Goal: Task Accomplishment & Management: Use online tool/utility

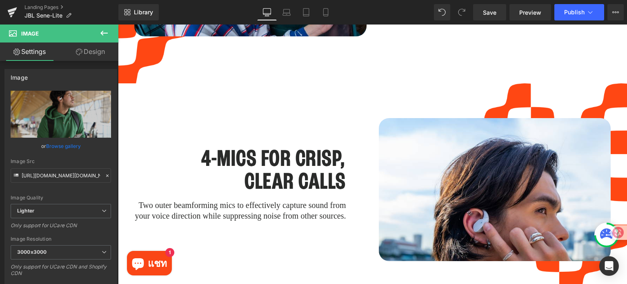
scroll to position [1755, 0]
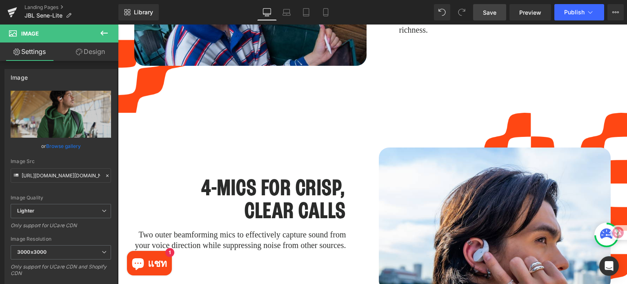
click at [492, 17] on link "Save" at bounding box center [489, 12] width 33 height 16
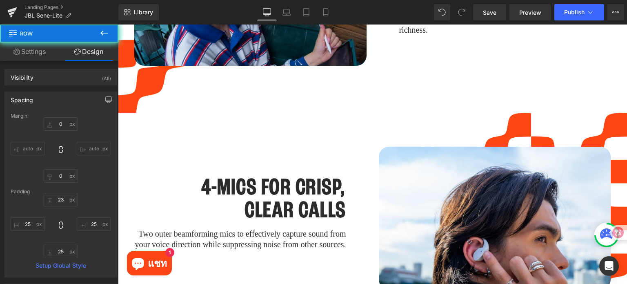
type input "0"
type input "23"
type input "25"
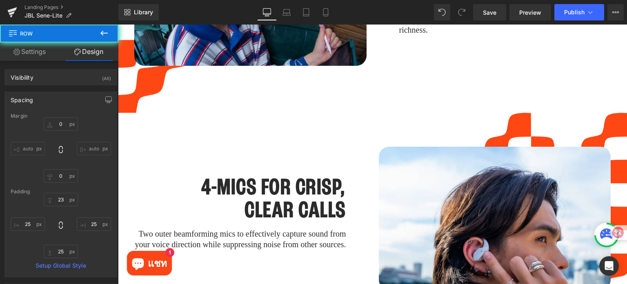
type input "25"
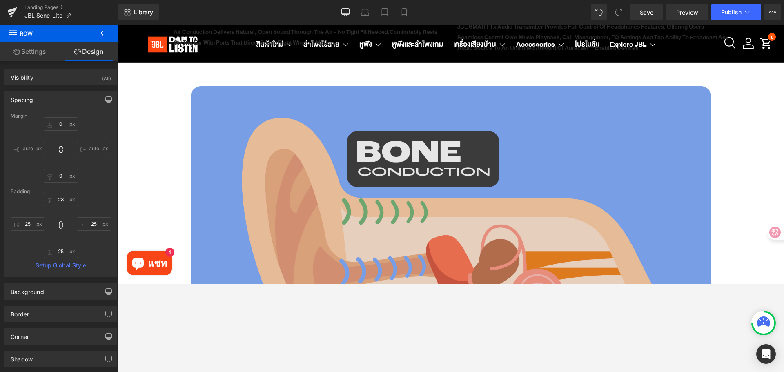
scroll to position [962, 0]
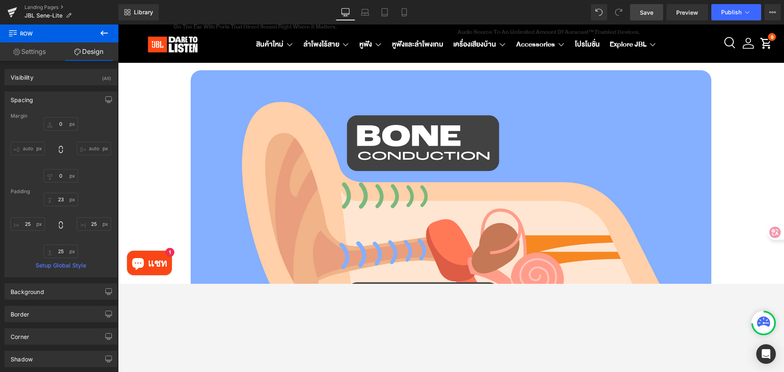
click at [626, 14] on span "Save" at bounding box center [646, 12] width 13 height 9
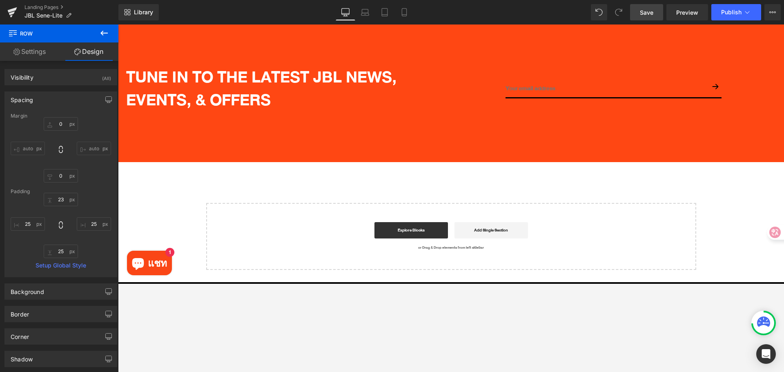
scroll to position [3135, 0]
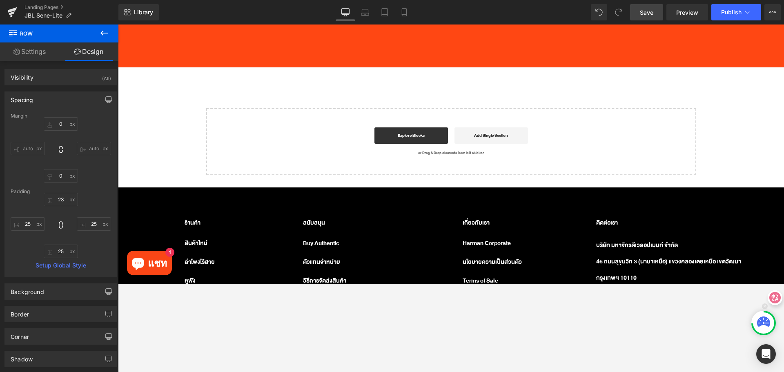
drag, startPoint x: 658, startPoint y: 211, endPoint x: 777, endPoint y: 327, distance: 166.2
click at [626, 283] on html "Image You are previewing how the will restyle your page. You can not edit Eleme…" at bounding box center [392, 186] width 784 height 372
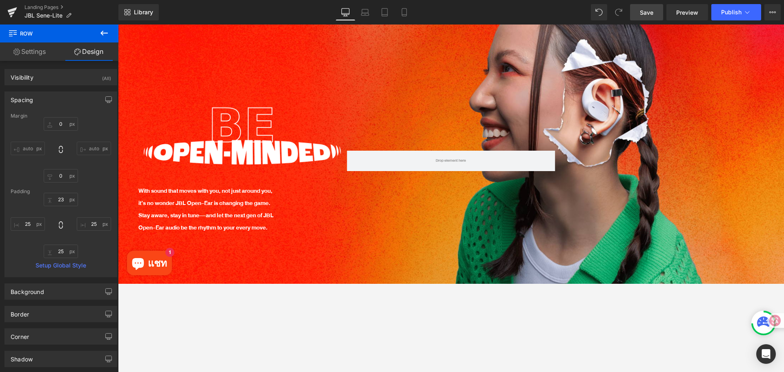
scroll to position [0, 0]
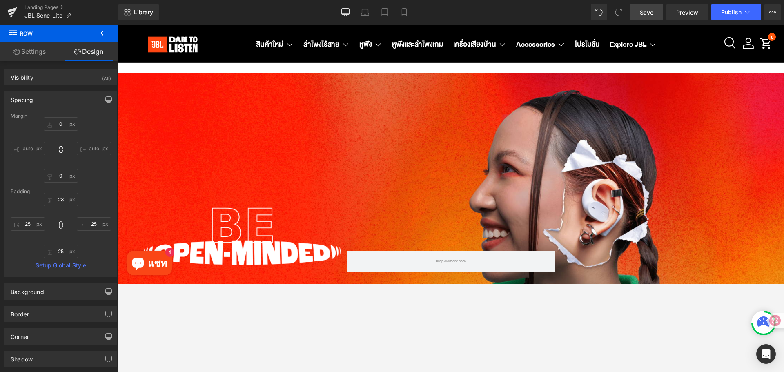
drag, startPoint x: 779, startPoint y: 255, endPoint x: 850, endPoint y: 43, distance: 223.0
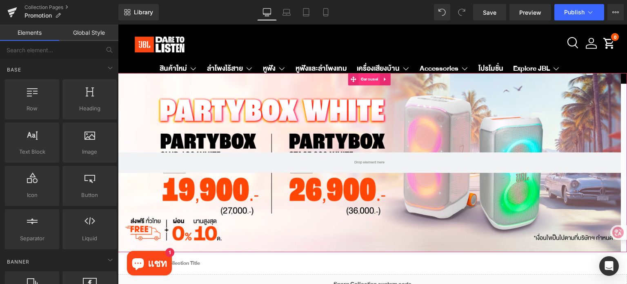
click at [366, 80] on span "Carousel" at bounding box center [369, 79] width 21 height 12
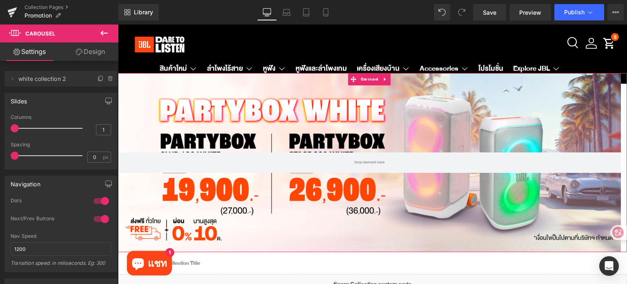
click at [81, 53] on icon at bounding box center [79, 52] width 7 height 7
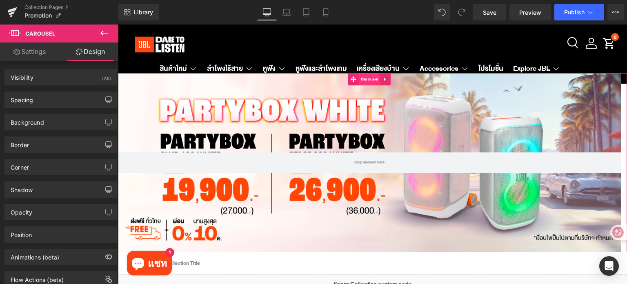
click at [374, 80] on span "Carousel" at bounding box center [369, 79] width 21 height 12
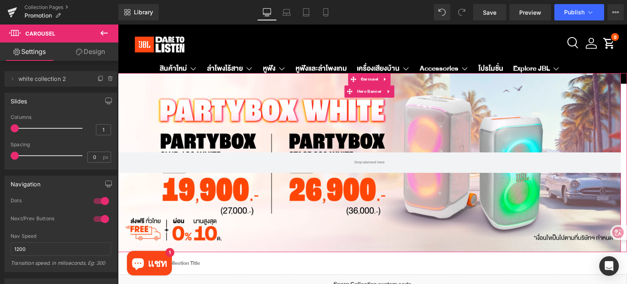
click at [369, 122] on div at bounding box center [369, 162] width 503 height 179
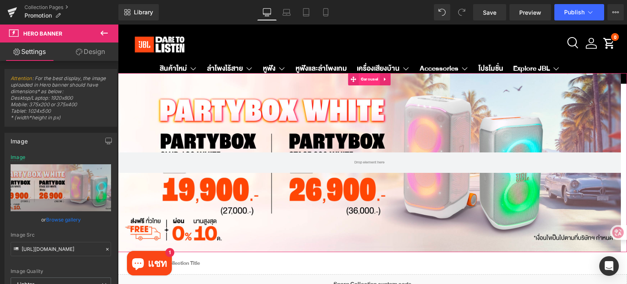
click at [364, 78] on span "Carousel" at bounding box center [369, 79] width 21 height 12
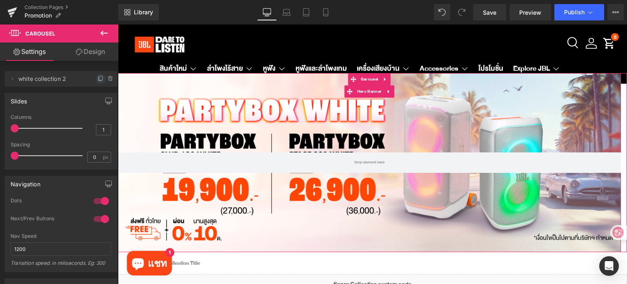
click at [98, 76] on icon at bounding box center [101, 79] width 7 height 7
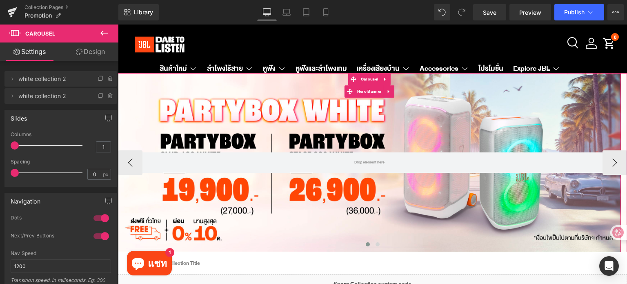
click at [224, 121] on div at bounding box center [369, 162] width 503 height 179
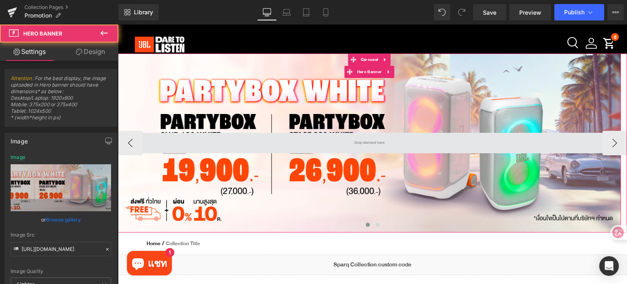
scroll to position [82, 0]
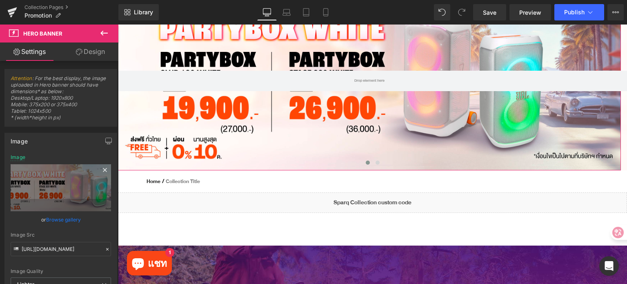
click at [103, 168] on icon at bounding box center [105, 170] width 10 height 10
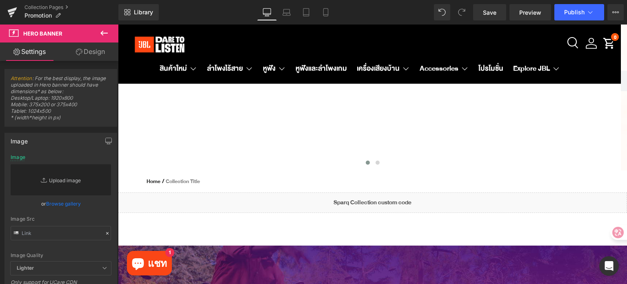
click at [64, 177] on link "Replace Image" at bounding box center [61, 179] width 100 height 31
type input "C:\fakepath\Trade in Sound Bar JBL TH_JBL TH PC W2800 x H970 px.jpg"
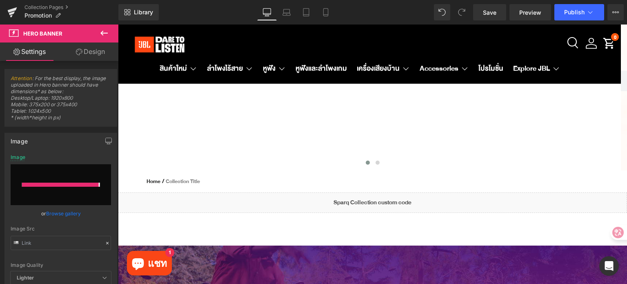
type input "https://ucarecdn.com/f53e87ce-c4e8-4615-9327-5a386cca4adb/-/format/auto/-/previ…"
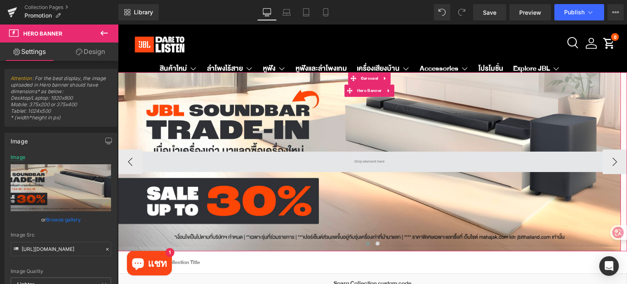
scroll to position [0, 0]
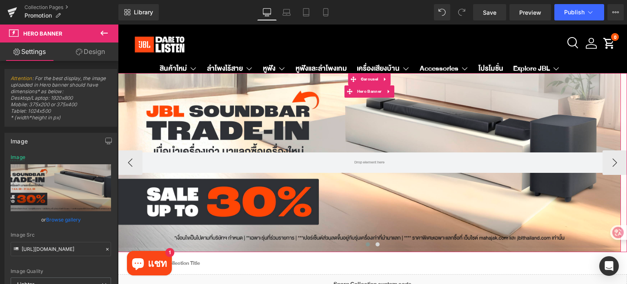
click at [393, 114] on div at bounding box center [369, 162] width 503 height 179
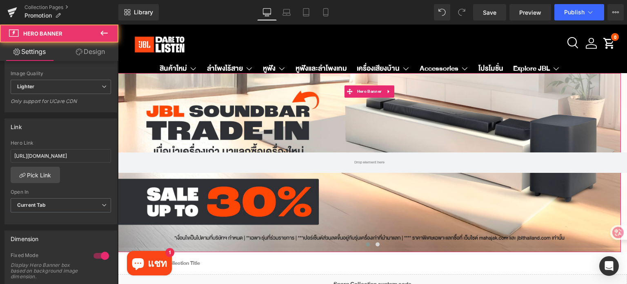
scroll to position [204, 0]
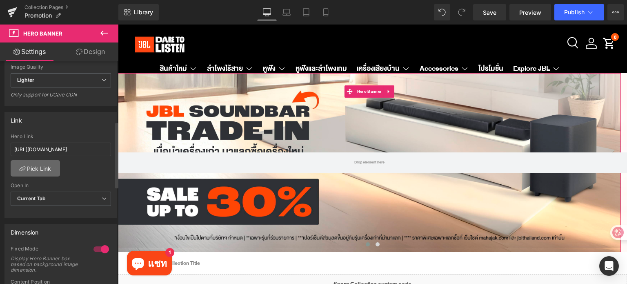
click at [40, 166] on link "Pick Link" at bounding box center [35, 168] width 49 height 16
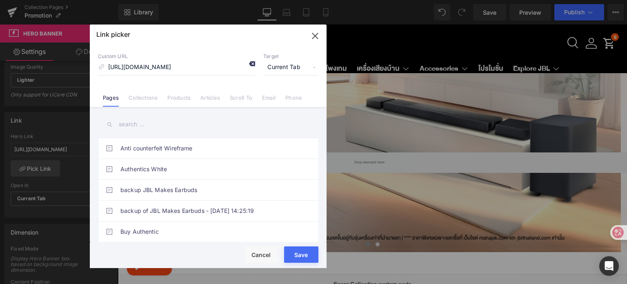
click at [251, 62] on icon at bounding box center [252, 63] width 7 height 7
click at [220, 71] on input at bounding box center [176, 68] width 157 height 16
paste input "https://docs.google.com/forms/d/e/1FAIpQLScP9xnpcByVN4bdhShtn2TLV6d0B00azpWDSla…"
type input "https://docs.google.com/forms/d/e/1FAIpQLScP9xnpcByVN4bdhShtn2TLV6d0B00azpWDSla…"
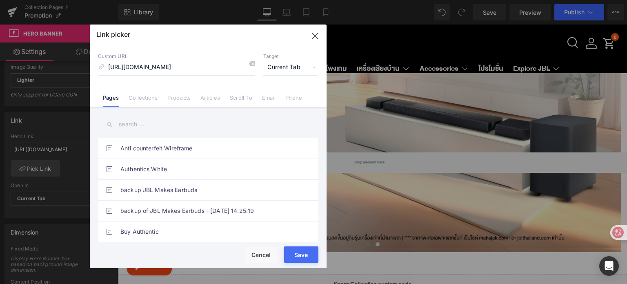
scroll to position [0, 0]
click at [300, 255] on div "Rendering Content" at bounding box center [314, 251] width 50 height 9
click at [293, 259] on button "Save" at bounding box center [301, 254] width 34 height 16
type input "https://docs.google.com/forms/d/e/1FAIpQLScP9xnpcByVN4bdhShtn2TLV6d0B00azpWDSla…"
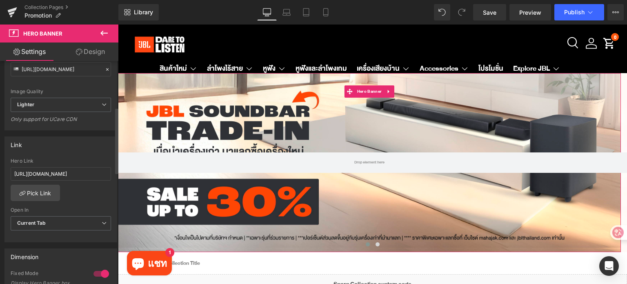
scroll to position [122, 0]
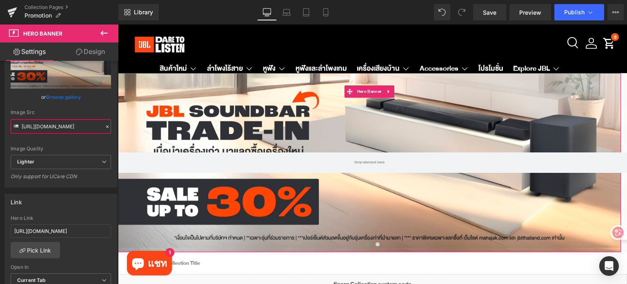
click at [78, 125] on input "https://ucarecdn.com/f53e87ce-c4e8-4615-9327-5a386cca4adb/-/format/auto/-/previ…" at bounding box center [61, 126] width 100 height 14
click at [286, 9] on icon at bounding box center [287, 11] width 6 height 4
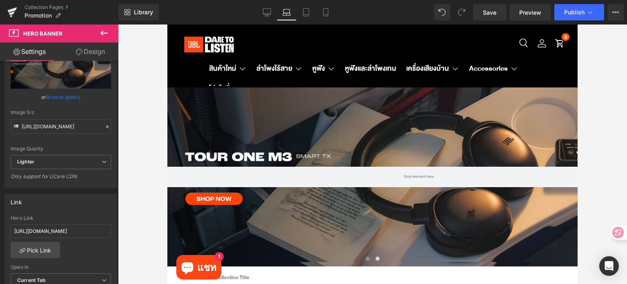
type input "https://ucarecdn.com/87830e38-cbcf-4f0f-a7e1-7f4b9d776de5/-/format/auto/-/previ…"
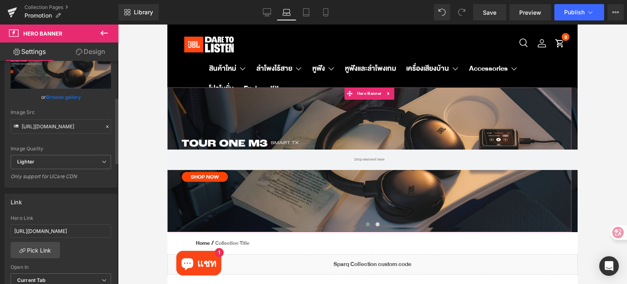
click at [104, 124] on icon at bounding box center [107, 127] width 6 height 6
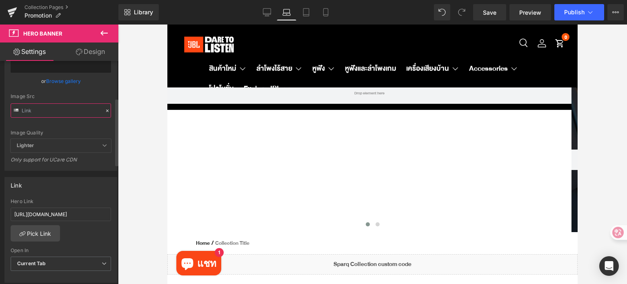
click at [65, 108] on input "text" at bounding box center [61, 110] width 100 height 14
paste input "https://ucarecdn.com/f53e87ce-c4e8-4615-9327-5a386cca4adb/-/format/auto/-/previ…"
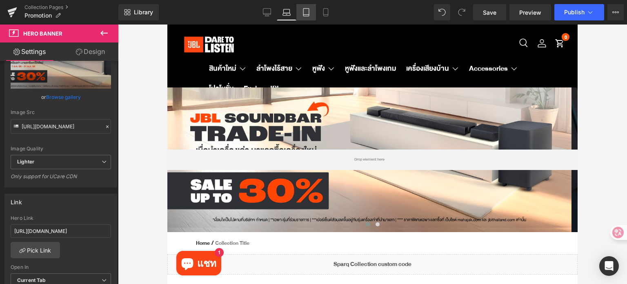
scroll to position [0, 0]
click at [310, 10] on link "Tablet" at bounding box center [306, 12] width 20 height 16
type input "https://ucarecdn.com/f53e87ce-c4e8-4615-9327-5a386cca4adb/-/format/auto/-/previ…"
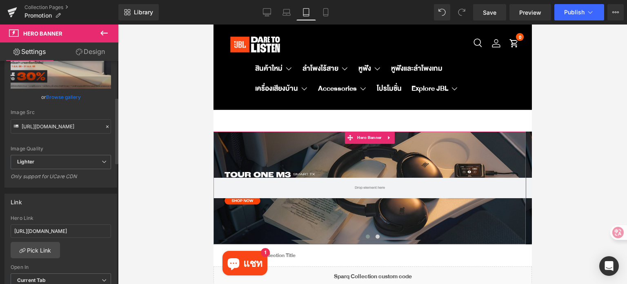
drag, startPoint x: 103, startPoint y: 124, endPoint x: 83, endPoint y: 124, distance: 20.0
click at [104, 124] on icon at bounding box center [107, 127] width 6 height 6
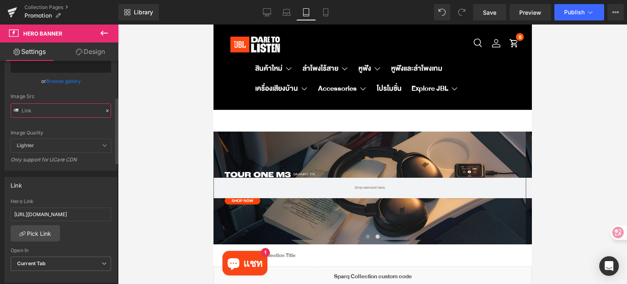
click at [61, 109] on input "text" at bounding box center [61, 110] width 100 height 14
paste input "https://ucarecdn.com/f53e87ce-c4e8-4615-9327-5a386cca4adb/-/format/auto/-/previ…"
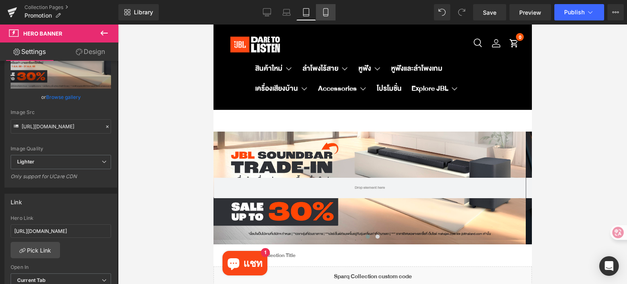
click at [328, 14] on icon at bounding box center [325, 13] width 4 height 8
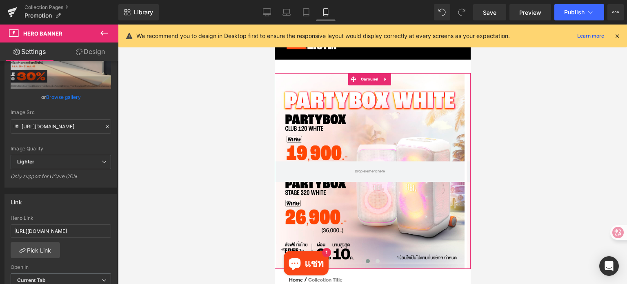
type input "https://ucarecdn.com/13edfbb5-7956-4f7d-9f2b-e7c4ea7a865e/-/format/auto/-/previ…"
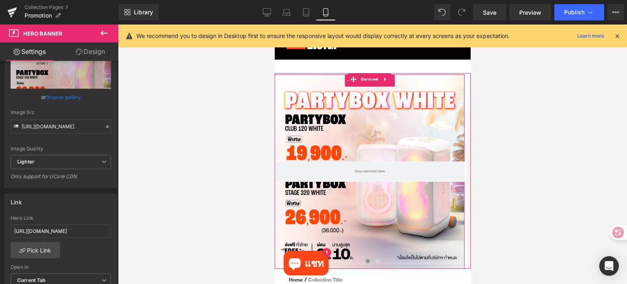
click at [363, 109] on div at bounding box center [369, 171] width 190 height 194
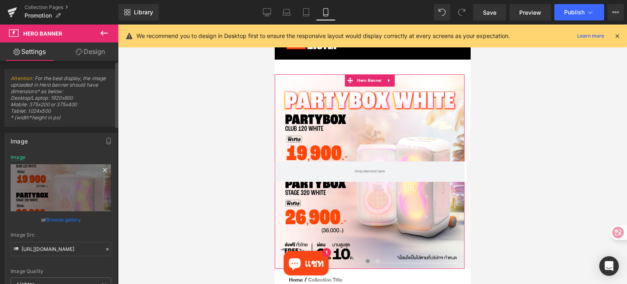
click at [103, 169] on icon at bounding box center [105, 170] width 10 height 10
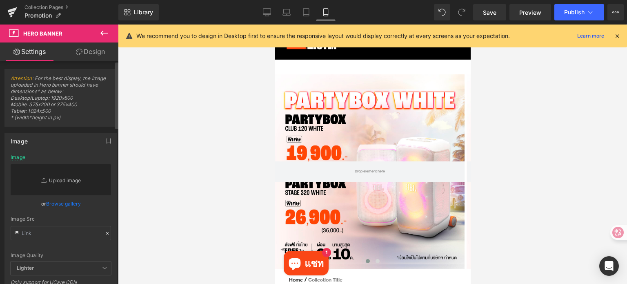
click at [56, 179] on link "Replace Image" at bounding box center [61, 179] width 100 height 31
type input "C:\fakepath\Trade in Sound Bar JBL TH_JBL TH Mobile W1398 x H1398 px.jpg"
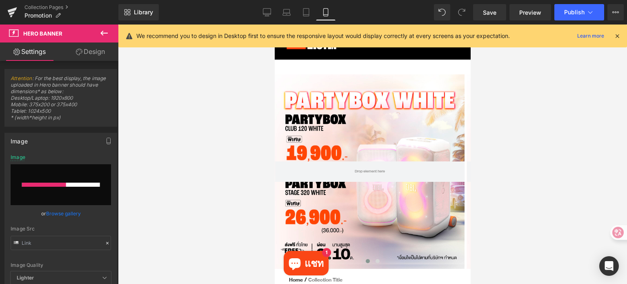
click at [615, 37] on icon at bounding box center [616, 35] width 7 height 7
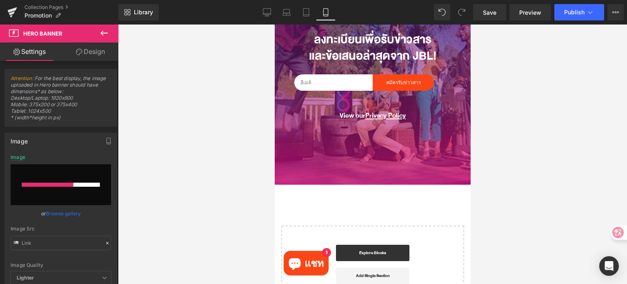
scroll to position [408, 0]
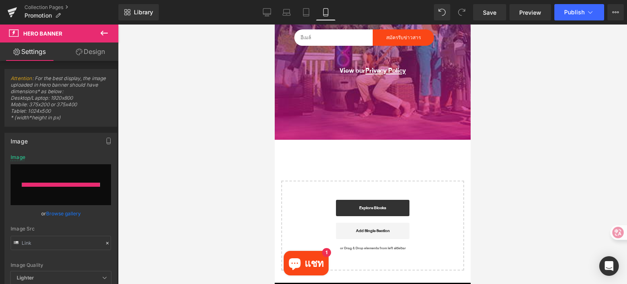
type input "https://ucarecdn.com/d3344d88-da94-412a-b525-2edd9d4b7dd4/-/format/auto/-/previ…"
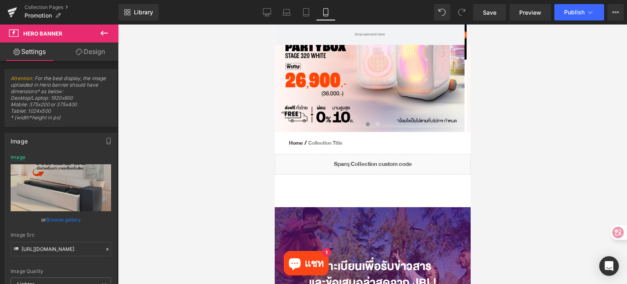
scroll to position [122, 0]
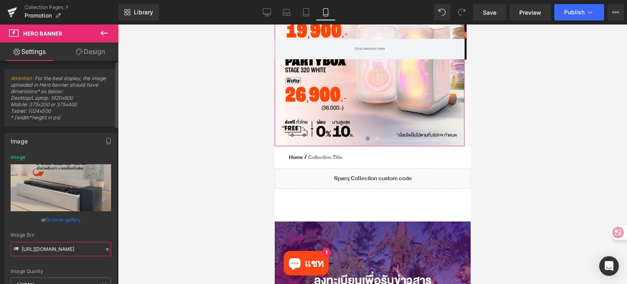
click at [95, 248] on input "https://ucarecdn.com/d3344d88-da94-412a-b525-2edd9d4b7dd4/-/format/auto/-/previ…" at bounding box center [61, 249] width 100 height 14
click at [104, 247] on icon at bounding box center [107, 249] width 6 height 6
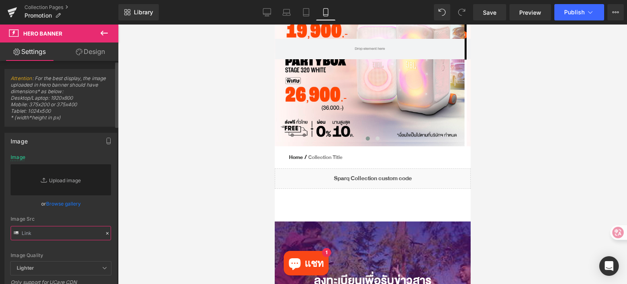
click at [67, 230] on input "text" at bounding box center [61, 233] width 100 height 14
paste input "https://ucarecdn.com/d3344d88-da94-412a-b525-2edd9d4b7dd4/-/format/auto/-/previ…"
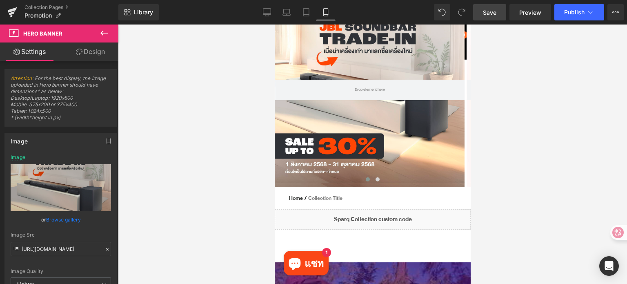
click at [490, 16] on span "Save" at bounding box center [489, 12] width 13 height 9
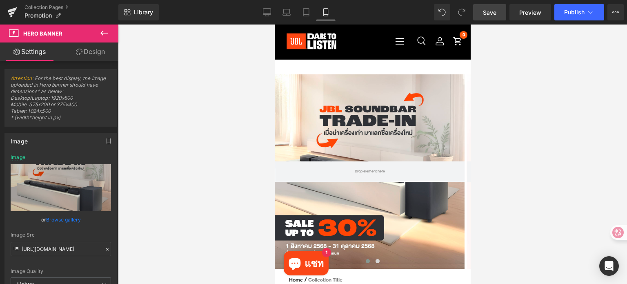
click at [493, 11] on span "Save" at bounding box center [489, 12] width 13 height 9
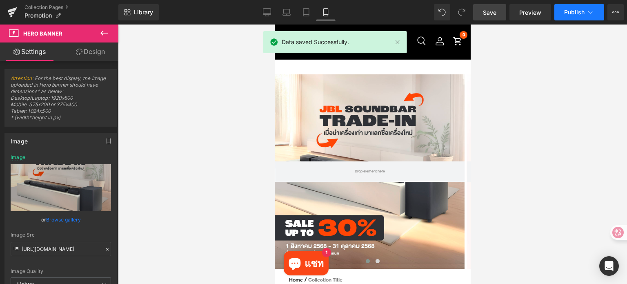
click at [575, 8] on button "Publish" at bounding box center [579, 12] width 50 height 16
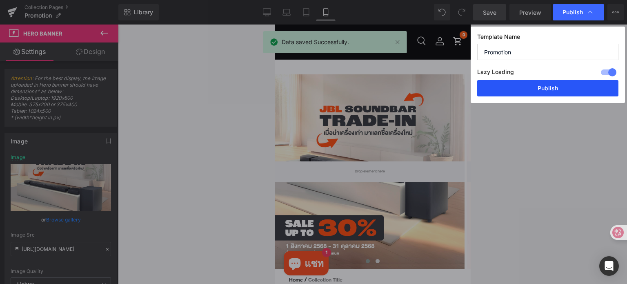
click at [566, 89] on button "Publish" at bounding box center [547, 88] width 141 height 16
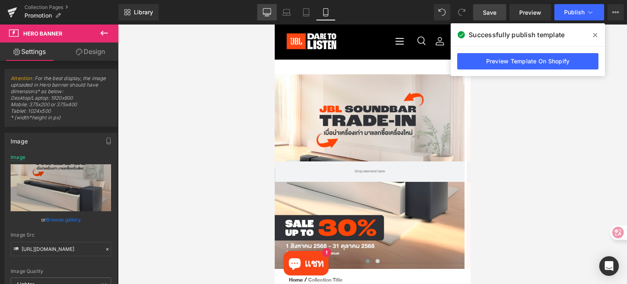
click at [267, 13] on icon at bounding box center [267, 13] width 8 height 0
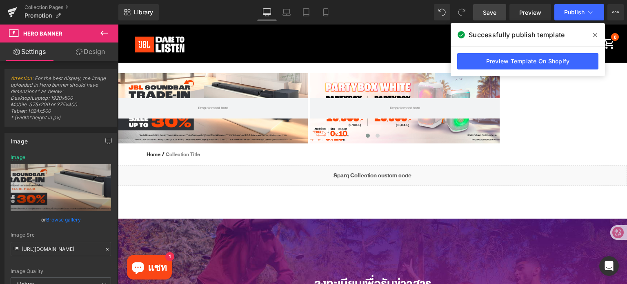
type input "https://ucarecdn.com/f53e87ce-c4e8-4615-9327-5a386cca4adb/-/format/auto/-/previ…"
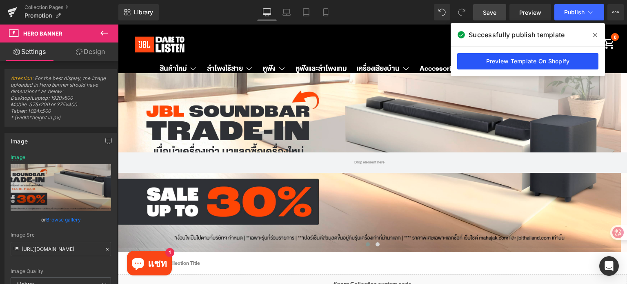
click at [573, 62] on link "Preview Template On Shopify" at bounding box center [527, 61] width 141 height 16
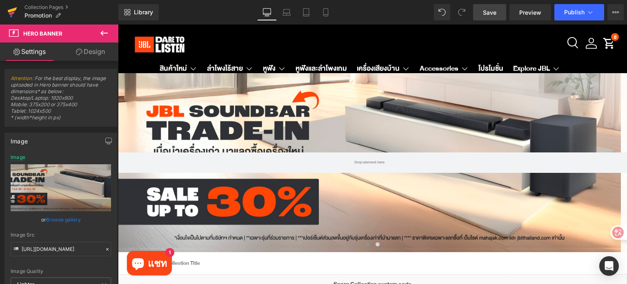
click at [12, 9] on icon at bounding box center [12, 9] width 9 height 5
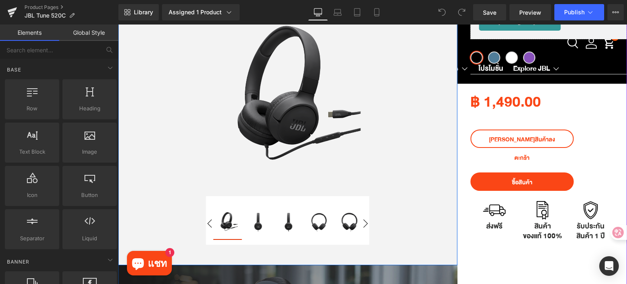
scroll to position [163, 0]
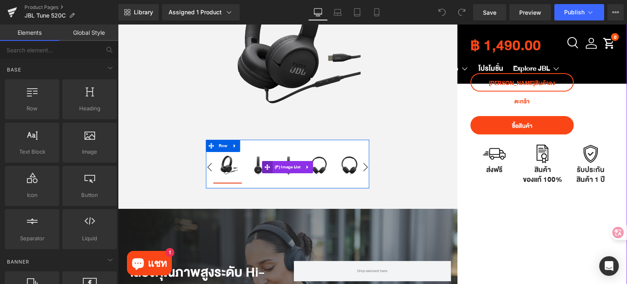
click at [251, 171] on img at bounding box center [258, 165] width 29 height 29
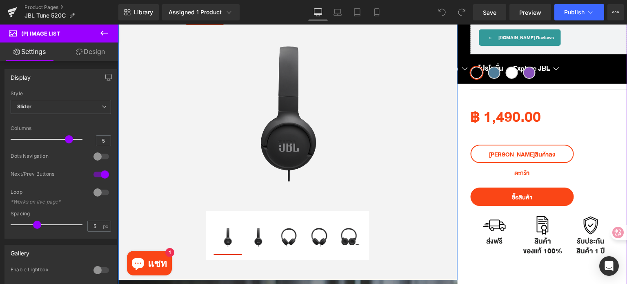
scroll to position [0, 0]
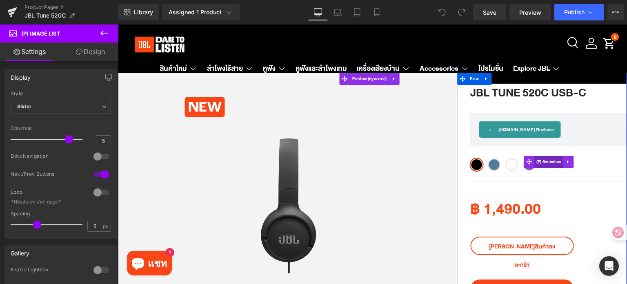
click at [544, 164] on span "(P) Swatches" at bounding box center [548, 162] width 29 height 12
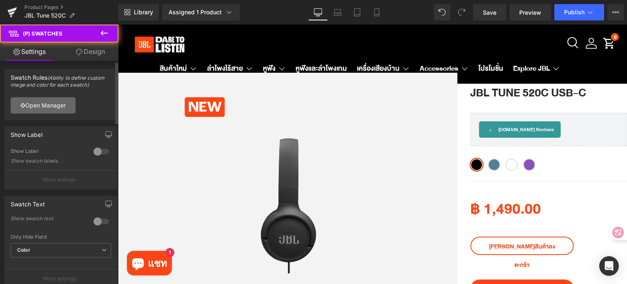
click at [56, 107] on link "Open Manager" at bounding box center [43, 105] width 65 height 16
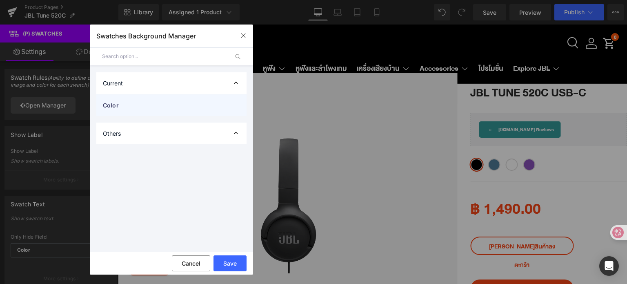
click at [162, 101] on span "Color" at bounding box center [163, 105] width 121 height 9
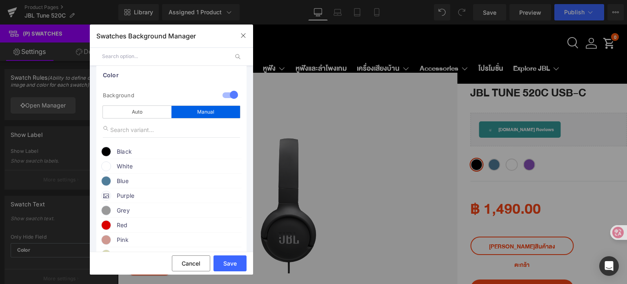
scroll to position [82, 0]
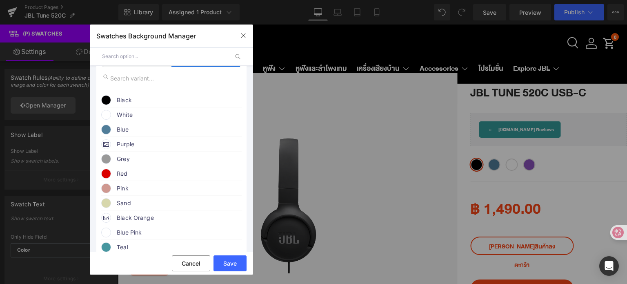
click at [103, 146] on icon at bounding box center [106, 144] width 6 height 6
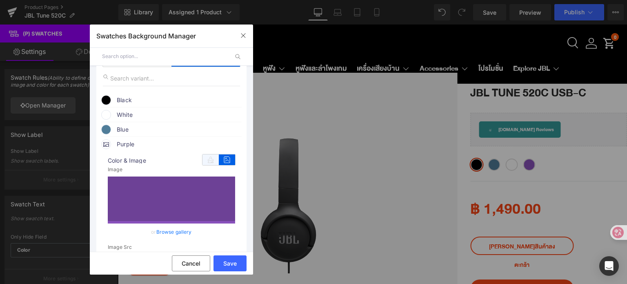
click at [206, 159] on icon at bounding box center [210, 159] width 16 height 11
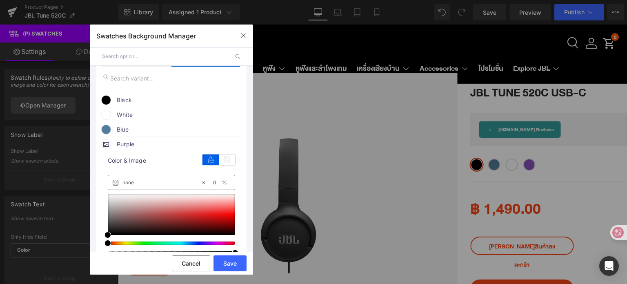
click at [154, 179] on div "none" at bounding box center [154, 182] width 93 height 14
click at [152, 184] on input "none" at bounding box center [161, 182] width 78 height 9
paste input "800080"
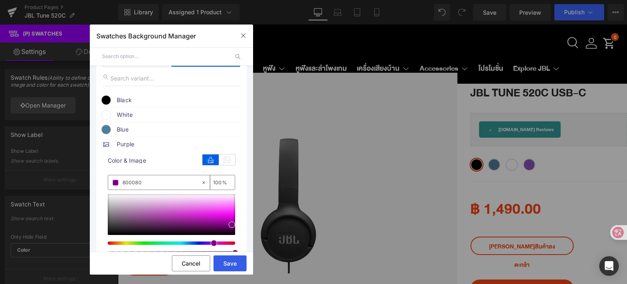
type input "800080"
click at [227, 265] on button "Save" at bounding box center [229, 263] width 33 height 16
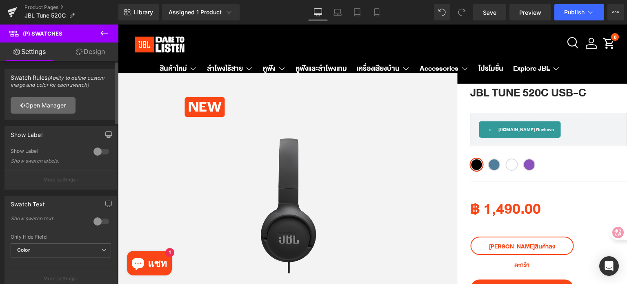
click at [52, 109] on link "Open Manager" at bounding box center [43, 105] width 65 height 16
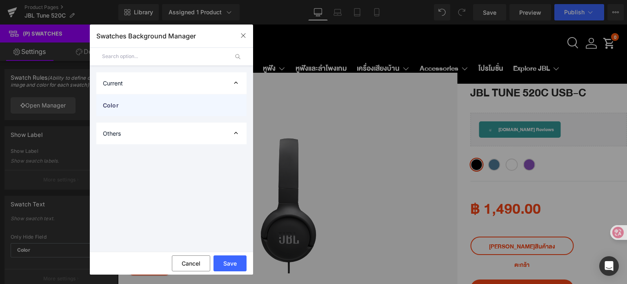
click at [147, 110] on div "Color" at bounding box center [171, 105] width 150 height 22
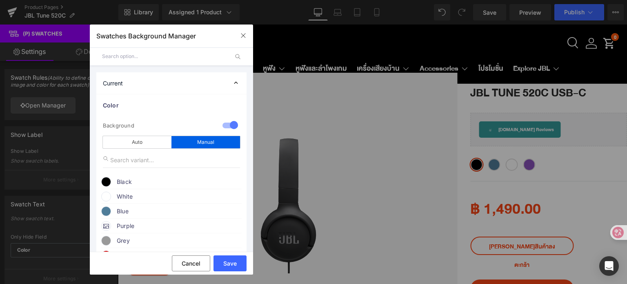
click at [105, 227] on icon at bounding box center [106, 225] width 6 height 6
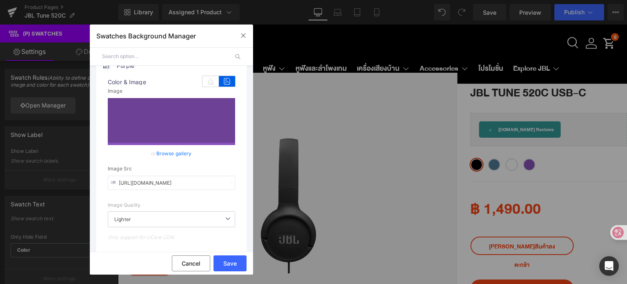
scroll to position [163, 0]
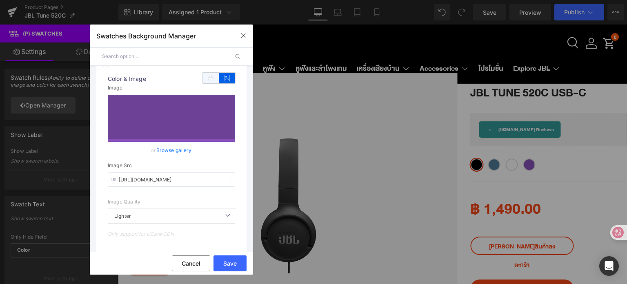
click at [211, 77] on icon at bounding box center [210, 78] width 16 height 11
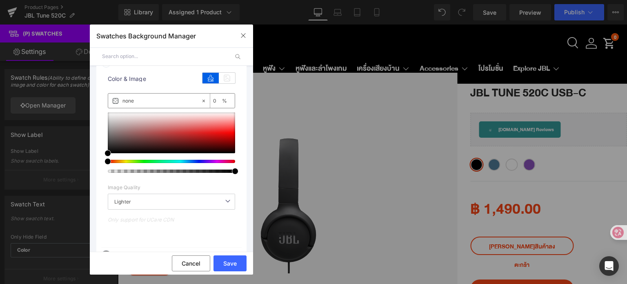
click at [144, 101] on input "none" at bounding box center [161, 100] width 78 height 9
paste input "800080"
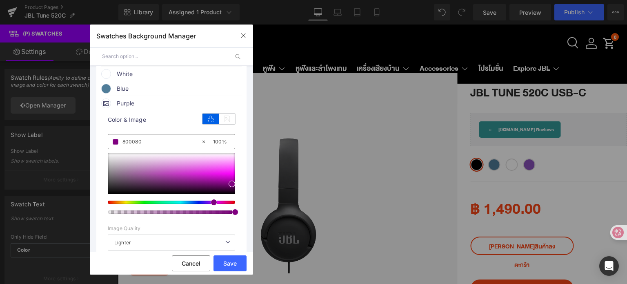
scroll to position [122, 0]
type input "800080"
click at [105, 106] on icon at bounding box center [106, 103] width 6 height 6
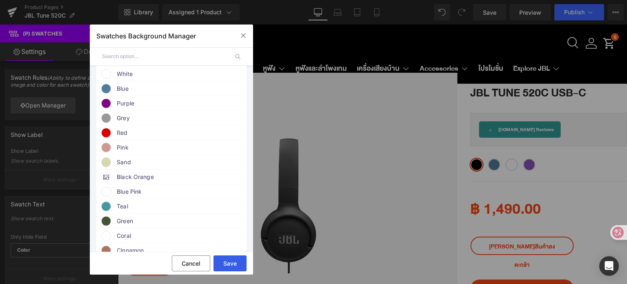
click at [229, 260] on button "Save" at bounding box center [229, 263] width 33 height 16
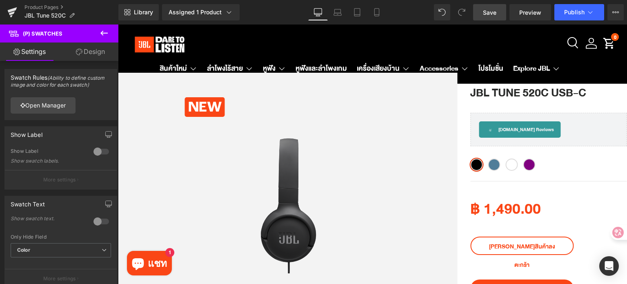
click at [485, 12] on span "Save" at bounding box center [489, 12] width 13 height 9
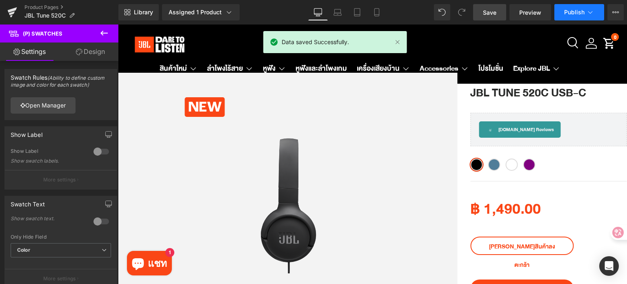
click at [571, 11] on span "Publish" at bounding box center [574, 12] width 20 height 7
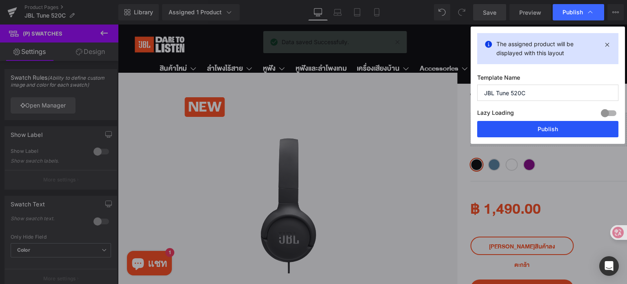
drag, startPoint x: 558, startPoint y: 129, endPoint x: 412, endPoint y: 133, distance: 146.2
click at [558, 129] on button "Publish" at bounding box center [547, 129] width 141 height 16
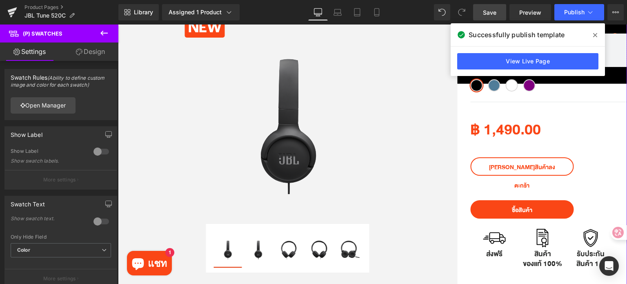
scroll to position [0, 0]
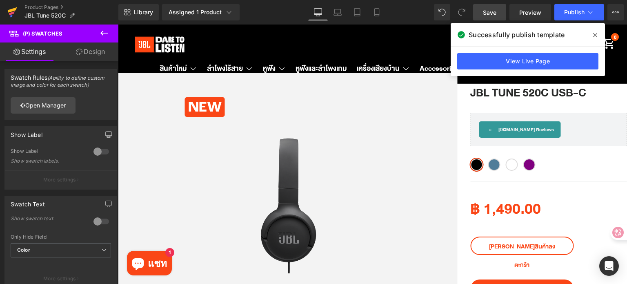
click at [6, 11] on link at bounding box center [12, 12] width 24 height 24
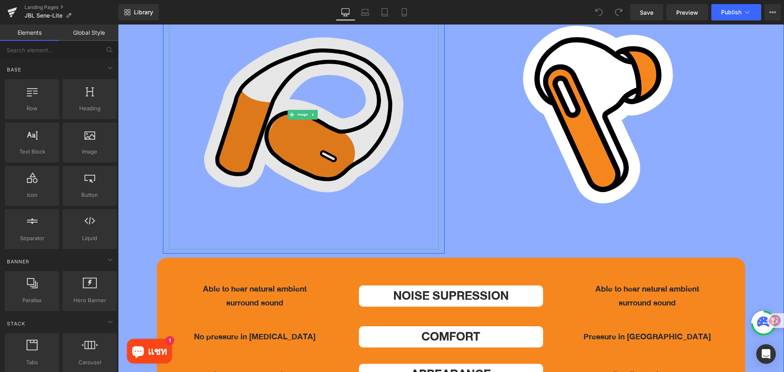
scroll to position [2571, 0]
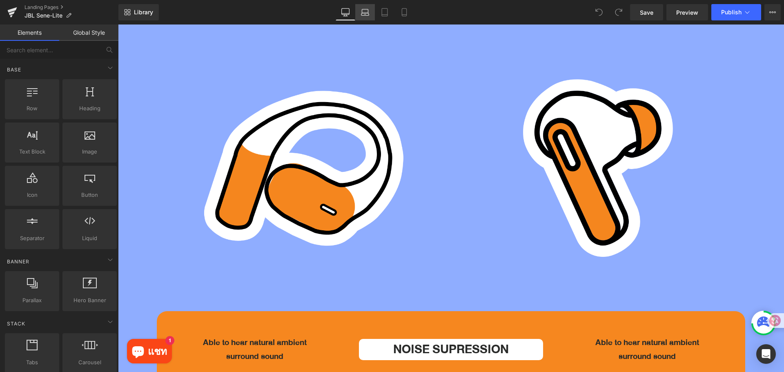
click at [361, 11] on icon at bounding box center [365, 12] width 8 height 8
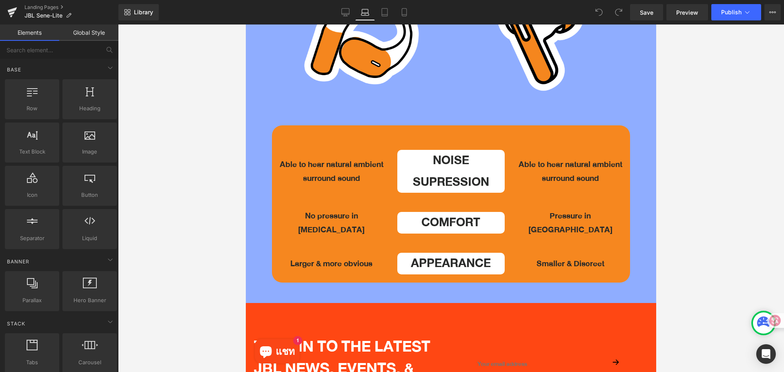
scroll to position [2122, 0]
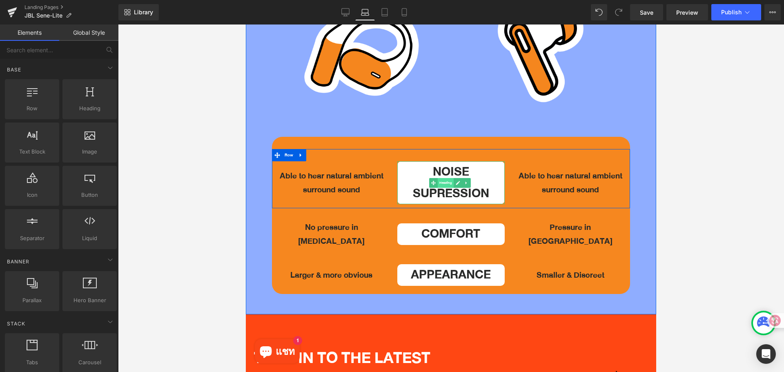
click at [448, 178] on span "Heading" at bounding box center [446, 183] width 16 height 10
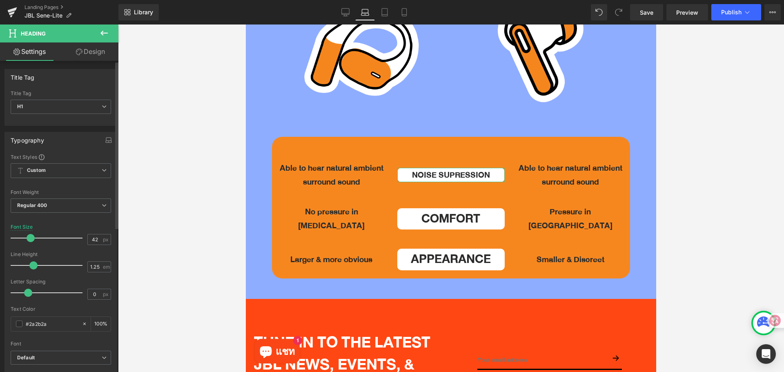
drag, startPoint x: 42, startPoint y: 237, endPoint x: 32, endPoint y: 238, distance: 9.8
click at [32, 238] on span at bounding box center [31, 238] width 8 height 8
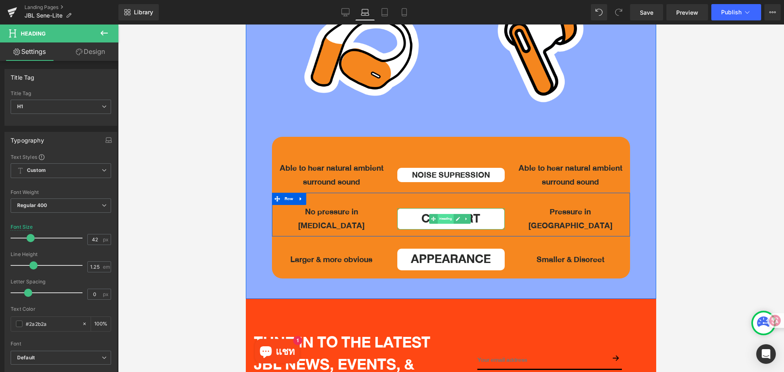
click at [447, 214] on span "Heading" at bounding box center [446, 219] width 16 height 10
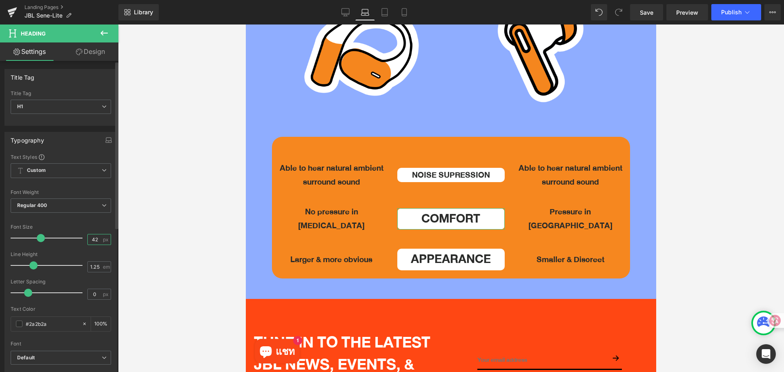
drag, startPoint x: 98, startPoint y: 238, endPoint x: 82, endPoint y: 240, distance: 16.4
click at [82, 240] on div "Font Size 42 px" at bounding box center [61, 237] width 100 height 27
type input "28"
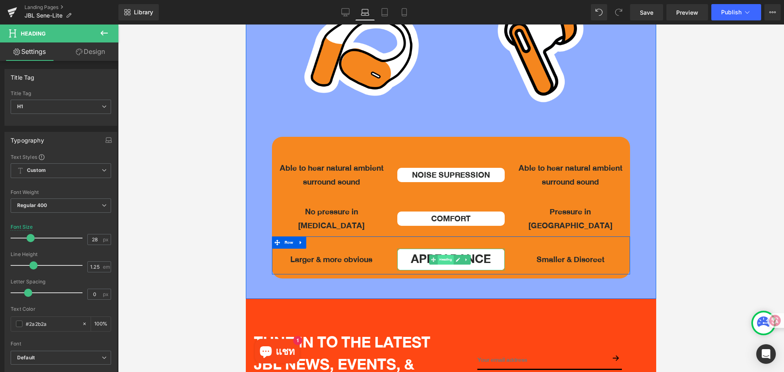
click at [440, 255] on span "Heading" at bounding box center [446, 260] width 16 height 10
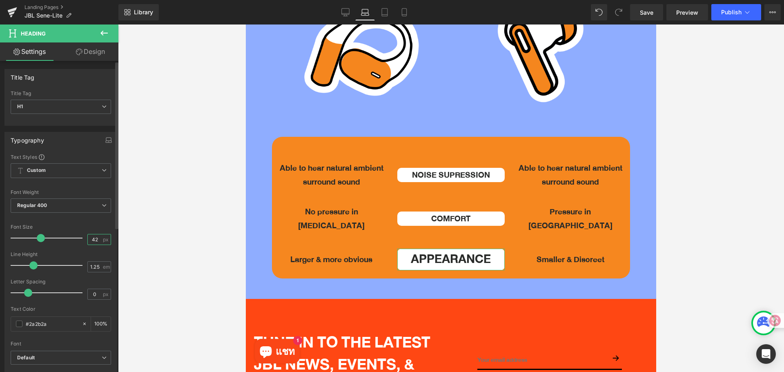
drag, startPoint x: 95, startPoint y: 238, endPoint x: 89, endPoint y: 238, distance: 6.1
click at [89, 238] on input "42" at bounding box center [95, 239] width 14 height 10
type input "28"
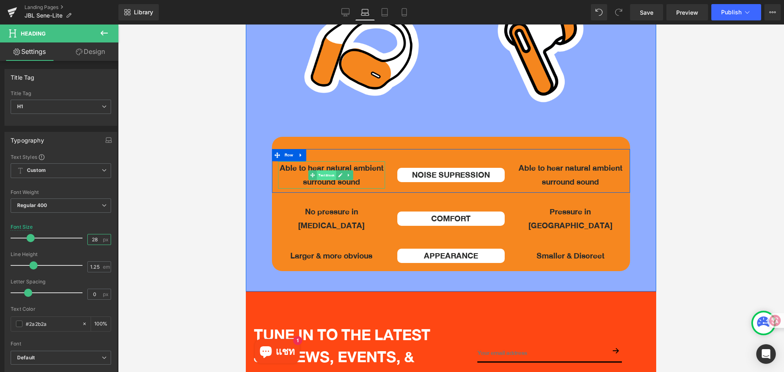
drag, startPoint x: 328, startPoint y: 161, endPoint x: 411, endPoint y: 224, distance: 104.6
click at [328, 170] on span "Text Block" at bounding box center [326, 175] width 19 height 10
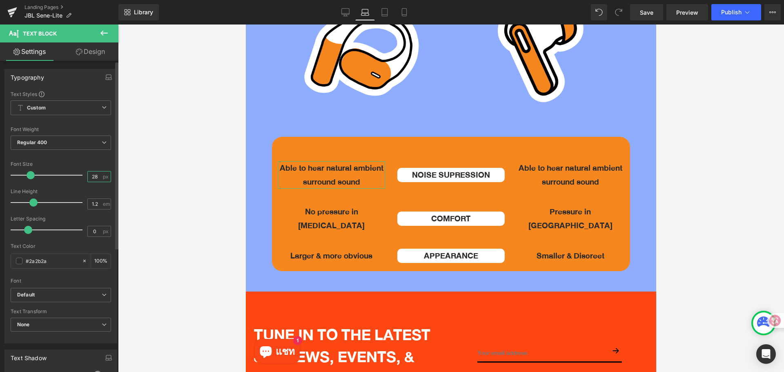
drag, startPoint x: 98, startPoint y: 179, endPoint x: 81, endPoint y: 179, distance: 17.1
click at [81, 179] on div "Font Size 28 px" at bounding box center [61, 174] width 100 height 27
type input "22"
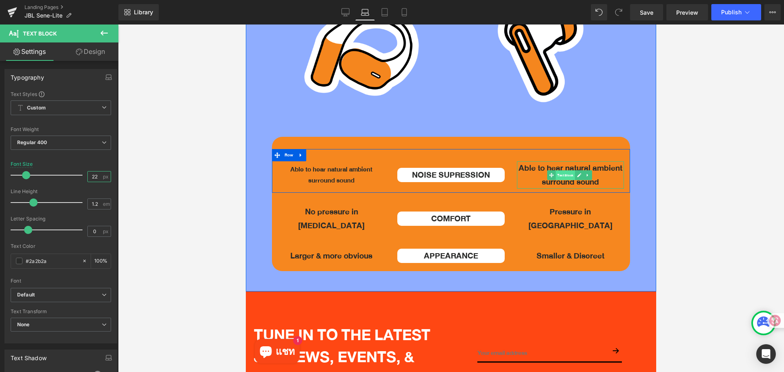
drag, startPoint x: 557, startPoint y: 162, endPoint x: 394, endPoint y: 164, distance: 162.9
click at [557, 170] on span "Text Block" at bounding box center [564, 175] width 19 height 10
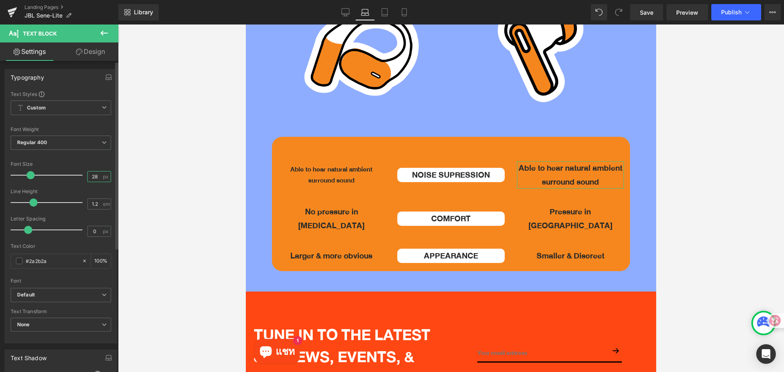
click at [93, 178] on input "28" at bounding box center [95, 176] width 14 height 10
type input "22"
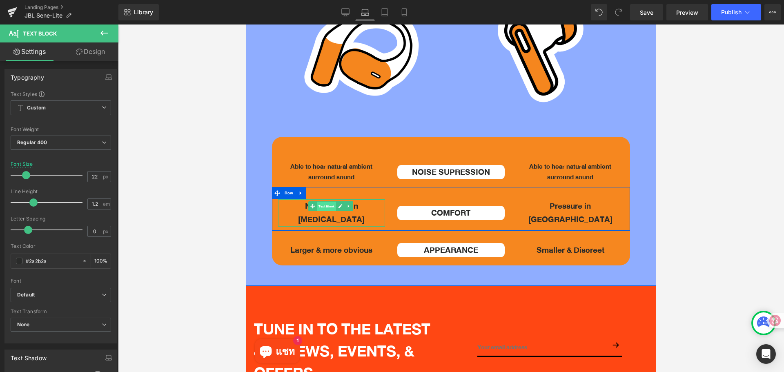
click at [325, 201] on span "Text Block" at bounding box center [326, 206] width 19 height 10
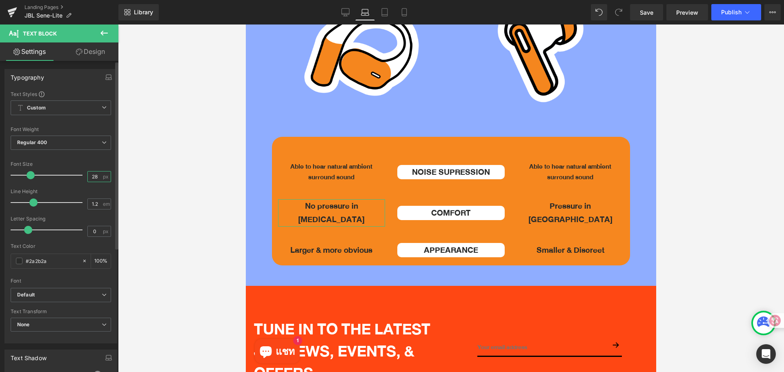
click at [94, 176] on input "28" at bounding box center [95, 176] width 14 height 10
click at [94, 175] on input "28" at bounding box center [95, 176] width 14 height 10
click at [94, 177] on input "28" at bounding box center [95, 176] width 14 height 10
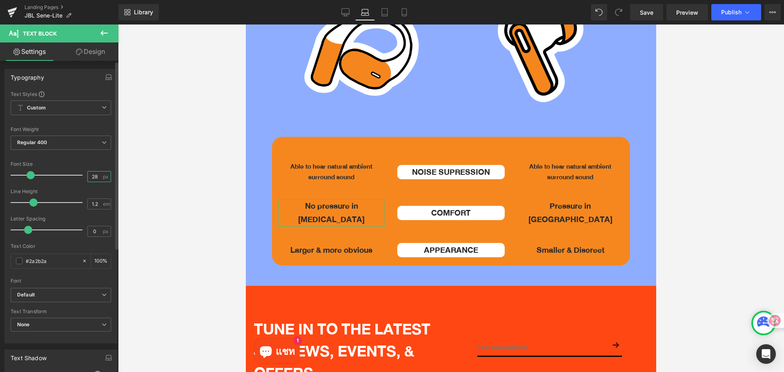
click at [94, 177] on input "28" at bounding box center [95, 176] width 14 height 10
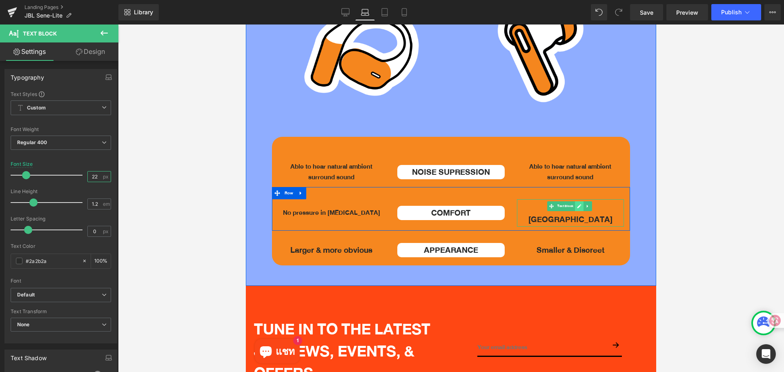
type input "22"
click at [575, 201] on link at bounding box center [579, 206] width 9 height 10
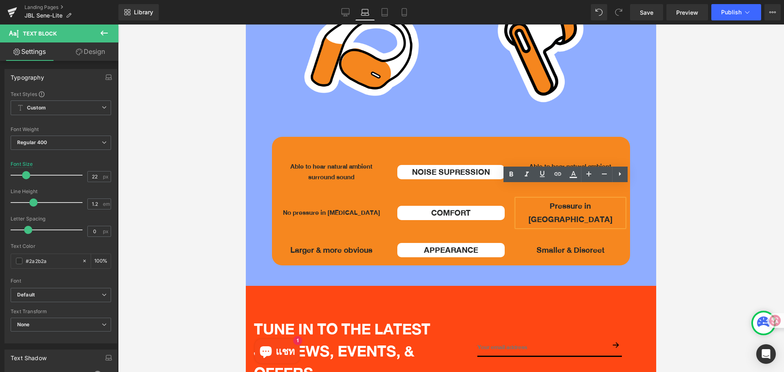
click at [564, 199] on p "Pressure in [GEOGRAPHIC_DATA]" at bounding box center [570, 212] width 107 height 27
click at [709, 225] on div at bounding box center [451, 197] width 666 height 347
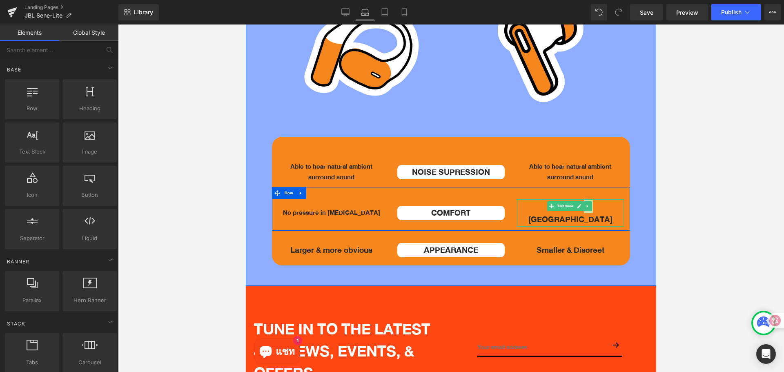
drag, startPoint x: 560, startPoint y: 196, endPoint x: 298, endPoint y: 204, distance: 263.0
click at [560, 201] on span "Text Block" at bounding box center [564, 206] width 19 height 10
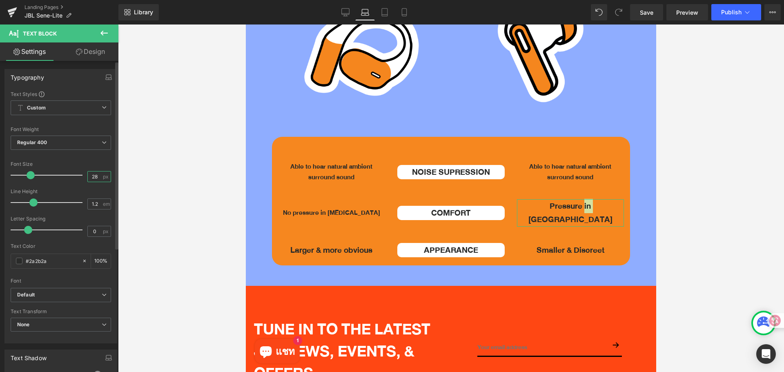
click at [96, 176] on input "28" at bounding box center [95, 176] width 14 height 10
click at [97, 176] on input "28" at bounding box center [95, 176] width 14 height 10
drag, startPoint x: 96, startPoint y: 175, endPoint x: 84, endPoint y: 178, distance: 12.2
click at [87, 178] on div "28 px" at bounding box center [99, 176] width 24 height 11
type input "22"
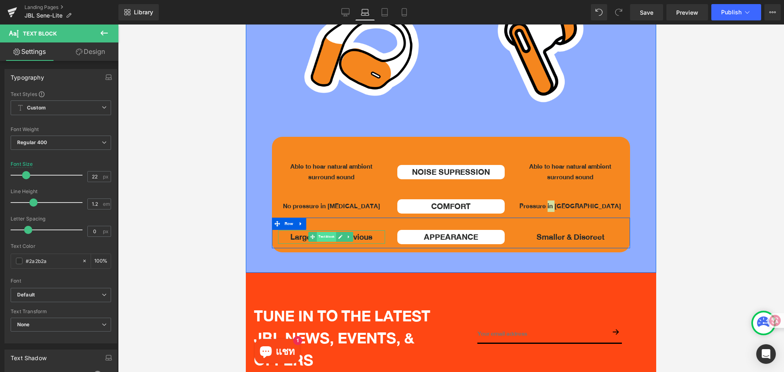
click at [329, 232] on span "Text Block" at bounding box center [326, 237] width 19 height 10
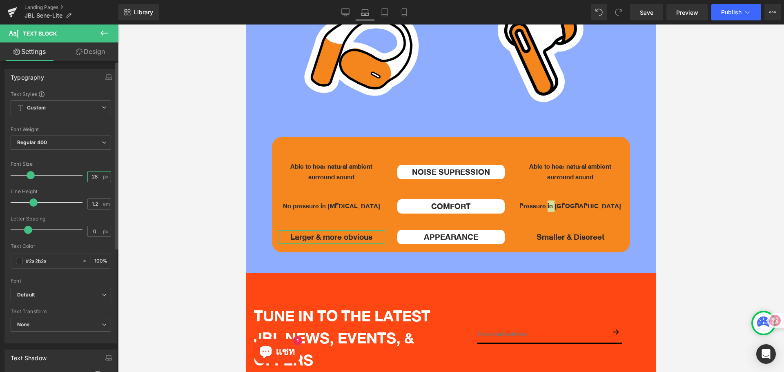
click at [96, 177] on input "28" at bounding box center [95, 176] width 14 height 10
type input "22"
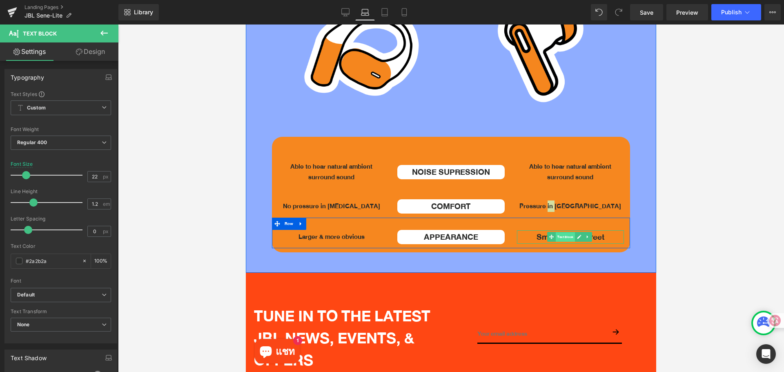
click at [566, 232] on span "Text Block" at bounding box center [564, 237] width 19 height 10
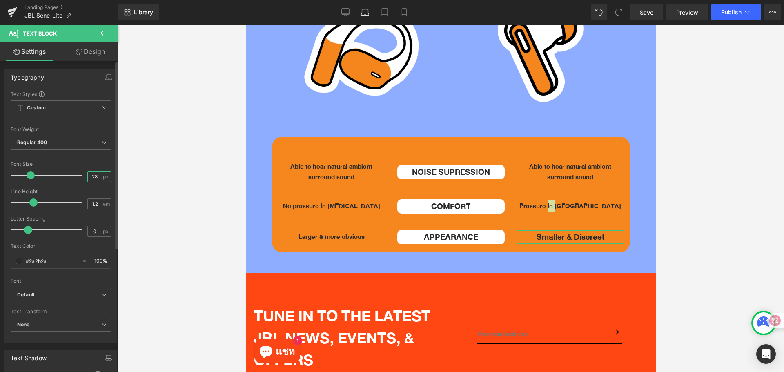
click at [93, 179] on input "28" at bounding box center [95, 176] width 14 height 10
type input "22"
click at [675, 221] on div at bounding box center [451, 197] width 666 height 347
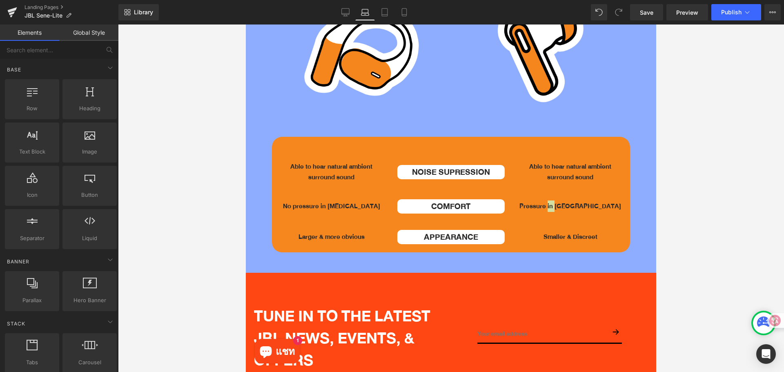
click at [726, 235] on div at bounding box center [451, 197] width 666 height 347
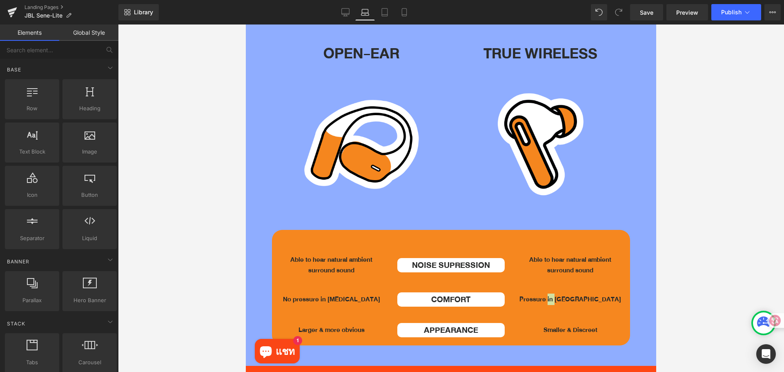
scroll to position [1959, 0]
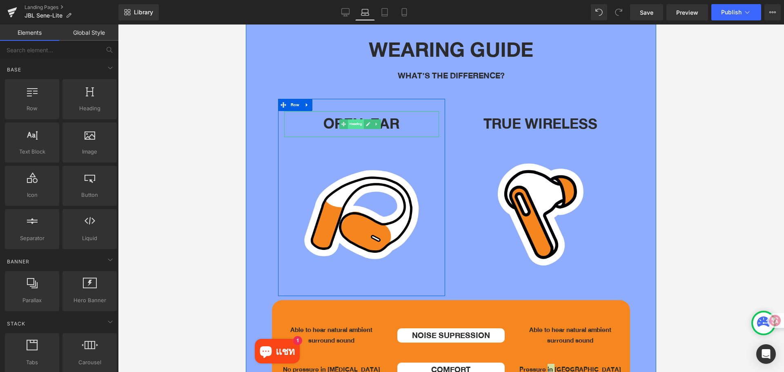
click at [353, 119] on span "Heading" at bounding box center [356, 124] width 16 height 10
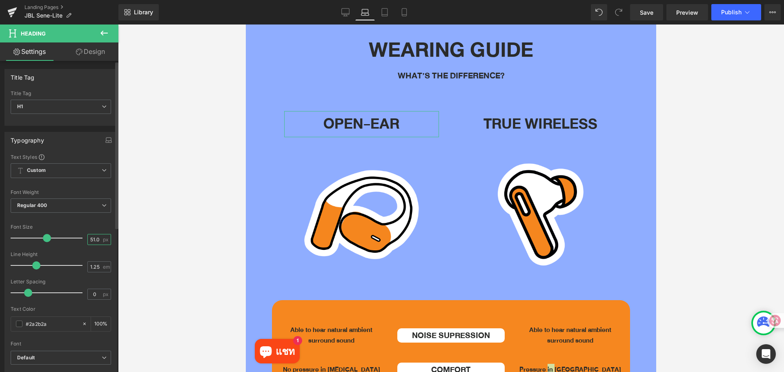
drag, startPoint x: 98, startPoint y: 240, endPoint x: 85, endPoint y: 235, distance: 13.4
click at [83, 237] on div "Font Size 51.03 px" at bounding box center [61, 237] width 100 height 27
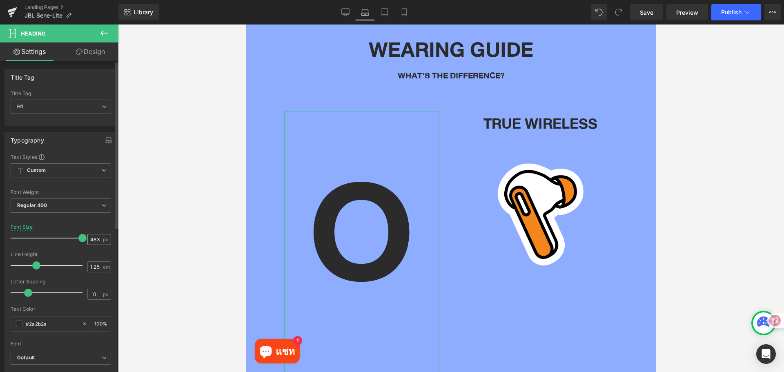
click at [99, 240] on div "483 px" at bounding box center [99, 239] width 24 height 11
click at [97, 239] on input "483" at bounding box center [95, 239] width 14 height 10
type input "48"
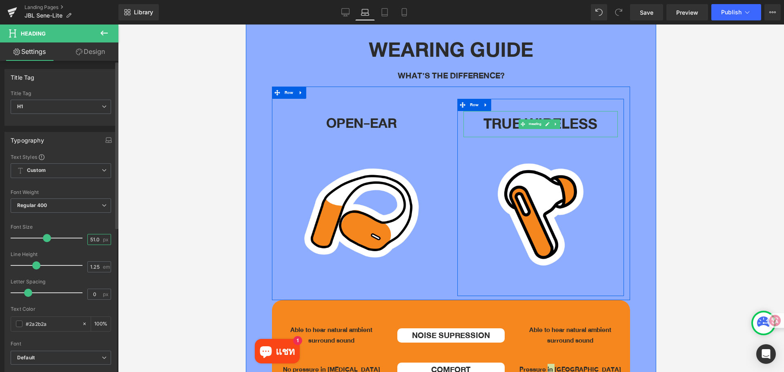
drag, startPoint x: 96, startPoint y: 238, endPoint x: 84, endPoint y: 237, distance: 11.9
click at [88, 238] on input "51.03" at bounding box center [95, 239] width 14 height 10
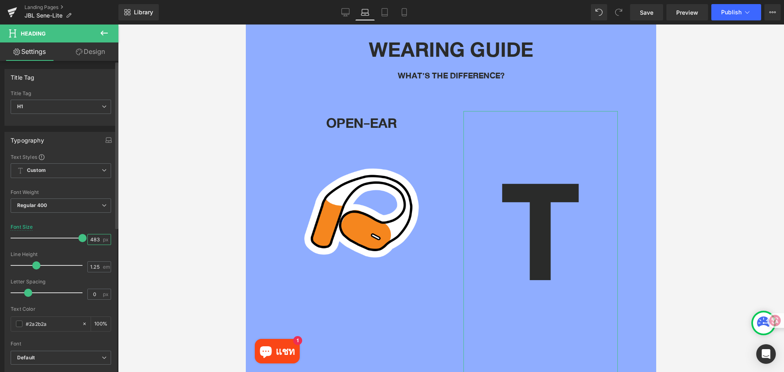
type input "48"
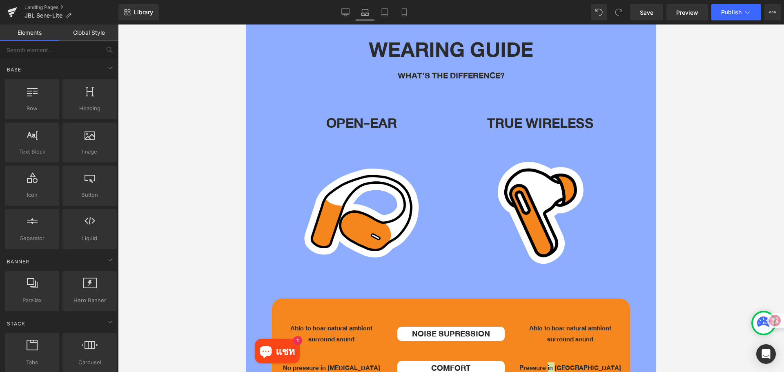
click at [693, 193] on div at bounding box center [451, 197] width 666 height 347
click at [533, 118] on span "Heading" at bounding box center [535, 123] width 16 height 10
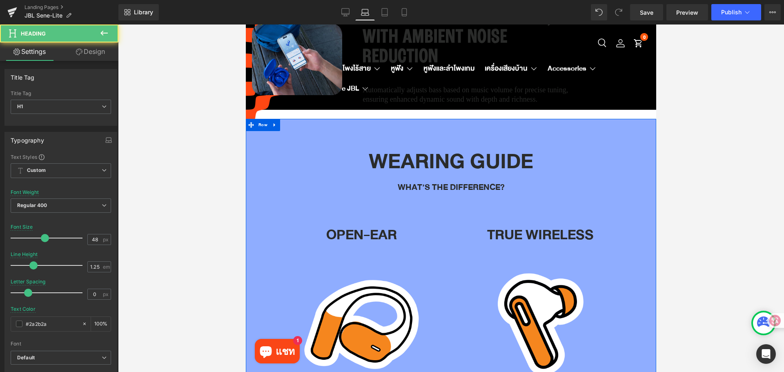
scroll to position [1837, 0]
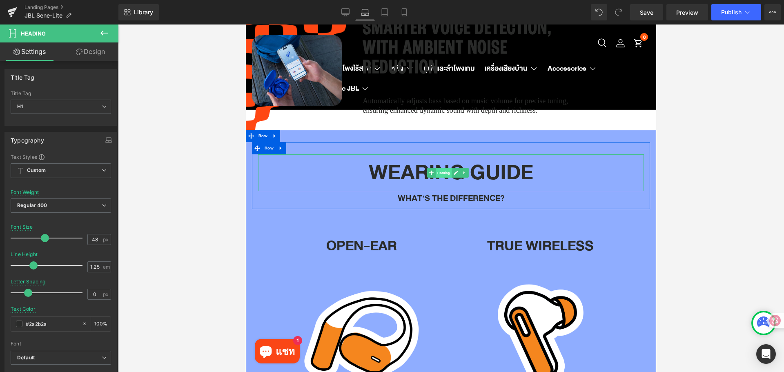
click at [445, 168] on span "Heading" at bounding box center [443, 173] width 16 height 10
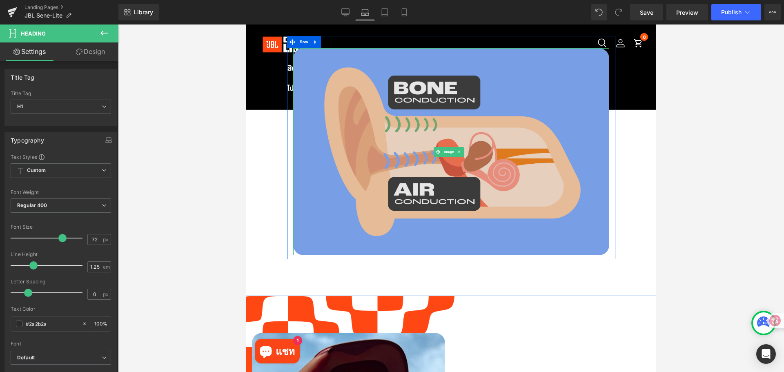
scroll to position [775, 0]
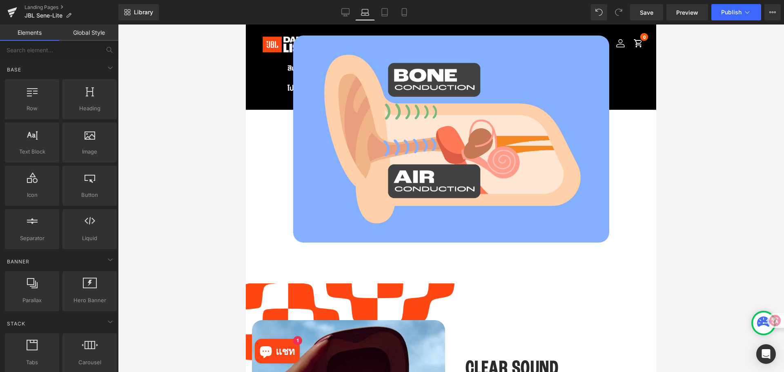
click at [225, 159] on div at bounding box center [451, 197] width 666 height 347
click at [218, 195] on div at bounding box center [451, 197] width 666 height 347
drag, startPoint x: 210, startPoint y: 196, endPoint x: 188, endPoint y: 213, distance: 27.3
click at [188, 213] on div at bounding box center [451, 197] width 666 height 347
click at [178, 128] on div at bounding box center [451, 197] width 666 height 347
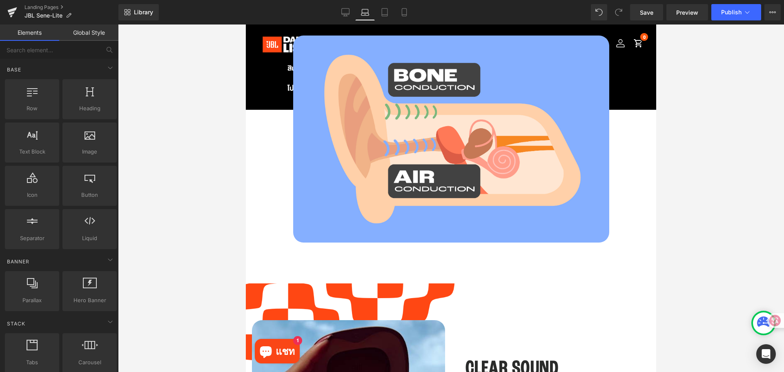
click at [151, 132] on div at bounding box center [451, 197] width 666 height 347
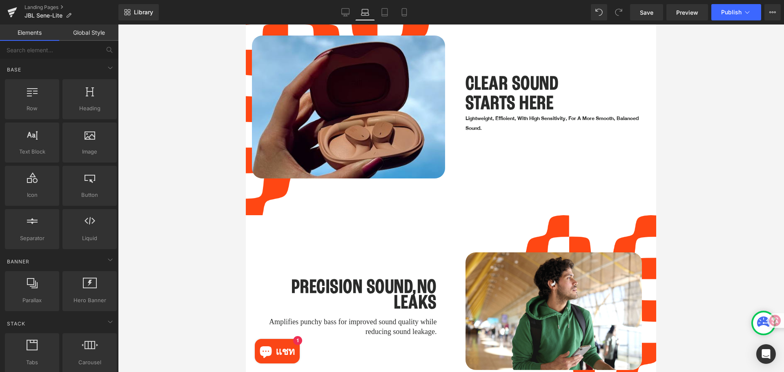
scroll to position [1061, 0]
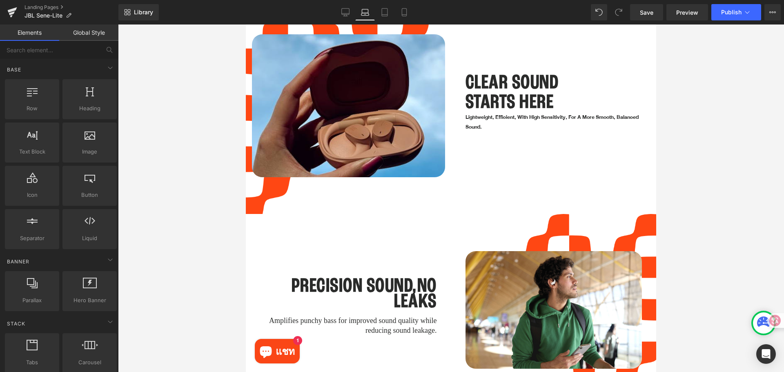
click at [685, 217] on div at bounding box center [451, 197] width 666 height 347
click at [699, 221] on div at bounding box center [451, 197] width 666 height 347
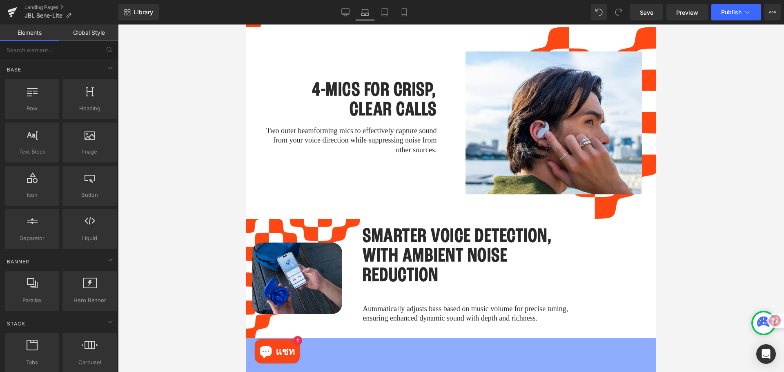
scroll to position [1633, 0]
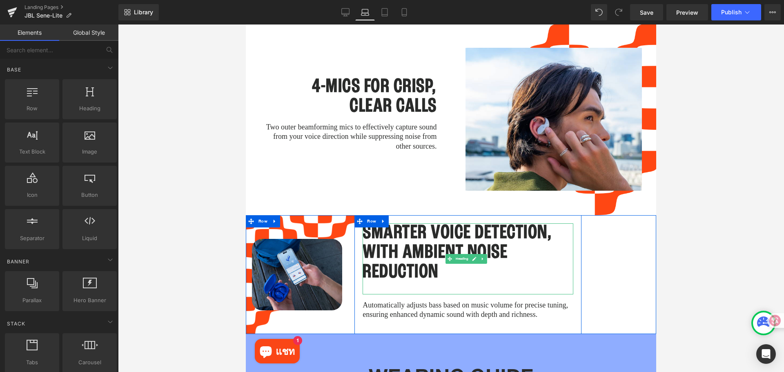
click at [416, 238] on h1 "Smarter Voice Detection, with Ambient Noise Reduction" at bounding box center [467, 252] width 211 height 59
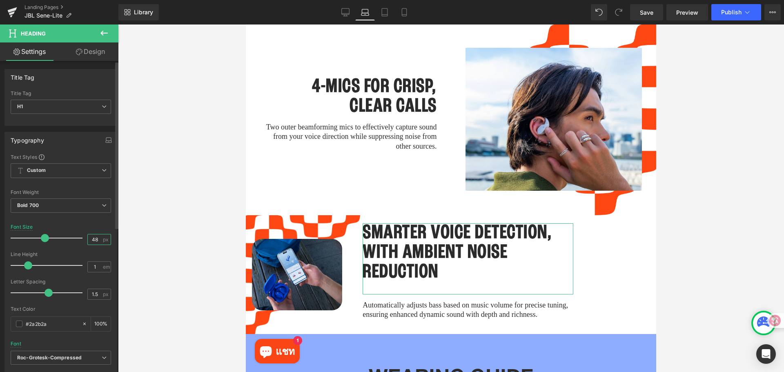
drag, startPoint x: 96, startPoint y: 242, endPoint x: 87, endPoint y: 241, distance: 8.6
click at [88, 241] on input "48" at bounding box center [95, 239] width 14 height 10
type input "38"
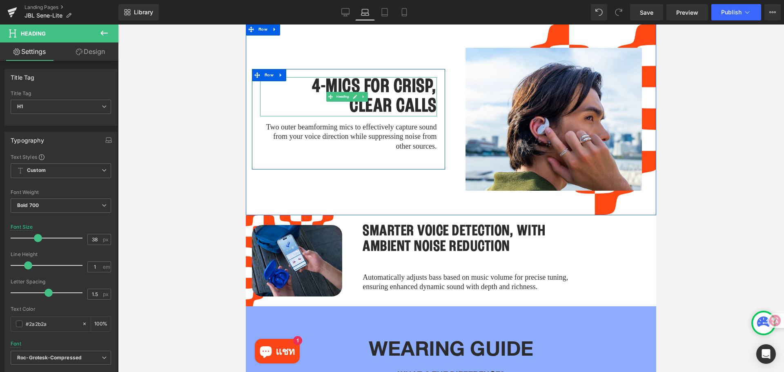
click at [377, 97] on h1 "CLEAR CALLS" at bounding box center [348, 107] width 177 height 20
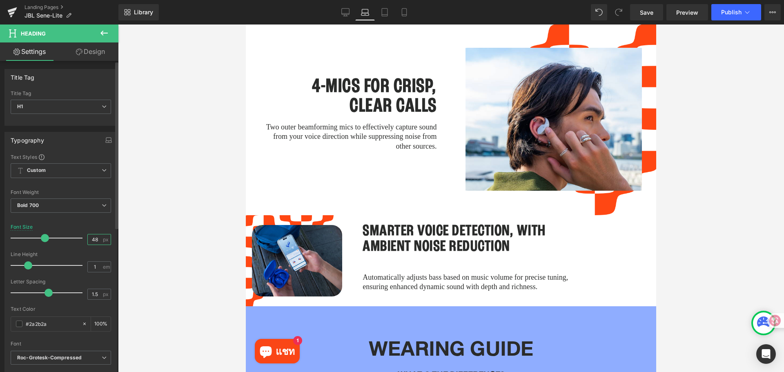
drag, startPoint x: 93, startPoint y: 240, endPoint x: 76, endPoint y: 240, distance: 16.7
click at [76, 240] on div "Font Size 48 px" at bounding box center [61, 237] width 100 height 27
type input "38"
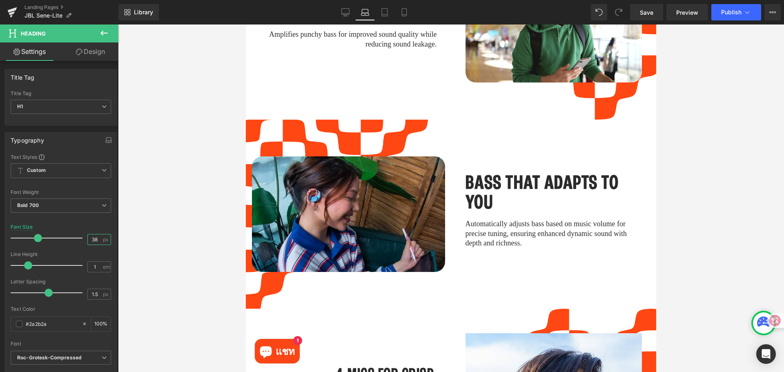
scroll to position [1347, 0]
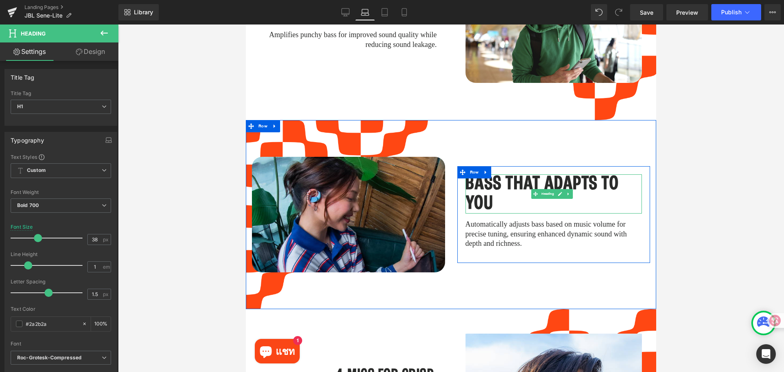
drag, startPoint x: 476, startPoint y: 170, endPoint x: 466, endPoint y: 172, distance: 10.1
click at [476, 174] on h1 "BASS THAT ADAPTS TO YOU" at bounding box center [553, 193] width 177 height 39
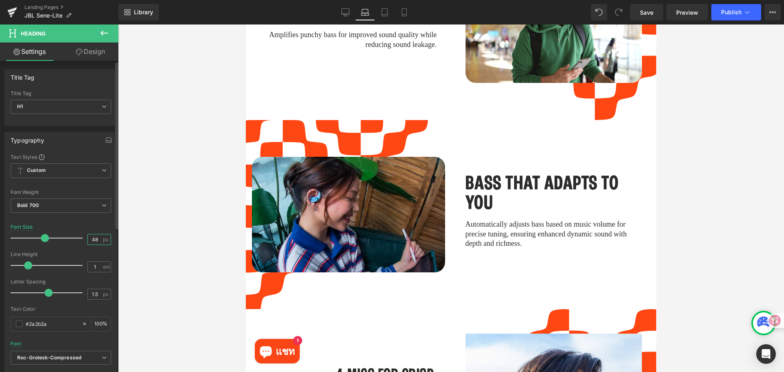
drag, startPoint x: 97, startPoint y: 241, endPoint x: 77, endPoint y: 241, distance: 20.0
click at [77, 241] on div "Font Size 48 px" at bounding box center [61, 237] width 100 height 27
type input "38"
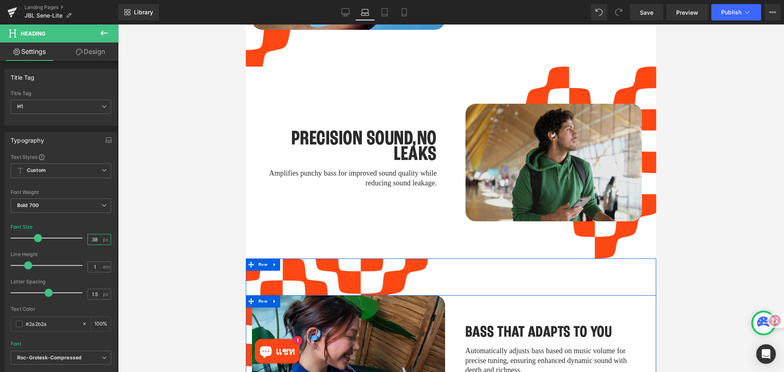
scroll to position [1184, 0]
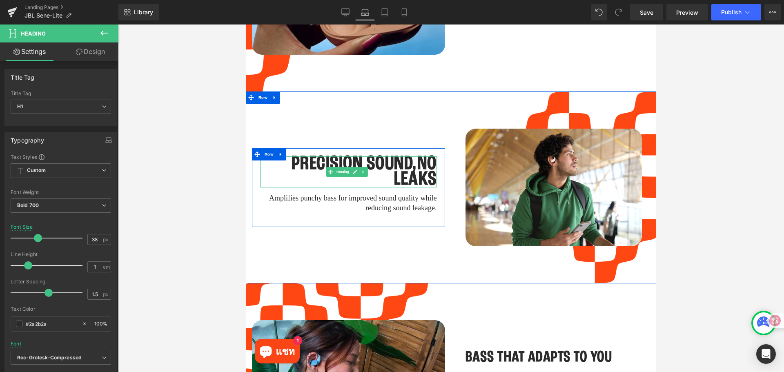
click at [402, 160] on h1 "PRECISION SOUND,NO LEAKS" at bounding box center [348, 171] width 177 height 31
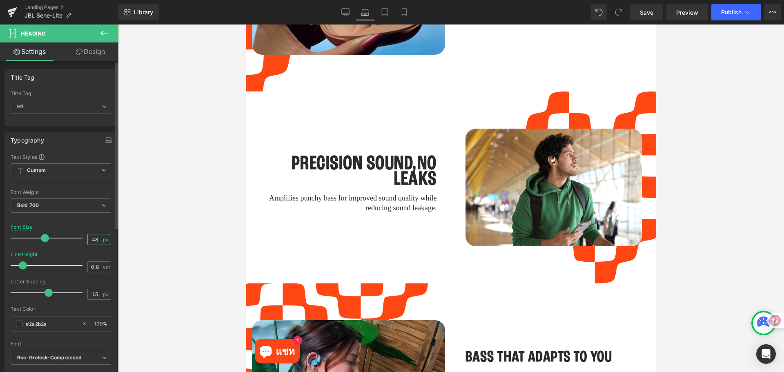
drag, startPoint x: 94, startPoint y: 239, endPoint x: 68, endPoint y: 241, distance: 26.2
click at [68, 241] on div "Font Size 48 px" at bounding box center [61, 237] width 100 height 27
type input "38"
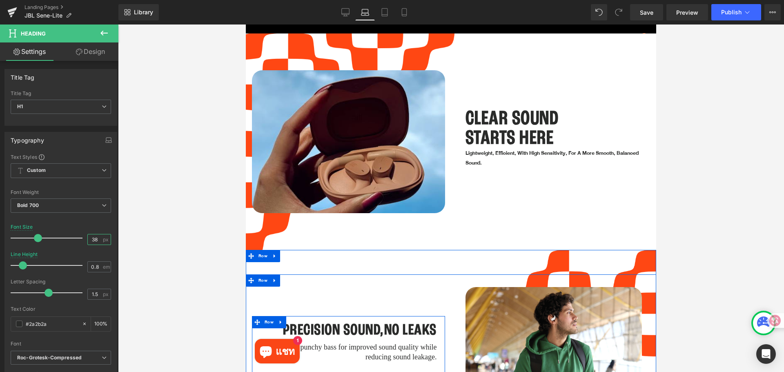
scroll to position [980, 0]
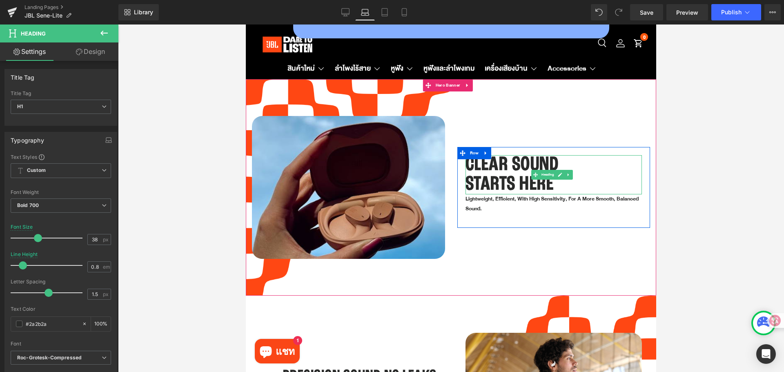
click at [477, 160] on h1 "CLEAR SOUND" at bounding box center [553, 165] width 177 height 20
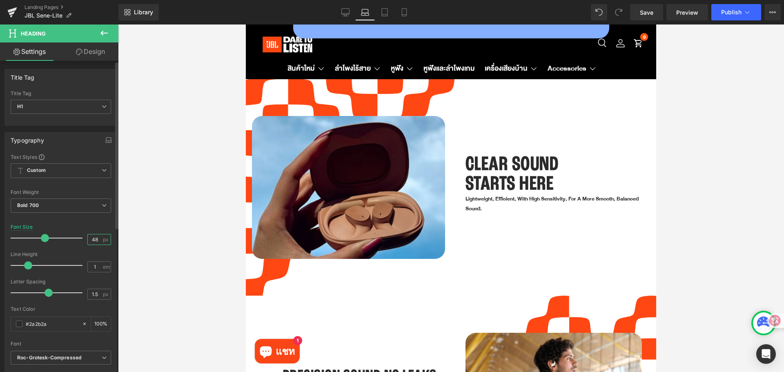
drag, startPoint x: 96, startPoint y: 240, endPoint x: 75, endPoint y: 240, distance: 21.2
click at [75, 240] on div "Font Size 48 px" at bounding box center [61, 237] width 100 height 27
type input "38"
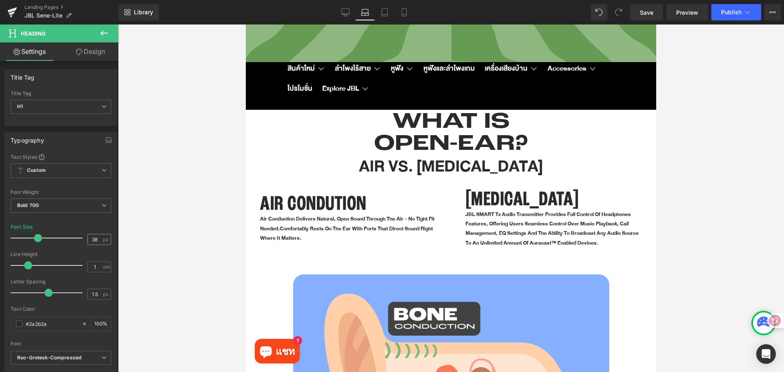
scroll to position [531, 0]
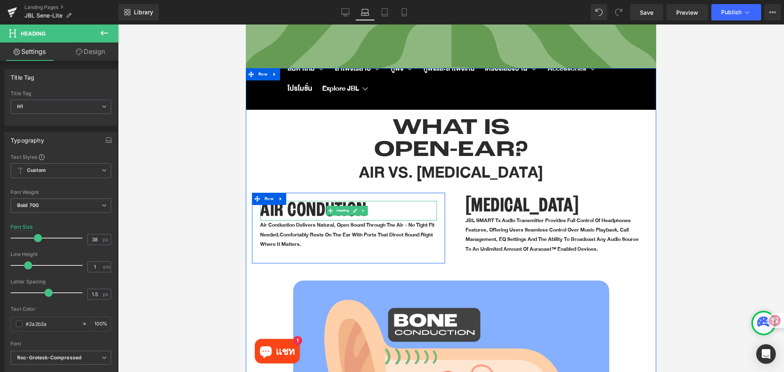
click at [317, 208] on h1 "AIR CONDUTION" at bounding box center [348, 211] width 177 height 20
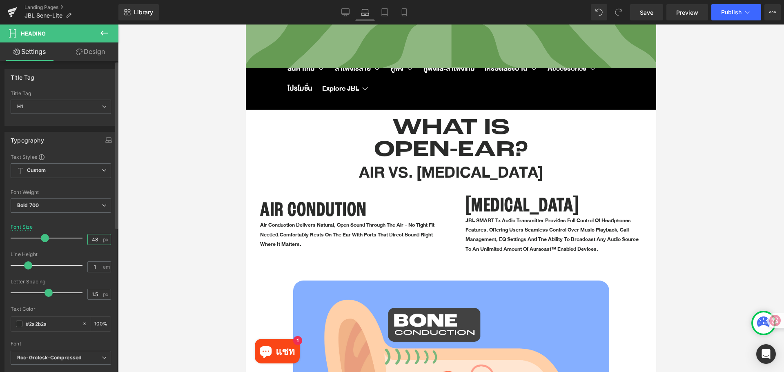
drag, startPoint x: 93, startPoint y: 241, endPoint x: 85, endPoint y: 240, distance: 8.2
click at [83, 241] on div "Font Size 48 px" at bounding box center [61, 237] width 100 height 27
drag, startPoint x: 94, startPoint y: 239, endPoint x: 80, endPoint y: 240, distance: 14.4
click at [80, 240] on div "Font Size 48 px" at bounding box center [61, 237] width 100 height 27
type input "38"
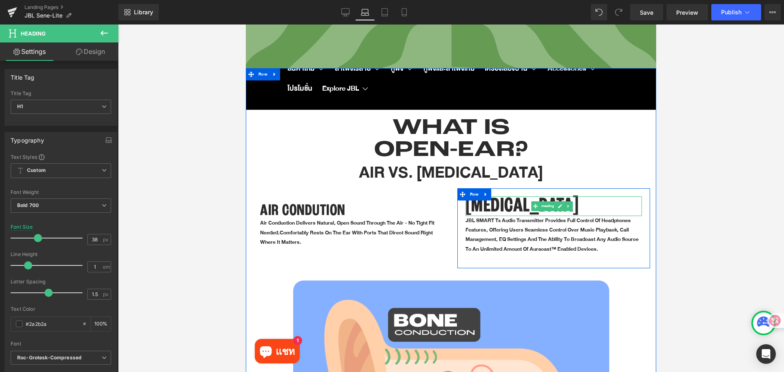
click at [506, 196] on h1 "[MEDICAL_DATA]" at bounding box center [553, 206] width 177 height 20
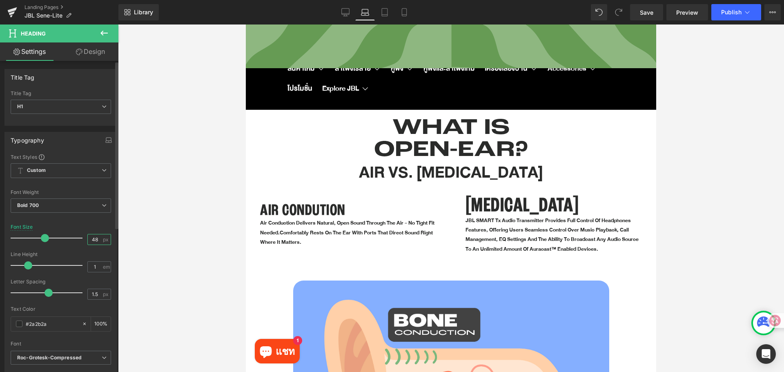
drag, startPoint x: 94, startPoint y: 239, endPoint x: 81, endPoint y: 240, distance: 13.1
click at [83, 240] on div "Font Size 48 px" at bounding box center [61, 237] width 100 height 27
type input "38"
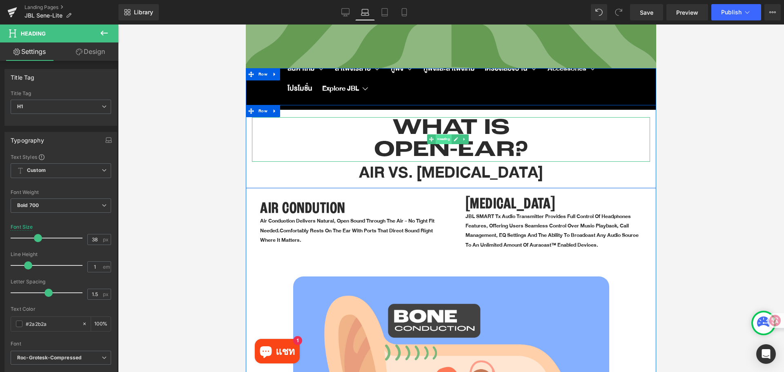
click at [440, 134] on span "Heading" at bounding box center [443, 139] width 16 height 10
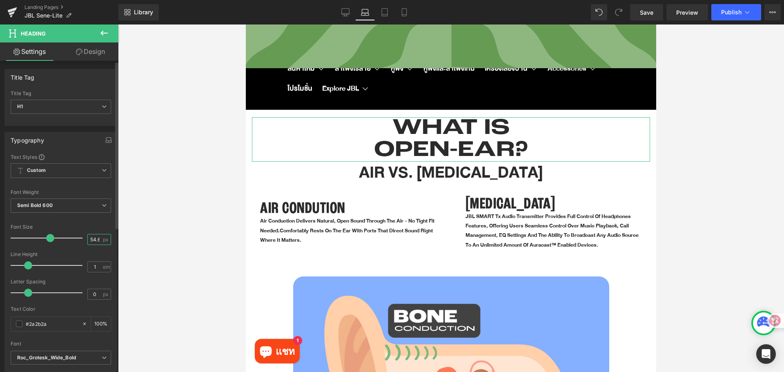
click at [88, 238] on input "54.6" at bounding box center [95, 239] width 14 height 10
type input "46"
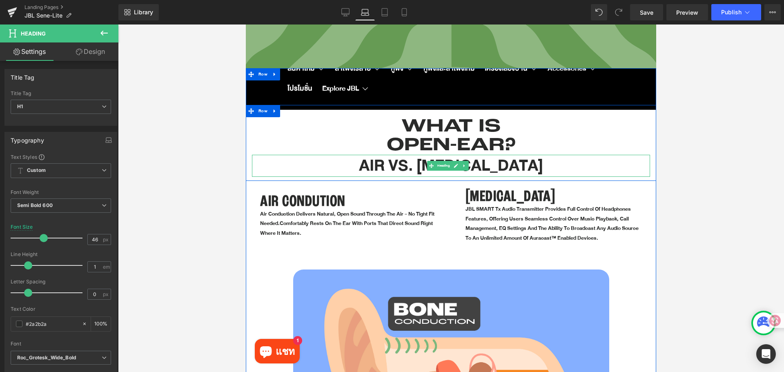
click at [379, 165] on h1 "AIR VS. [MEDICAL_DATA]" at bounding box center [451, 166] width 398 height 22
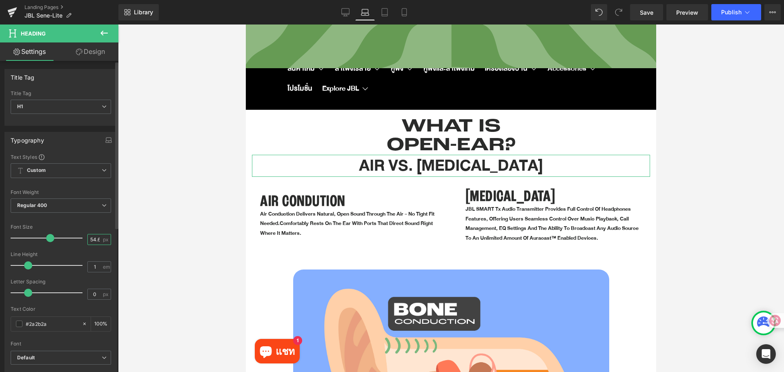
click at [89, 237] on input "54.6" at bounding box center [95, 239] width 14 height 10
type input "36"
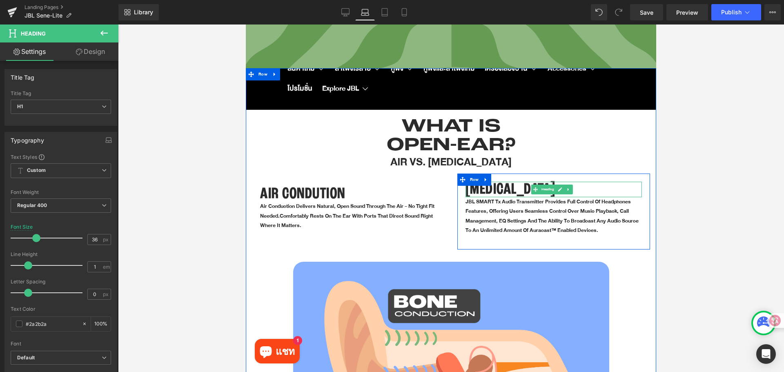
click at [495, 182] on h1 "[MEDICAL_DATA]" at bounding box center [553, 190] width 177 height 16
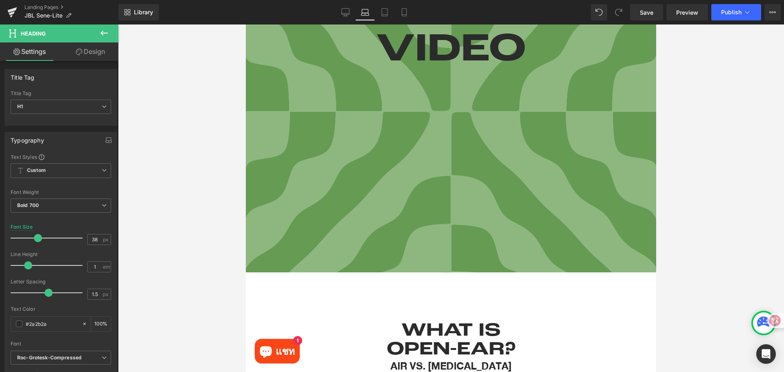
scroll to position [122, 0]
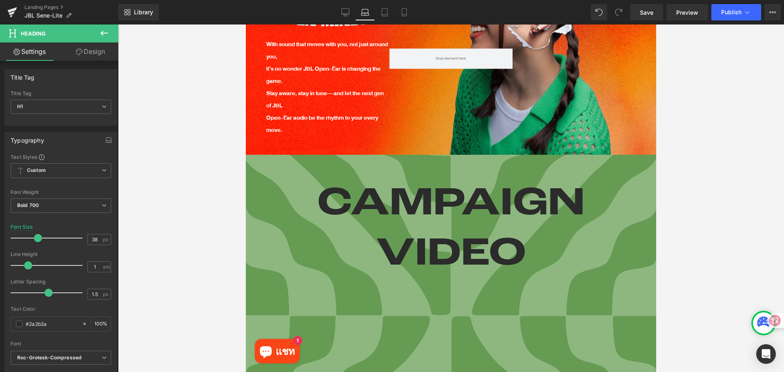
click at [394, 204] on h1 "CAMPAIGN VIDEO" at bounding box center [451, 229] width 398 height 100
drag, startPoint x: 95, startPoint y: 242, endPoint x: 89, endPoint y: 242, distance: 5.7
click at [89, 242] on input "98" at bounding box center [95, 239] width 14 height 10
type input "72"
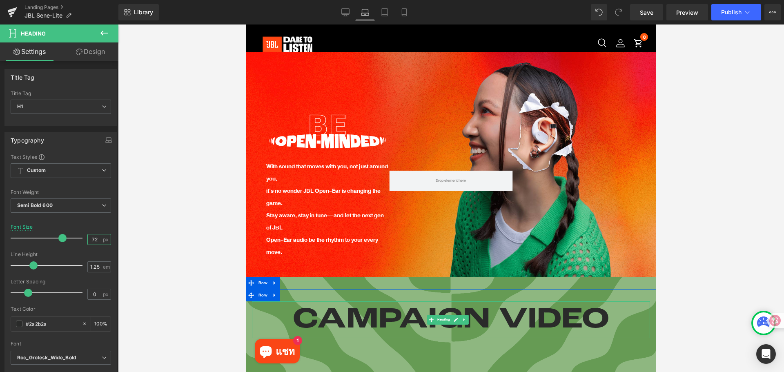
scroll to position [0, 0]
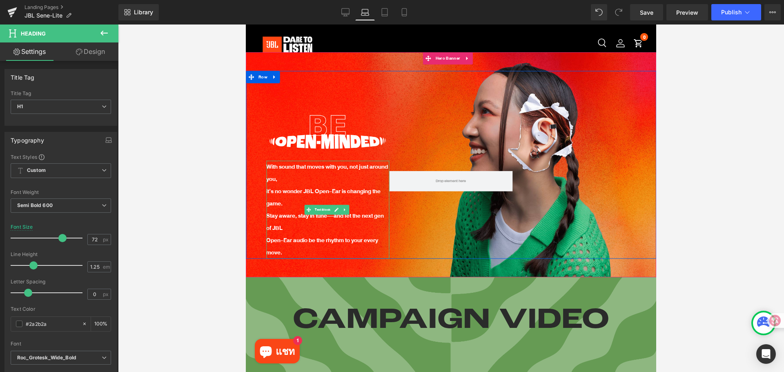
click at [318, 172] on p "With sound that moves with you, not just around you," at bounding box center [327, 173] width 123 height 24
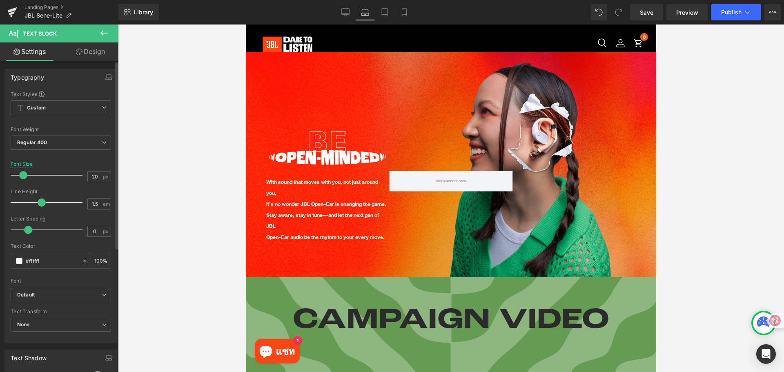
drag, startPoint x: 27, startPoint y: 176, endPoint x: 43, endPoint y: 172, distance: 17.0
click at [26, 176] on span at bounding box center [23, 175] width 8 height 8
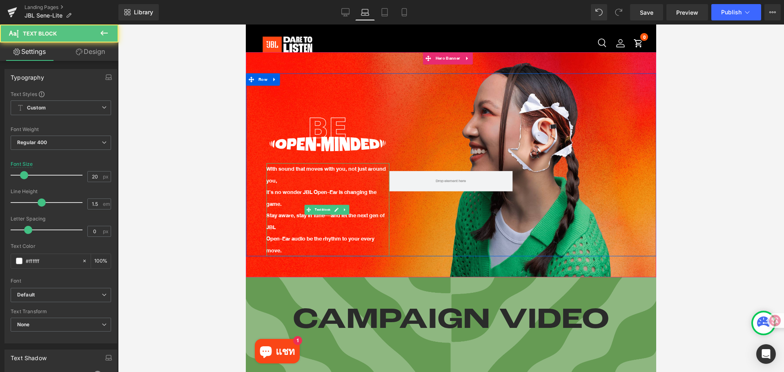
click at [269, 187] on p "it’s no wonder JBL Open-Ear is changing the game." at bounding box center [327, 198] width 123 height 23
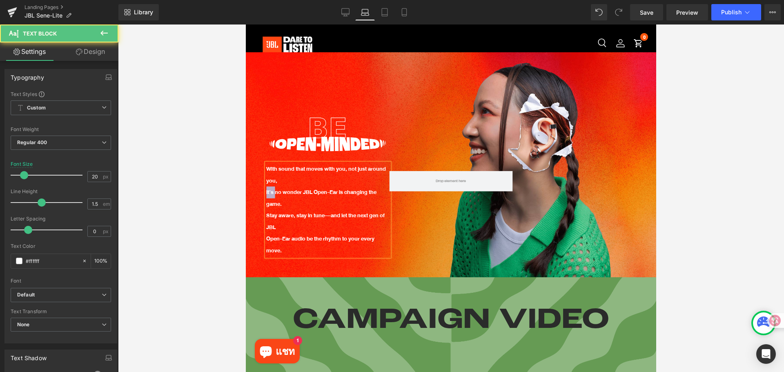
click at [269, 187] on p "it’s no wonder JBL Open-Ear is changing the game." at bounding box center [327, 198] width 123 height 23
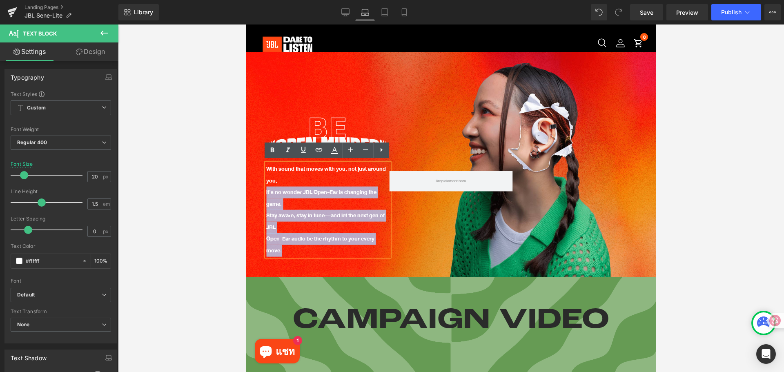
click at [266, 188] on div "With sound that moves with you, not just around you, it’s no wonder JBL Open-Ea…" at bounding box center [327, 209] width 123 height 93
click at [268, 187] on p "it’s no wonder JBL Open-Ear is changing the game." at bounding box center [327, 198] width 123 height 23
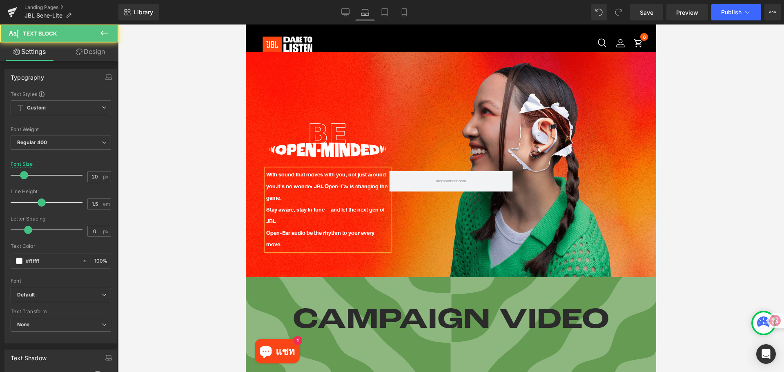
click at [269, 204] on p "Stay aware, stay in tune—and let the next gen of JBL" at bounding box center [327, 215] width 123 height 23
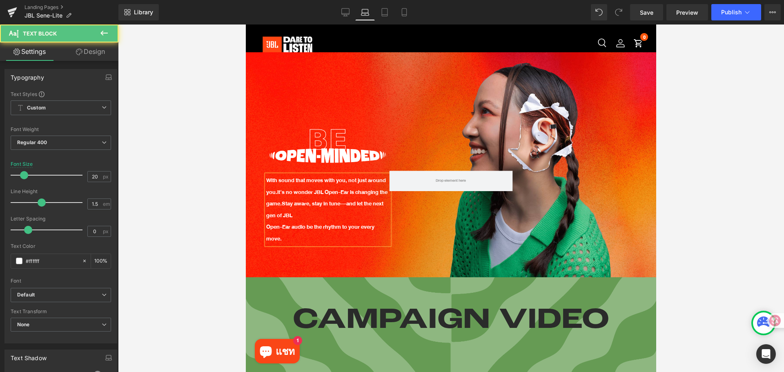
click at [307, 213] on p "With sound that moves with you, not just around you. it’s no wonder JBL Open-Ea…" at bounding box center [327, 198] width 123 height 47
click at [267, 224] on p "Open-Ear audio be the rhythm to your every move." at bounding box center [327, 232] width 123 height 23
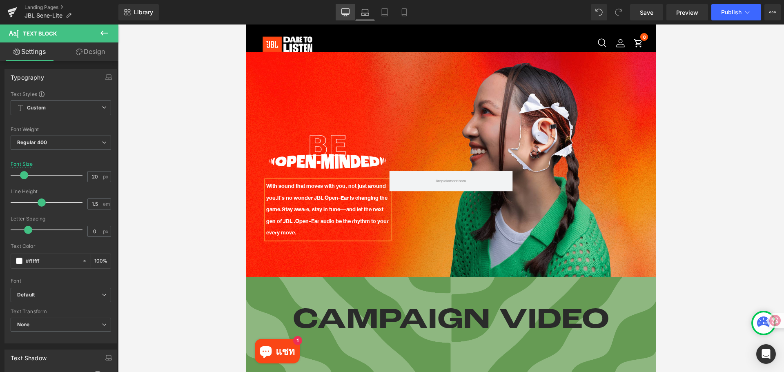
click at [345, 12] on icon at bounding box center [345, 12] width 8 height 8
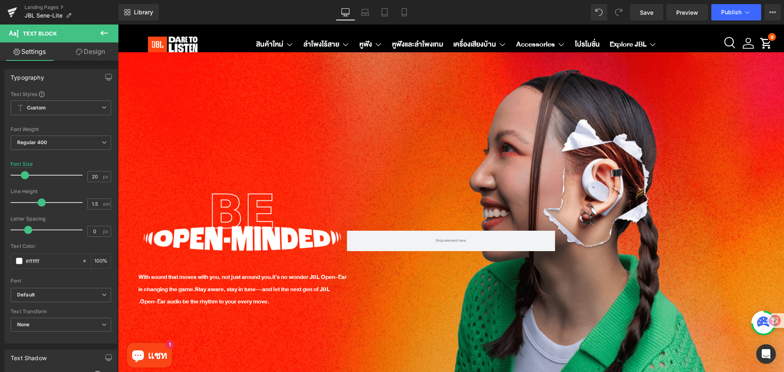
scroll to position [91, 0]
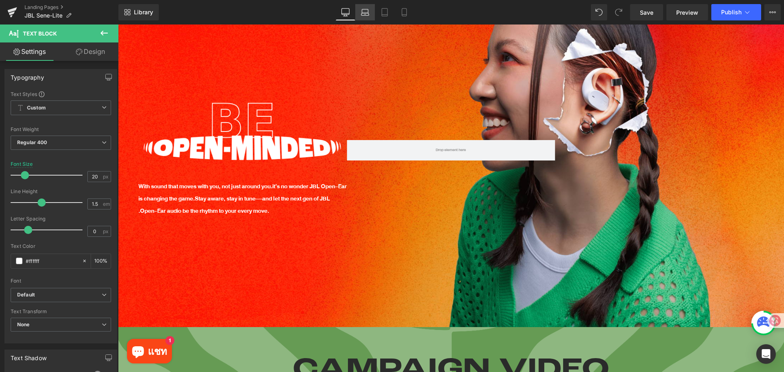
click at [364, 9] on icon at bounding box center [365, 11] width 6 height 4
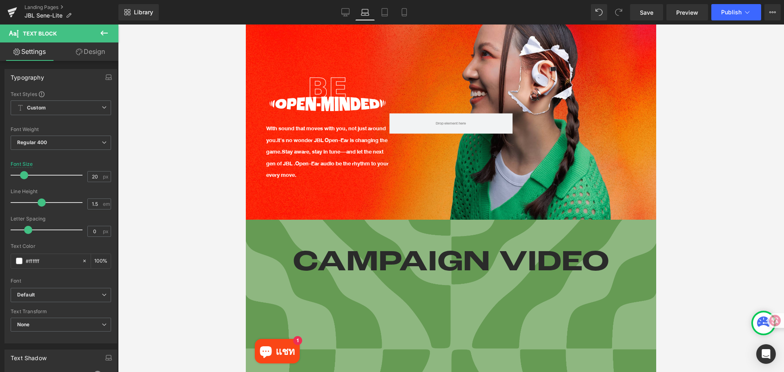
scroll to position [204, 0]
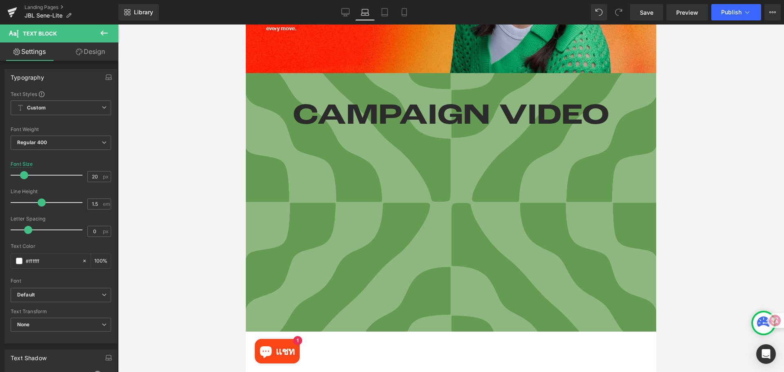
click at [178, 87] on div at bounding box center [451, 197] width 666 height 347
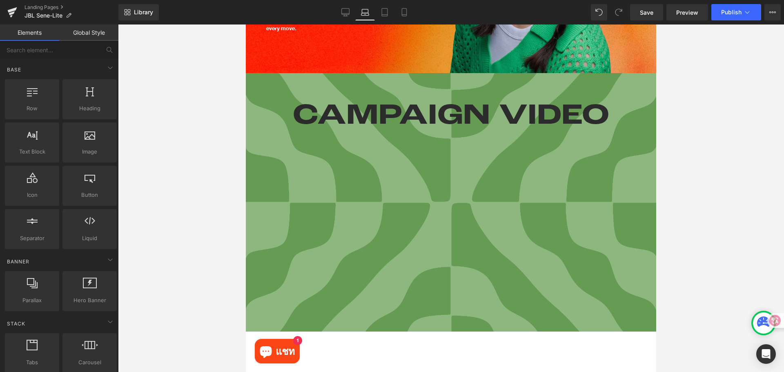
click at [223, 141] on div at bounding box center [451, 197] width 666 height 347
click at [190, 135] on div at bounding box center [451, 197] width 666 height 347
click at [181, 176] on div at bounding box center [451, 197] width 666 height 347
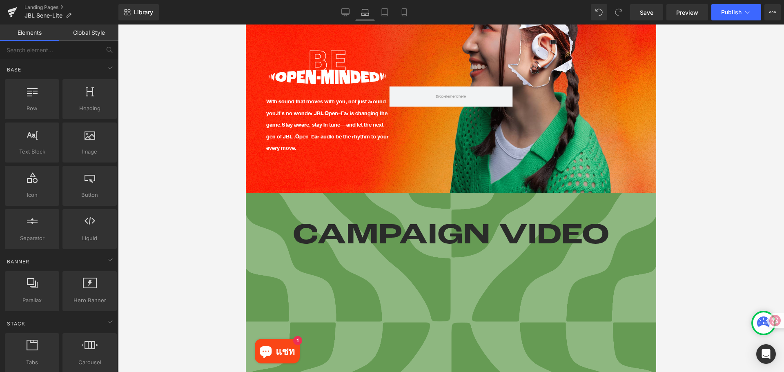
scroll to position [0, 0]
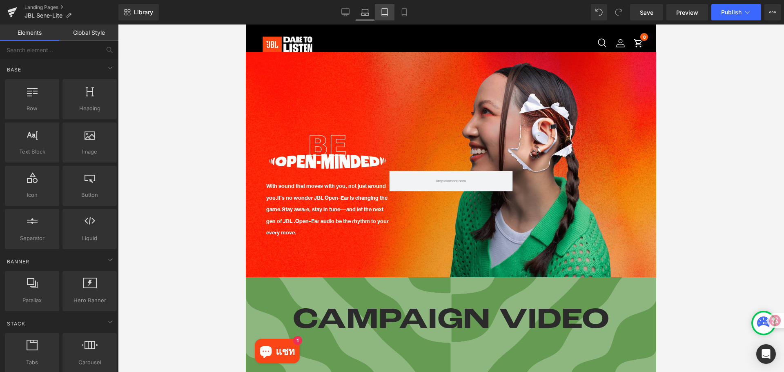
click at [387, 11] on icon at bounding box center [384, 12] width 8 height 8
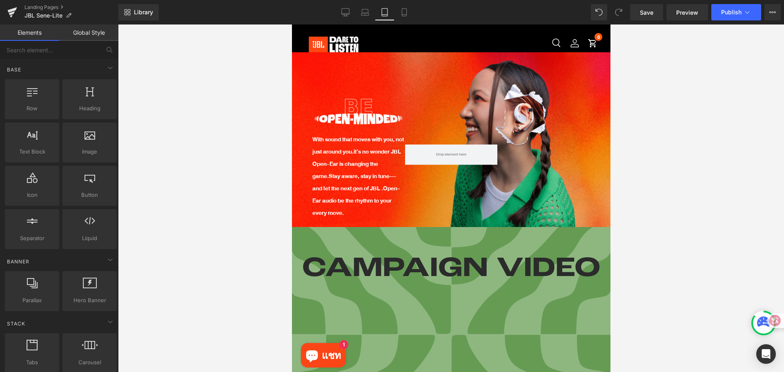
scroll to position [28, 0]
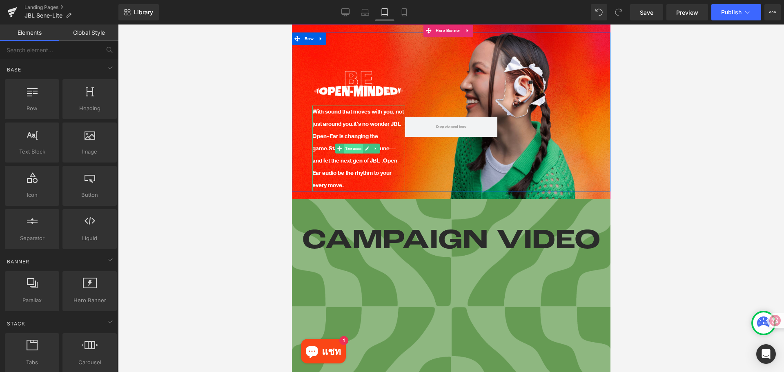
drag, startPoint x: 353, startPoint y: 142, endPoint x: 536, endPoint y: 205, distance: 193.5
click at [353, 144] on span "Text Block" at bounding box center [352, 149] width 19 height 10
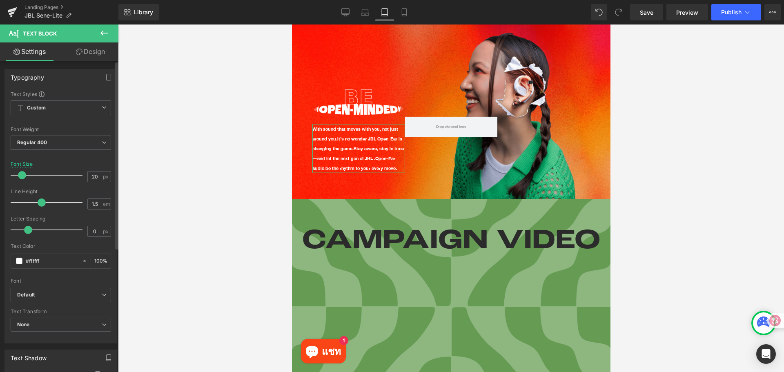
click at [21, 174] on span at bounding box center [22, 175] width 8 height 8
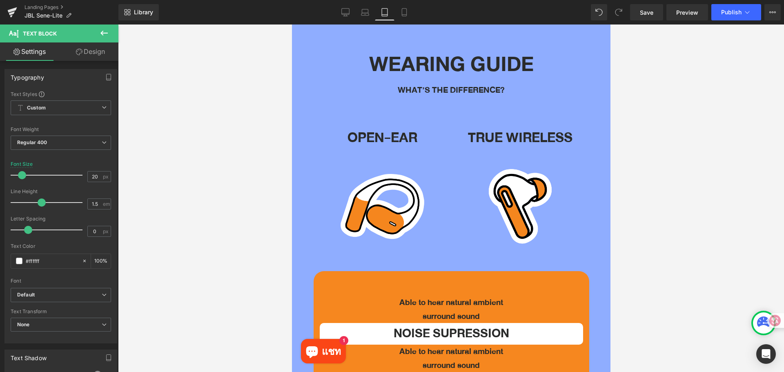
scroll to position [1673, 0]
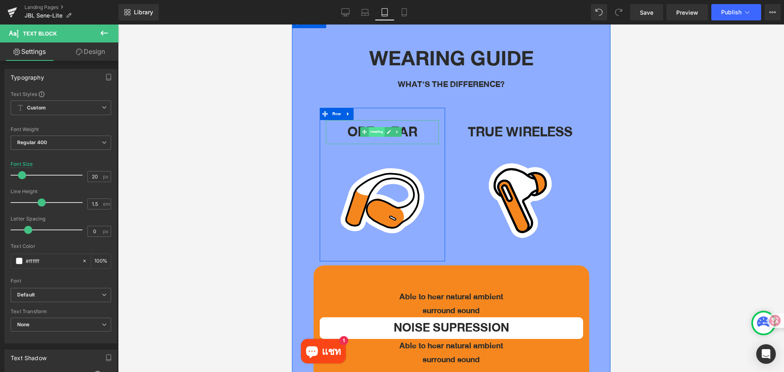
click at [379, 127] on span "Heading" at bounding box center [376, 132] width 16 height 10
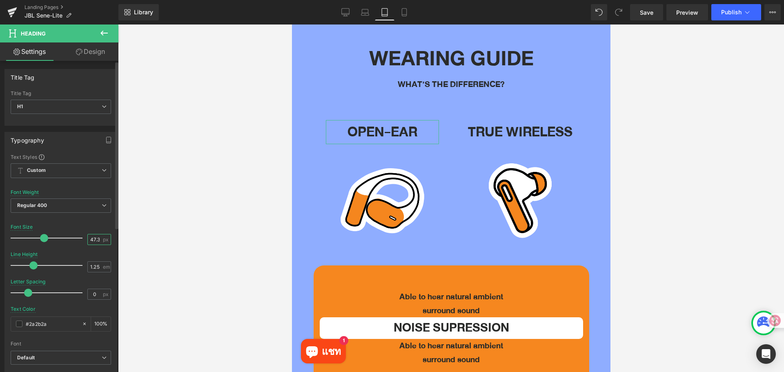
click at [92, 238] on input "47.34" at bounding box center [95, 239] width 14 height 10
type input "38"
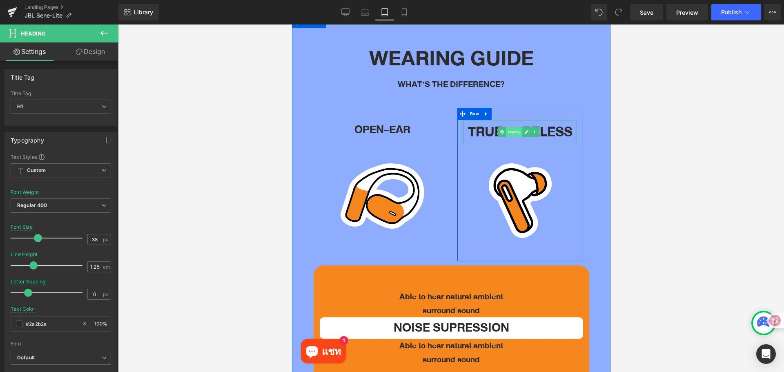
click at [512, 127] on span "Heading" at bounding box center [514, 132] width 16 height 10
click at [92, 240] on input "47.34" at bounding box center [95, 239] width 14 height 10
type input "38"
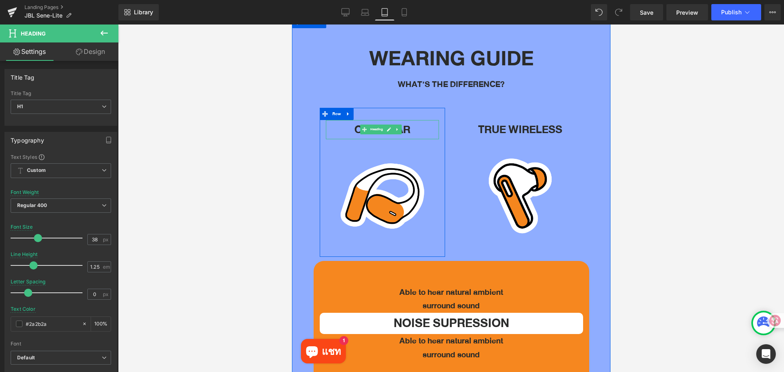
click at [379, 124] on span "Heading" at bounding box center [376, 129] width 16 height 10
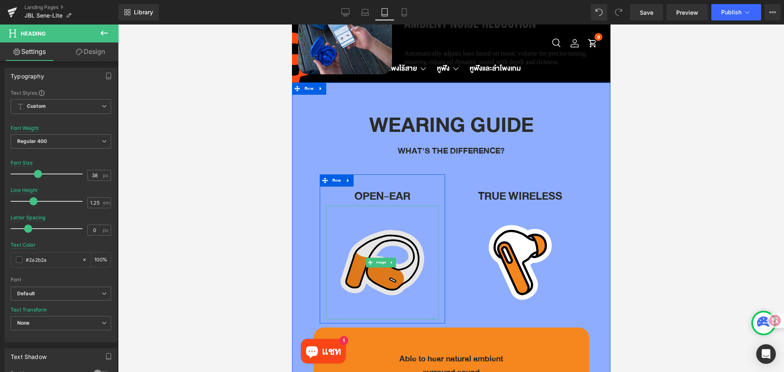
scroll to position [1592, 0]
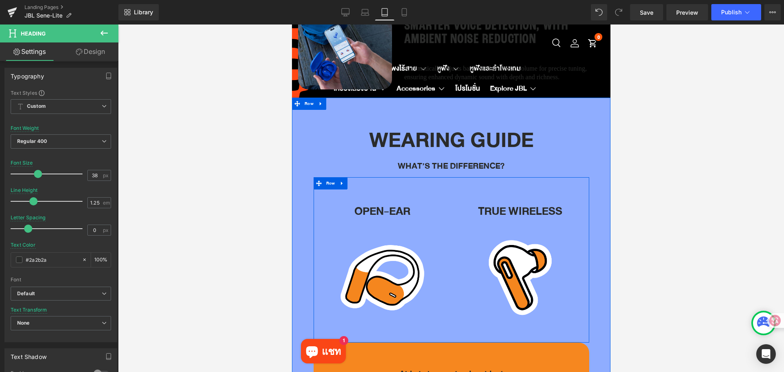
click at [395, 177] on div "OPEN-EAR Heading Image Row TRUE WIRELESS Heading Image Row Row" at bounding box center [450, 259] width 275 height 165
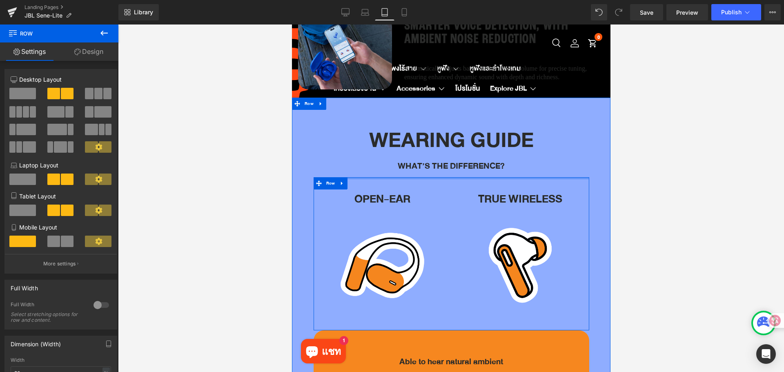
drag, startPoint x: 394, startPoint y: 174, endPoint x: 394, endPoint y: 161, distance: 13.1
click at [394, 161] on div "WEARING GUIDE Heading WHAT’S THE DIFFERENCE? Text Block Row OPEN-EAR Heading Im…" at bounding box center [450, 340] width 318 height 460
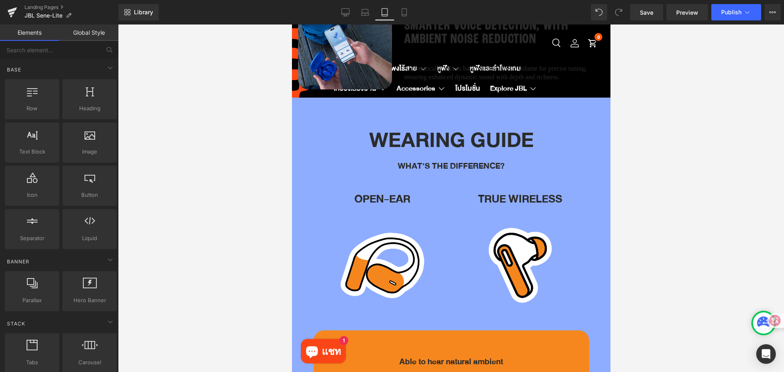
click at [652, 182] on div at bounding box center [451, 197] width 666 height 347
click at [512, 177] on div "TRUE WIRELESS Heading Image Row" at bounding box center [520, 251] width 126 height 149
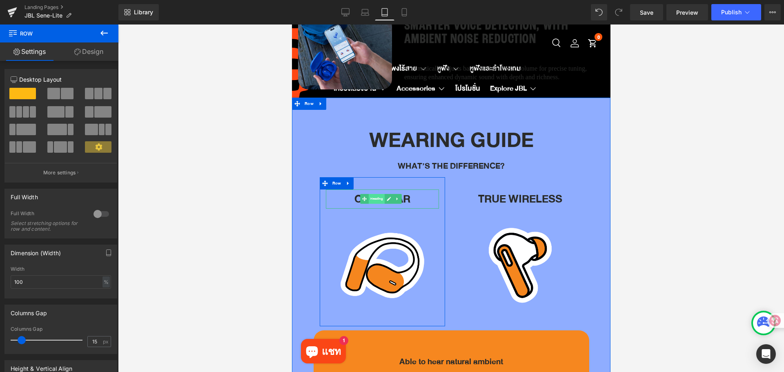
click at [380, 194] on span "Heading" at bounding box center [376, 199] width 16 height 10
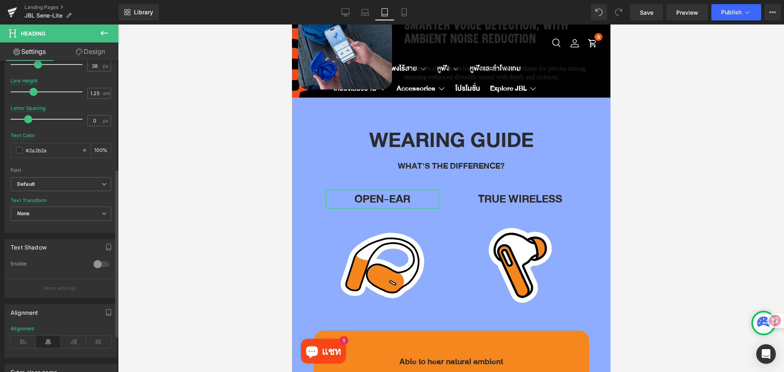
scroll to position [204, 0]
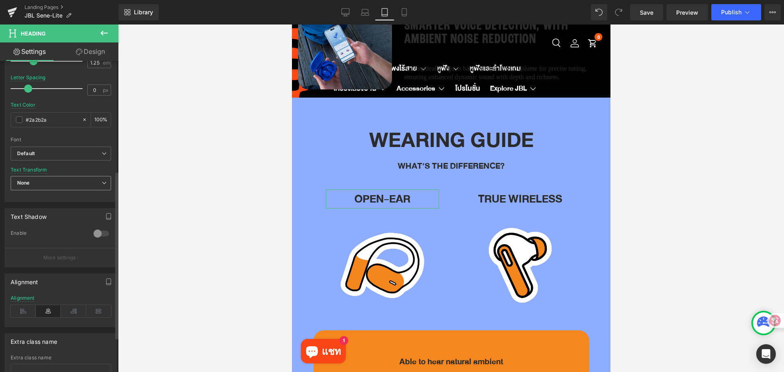
click at [47, 187] on span "None" at bounding box center [61, 183] width 100 height 14
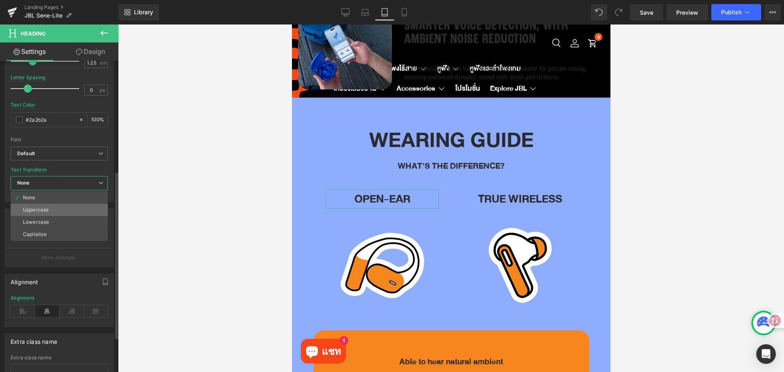
click at [46, 207] on div "Uppercase" at bounding box center [36, 210] width 26 height 6
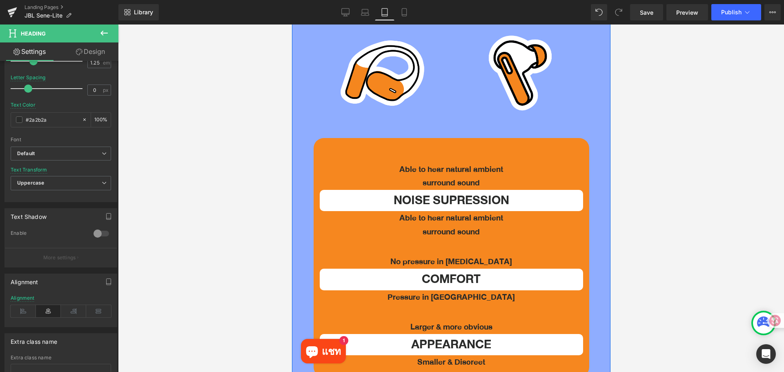
scroll to position [1755, 0]
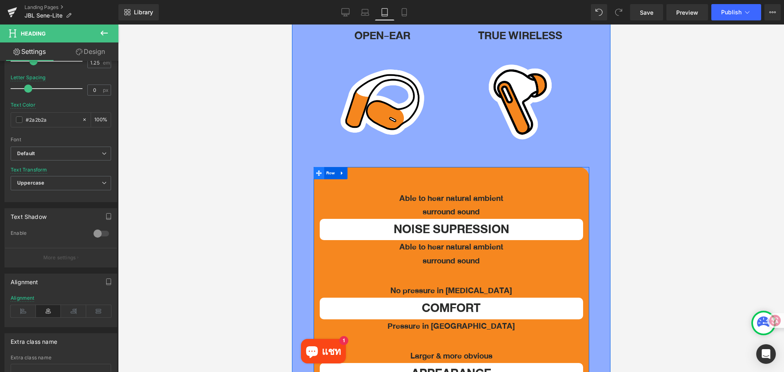
click at [320, 170] on icon at bounding box center [318, 173] width 6 height 6
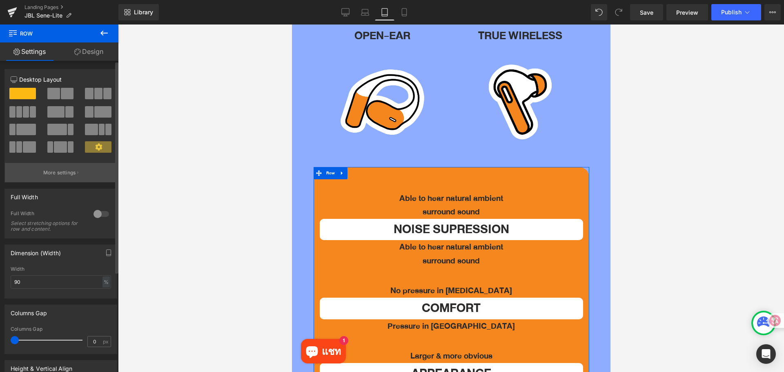
click at [58, 171] on p "More settings" at bounding box center [59, 172] width 33 height 7
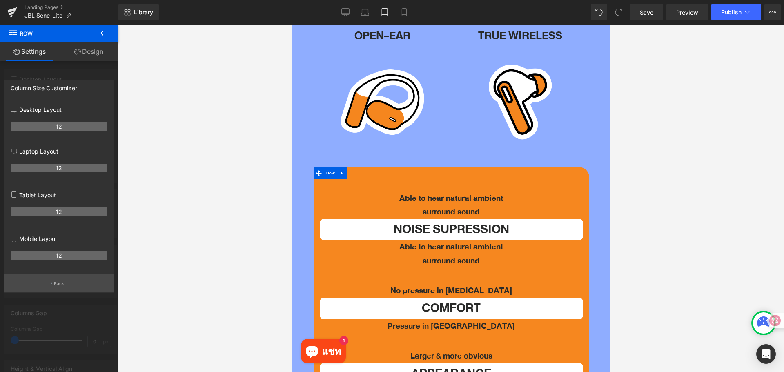
click at [60, 280] on button "Back" at bounding box center [58, 283] width 109 height 18
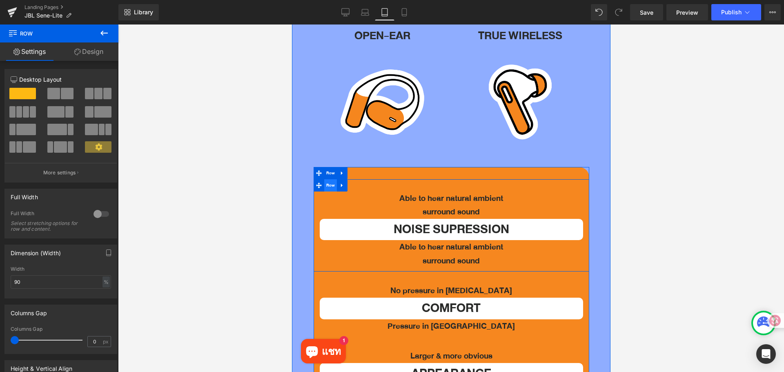
click at [331, 179] on span "Row" at bounding box center [330, 185] width 13 height 12
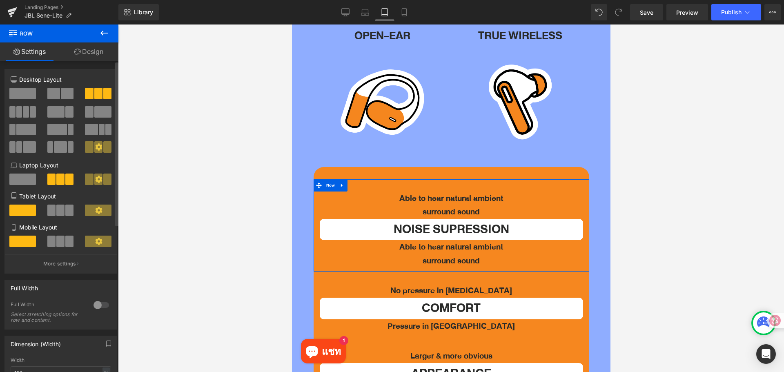
click at [58, 211] on span at bounding box center [60, 209] width 8 height 11
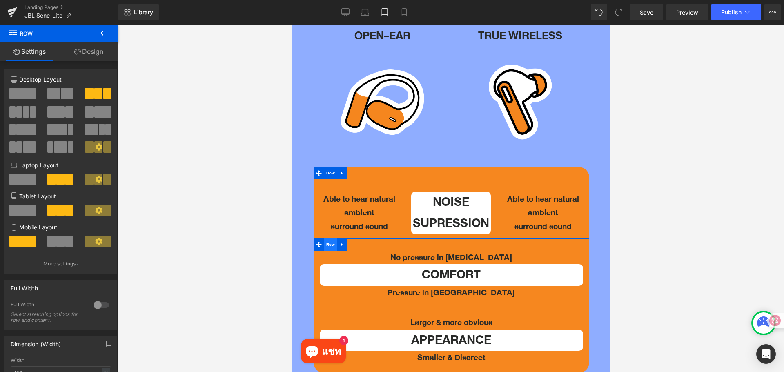
click at [333, 238] on span "Row" at bounding box center [330, 244] width 13 height 12
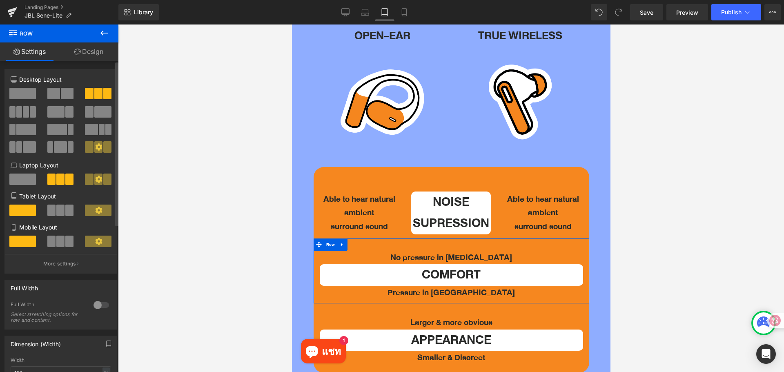
click at [53, 212] on span at bounding box center [51, 209] width 8 height 11
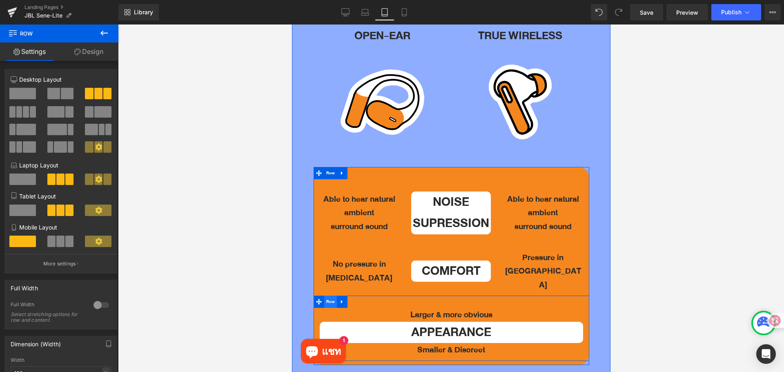
click at [333, 295] on span "Row" at bounding box center [330, 301] width 13 height 12
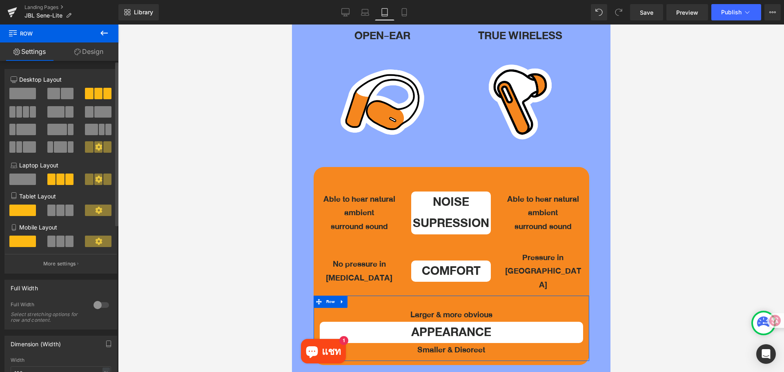
click at [51, 240] on span at bounding box center [51, 240] width 8 height 11
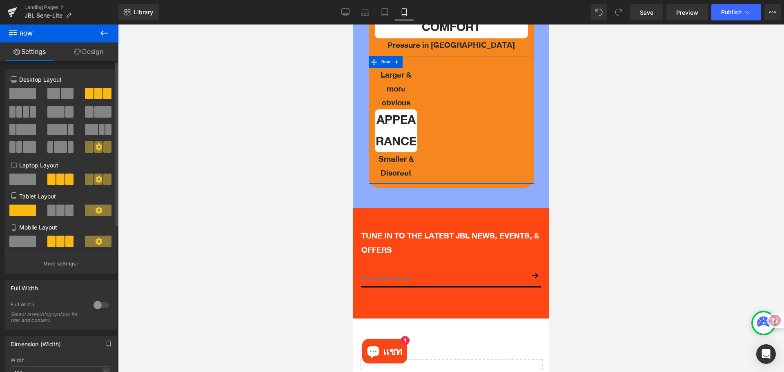
scroll to position [2877, 0]
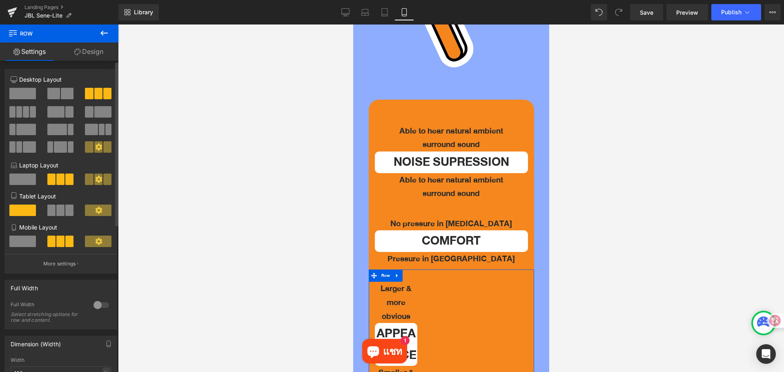
click at [25, 240] on span at bounding box center [22, 240] width 27 height 11
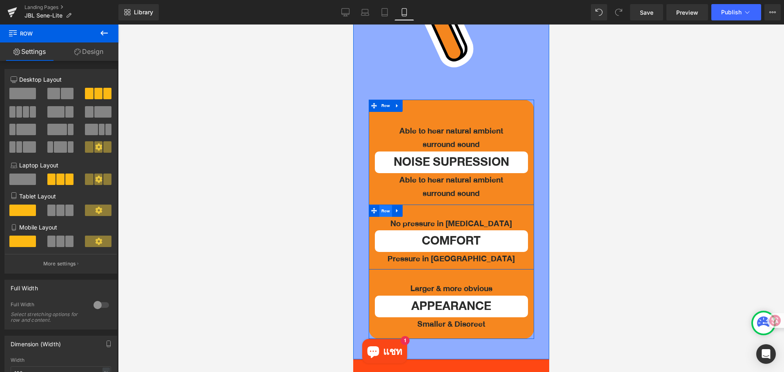
click at [388, 208] on span "Row" at bounding box center [385, 211] width 13 height 12
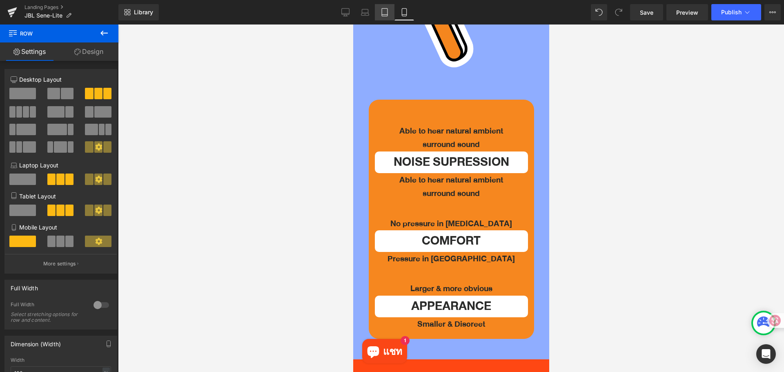
click at [388, 11] on icon at bounding box center [384, 12] width 8 height 8
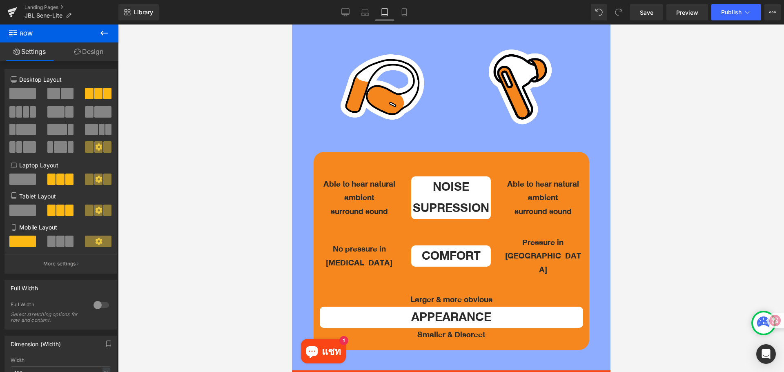
scroll to position [1776, 0]
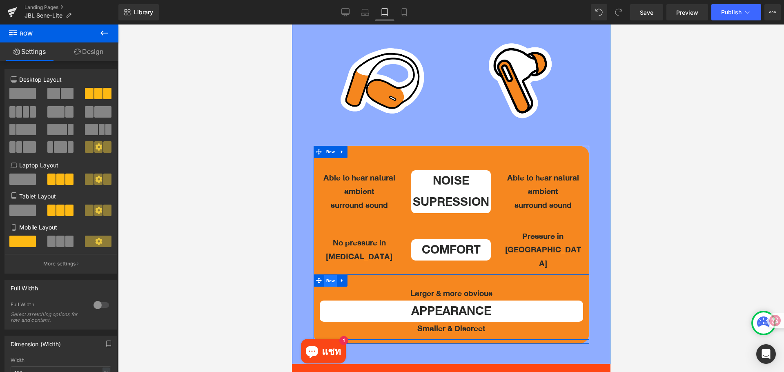
click at [327, 275] on span "Row" at bounding box center [330, 281] width 13 height 12
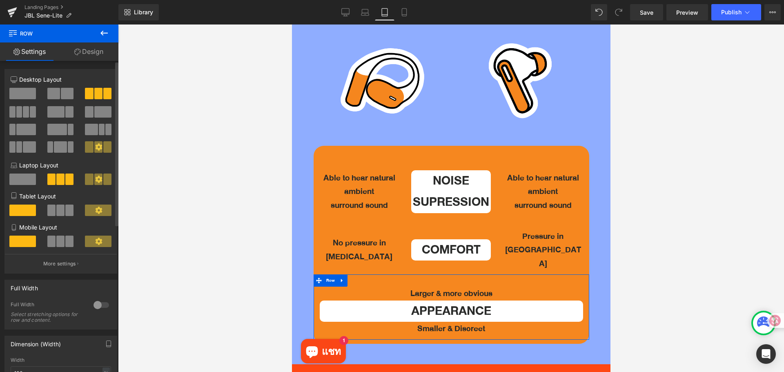
click at [57, 208] on span at bounding box center [60, 209] width 8 height 11
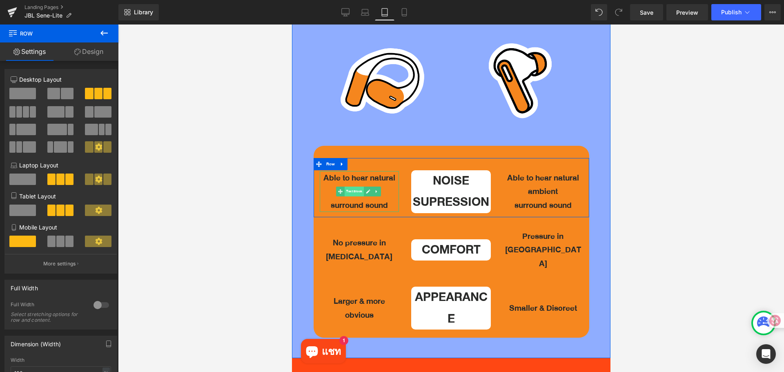
click at [356, 187] on span "Text Block" at bounding box center [353, 192] width 19 height 10
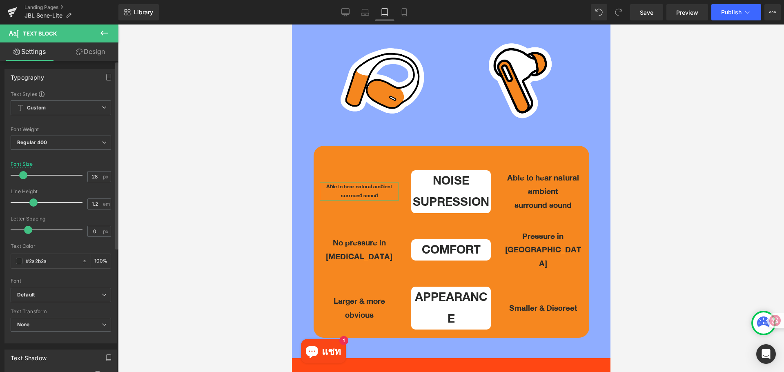
drag, startPoint x: 28, startPoint y: 176, endPoint x: 22, endPoint y: 176, distance: 6.5
click at [22, 176] on span at bounding box center [23, 175] width 8 height 8
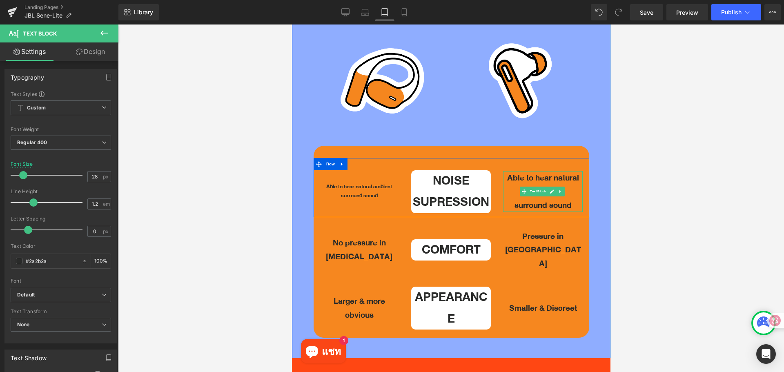
click at [536, 187] on span "Text Block" at bounding box center [537, 192] width 19 height 10
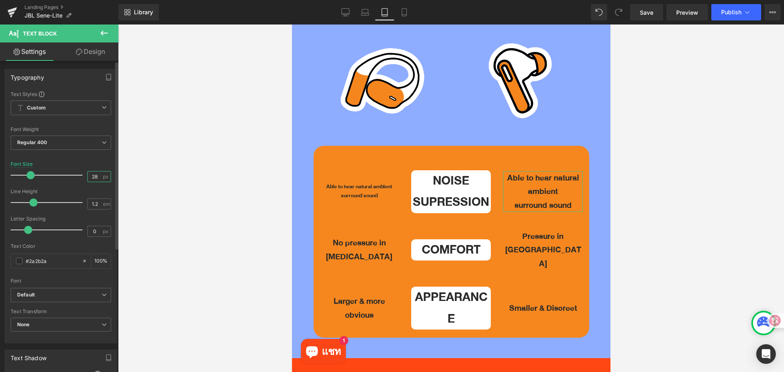
click at [97, 176] on input "28" at bounding box center [95, 176] width 14 height 10
type input "18"
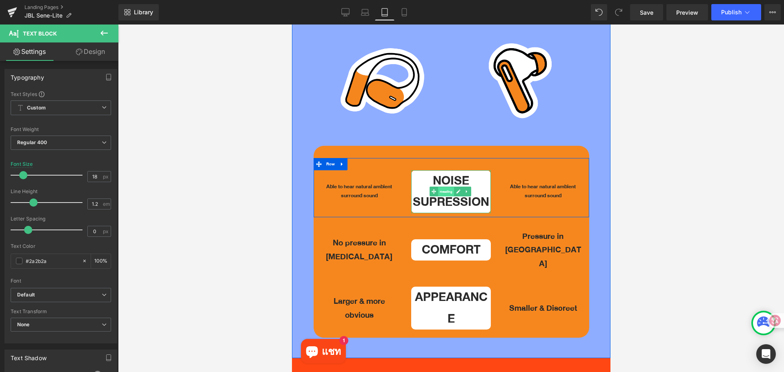
click at [444, 187] on span "Heading" at bounding box center [446, 192] width 16 height 10
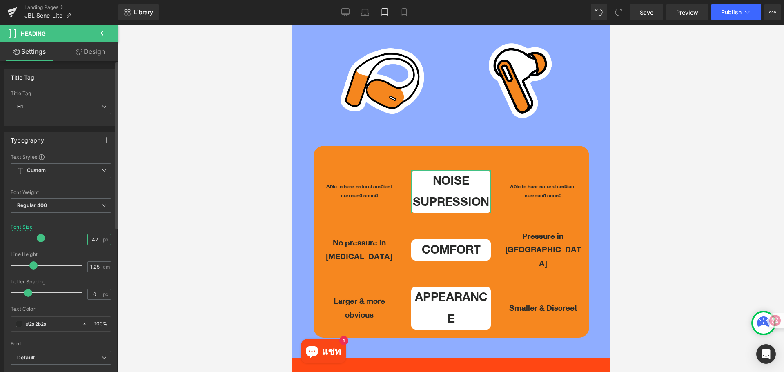
drag, startPoint x: 96, startPoint y: 242, endPoint x: 87, endPoint y: 242, distance: 9.8
click at [88, 242] on input "42" at bounding box center [95, 239] width 14 height 10
type input "20"
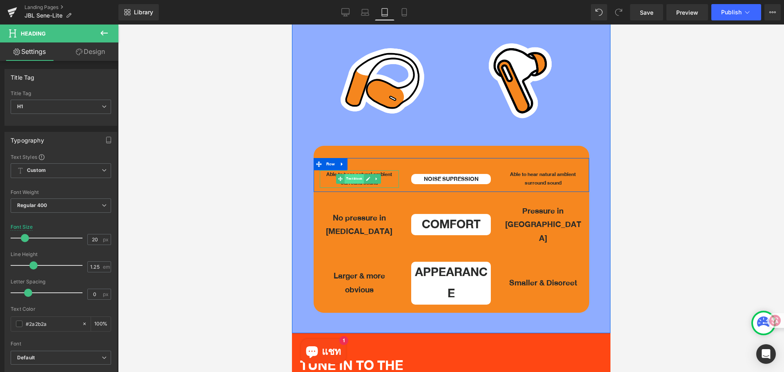
click at [353, 174] on span "Text Block" at bounding box center [353, 179] width 19 height 10
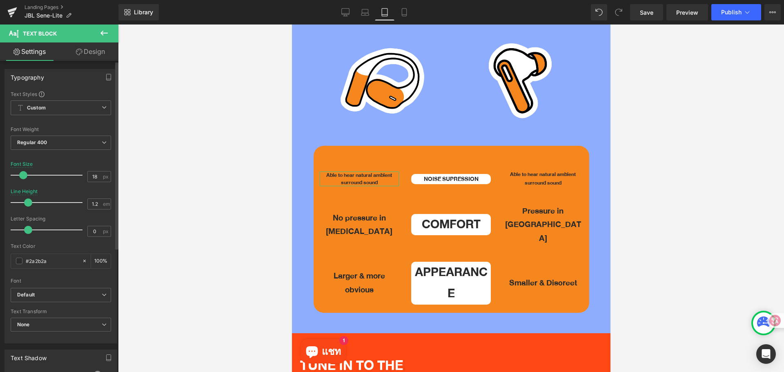
drag, startPoint x: 32, startPoint y: 203, endPoint x: 28, endPoint y: 203, distance: 4.5
click at [28, 203] on span at bounding box center [28, 202] width 8 height 8
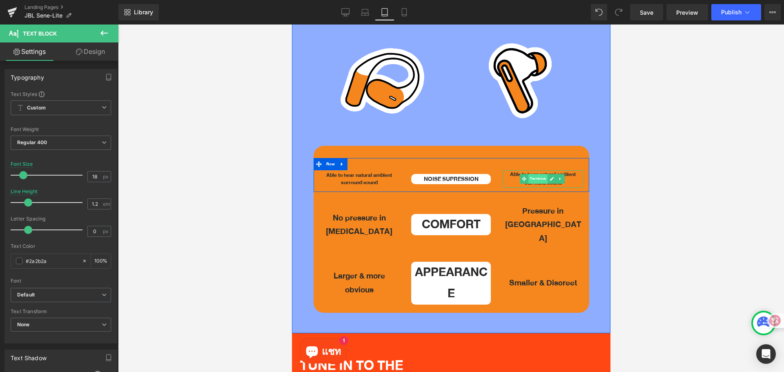
click at [531, 174] on span "Text Block" at bounding box center [537, 179] width 19 height 10
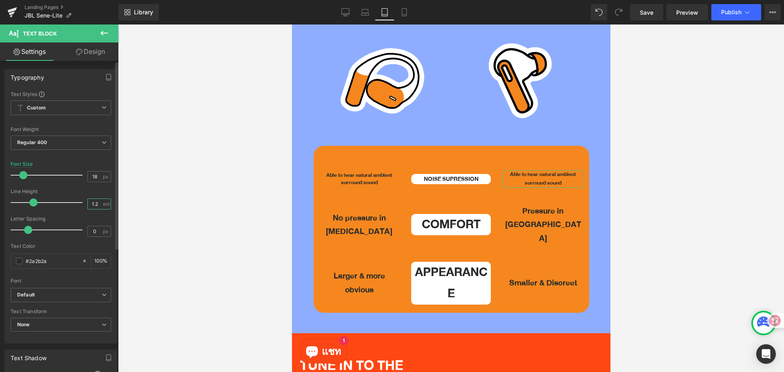
drag, startPoint x: 98, startPoint y: 204, endPoint x: 87, endPoint y: 203, distance: 11.5
click at [88, 203] on input "1.2" at bounding box center [95, 204] width 14 height 10
type input "1"
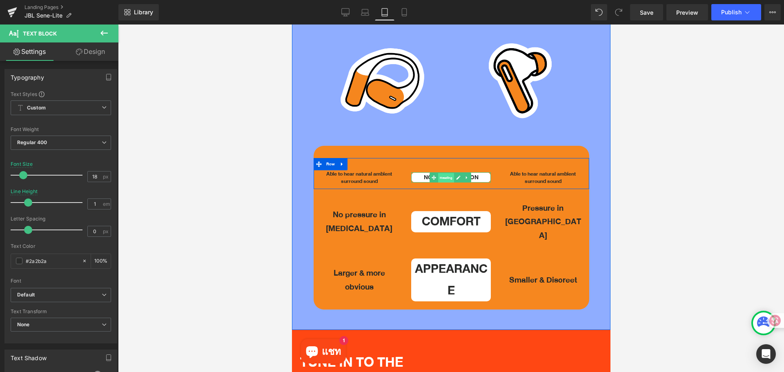
click at [443, 173] on span "Heading" at bounding box center [446, 178] width 16 height 10
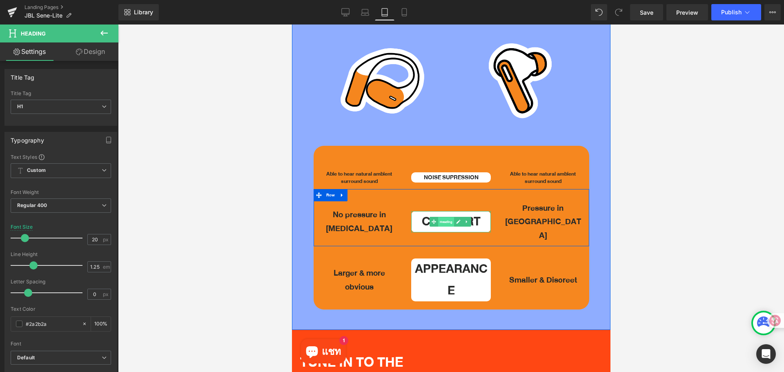
click at [441, 217] on span "Heading" at bounding box center [446, 222] width 16 height 10
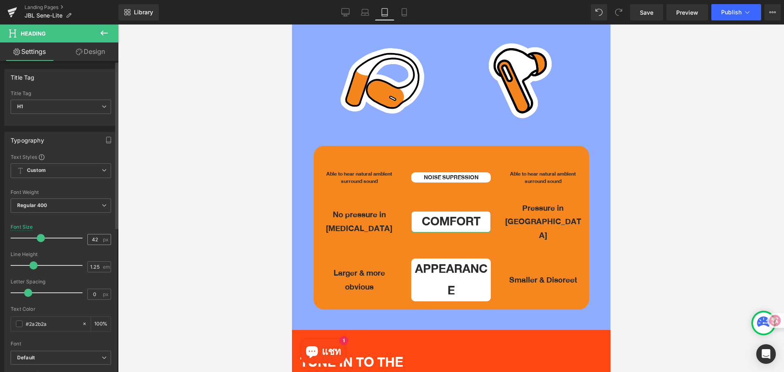
click at [99, 241] on div "42 px" at bounding box center [99, 239] width 24 height 11
click at [93, 240] on input "42" at bounding box center [95, 239] width 14 height 10
click at [94, 240] on input "42" at bounding box center [95, 239] width 14 height 10
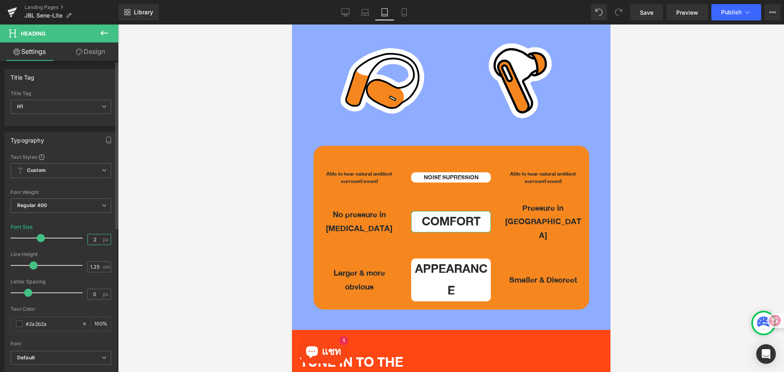
type input "20"
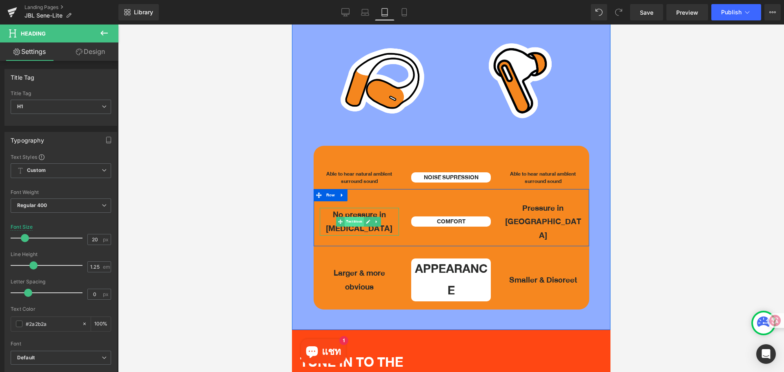
click at [352, 217] on span "Text Block" at bounding box center [353, 222] width 19 height 10
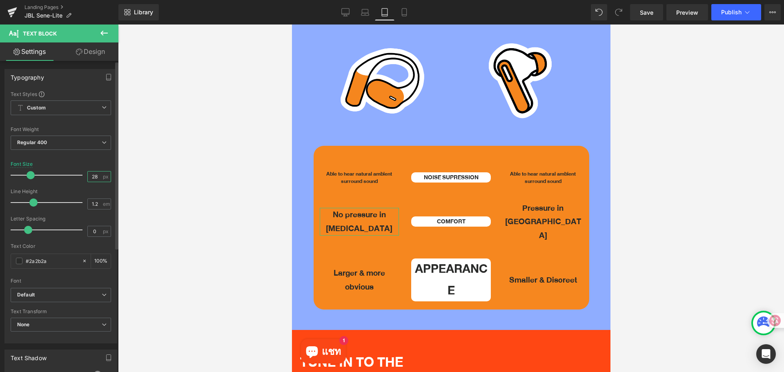
click at [95, 178] on input "28" at bounding box center [95, 176] width 14 height 10
click at [96, 178] on input "28" at bounding box center [95, 176] width 14 height 10
type input "18"
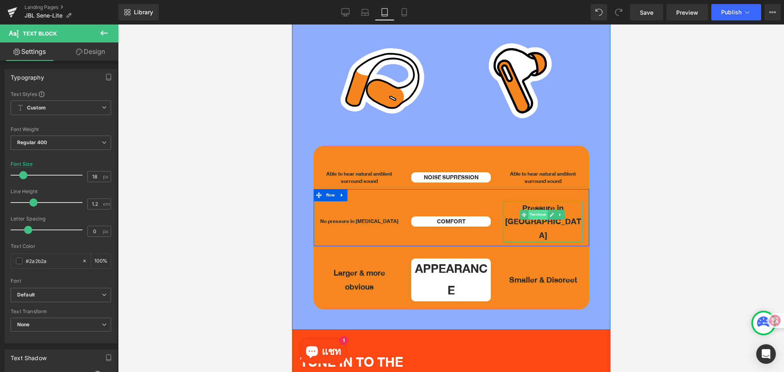
click at [539, 210] on span "Text Block" at bounding box center [537, 215] width 19 height 10
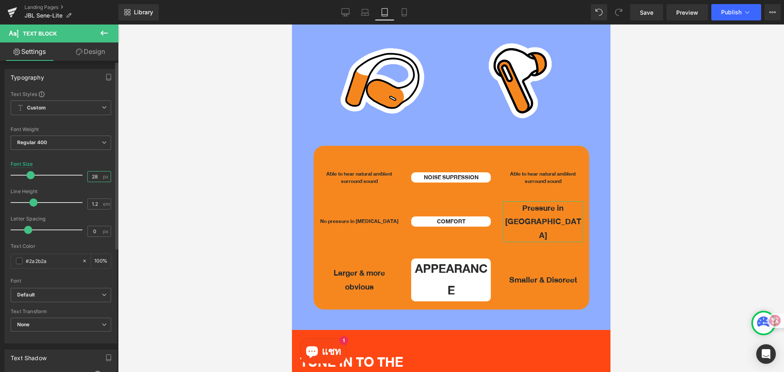
click at [97, 177] on input "28" at bounding box center [95, 176] width 14 height 10
drag, startPoint x: 98, startPoint y: 176, endPoint x: 84, endPoint y: 176, distance: 13.9
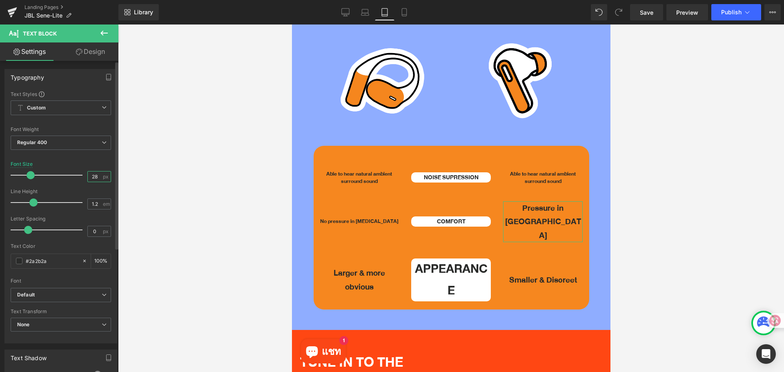
click at [88, 176] on input "28" at bounding box center [95, 176] width 14 height 10
type input "18"
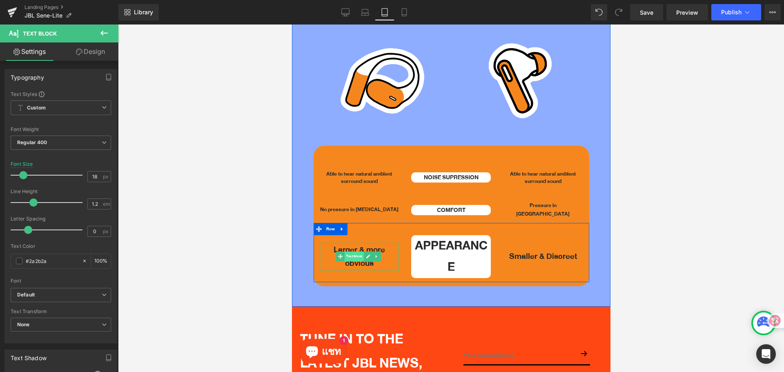
click at [356, 251] on span "Text Block" at bounding box center [353, 256] width 19 height 10
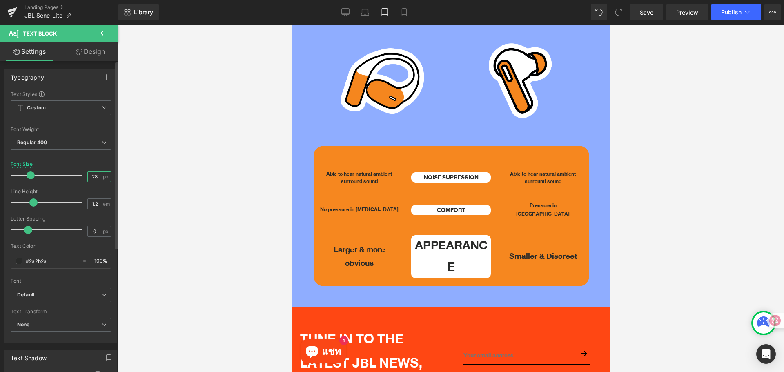
click at [97, 176] on input "28" at bounding box center [95, 176] width 14 height 10
type input "18"
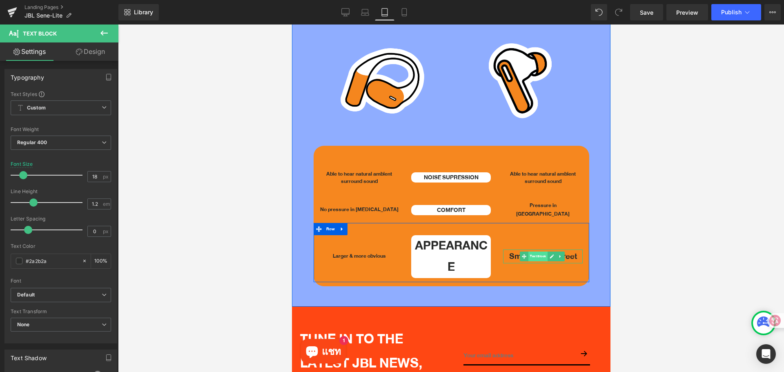
click at [532, 251] on span "Text Block" at bounding box center [537, 256] width 19 height 10
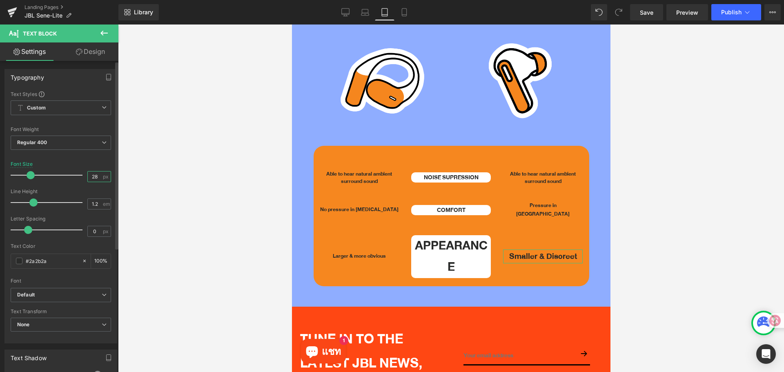
click at [96, 178] on input "28" at bounding box center [95, 176] width 14 height 10
drag, startPoint x: 97, startPoint y: 176, endPoint x: 88, endPoint y: 176, distance: 9.0
click at [88, 176] on input "28" at bounding box center [95, 176] width 14 height 10
type input "18"
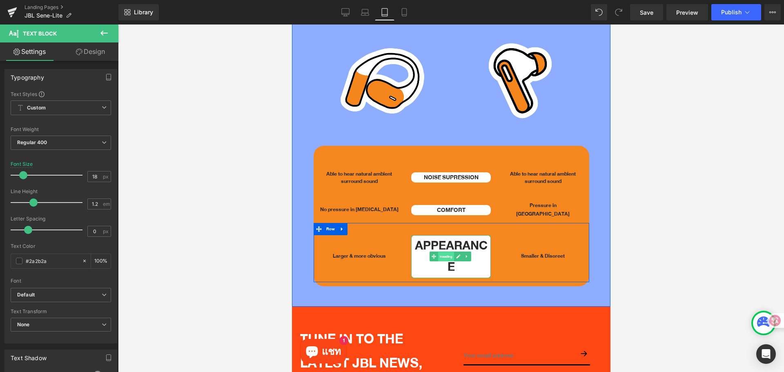
click at [443, 252] on span "Heading" at bounding box center [446, 257] width 16 height 10
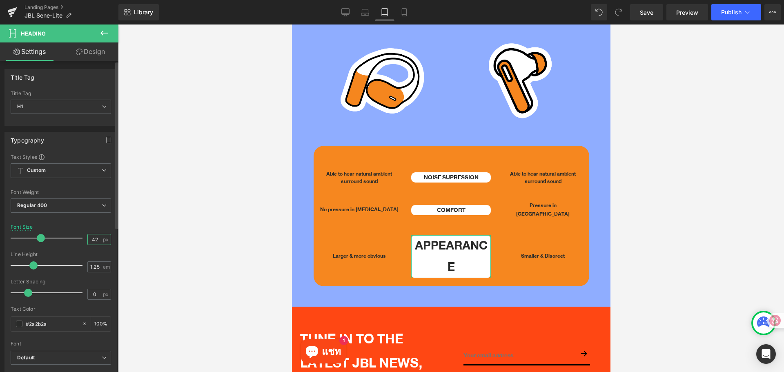
drag, startPoint x: 96, startPoint y: 242, endPoint x: 89, endPoint y: 241, distance: 7.0
click at [89, 241] on input "42" at bounding box center [95, 239] width 14 height 10
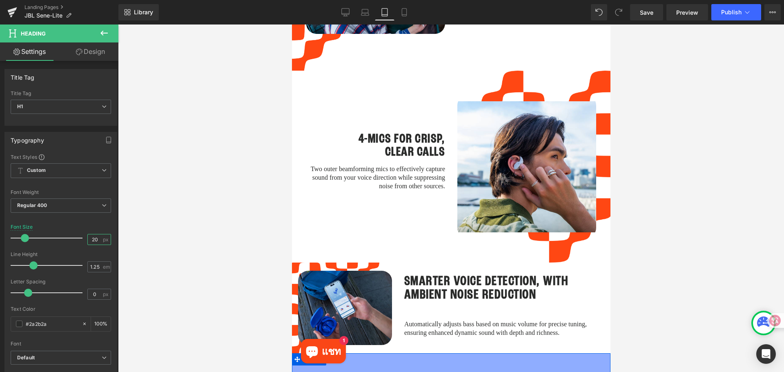
scroll to position [1327, 0]
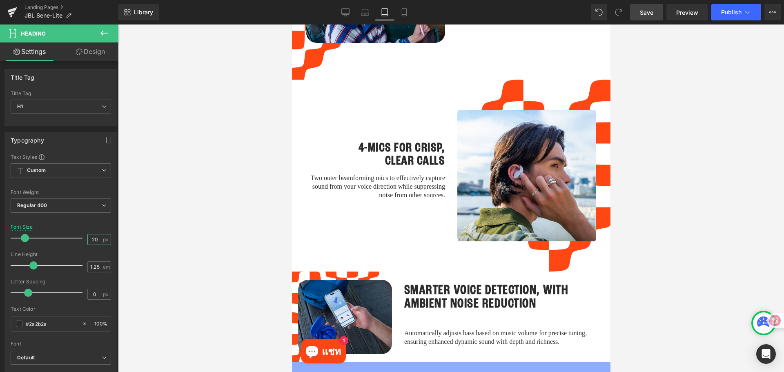
type input "20"
drag, startPoint x: 642, startPoint y: 17, endPoint x: 215, endPoint y: 103, distance: 436.0
click at [642, 17] on link "Save" at bounding box center [646, 12] width 33 height 16
click at [662, 169] on div at bounding box center [451, 197] width 666 height 347
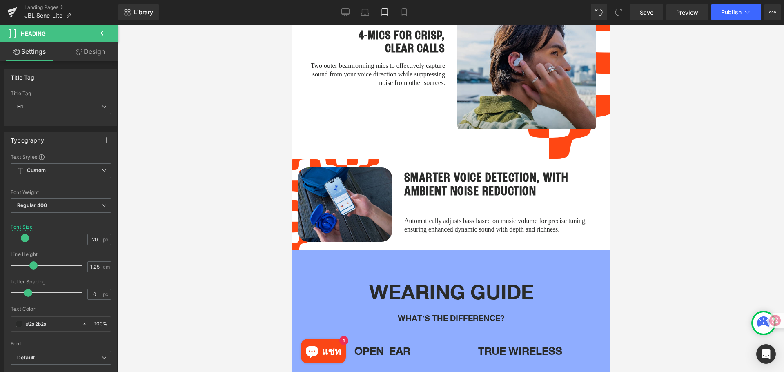
scroll to position [1491, 0]
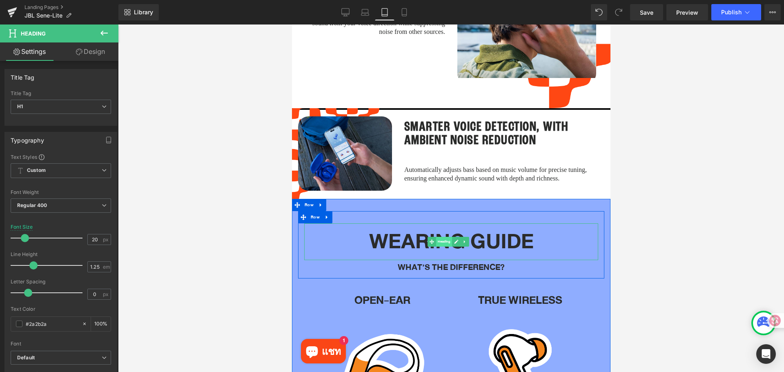
click at [442, 237] on span "Heading" at bounding box center [443, 242] width 16 height 10
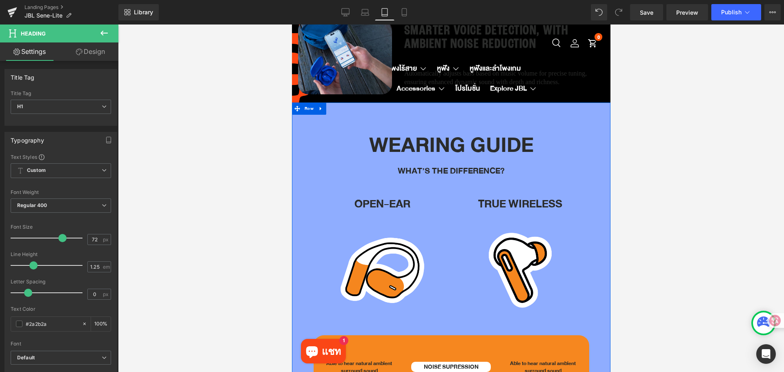
scroll to position [1572, 0]
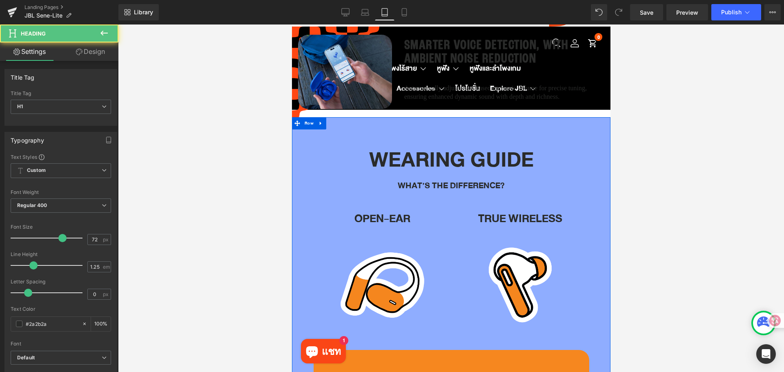
click at [435, 150] on div "WEARING GUIDE Heading" at bounding box center [451, 160] width 294 height 37
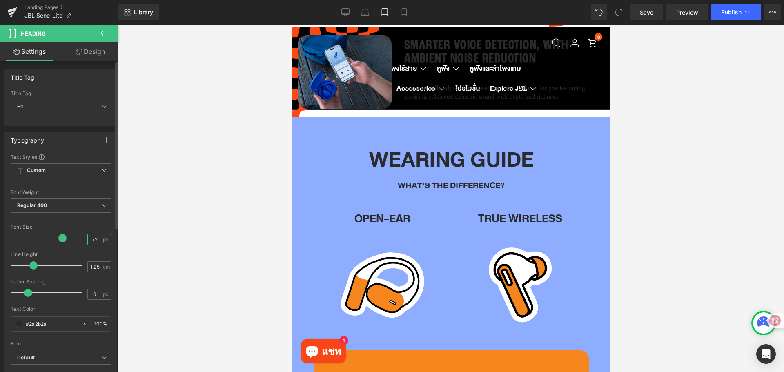
drag, startPoint x: 96, startPoint y: 240, endPoint x: 86, endPoint y: 239, distance: 10.2
click at [88, 239] on input "72" at bounding box center [95, 239] width 14 height 10
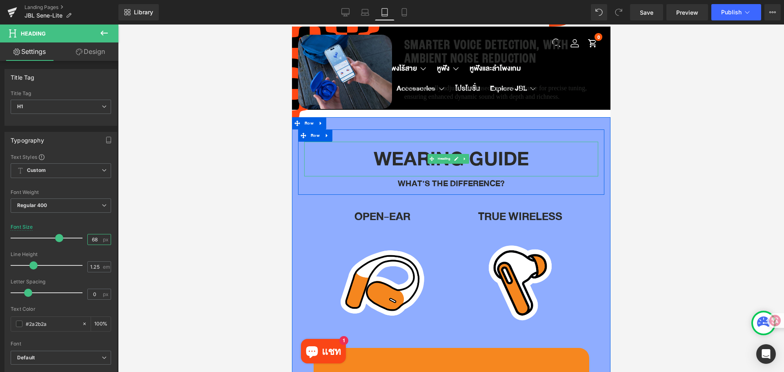
type input "68"
click at [439, 178] on span "Text Block" at bounding box center [443, 183] width 19 height 10
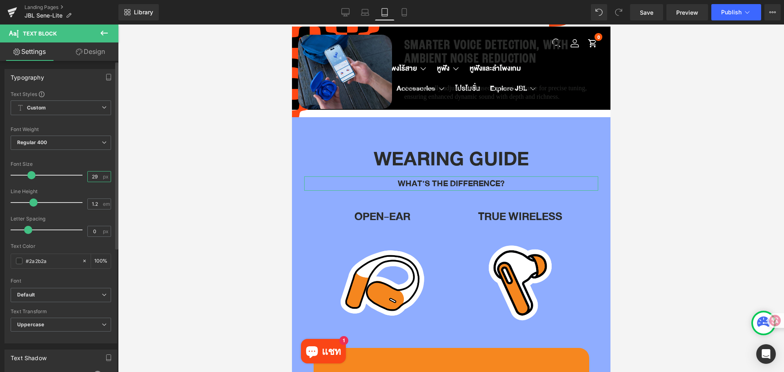
drag, startPoint x: 97, startPoint y: 173, endPoint x: 82, endPoint y: 173, distance: 14.7
click at [82, 173] on div "Font Size 29 px" at bounding box center [61, 174] width 100 height 27
type input "26"
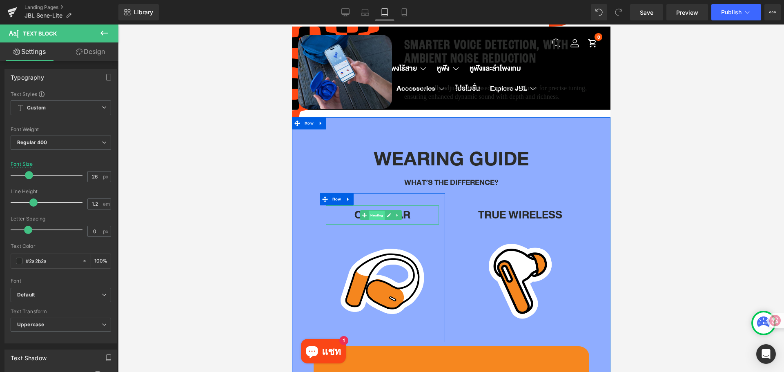
click at [373, 211] on span "Heading" at bounding box center [376, 216] width 16 height 10
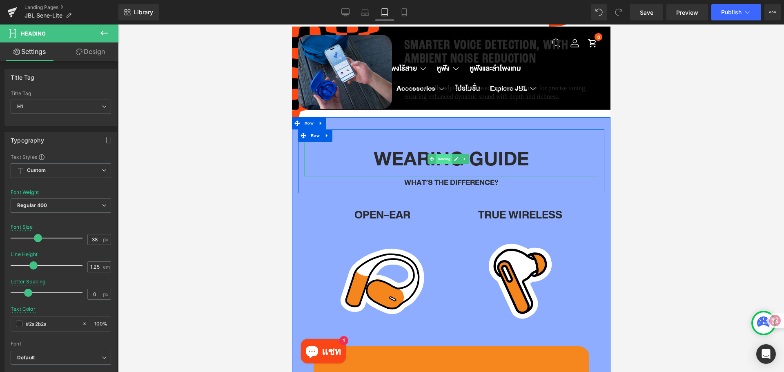
drag, startPoint x: 442, startPoint y: 145, endPoint x: 560, endPoint y: 222, distance: 140.5
click at [442, 154] on span "Heading" at bounding box center [443, 159] width 16 height 10
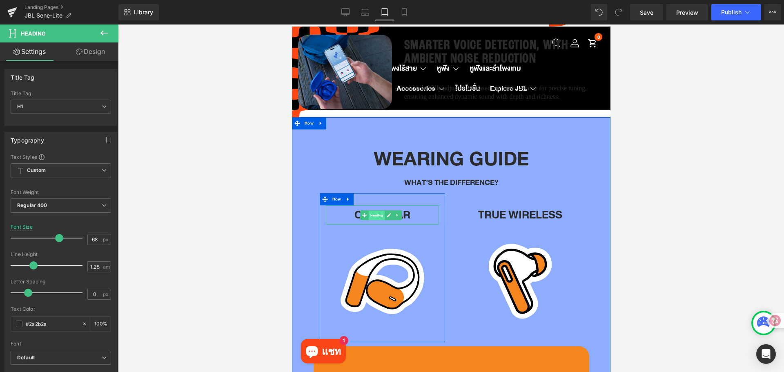
click at [381, 211] on span "Heading" at bounding box center [376, 216] width 16 height 10
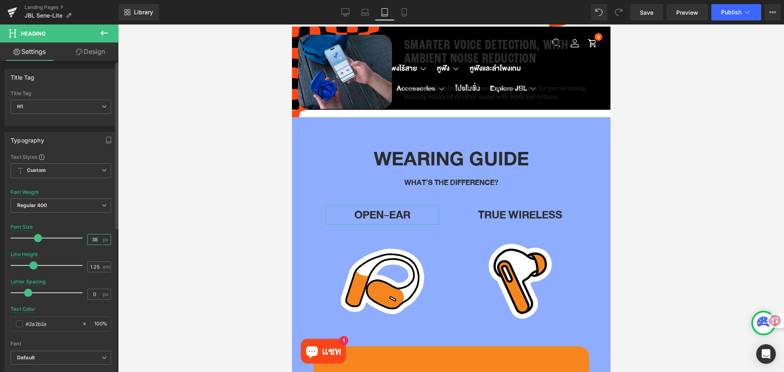
drag, startPoint x: 94, startPoint y: 239, endPoint x: 87, endPoint y: 238, distance: 6.6
click at [88, 238] on input "38" at bounding box center [95, 239] width 14 height 10
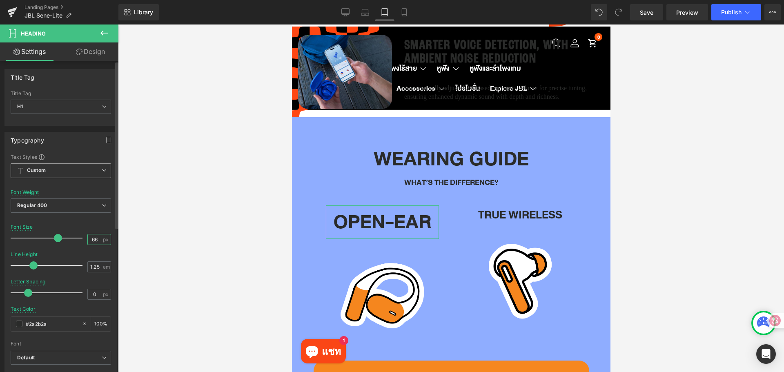
type input "6"
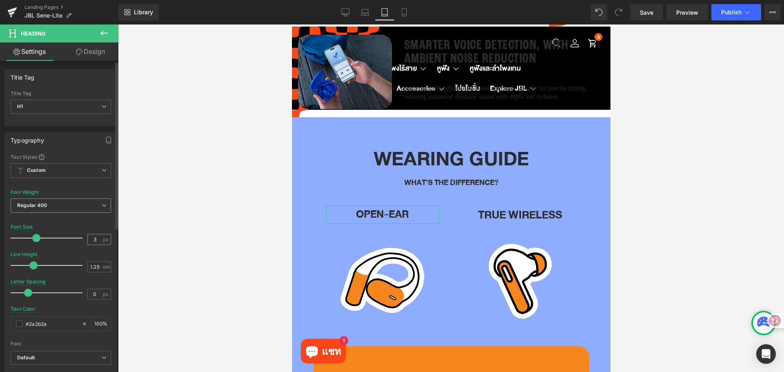
type input "32"
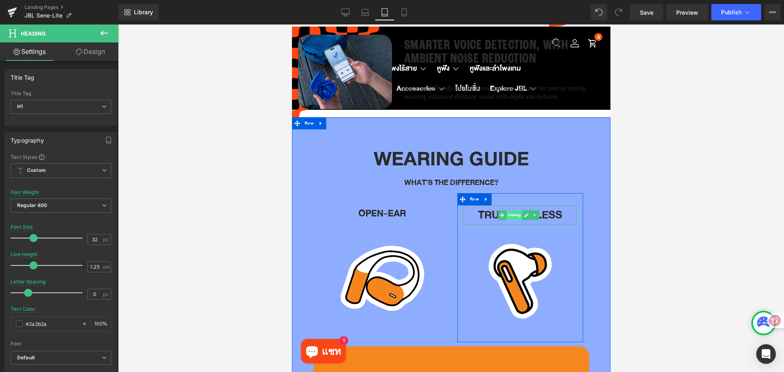
click at [507, 210] on span "Heading" at bounding box center [514, 215] width 16 height 10
drag, startPoint x: 94, startPoint y: 240, endPoint x: 82, endPoint y: 240, distance: 12.2
click at [82, 240] on div "Font Size 38 px" at bounding box center [61, 237] width 100 height 27
type input "32"
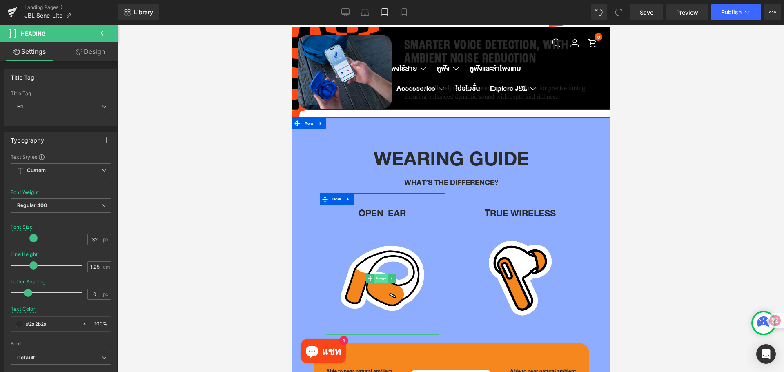
click at [381, 273] on span "Image" at bounding box center [380, 278] width 13 height 10
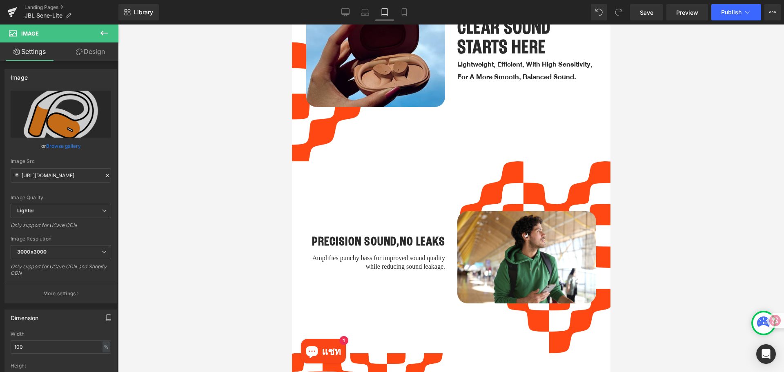
scroll to position [797, 0]
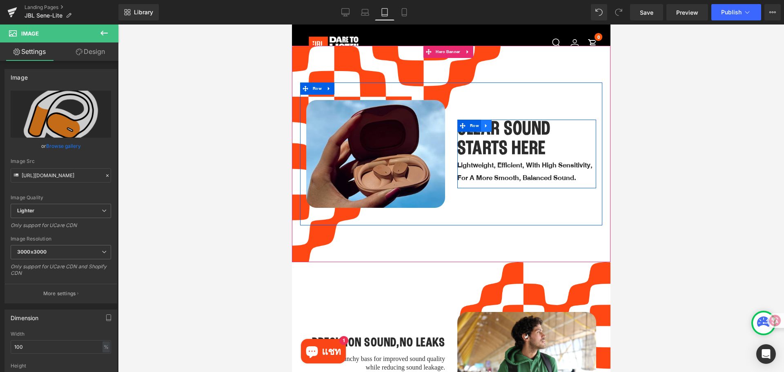
click at [480, 120] on link at bounding box center [485, 126] width 11 height 12
click at [478, 145] on h1 "STARTS HERE" at bounding box center [526, 149] width 139 height 20
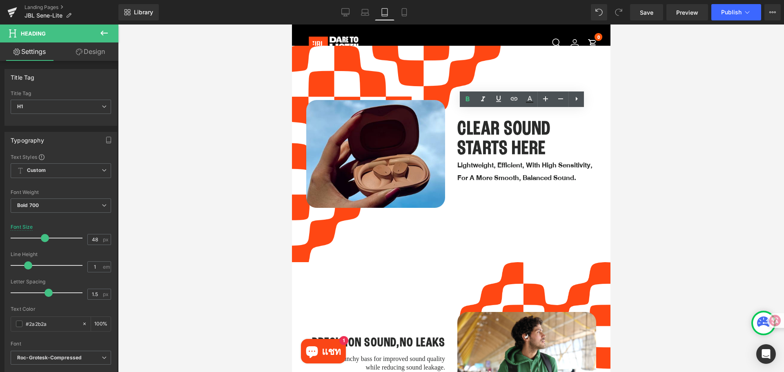
click at [643, 217] on div at bounding box center [451, 197] width 666 height 347
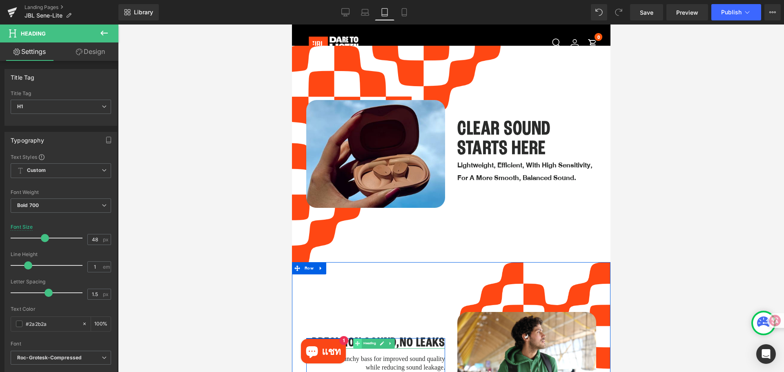
click at [360, 338] on span at bounding box center [357, 343] width 9 height 10
click at [370, 338] on span "Heading" at bounding box center [369, 343] width 16 height 10
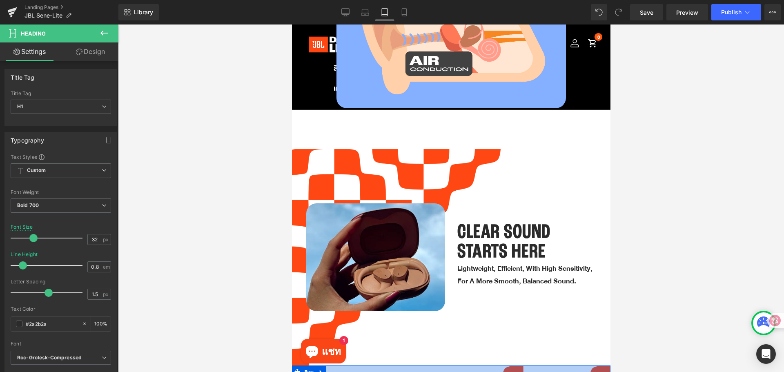
scroll to position [633, 0]
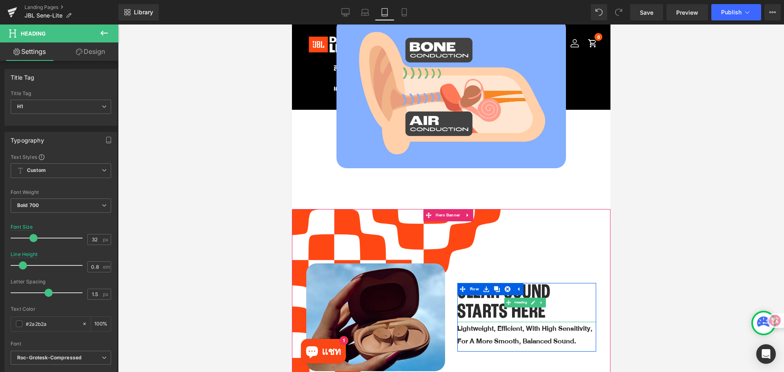
click at [481, 303] on h1 "STARTS HERE" at bounding box center [526, 312] width 139 height 20
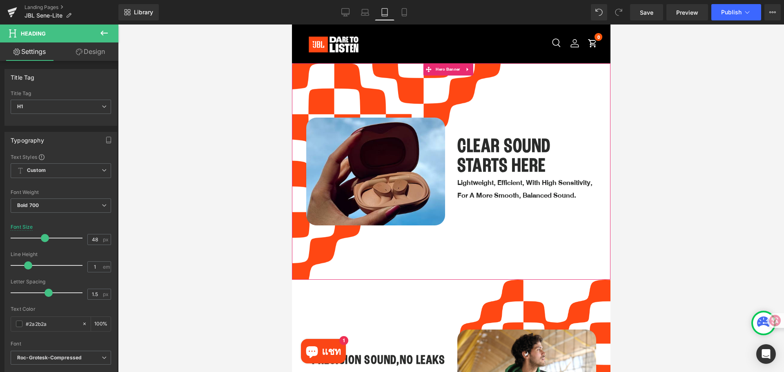
scroll to position [797, 0]
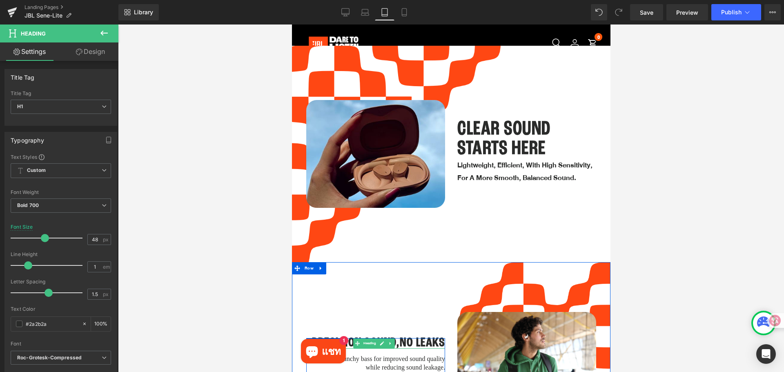
click at [402, 338] on h1 "PRECISION SOUND,NO LEAKS" at bounding box center [375, 343] width 139 height 11
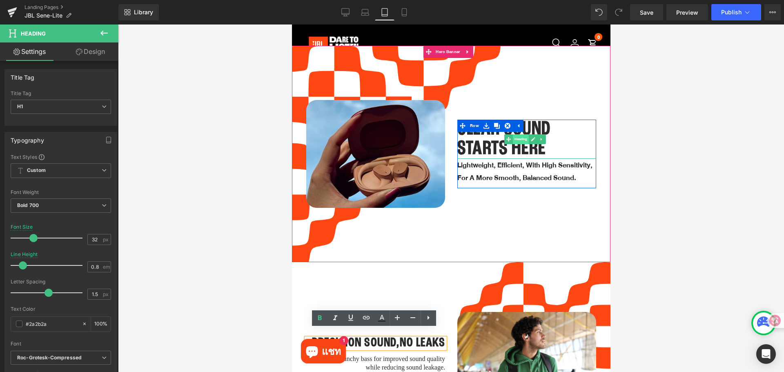
click at [516, 134] on span "Heading" at bounding box center [520, 139] width 16 height 10
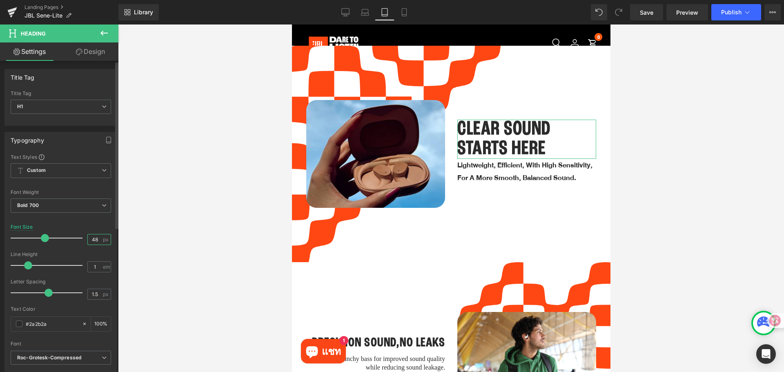
drag, startPoint x: 98, startPoint y: 240, endPoint x: 85, endPoint y: 240, distance: 12.7
click at [88, 240] on input "48" at bounding box center [95, 239] width 14 height 10
type input "32"
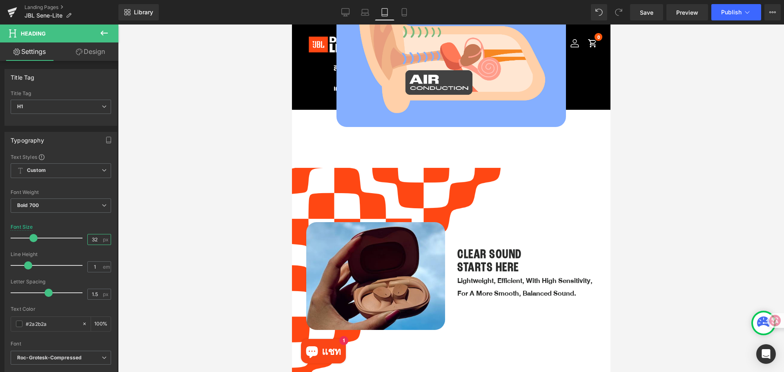
scroll to position [674, 0]
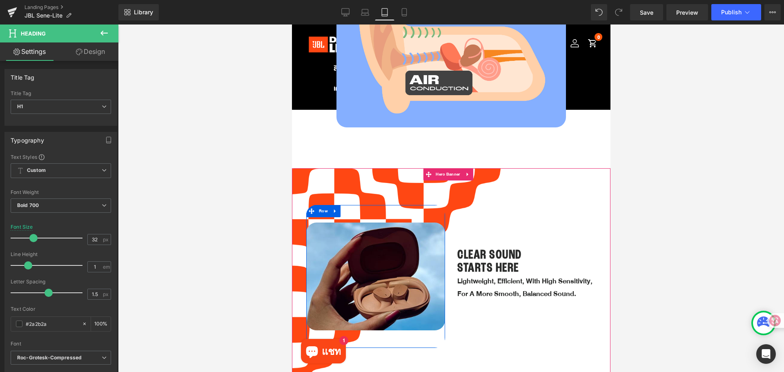
click at [422, 334] on div "Image" at bounding box center [375, 276] width 139 height 143
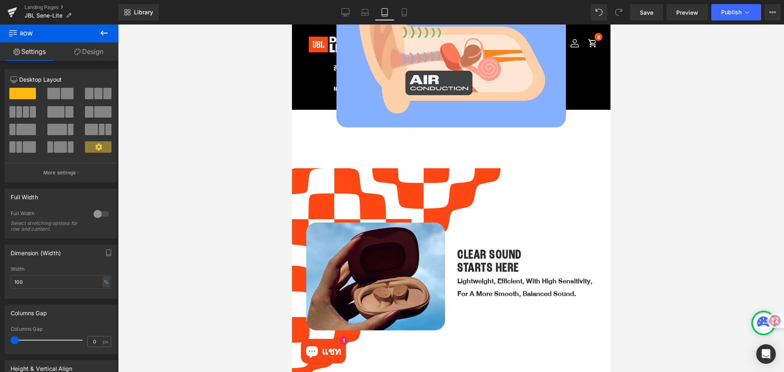
click at [650, 242] on div at bounding box center [451, 197] width 666 height 347
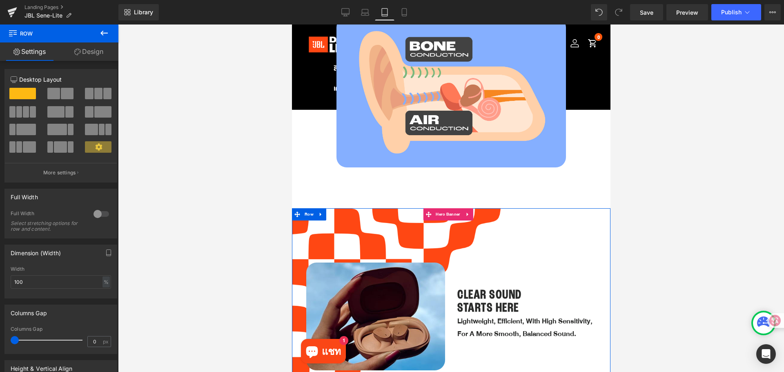
scroll to position [633, 0]
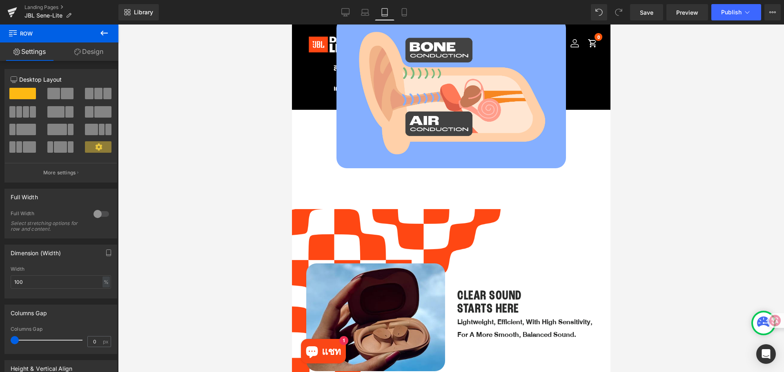
click at [653, 215] on div at bounding box center [451, 197] width 666 height 347
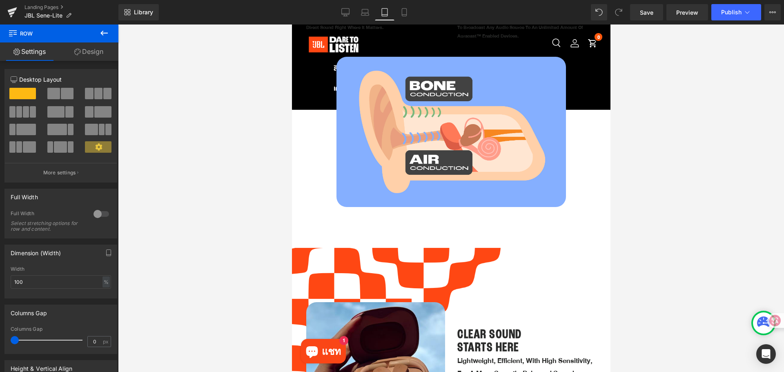
scroll to position [593, 0]
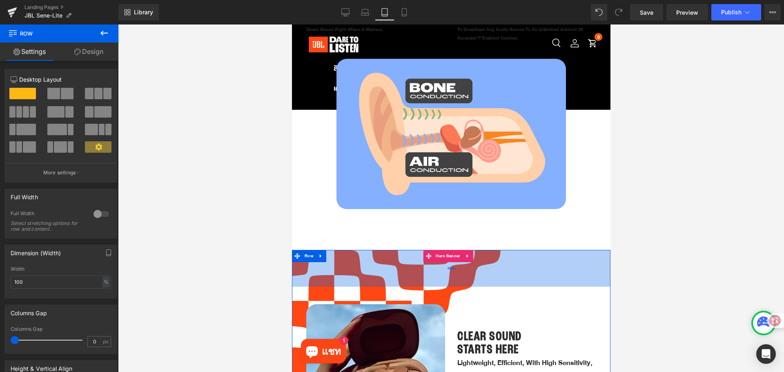
click at [468, 276] on div "90px" at bounding box center [450, 268] width 318 height 37
click at [481, 269] on div "90px" at bounding box center [450, 268] width 318 height 37
click at [458, 260] on div "90px" at bounding box center [450, 268] width 318 height 37
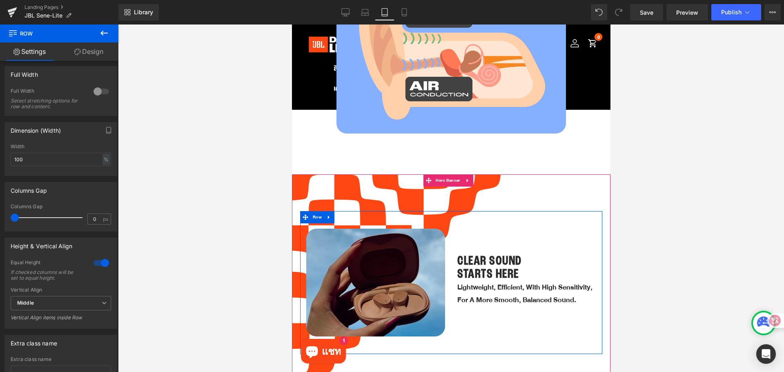
scroll to position [674, 0]
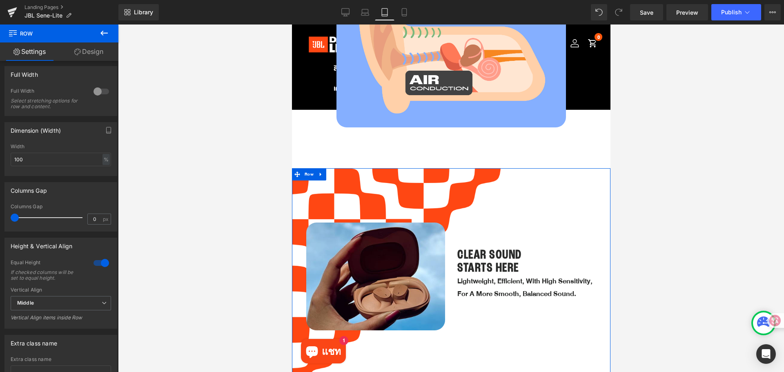
click at [98, 50] on link "Design" at bounding box center [88, 51] width 59 height 18
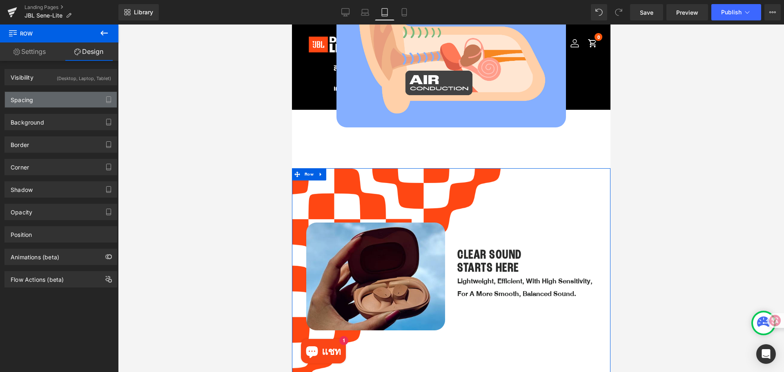
click at [43, 101] on div "Spacing" at bounding box center [61, 100] width 112 height 16
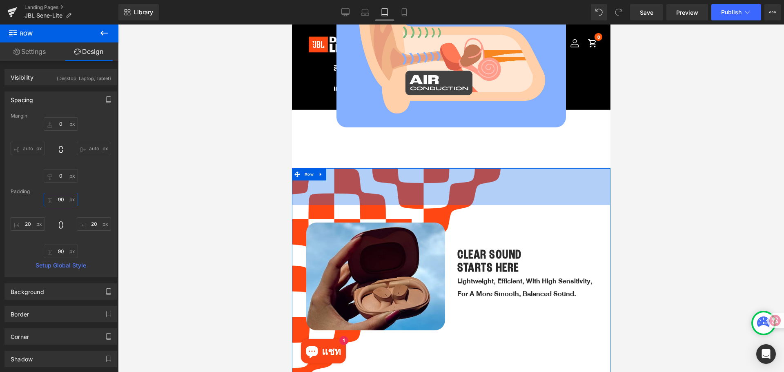
click at [63, 198] on input "text" at bounding box center [61, 199] width 34 height 13
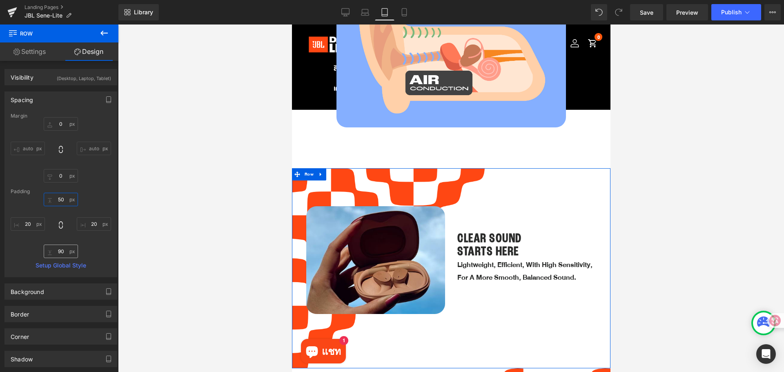
type input "50"
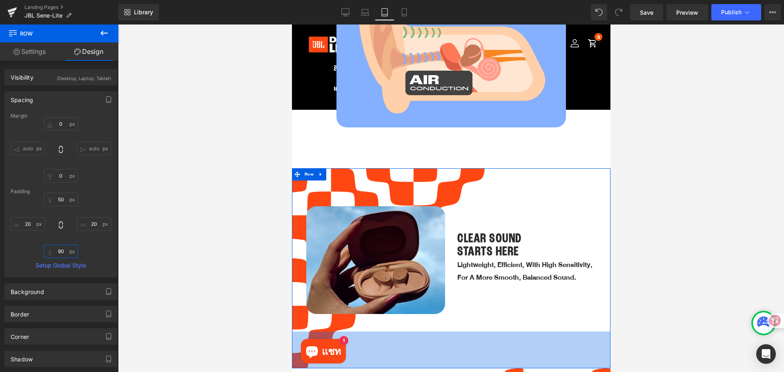
click at [61, 251] on input "text" at bounding box center [61, 250] width 34 height 13
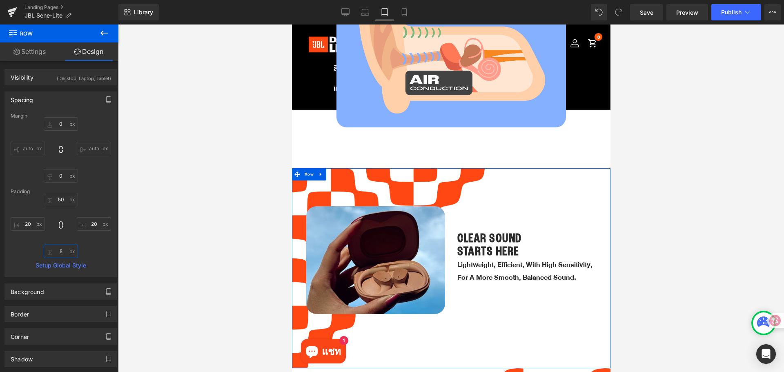
type input "50"
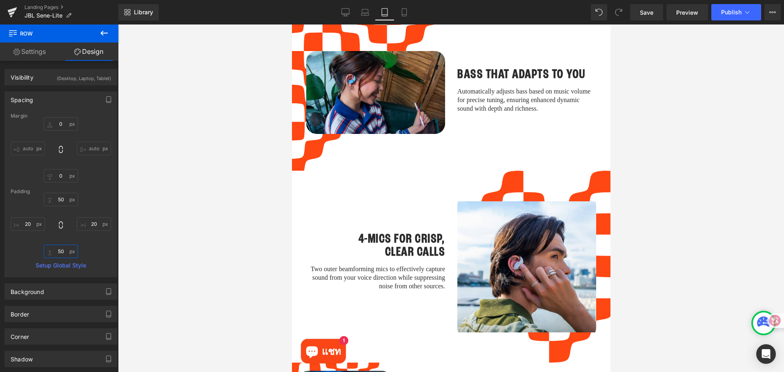
scroll to position [1191, 0]
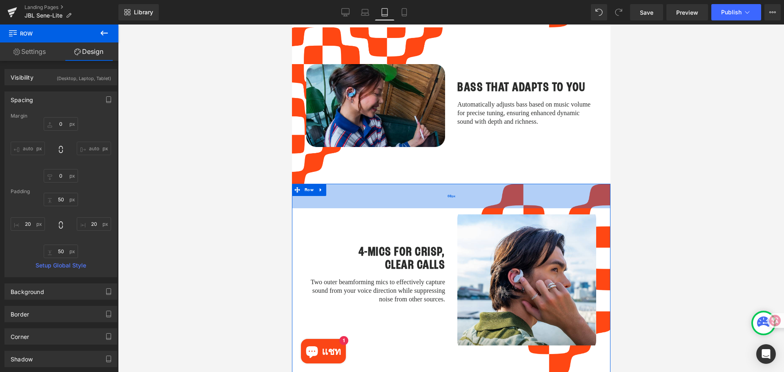
click at [419, 187] on div "60px" at bounding box center [450, 196] width 318 height 24
click at [64, 204] on input "60" at bounding box center [61, 199] width 34 height 13
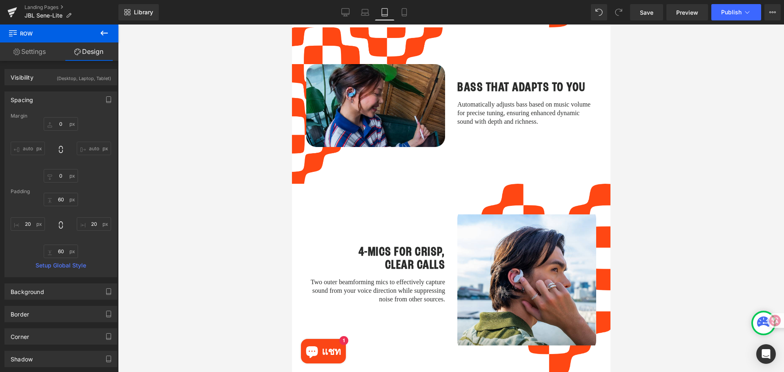
click at [696, 208] on div at bounding box center [451, 197] width 666 height 347
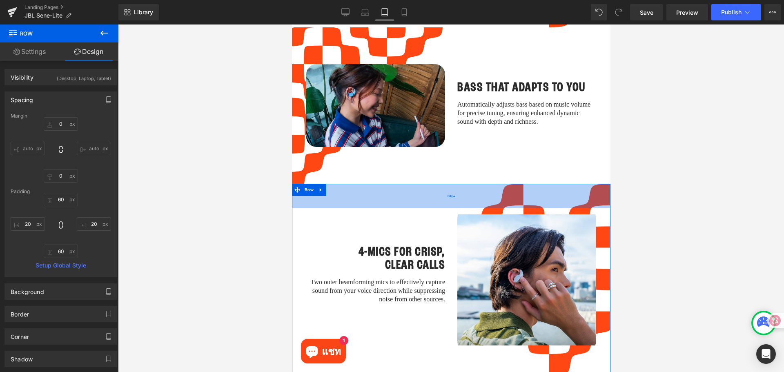
click at [414, 188] on div "60px" at bounding box center [450, 196] width 318 height 24
click at [62, 201] on input "60" at bounding box center [61, 199] width 34 height 13
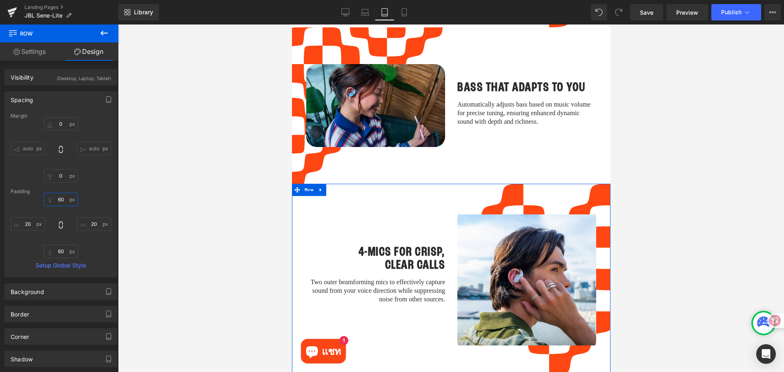
click at [62, 201] on input "60" at bounding box center [61, 199] width 34 height 13
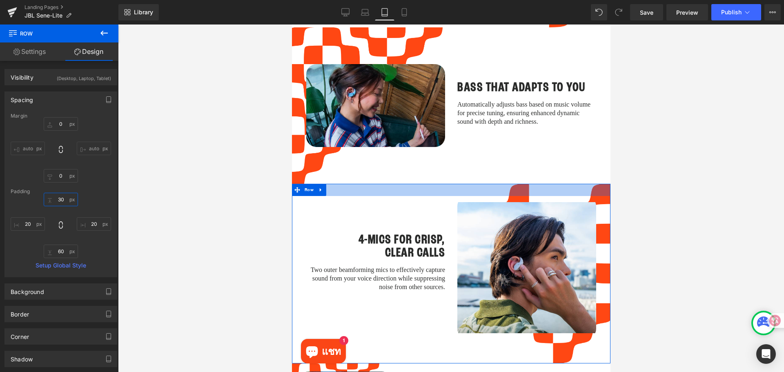
type input "3"
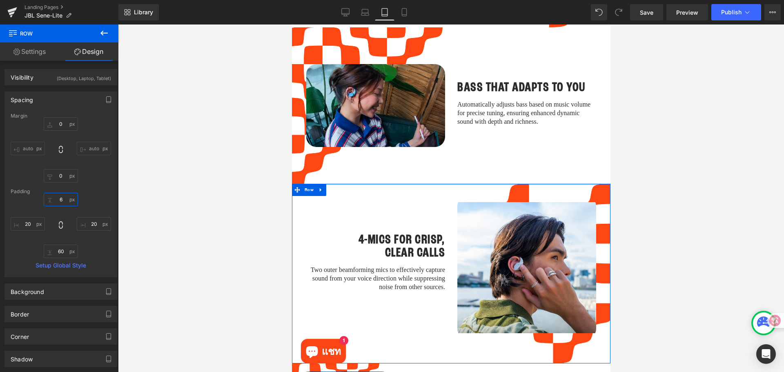
type input "60"
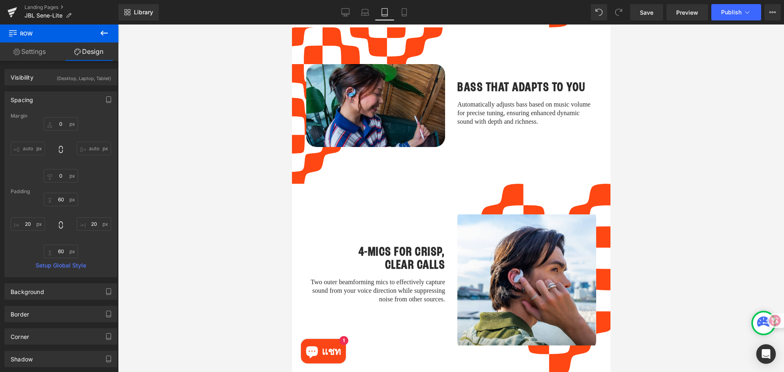
click at [673, 248] on div at bounding box center [451, 197] width 666 height 347
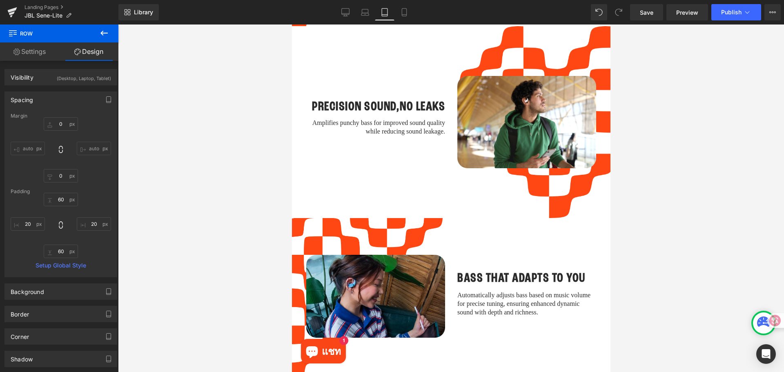
scroll to position [986, 0]
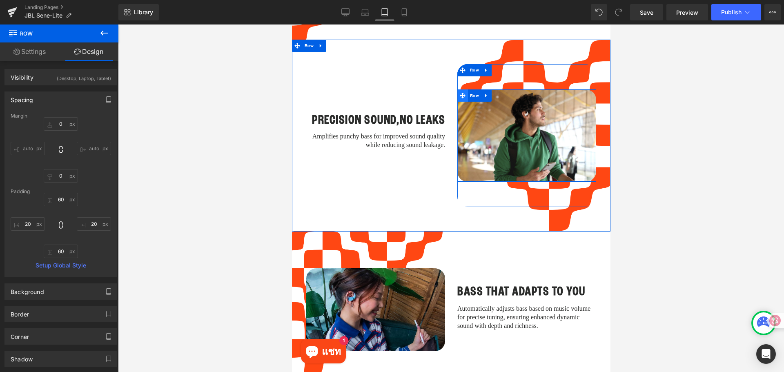
click at [461, 91] on span at bounding box center [462, 95] width 11 height 12
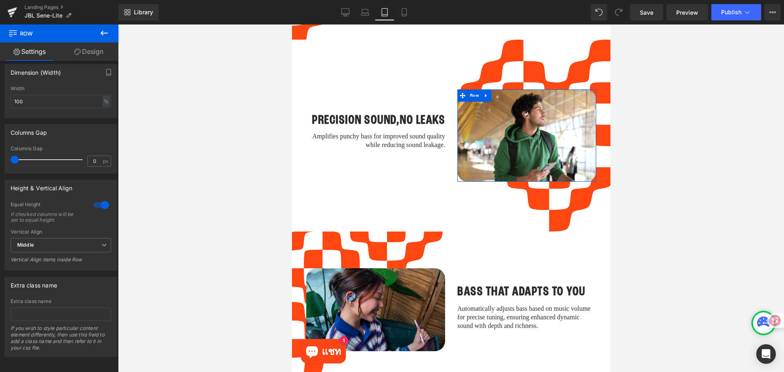
scroll to position [188, 0]
click at [84, 51] on link "Design" at bounding box center [88, 51] width 59 height 18
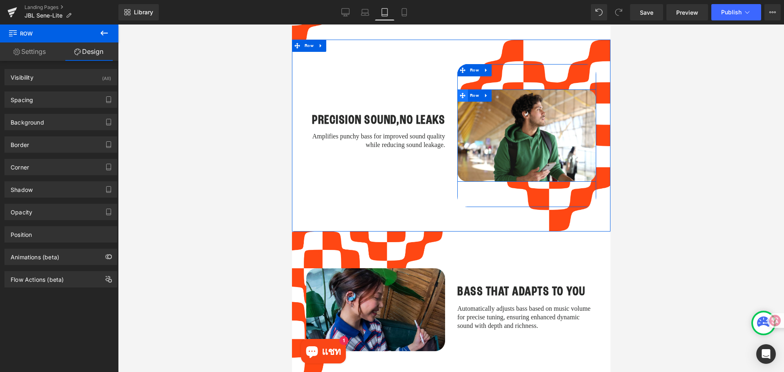
click at [460, 93] on icon at bounding box center [462, 96] width 6 height 6
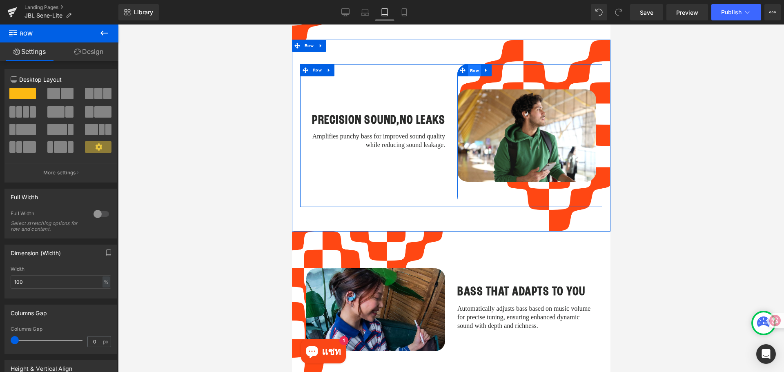
click at [471, 64] on span "Row" at bounding box center [473, 70] width 13 height 12
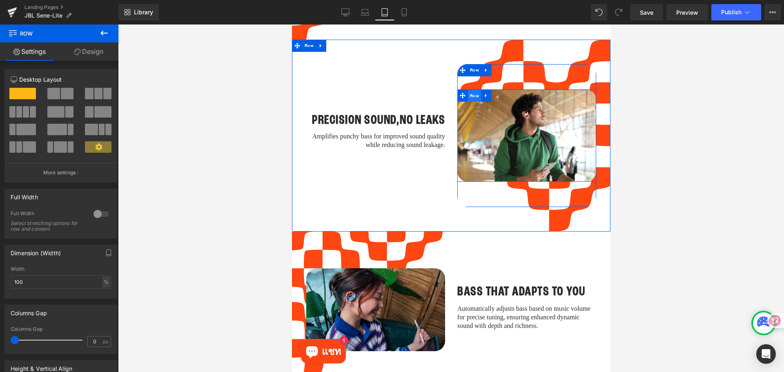
click at [468, 90] on span "Row" at bounding box center [473, 96] width 13 height 12
click at [468, 89] on span "Row" at bounding box center [473, 95] width 13 height 12
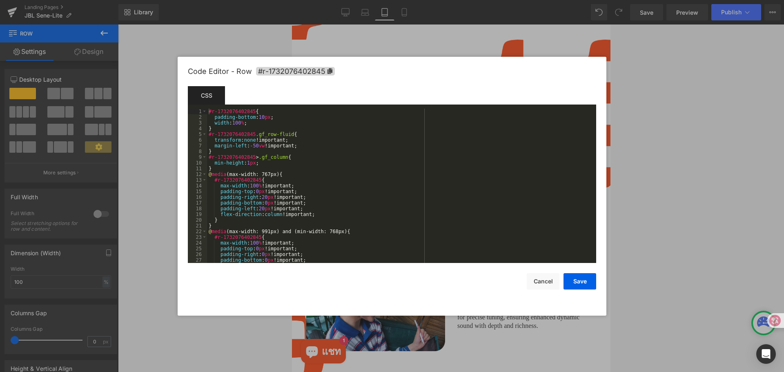
click at [461, 0] on div "Row You are previewing how the will restyle your page. You can not edit Element…" at bounding box center [392, 0] width 784 height 0
click at [537, 277] on button "Cancel" at bounding box center [543, 281] width 33 height 16
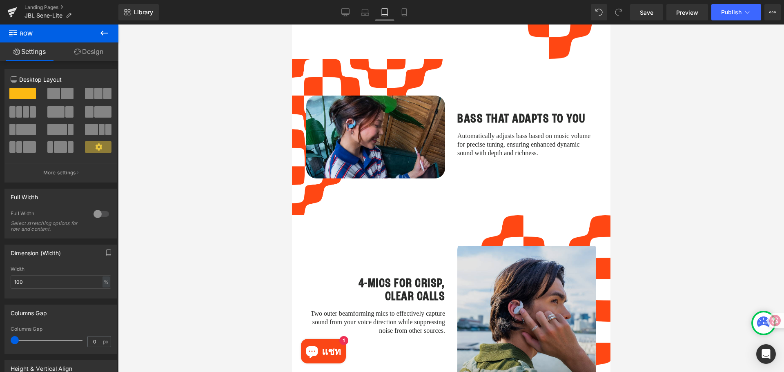
scroll to position [1191, 0]
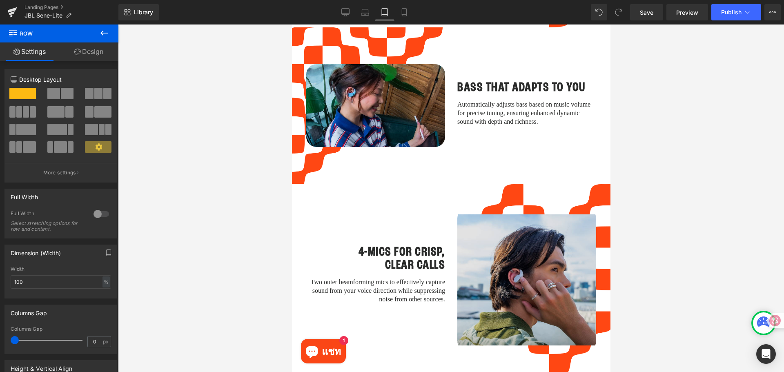
click at [493, 242] on img at bounding box center [526, 279] width 139 height 131
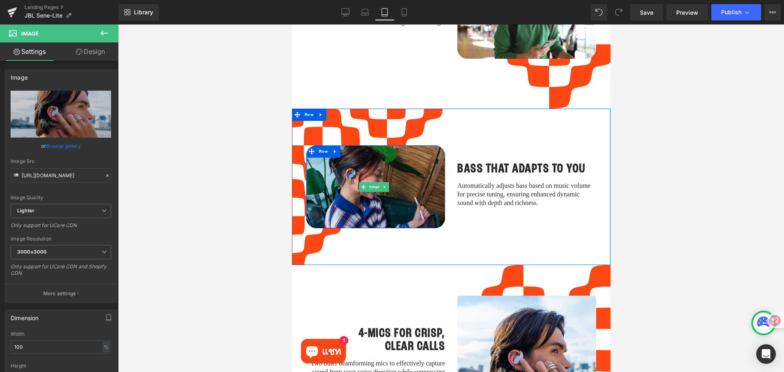
scroll to position [1109, 0]
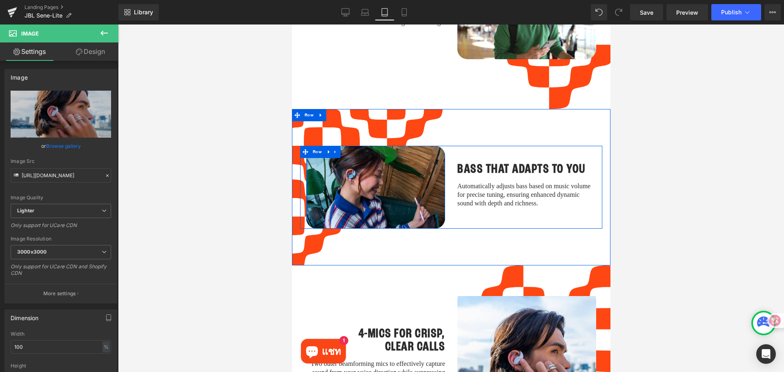
click at [307, 158] on div at bounding box center [307, 187] width 2 height 83
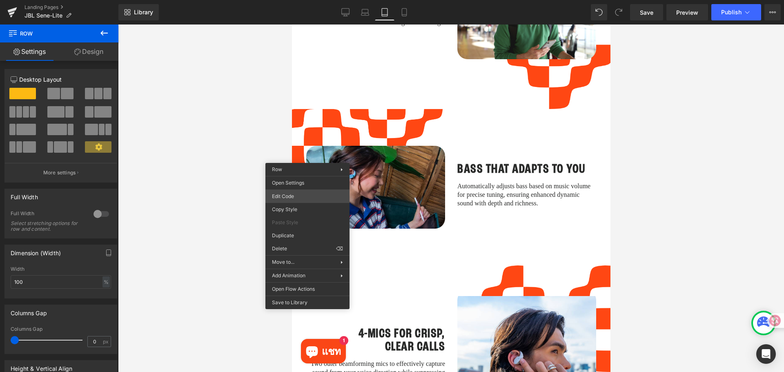
click at [304, 0] on div "Row You are previewing how the will restyle your page. You can not edit Element…" at bounding box center [392, 0] width 784 height 0
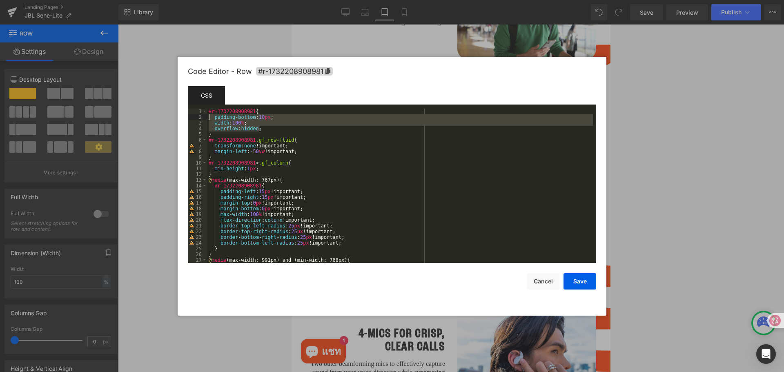
drag, startPoint x: 271, startPoint y: 128, endPoint x: 207, endPoint y: 118, distance: 64.8
click at [207, 118] on div "#r-1732208908981 { padding-bottom : 10 px ; width : 100 % ; overflow : hidden ;…" at bounding box center [400, 192] width 386 height 166
click at [573, 278] on button "Save" at bounding box center [579, 281] width 33 height 16
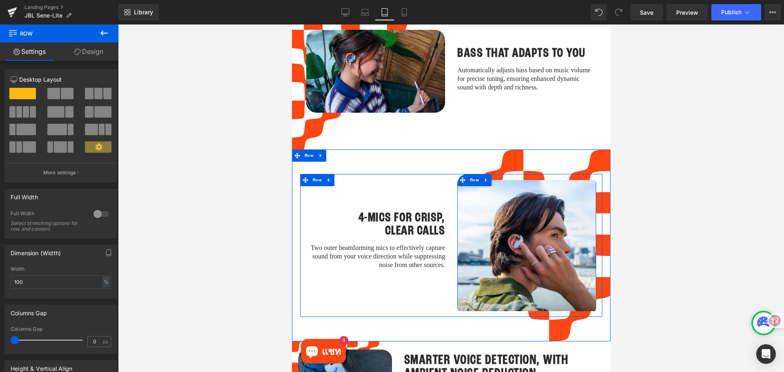
scroll to position [1272, 0]
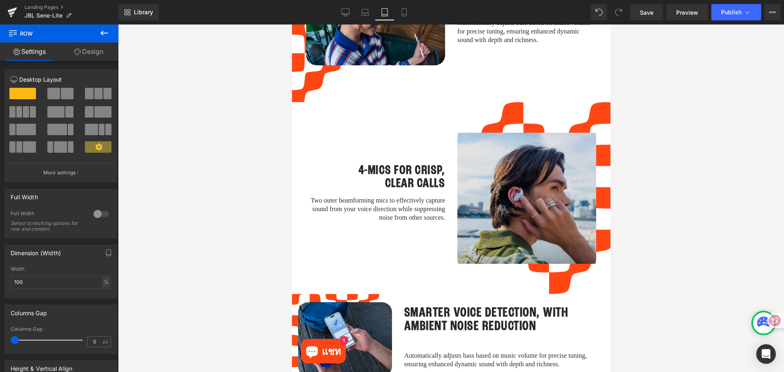
click at [492, 177] on img at bounding box center [526, 198] width 139 height 131
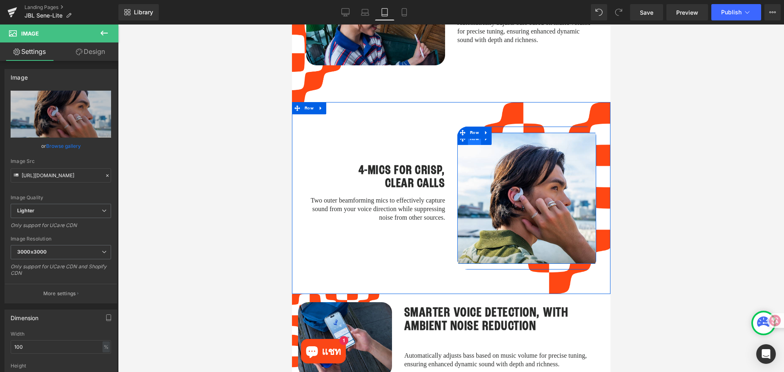
click at [468, 133] on span "Row" at bounding box center [473, 139] width 13 height 12
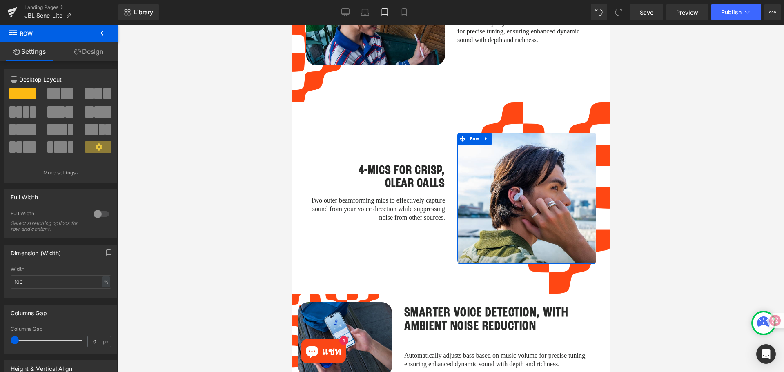
click at [87, 54] on link "Design" at bounding box center [88, 51] width 59 height 18
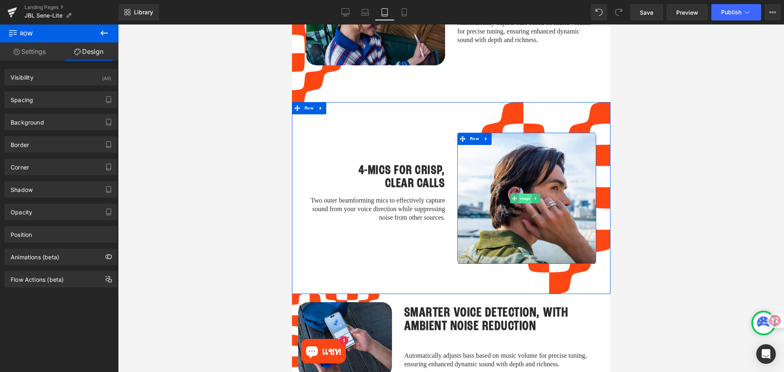
click at [518, 194] on span "Image" at bounding box center [524, 199] width 13 height 10
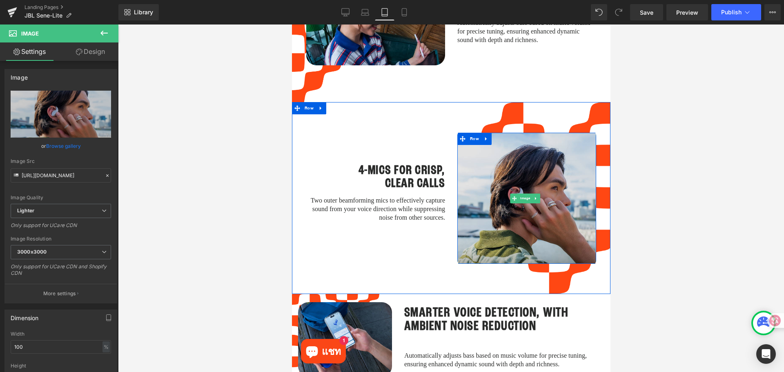
click at [457, 147] on img at bounding box center [526, 198] width 139 height 131
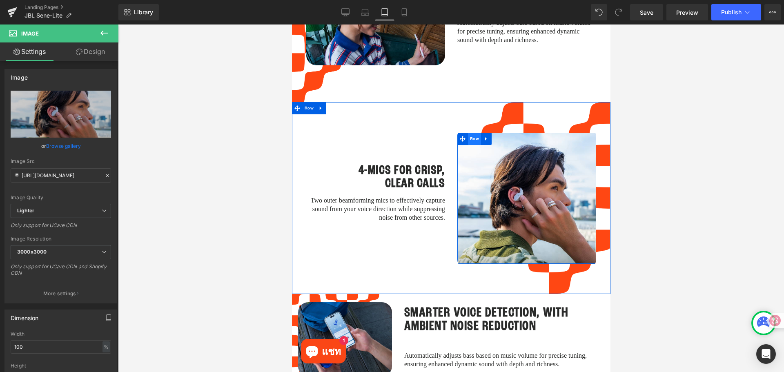
click at [469, 133] on span "Row" at bounding box center [473, 139] width 13 height 12
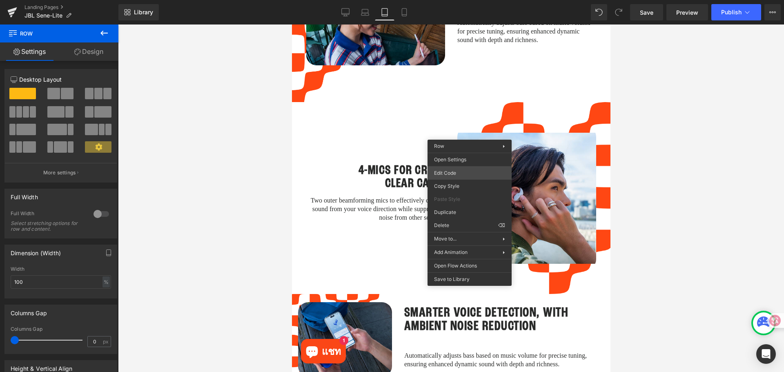
click at [457, 0] on div "Row You are previewing how the will restyle your page. You can not edit Element…" at bounding box center [392, 0] width 784 height 0
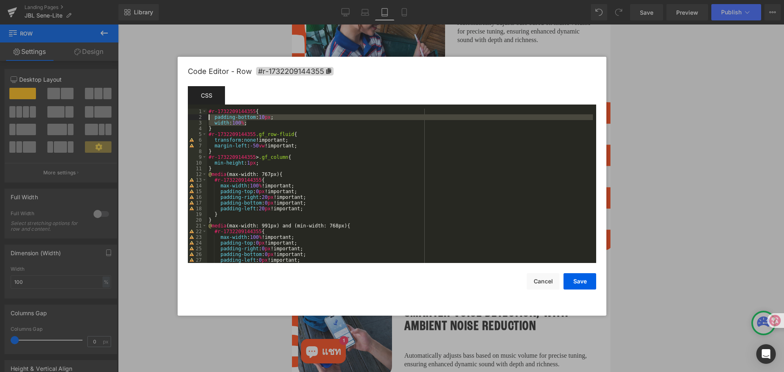
drag, startPoint x: 251, startPoint y: 125, endPoint x: 207, endPoint y: 119, distance: 44.0
click at [207, 119] on div "#r-1732209144355 { padding-bottom : 10 px ; width : 100 % ; } #r-1732209144355 …" at bounding box center [400, 192] width 386 height 166
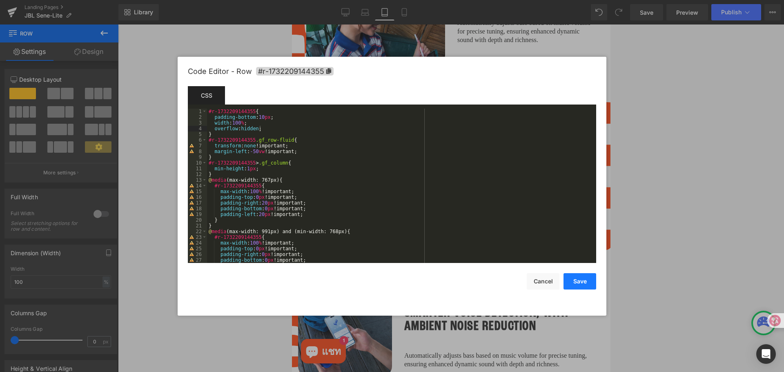
click at [573, 275] on button "Save" at bounding box center [579, 281] width 33 height 16
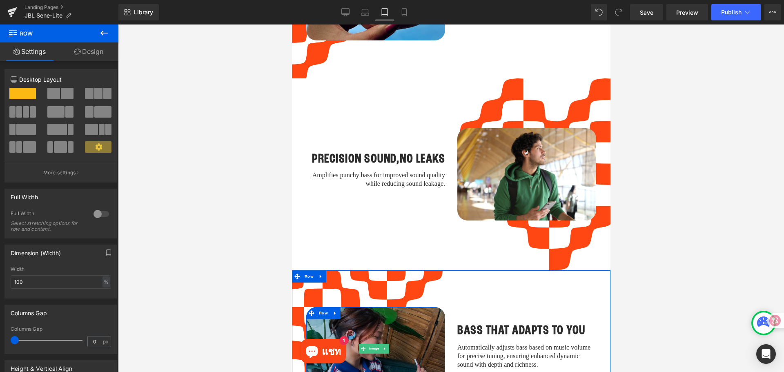
scroll to position [905, 0]
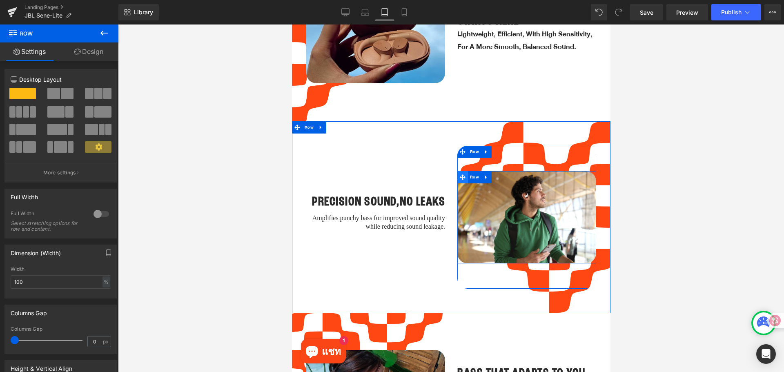
click at [461, 174] on icon at bounding box center [462, 177] width 6 height 6
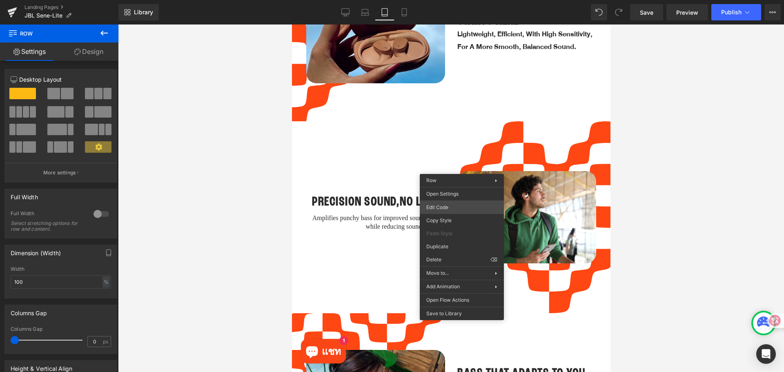
click at [455, 0] on div "Row You are previewing how the will restyle your page. You can not edit Element…" at bounding box center [392, 0] width 784 height 0
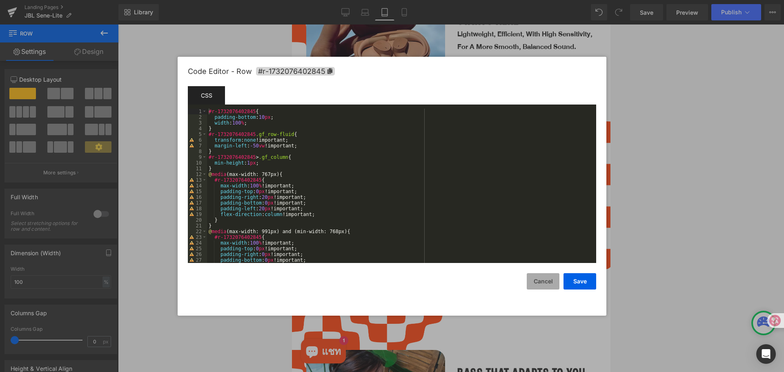
click at [538, 275] on button "Cancel" at bounding box center [543, 281] width 33 height 16
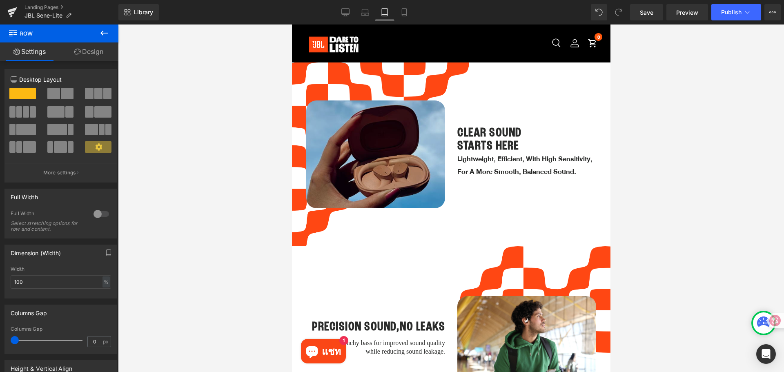
scroll to position [742, 0]
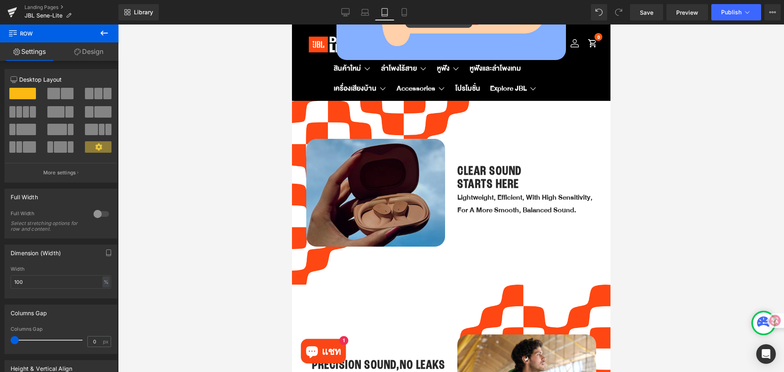
click at [353, 176] on img at bounding box center [375, 193] width 139 height 108
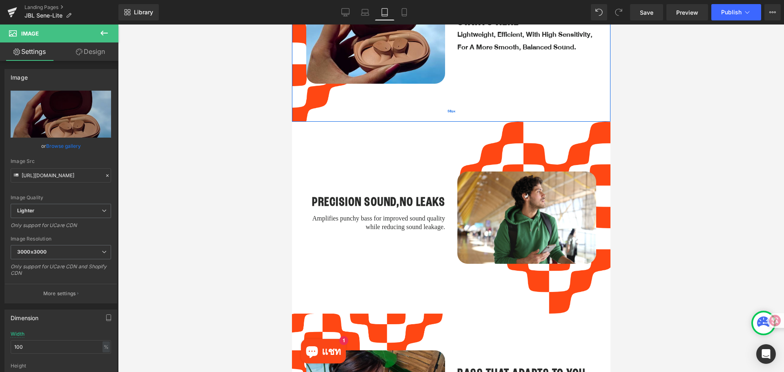
scroll to position [946, 0]
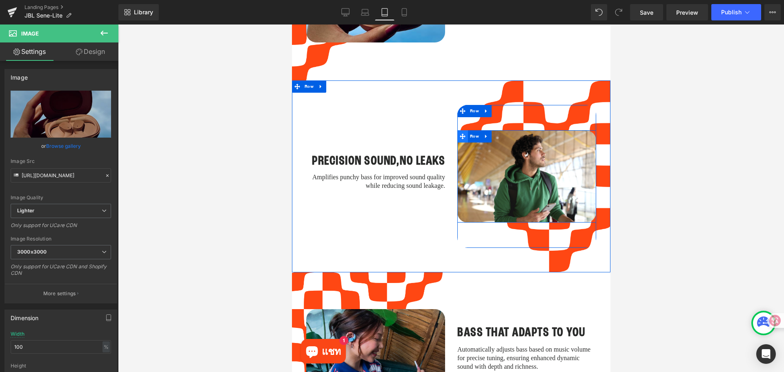
click at [459, 133] on icon at bounding box center [462, 136] width 6 height 6
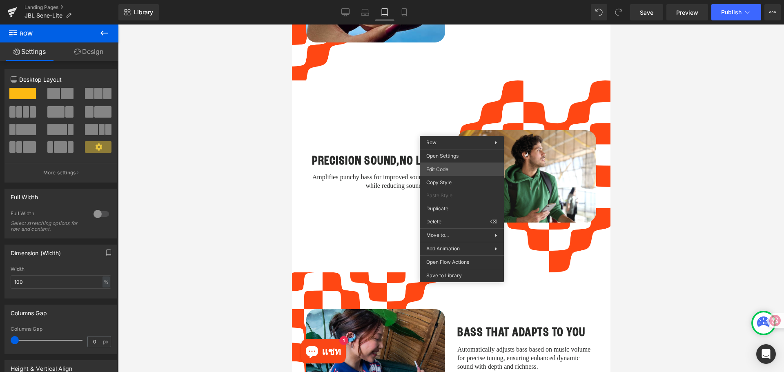
click at [435, 0] on div "Row You are previewing how the will restyle your page. You can not edit Element…" at bounding box center [392, 0] width 784 height 0
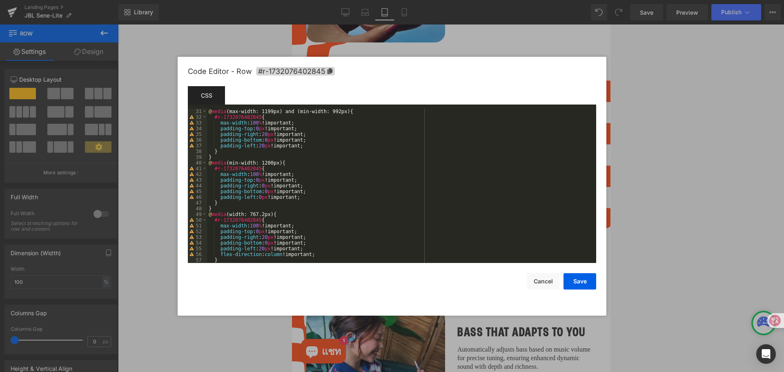
scroll to position [183, 0]
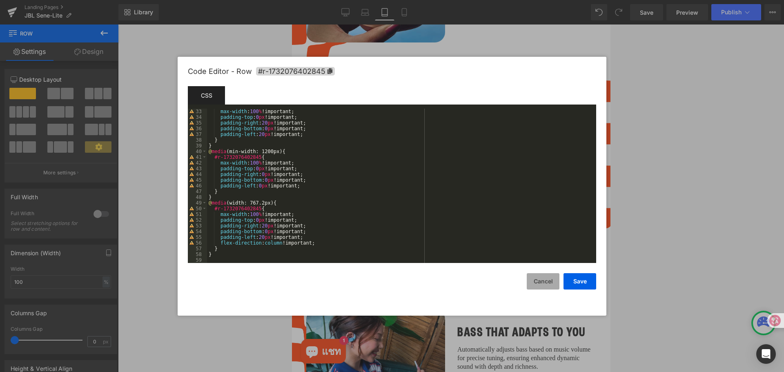
click at [550, 289] on button "Cancel" at bounding box center [543, 281] width 33 height 16
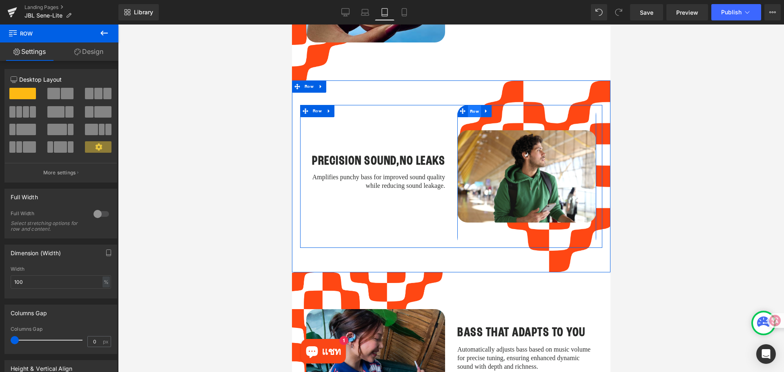
click at [467, 105] on span "Row" at bounding box center [473, 111] width 13 height 12
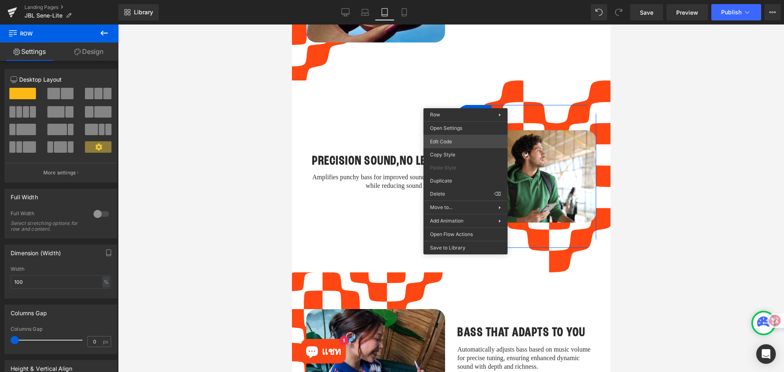
click at [464, 0] on div "Row You are previewing how the will restyle your page. You can not edit Element…" at bounding box center [392, 0] width 784 height 0
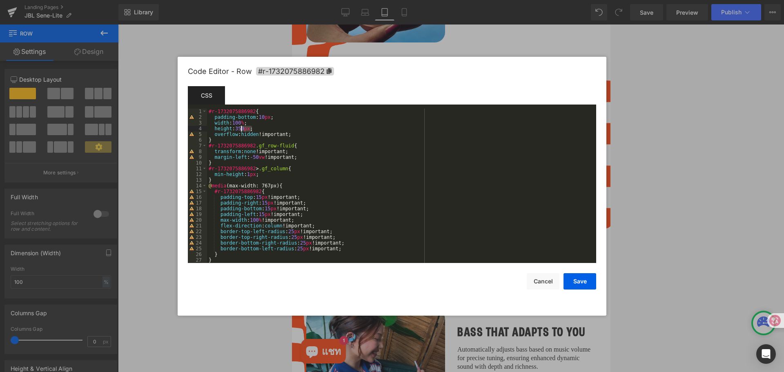
drag, startPoint x: 259, startPoint y: 129, endPoint x: 249, endPoint y: 130, distance: 10.2
click at [249, 130] on div "#r-1732075886982 { padding-bottom : 10 px ; width : 100 % ; height : 350 px ; o…" at bounding box center [400, 192] width 386 height 166
click at [254, 130] on div "#r-1732075886982 { padding-bottom : 10 px ; width : 100 % ; height : 350 px ; o…" at bounding box center [400, 186] width 386 height 154
drag, startPoint x: 249, startPoint y: 129, endPoint x: 236, endPoint y: 129, distance: 12.7
click at [236, 129] on div "#r-1732075886982 { padding-bottom : 10 px ; width : 100 % ; height : 350 px ; o…" at bounding box center [400, 192] width 386 height 166
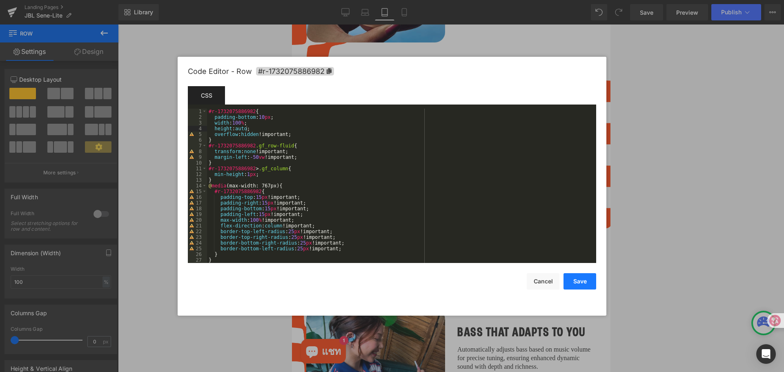
click at [573, 281] on button "Save" at bounding box center [579, 281] width 33 height 16
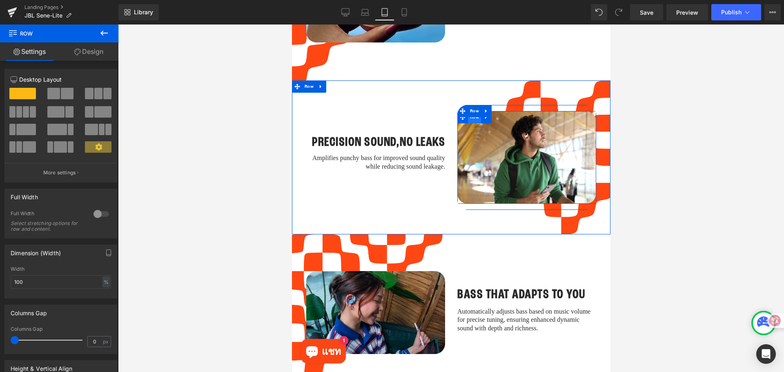
click at [469, 112] on span "Row" at bounding box center [473, 117] width 13 height 12
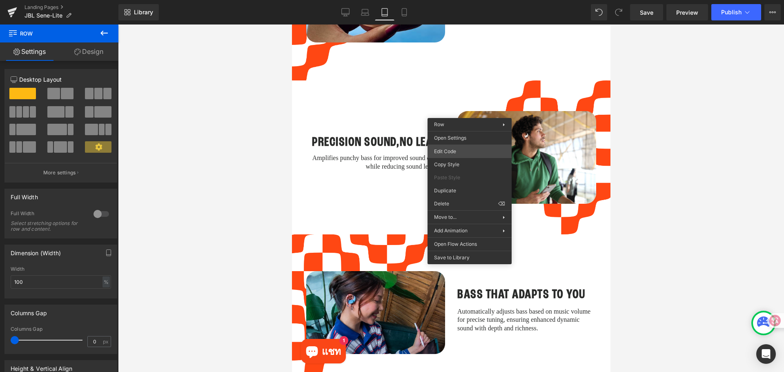
click at [461, 0] on div "Row You are previewing how the will restyle your page. You can not edit Element…" at bounding box center [392, 0] width 784 height 0
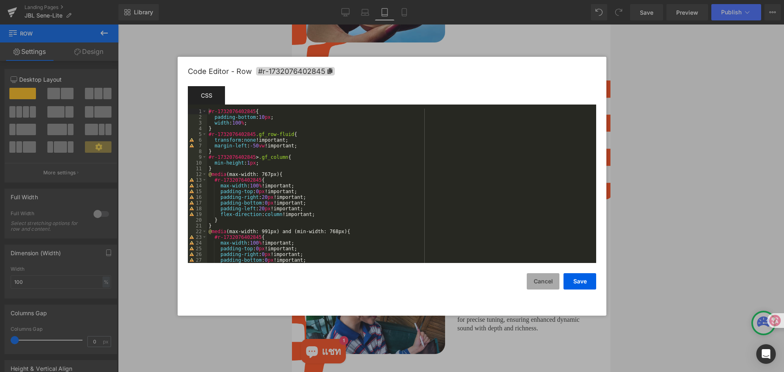
click at [529, 276] on button "Cancel" at bounding box center [543, 281] width 33 height 16
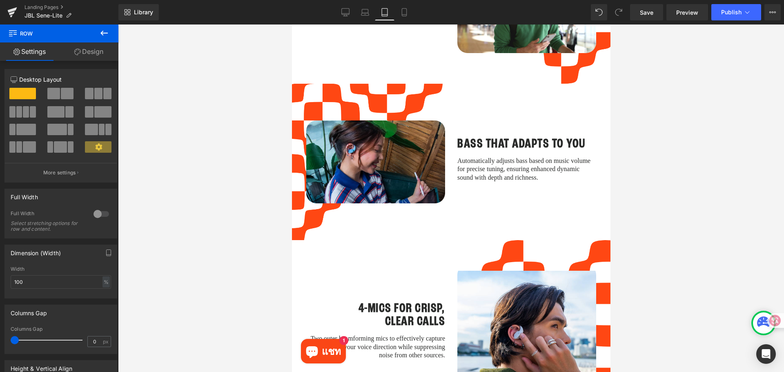
scroll to position [1191, 0]
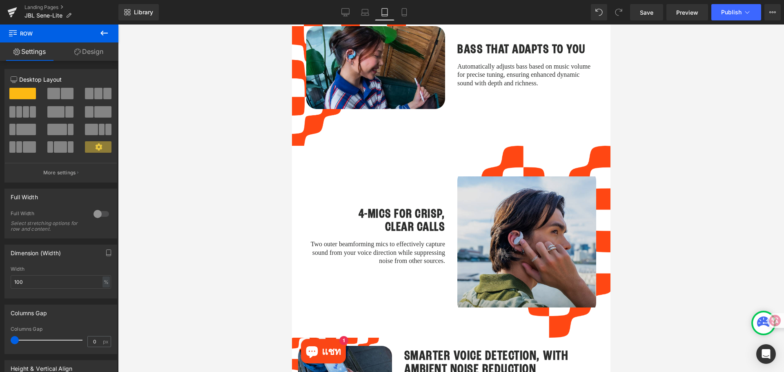
click at [481, 193] on img at bounding box center [526, 241] width 139 height 131
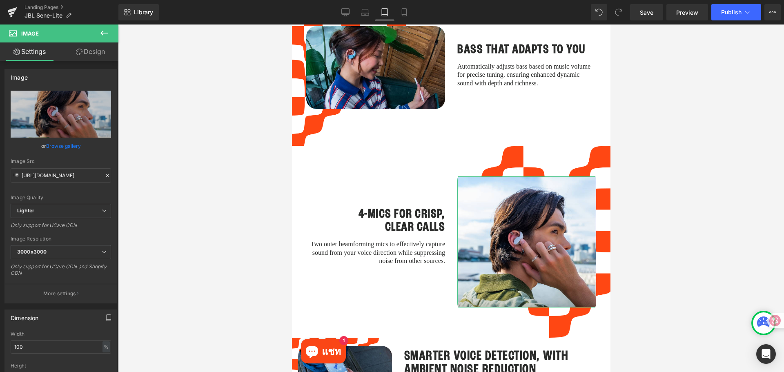
click at [93, 53] on link "Design" at bounding box center [90, 51] width 59 height 18
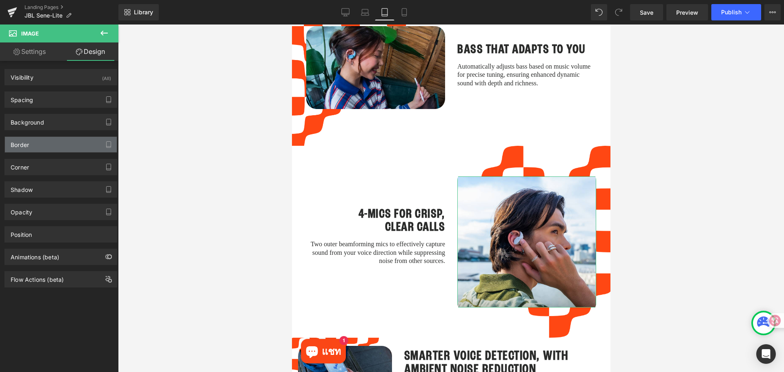
click at [44, 141] on div "Border" at bounding box center [61, 145] width 112 height 16
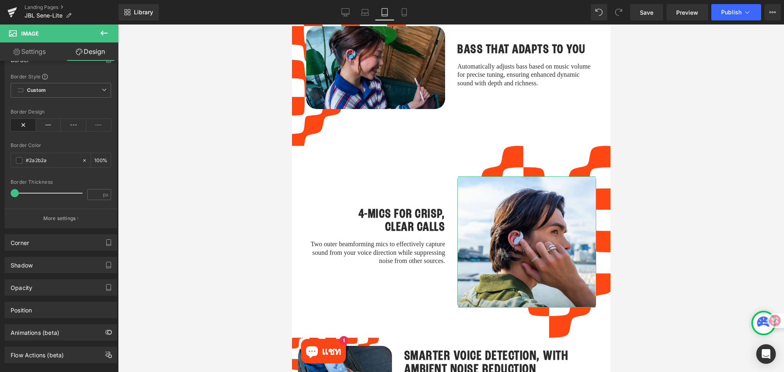
scroll to position [99, 0]
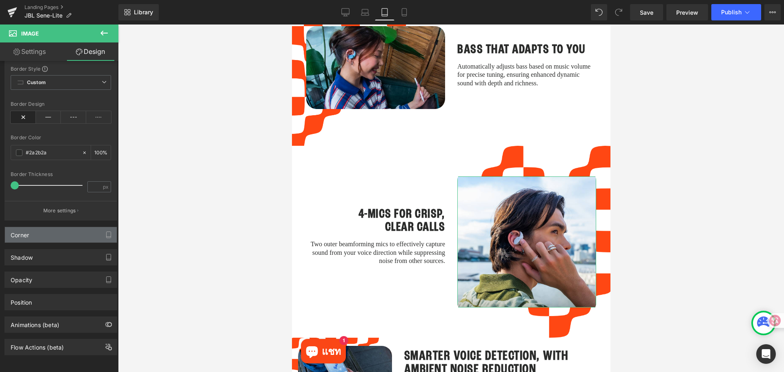
click at [63, 230] on div "Corner" at bounding box center [61, 235] width 112 height 16
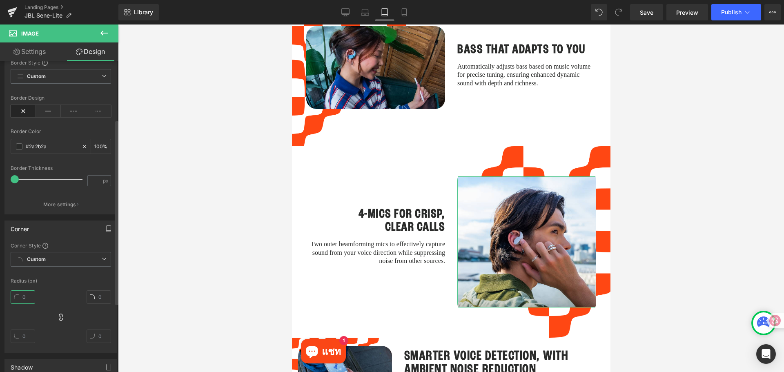
click at [27, 299] on input "text" at bounding box center [23, 296] width 24 height 13
type input "25"
click at [668, 193] on div at bounding box center [451, 197] width 666 height 347
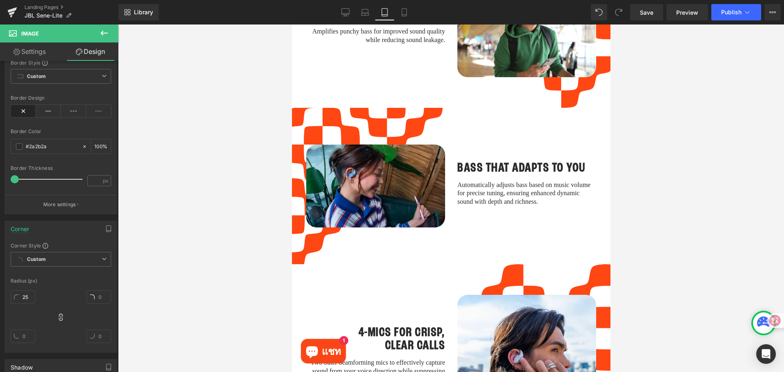
scroll to position [1027, 0]
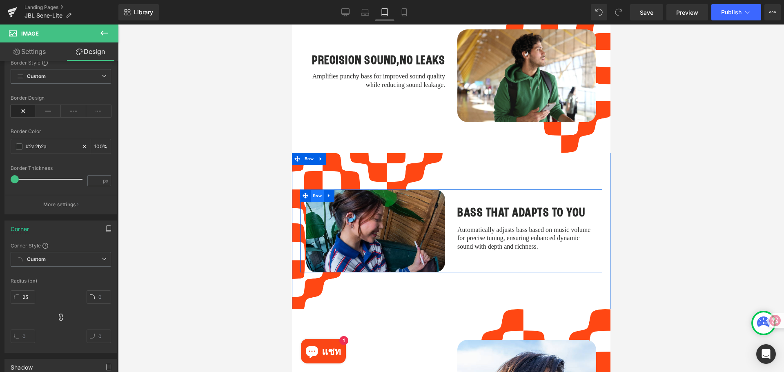
click at [310, 190] on span "Row" at bounding box center [316, 196] width 13 height 12
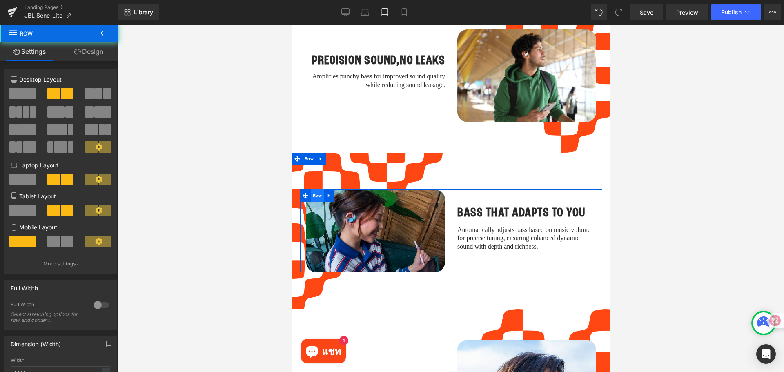
click at [316, 189] on span "Row" at bounding box center [316, 195] width 13 height 12
click at [316, 190] on span "Row" at bounding box center [316, 196] width 13 height 12
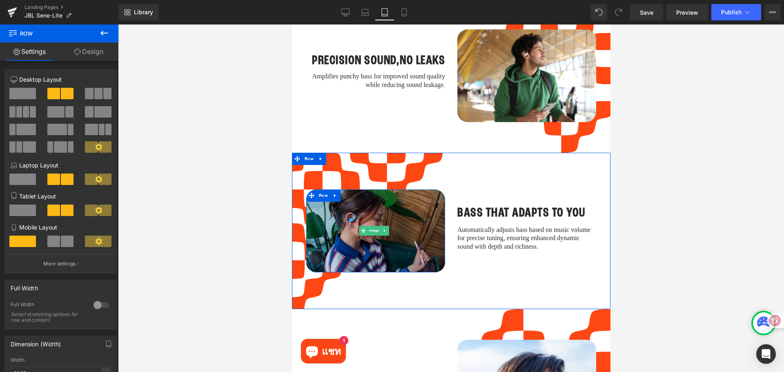
click at [310, 206] on img at bounding box center [375, 230] width 139 height 83
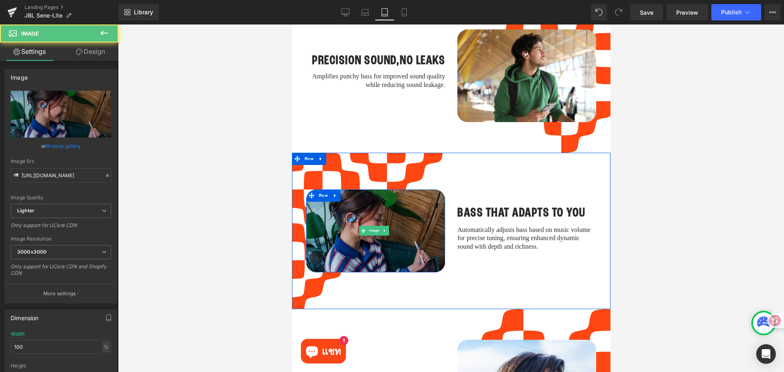
click at [322, 191] on img at bounding box center [375, 230] width 139 height 83
click at [322, 190] on img at bounding box center [375, 230] width 139 height 83
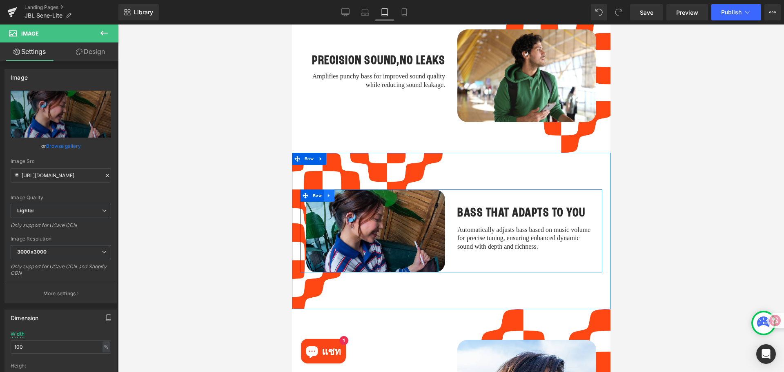
click at [323, 189] on link at bounding box center [328, 195] width 11 height 12
click at [442, 189] on div at bounding box center [443, 230] width 2 height 83
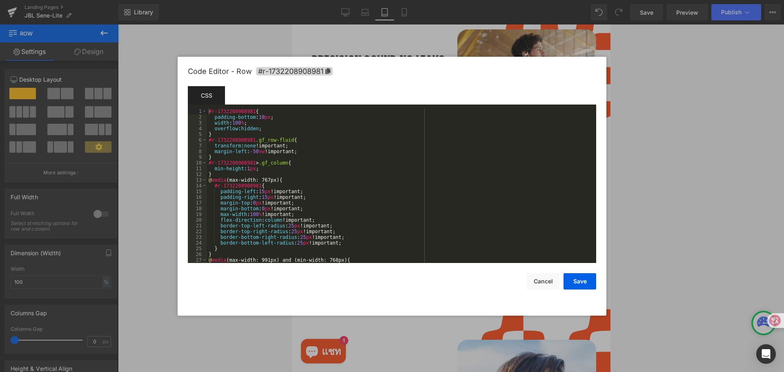
click at [427, 0] on div "Row You are previewing how the will restyle your page. You can not edit Element…" at bounding box center [392, 0] width 784 height 0
click at [532, 278] on button "Cancel" at bounding box center [543, 281] width 33 height 16
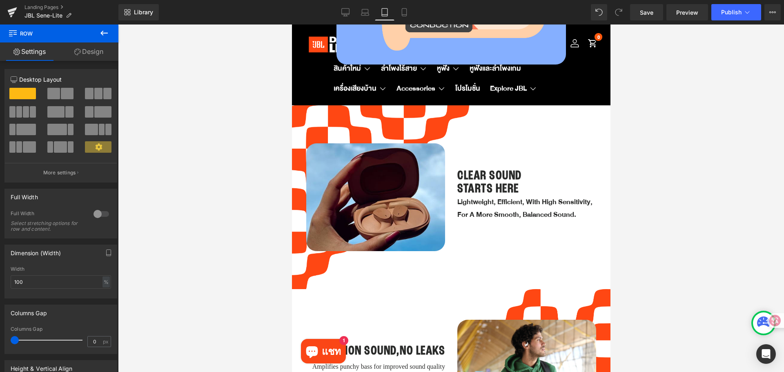
scroll to position [864, 0]
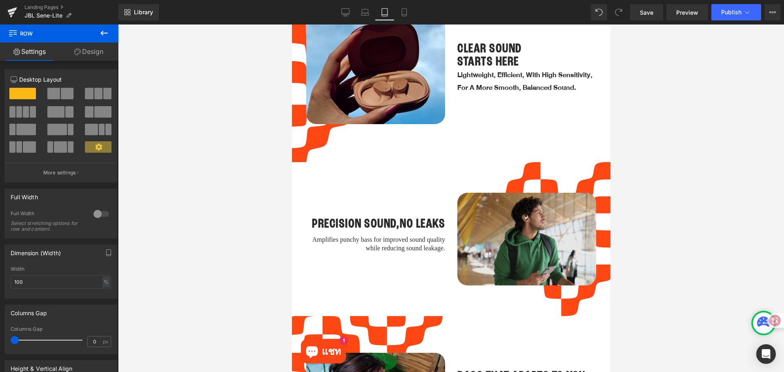
click at [509, 202] on img at bounding box center [526, 239] width 139 height 93
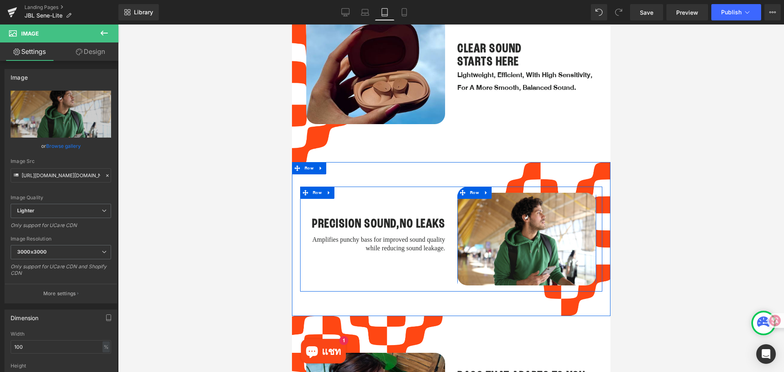
click at [498, 187] on div "Image Row Row" at bounding box center [526, 239] width 139 height 105
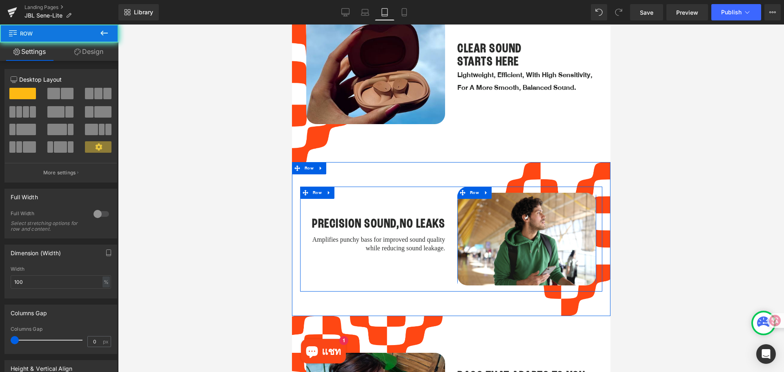
click at [498, 187] on div "Image Row Row" at bounding box center [526, 239] width 139 height 105
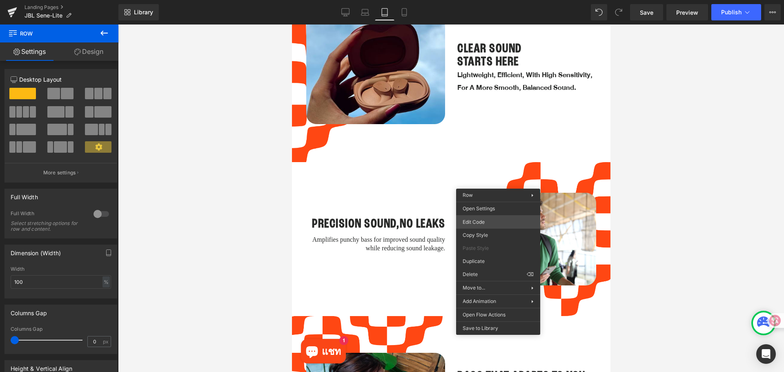
click at [490, 0] on div "Row You are previewing how the will restyle your page. You can not edit Element…" at bounding box center [392, 0] width 784 height 0
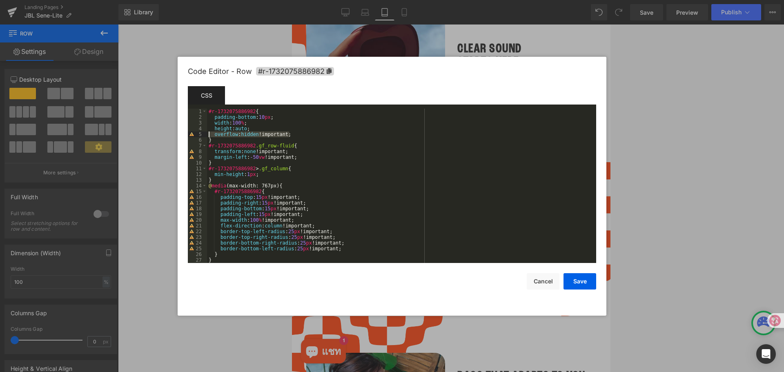
drag, startPoint x: 298, startPoint y: 135, endPoint x: 213, endPoint y: 135, distance: 85.3
click at [213, 135] on div "#r-1732075886982 { padding-bottom : 10 px ; width : 100 % ; height : auto ; ove…" at bounding box center [400, 192] width 386 height 166
click at [587, 284] on button "Save" at bounding box center [579, 281] width 33 height 16
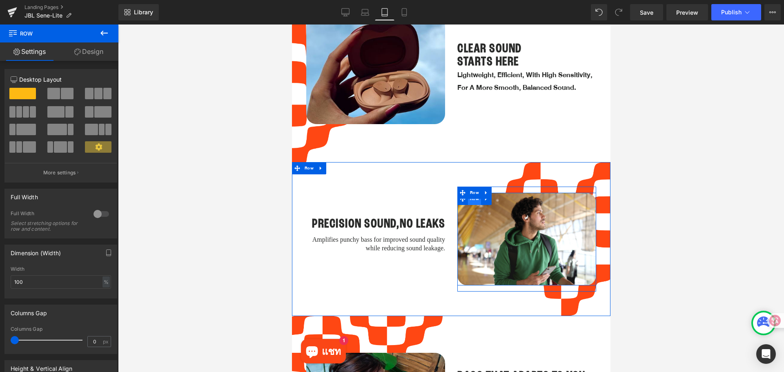
click at [469, 193] on span "Row" at bounding box center [473, 199] width 13 height 12
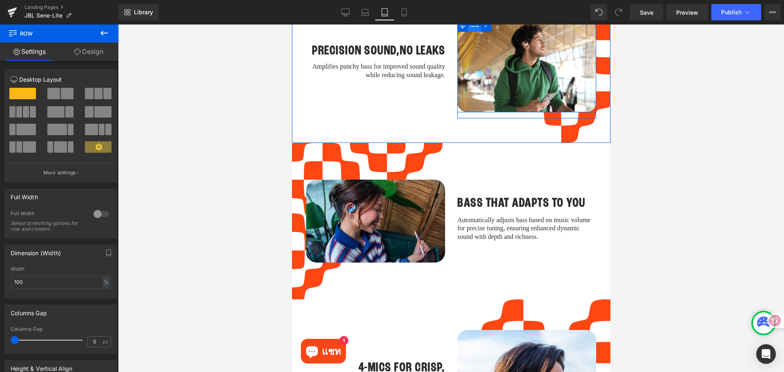
scroll to position [1109, 0]
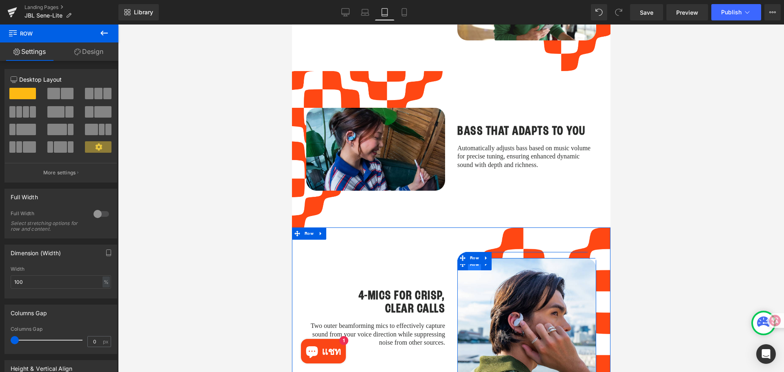
click at [471, 258] on span "Row" at bounding box center [473, 264] width 13 height 12
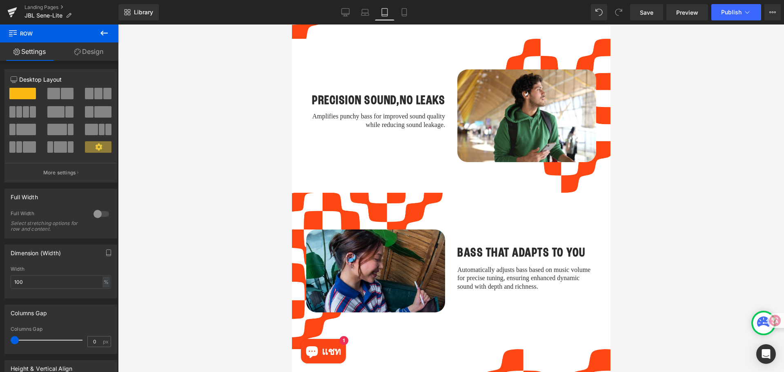
scroll to position [986, 0]
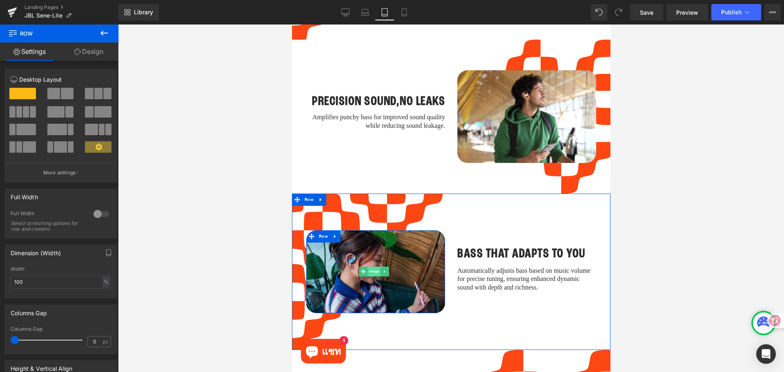
click at [373, 267] on span "Image" at bounding box center [373, 272] width 13 height 10
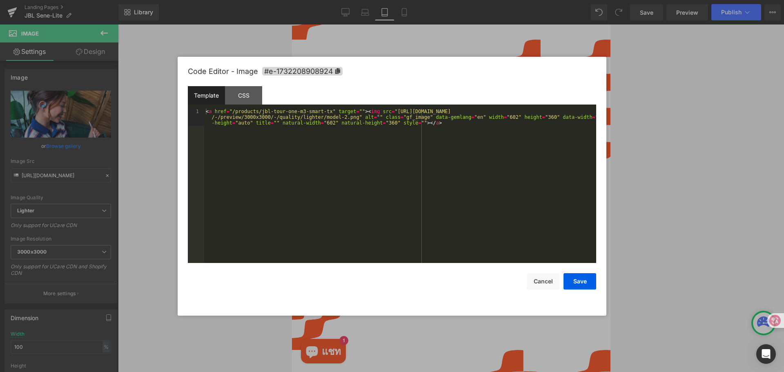
click at [375, 0] on div "Image You are previewing how the will restyle your page. You can not edit Eleme…" at bounding box center [392, 0] width 784 height 0
click at [241, 91] on div "CSS" at bounding box center [243, 95] width 37 height 18
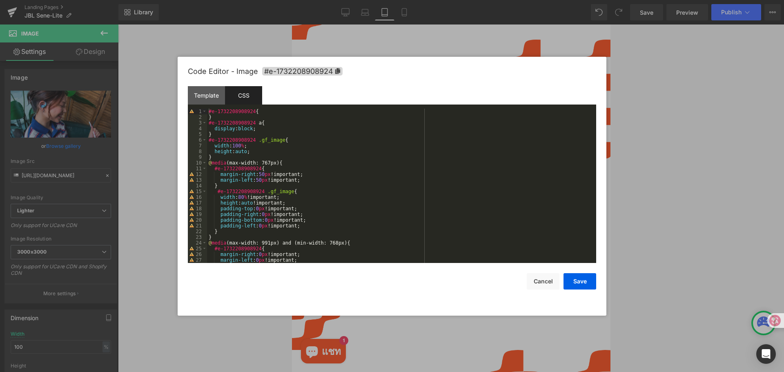
scroll to position [24, 0]
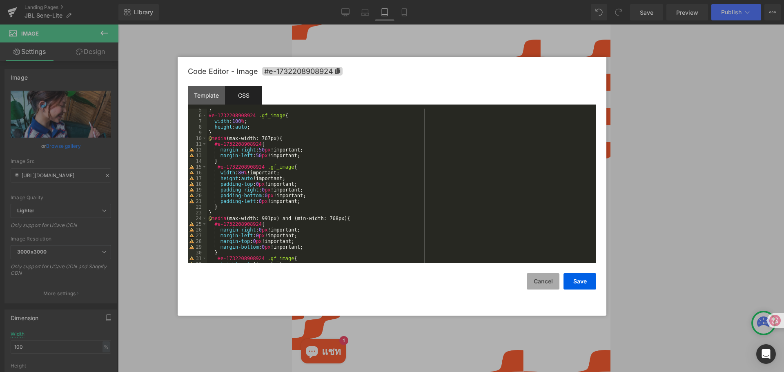
click at [536, 276] on button "Cancel" at bounding box center [543, 281] width 33 height 16
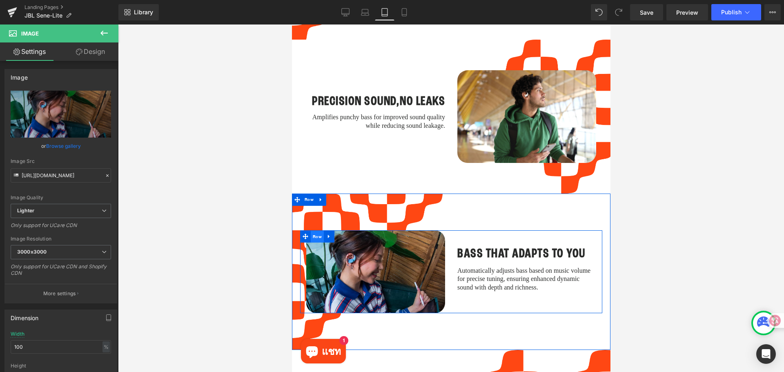
click at [318, 231] on span "Row" at bounding box center [316, 237] width 13 height 12
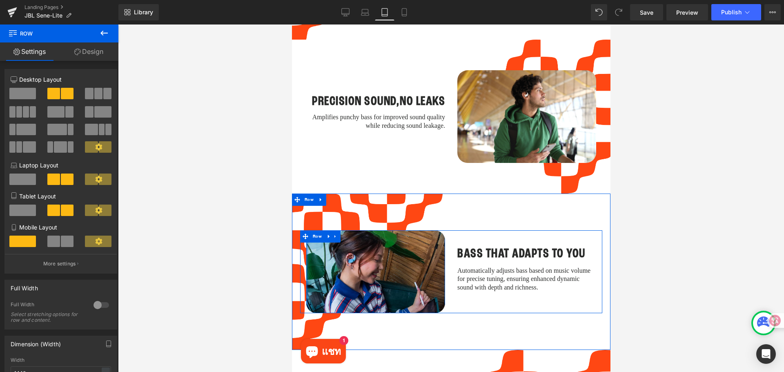
click at [307, 242] on div at bounding box center [307, 271] width 2 height 83
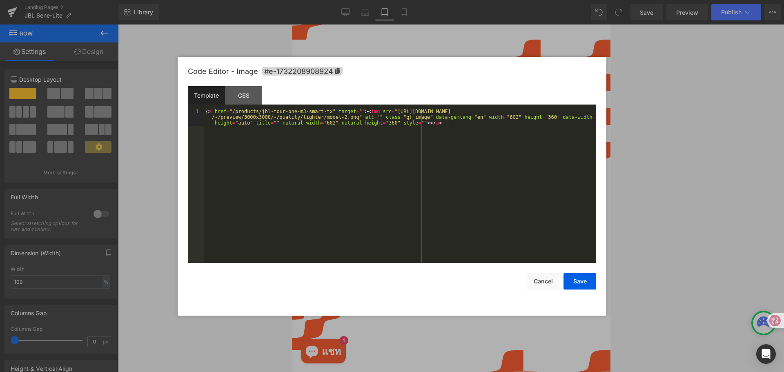
click at [306, 0] on div "Row You are previewing how the will restyle your page. You can not edit Element…" at bounding box center [392, 0] width 784 height 0
click at [248, 99] on div "CSS" at bounding box center [243, 95] width 37 height 18
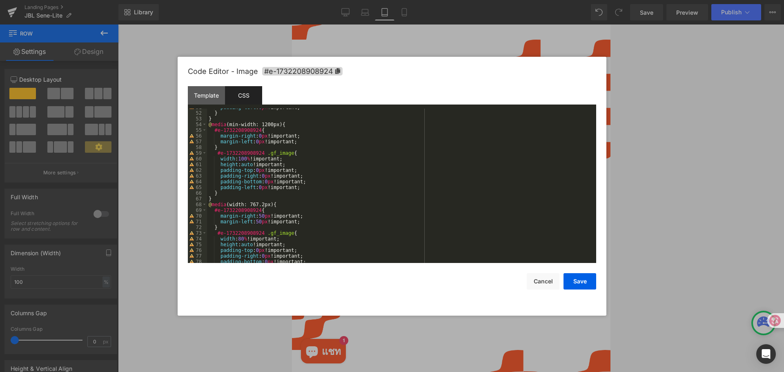
scroll to position [265, 0]
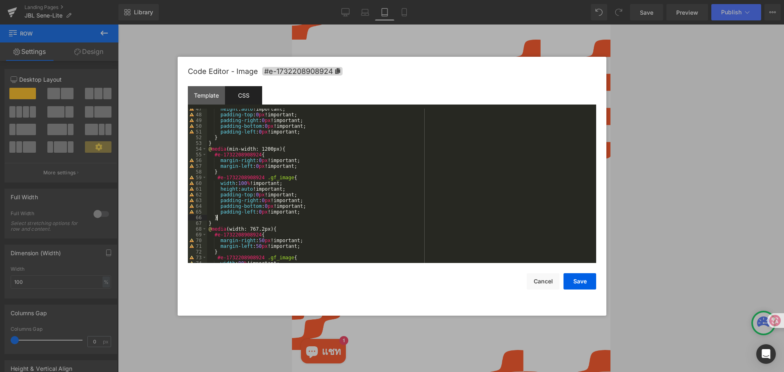
click at [314, 219] on div "height : auto !important; padding-top : 0 px !important; padding-right : 0 px !…" at bounding box center [400, 189] width 386 height 166
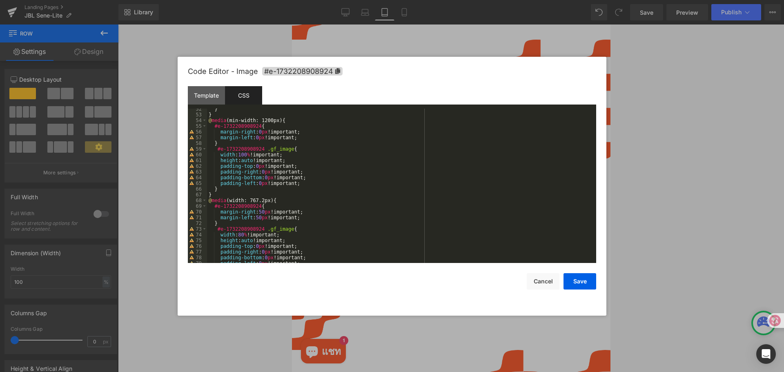
scroll to position [314, 0]
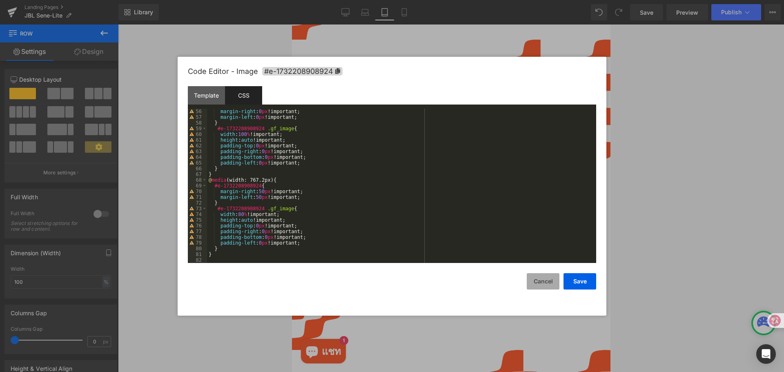
click at [535, 283] on button "Cancel" at bounding box center [543, 281] width 33 height 16
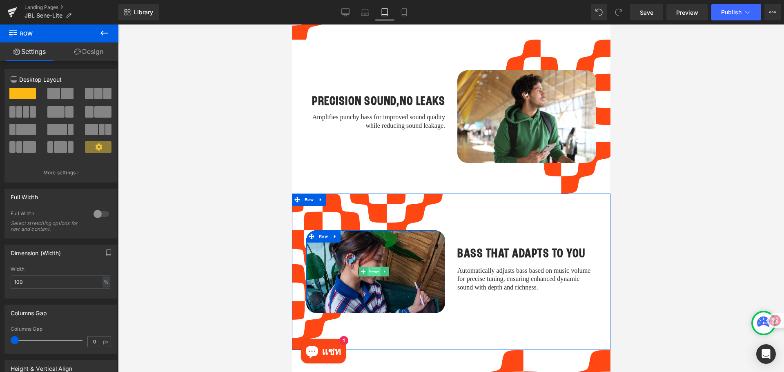
click at [372, 267] on span "Image" at bounding box center [373, 272] width 13 height 10
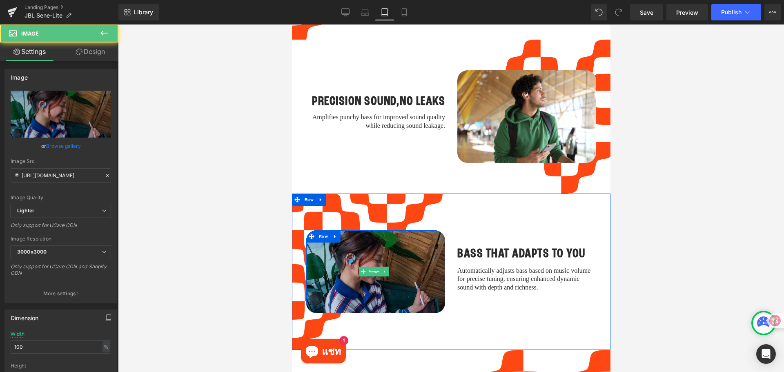
click at [371, 244] on img at bounding box center [375, 271] width 139 height 83
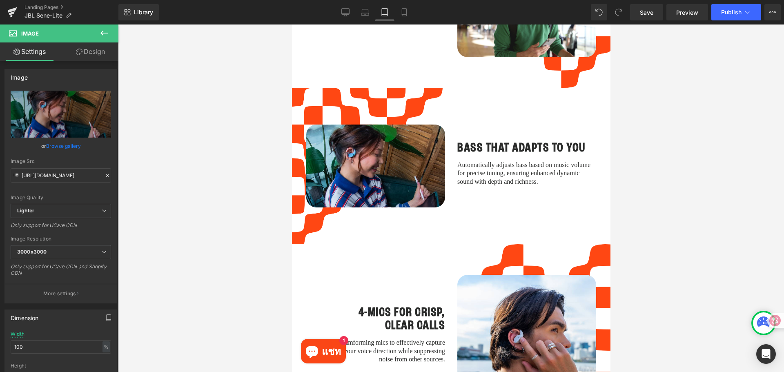
scroll to position [1150, 0]
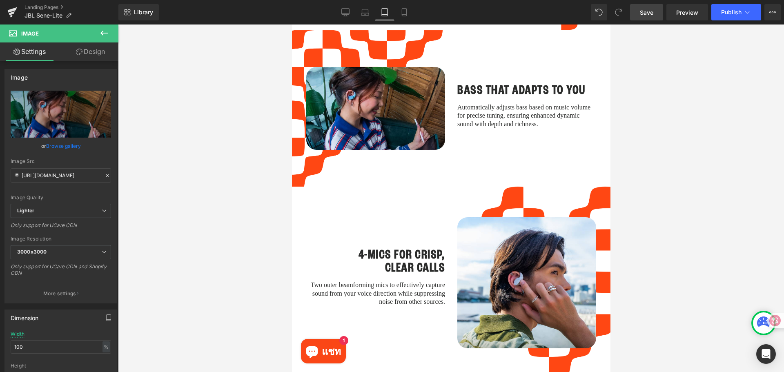
click at [645, 11] on span "Save" at bounding box center [646, 12] width 13 height 9
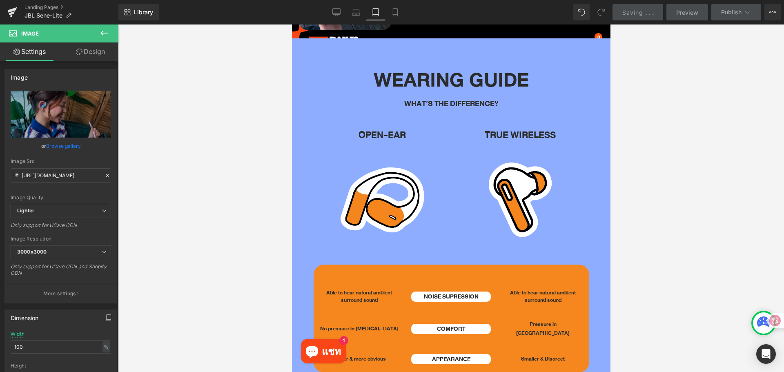
scroll to position [1762, 0]
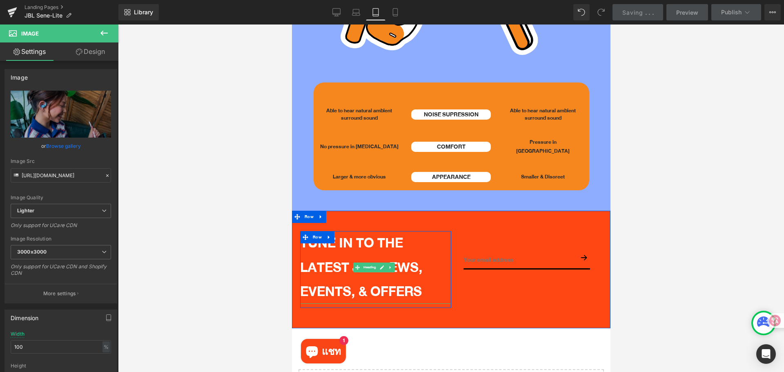
click at [333, 231] on h1 "TUNE IN TO THE LATEST JBL NEWS, EVENTS, & OFFERS" at bounding box center [375, 267] width 151 height 73
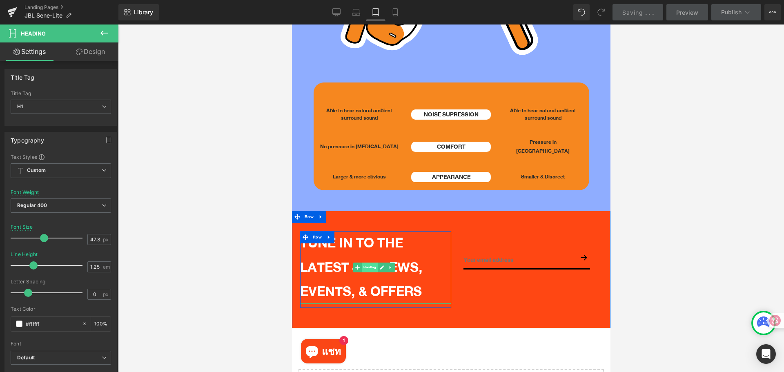
click at [368, 262] on span "Heading" at bounding box center [369, 267] width 16 height 10
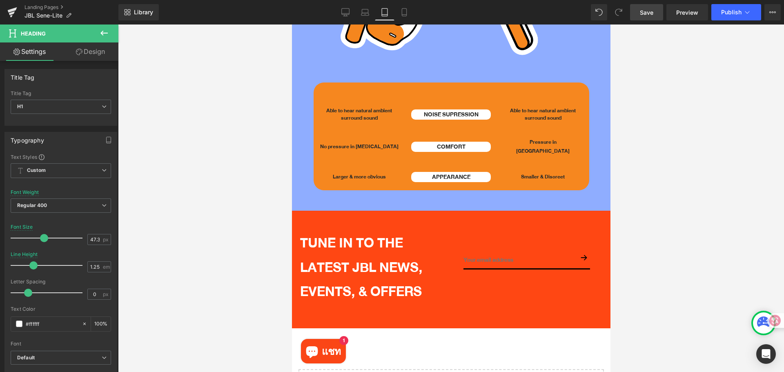
click at [655, 199] on div at bounding box center [451, 197] width 666 height 347
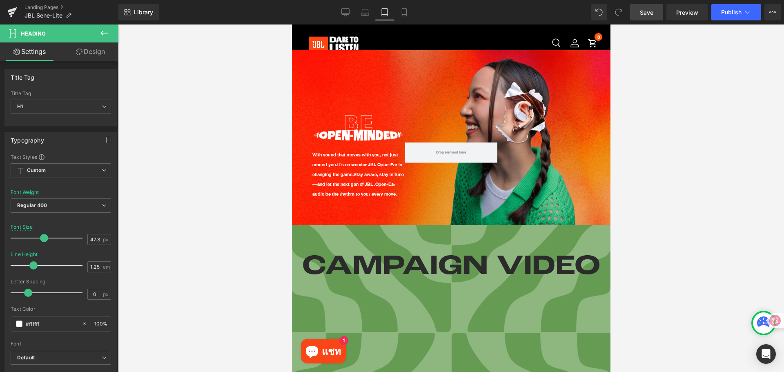
scroll to position [0, 0]
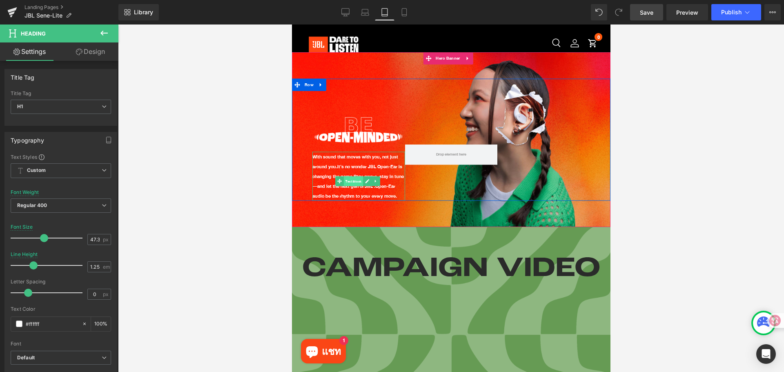
click at [350, 176] on span "Text Block" at bounding box center [352, 181] width 19 height 10
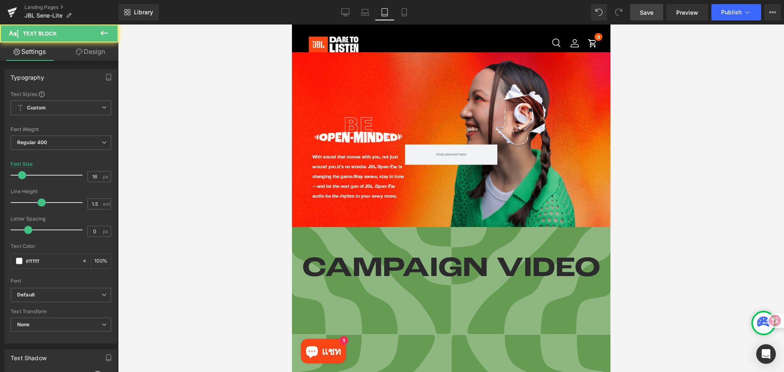
click at [702, 178] on div at bounding box center [451, 197] width 666 height 347
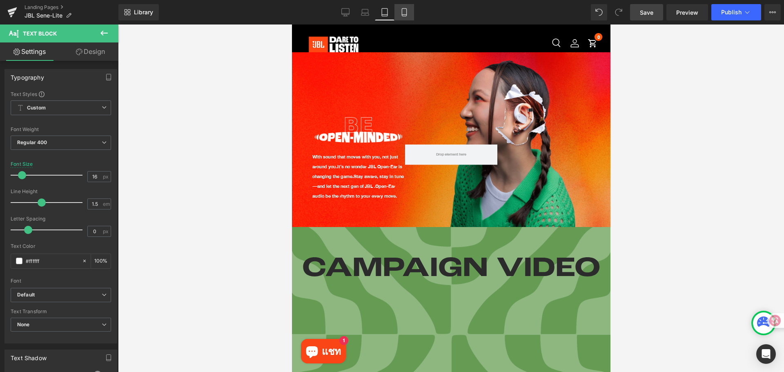
click at [402, 13] on icon at bounding box center [404, 12] width 8 height 8
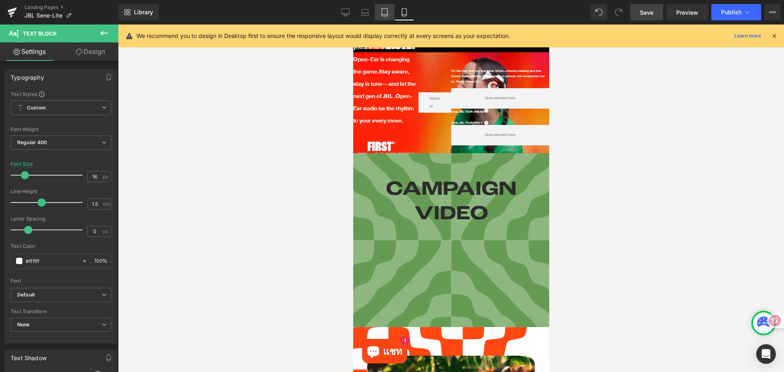
click at [386, 17] on link "Tablet" at bounding box center [385, 12] width 20 height 16
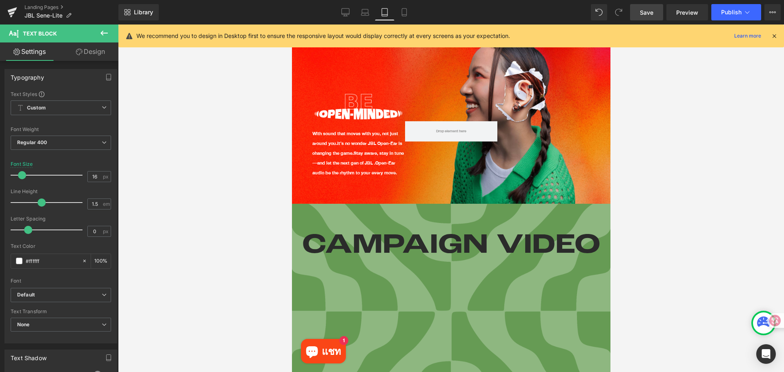
scroll to position [84, 0]
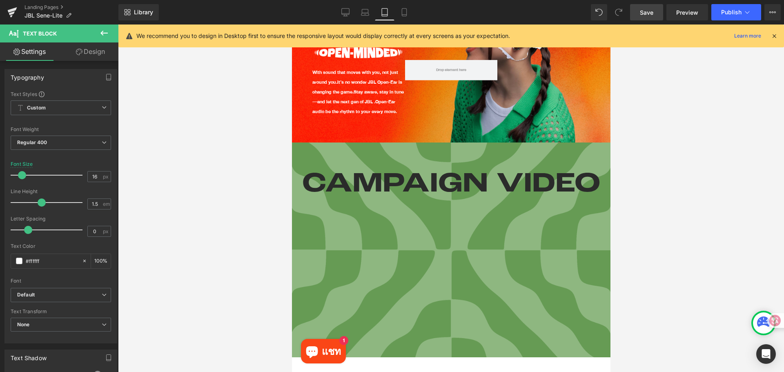
click at [771, 39] on icon at bounding box center [773, 35] width 7 height 7
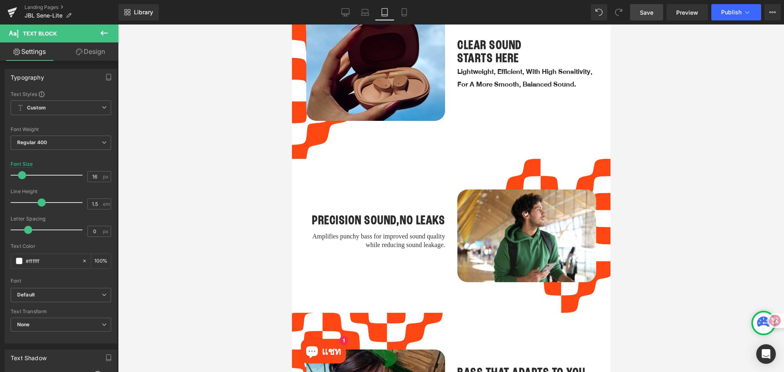
scroll to position [1064, 0]
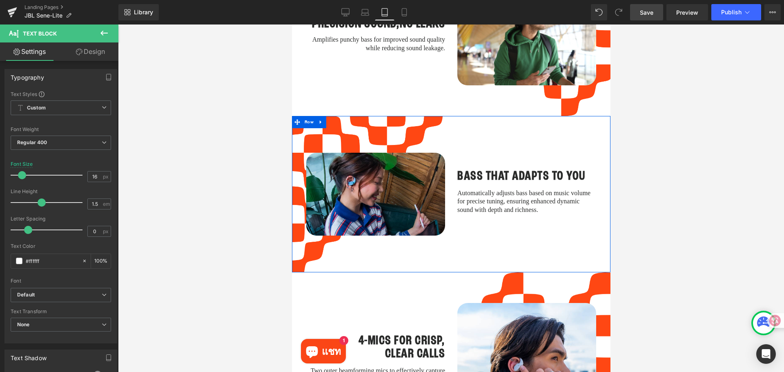
click at [448, 120] on div "Image Row BASS THAT ADAPTS TO YOU Heading Automatically adjusts bass based on m…" at bounding box center [450, 194] width 318 height 156
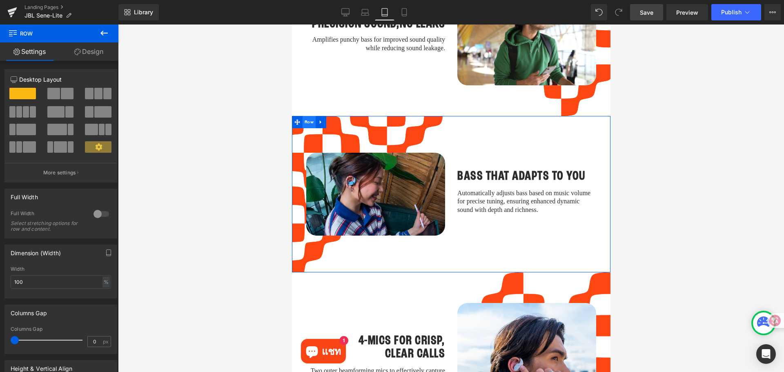
click at [307, 116] on span "Row" at bounding box center [308, 122] width 13 height 12
click at [94, 53] on link "Design" at bounding box center [88, 51] width 59 height 18
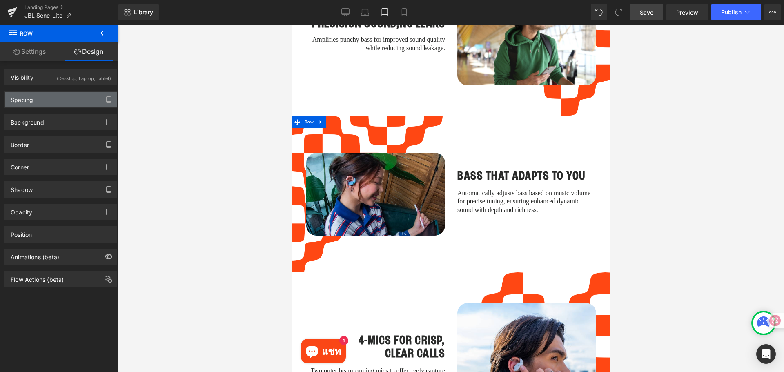
click at [38, 100] on div "Spacing" at bounding box center [61, 100] width 112 height 16
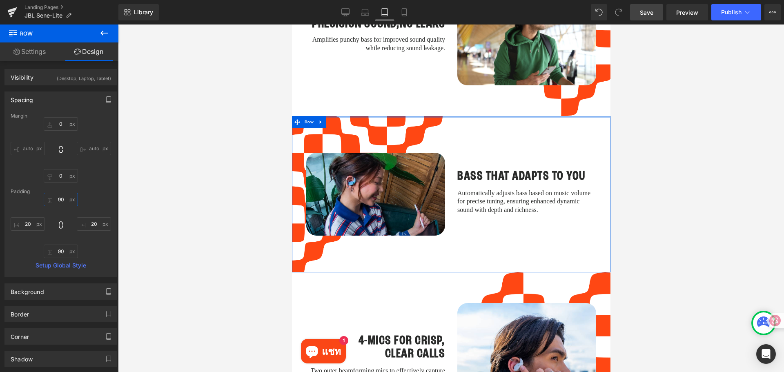
click at [62, 199] on input "text" at bounding box center [61, 199] width 34 height 13
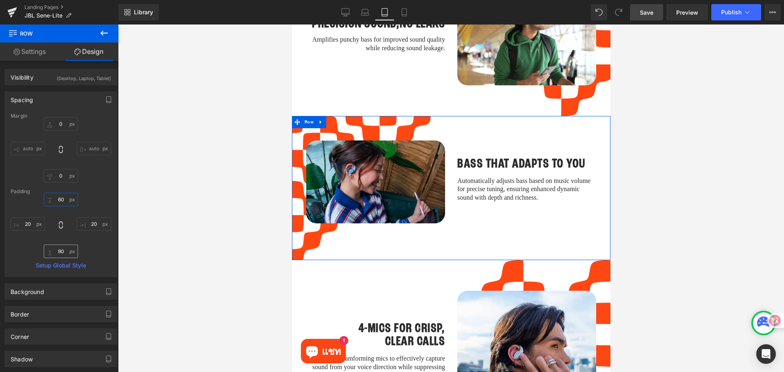
type input "60"
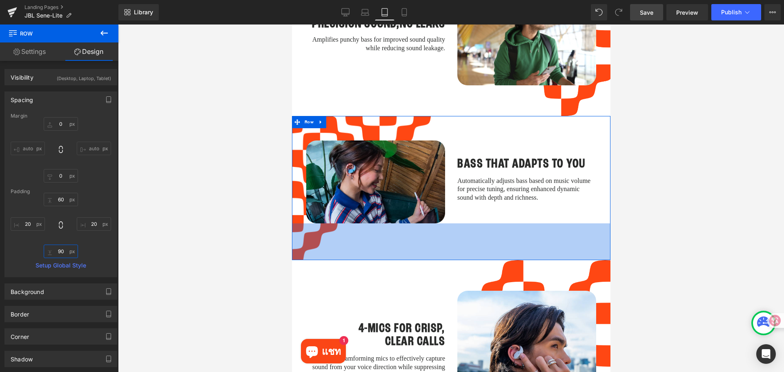
click at [64, 249] on input "text" at bounding box center [61, 250] width 34 height 13
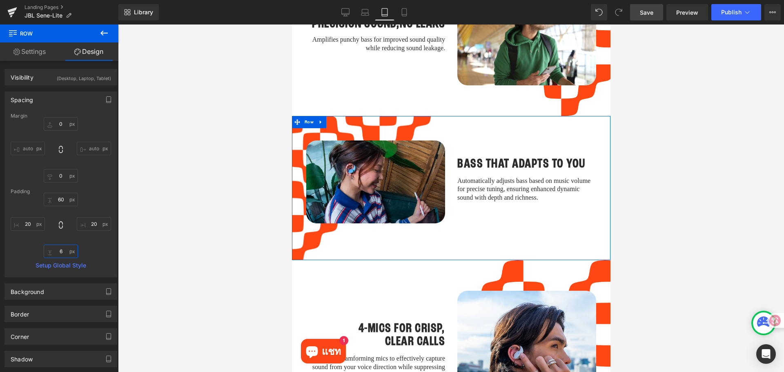
type input "60"
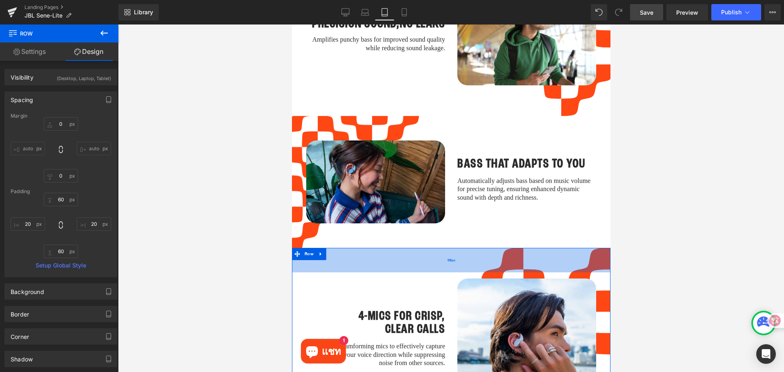
click at [426, 251] on div "60px" at bounding box center [450, 260] width 318 height 24
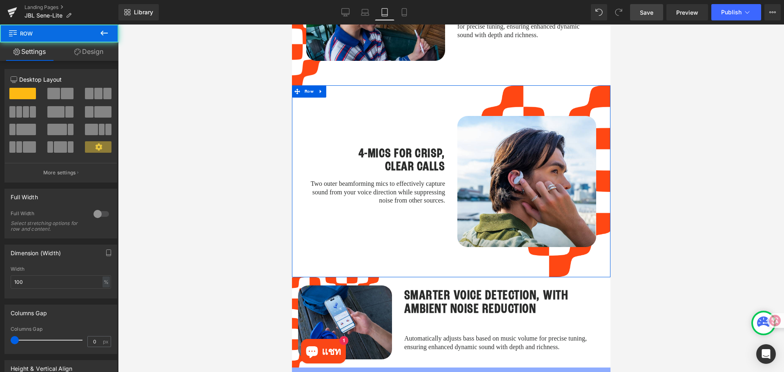
scroll to position [1227, 0]
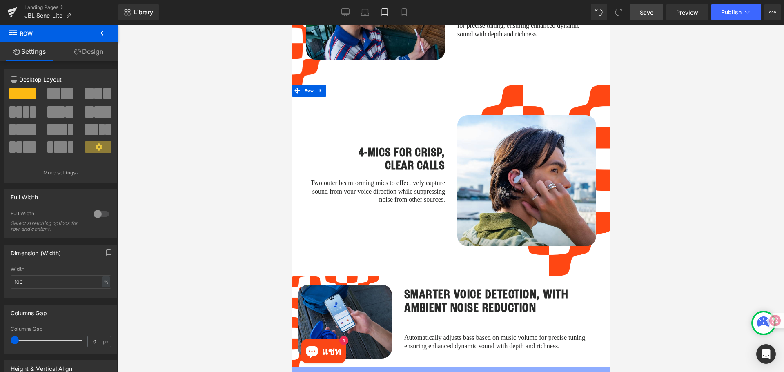
click at [426, 252] on div "4-MICS FOR CRISP, CLEAR CALLS Heading Two outer beamforming mics to effectively…" at bounding box center [450, 180] width 318 height 192
click at [309, 85] on span "Row" at bounding box center [308, 91] width 13 height 12
click at [95, 50] on link "Design" at bounding box center [88, 51] width 59 height 18
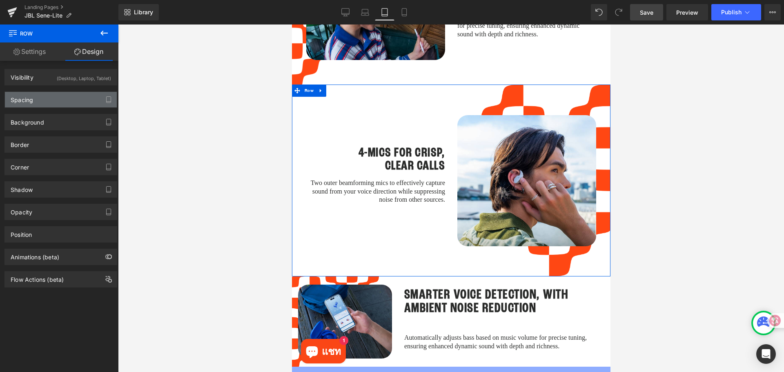
click at [29, 105] on div "Spacing" at bounding box center [61, 100] width 112 height 16
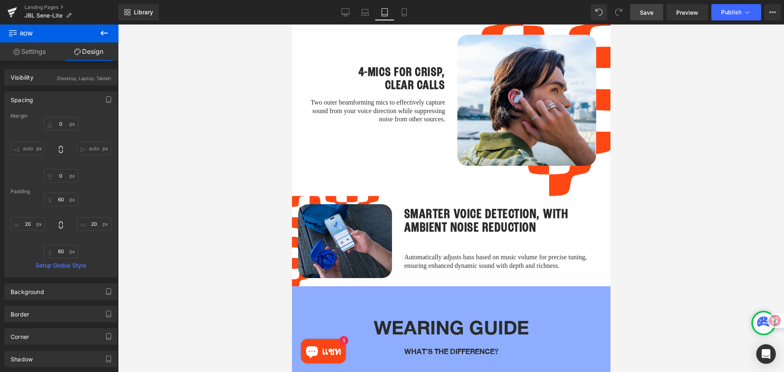
scroll to position [1309, 0]
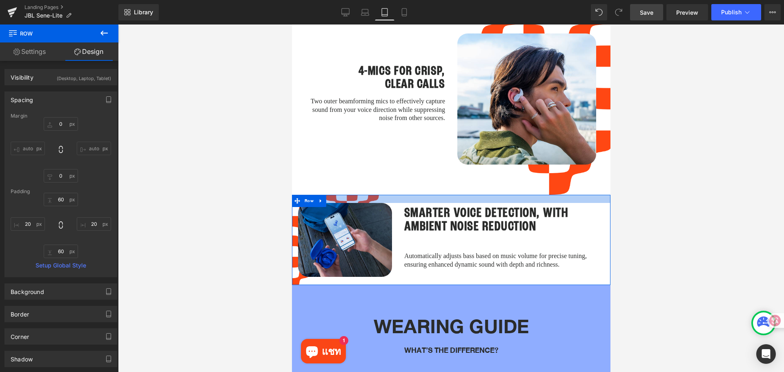
click at [409, 195] on div at bounding box center [450, 199] width 318 height 8
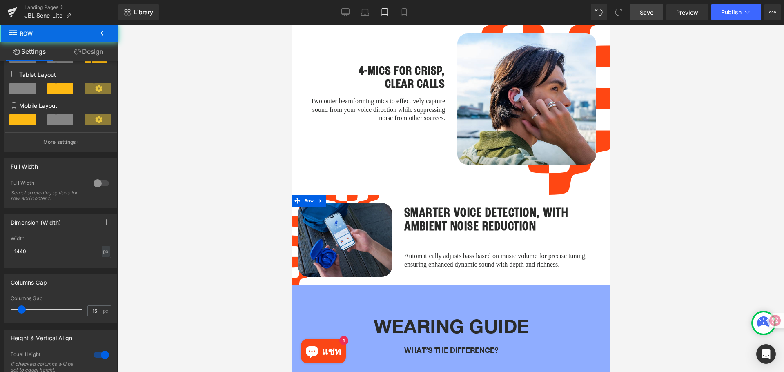
scroll to position [122, 0]
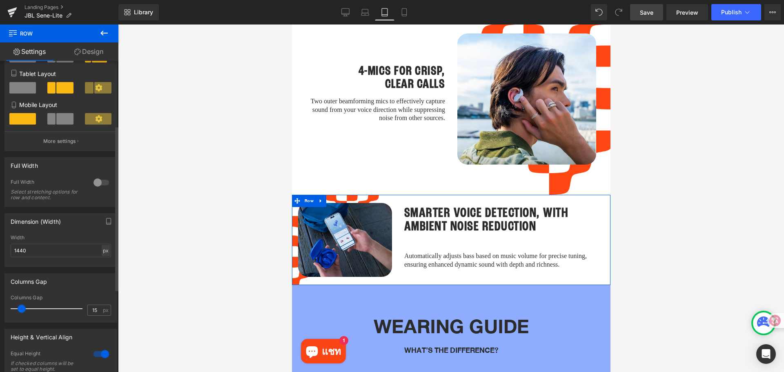
click at [102, 252] on div "px" at bounding box center [106, 250] width 8 height 11
click at [102, 262] on li "%" at bounding box center [105, 263] width 10 height 12
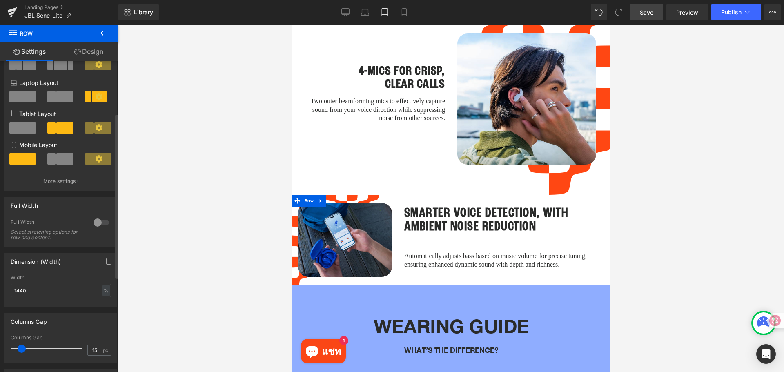
scroll to position [0, 0]
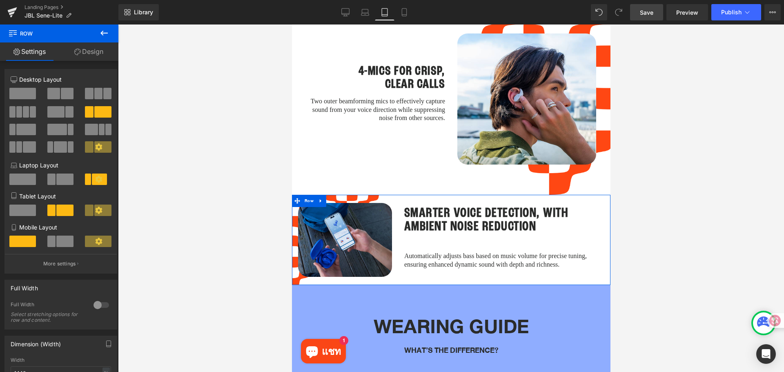
click at [88, 46] on link "Design" at bounding box center [88, 51] width 59 height 18
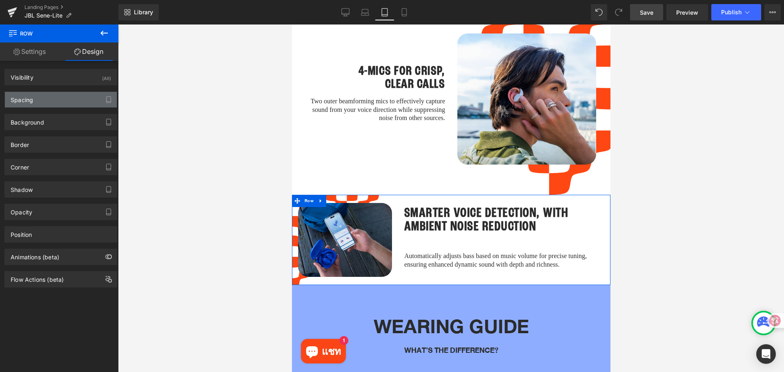
click at [53, 101] on div "Spacing" at bounding box center [61, 100] width 112 height 16
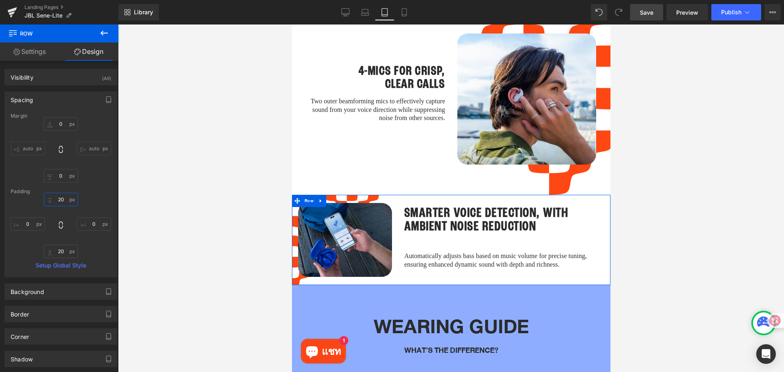
click at [62, 202] on input "text" at bounding box center [61, 199] width 34 height 13
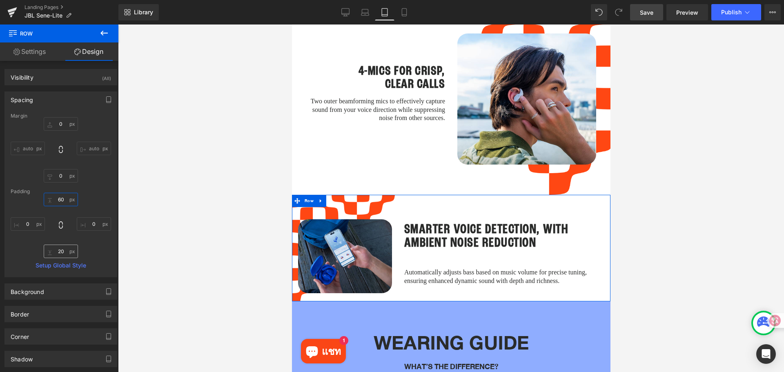
type input "60"
click at [65, 256] on input "text" at bounding box center [61, 250] width 34 height 13
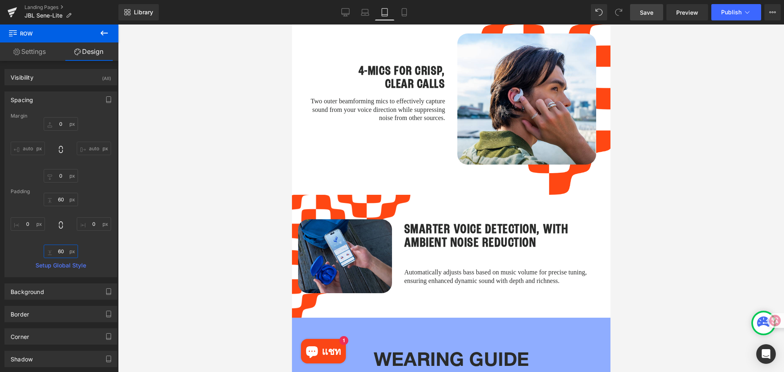
type input "60"
click at [684, 284] on div at bounding box center [451, 197] width 666 height 347
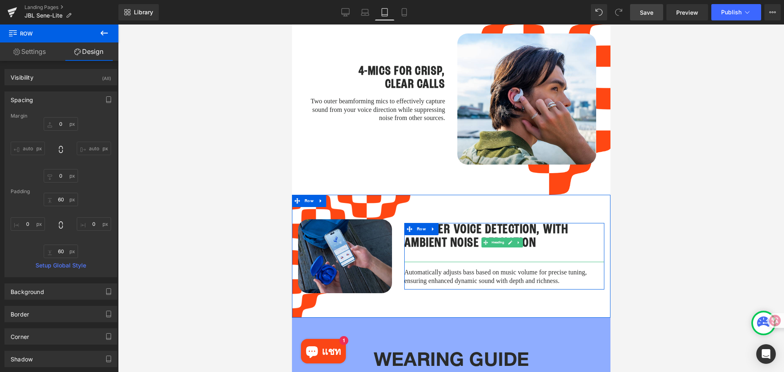
click at [462, 235] on h1 "Smarter Voice Detection, with Ambient Noise Reduction" at bounding box center [504, 236] width 200 height 27
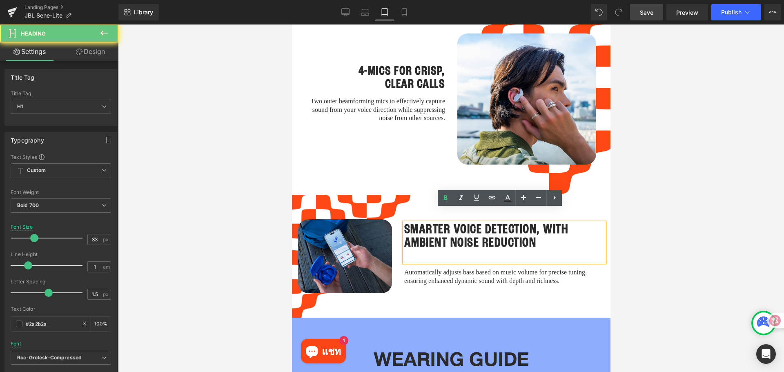
click at [431, 250] on div at bounding box center [504, 256] width 200 height 12
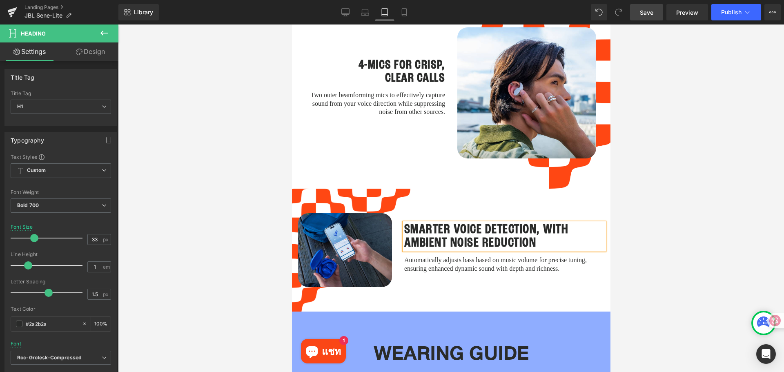
click at [683, 274] on div at bounding box center [451, 197] width 666 height 347
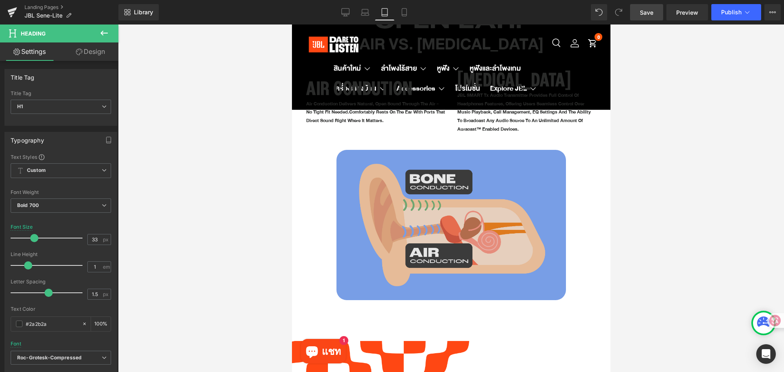
scroll to position [499, 0]
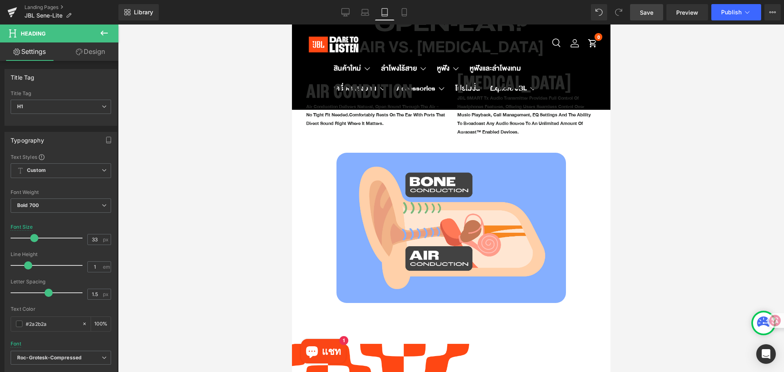
click at [644, 12] on span "Save" at bounding box center [646, 12] width 13 height 9
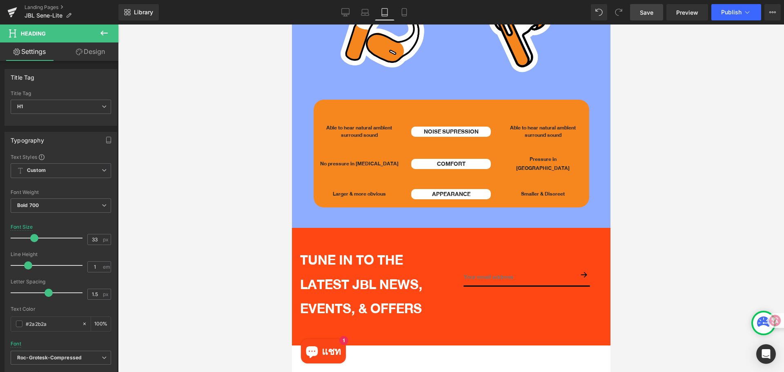
scroll to position [1755, 0]
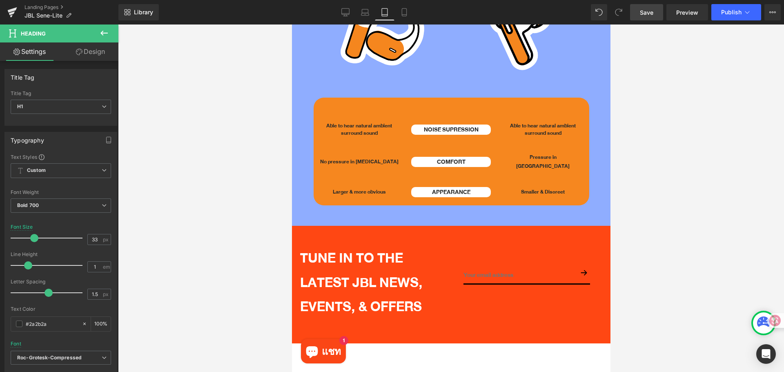
click at [361, 256] on div "TUNE IN TO THE LATEST JBL NEWS, EVENTS, & OFFERS Heading" at bounding box center [375, 282] width 151 height 73
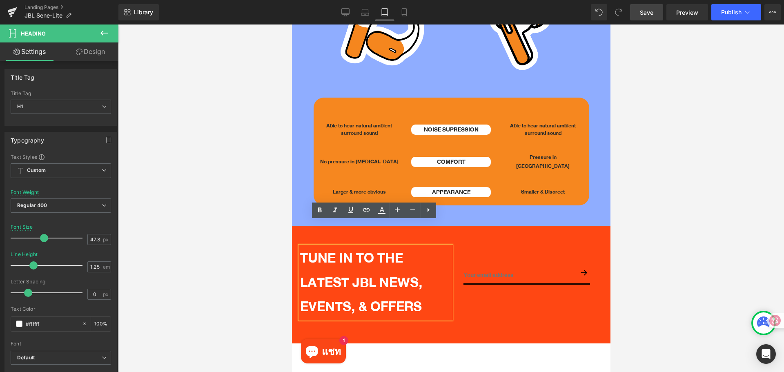
click at [465, 226] on div "TUNE IN TO THE LATEST JBL NEWS, EVENTS, & OFFERS Heading Row Email Field Submit…" at bounding box center [450, 285] width 318 height 118
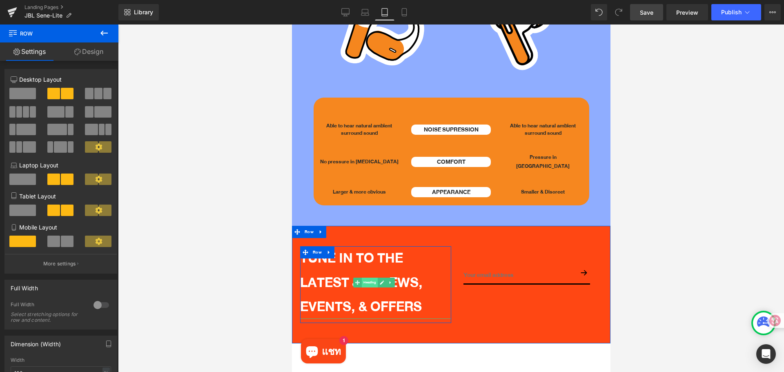
click at [371, 278] on span "Heading" at bounding box center [369, 283] width 16 height 10
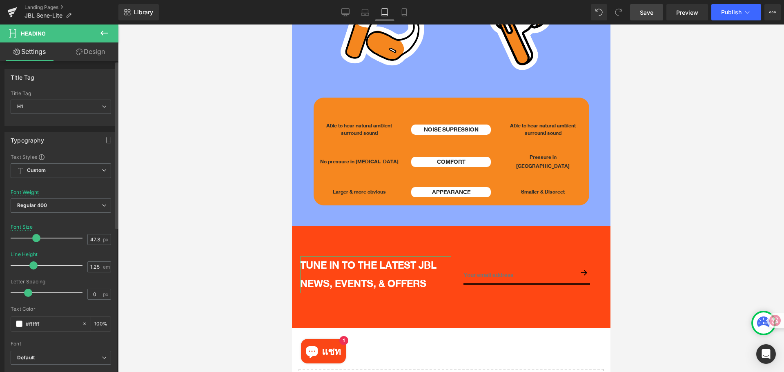
drag, startPoint x: 41, startPoint y: 237, endPoint x: 33, endPoint y: 237, distance: 7.8
click at [33, 237] on span at bounding box center [36, 238] width 8 height 8
click at [645, 16] on span "Save" at bounding box center [646, 12] width 13 height 9
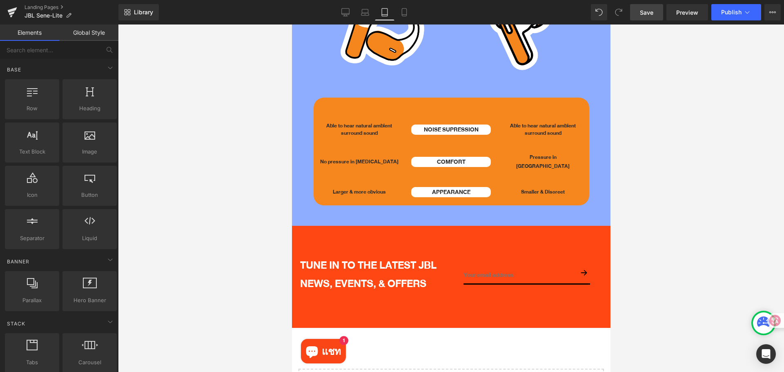
click at [644, 199] on div at bounding box center [451, 197] width 666 height 347
click at [408, 12] on icon at bounding box center [404, 12] width 8 height 8
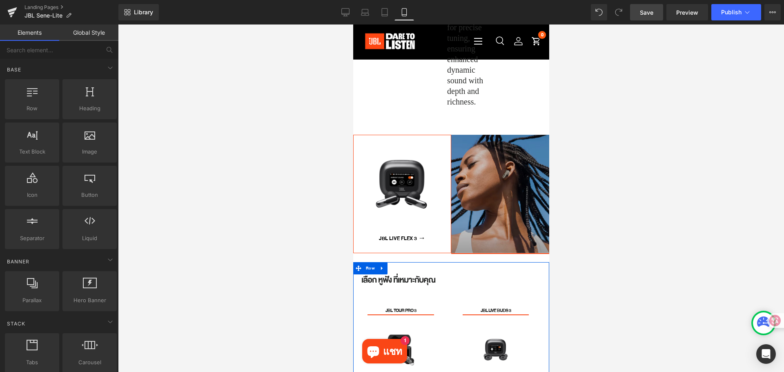
scroll to position [1976, 0]
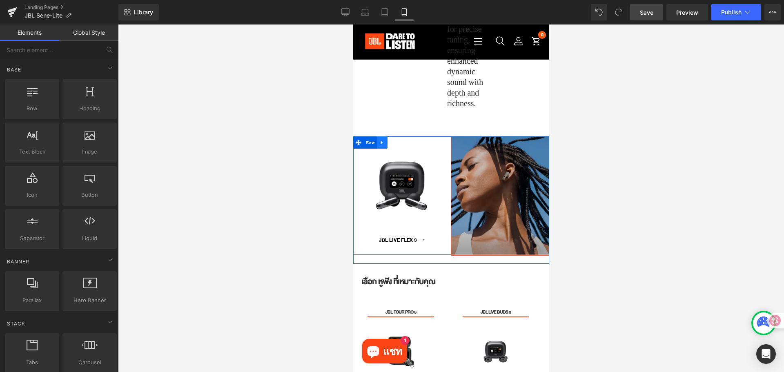
click at [381, 146] on icon at bounding box center [382, 143] width 6 height 6
click at [404, 145] on icon at bounding box center [403, 143] width 6 height 6
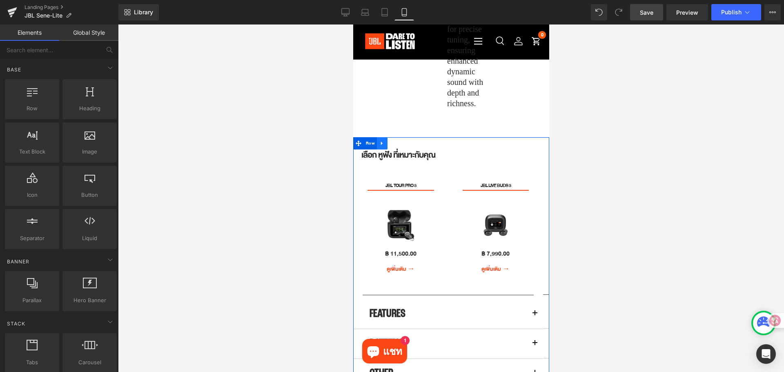
click at [382, 147] on icon at bounding box center [382, 143] width 6 height 6
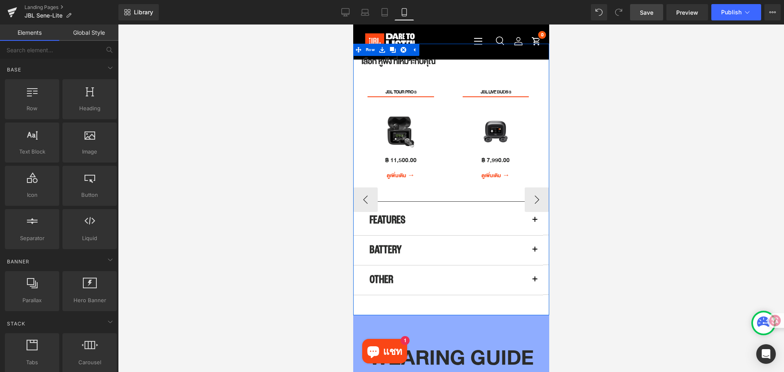
scroll to position [2057, 0]
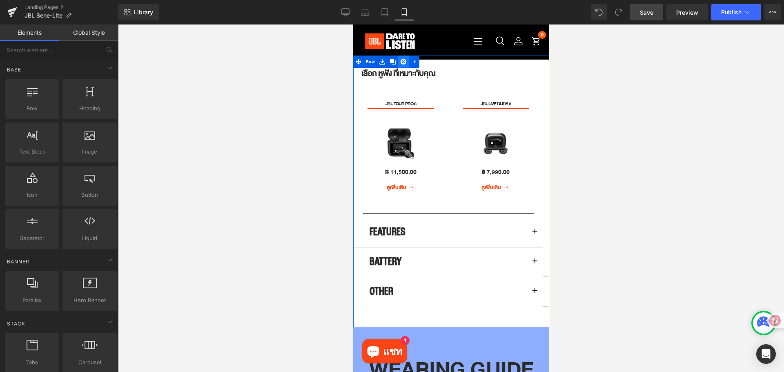
click at [403, 64] on icon at bounding box center [403, 62] width 6 height 6
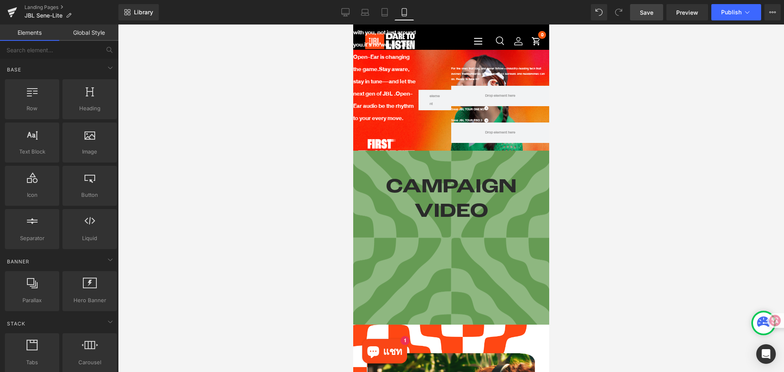
scroll to position [0, 0]
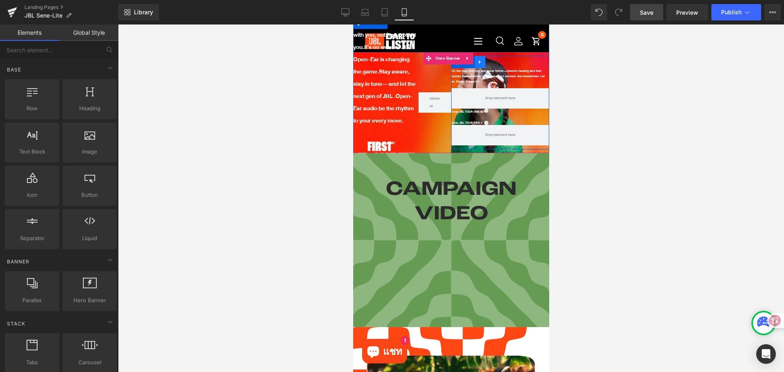
click at [477, 61] on icon at bounding box center [480, 62] width 6 height 6
click at [498, 61] on icon at bounding box center [501, 62] width 6 height 6
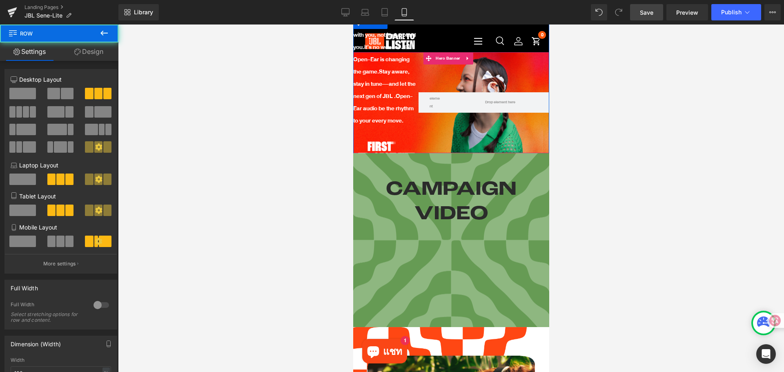
click at [441, 76] on div at bounding box center [434, 102] width 33 height 171
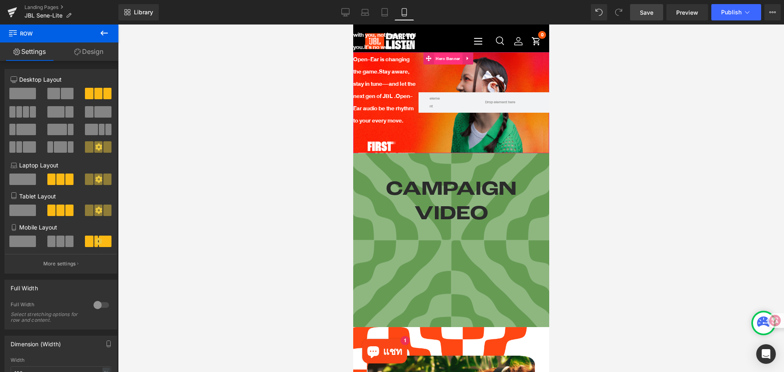
click at [441, 58] on span "Hero Banner" at bounding box center [447, 59] width 29 height 12
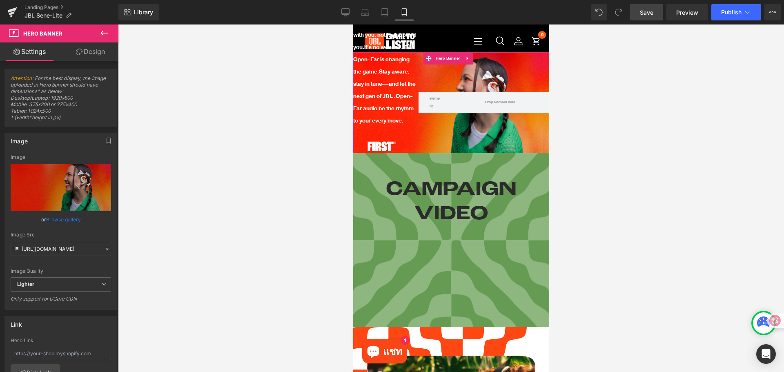
click at [98, 51] on link "Design" at bounding box center [90, 51] width 59 height 18
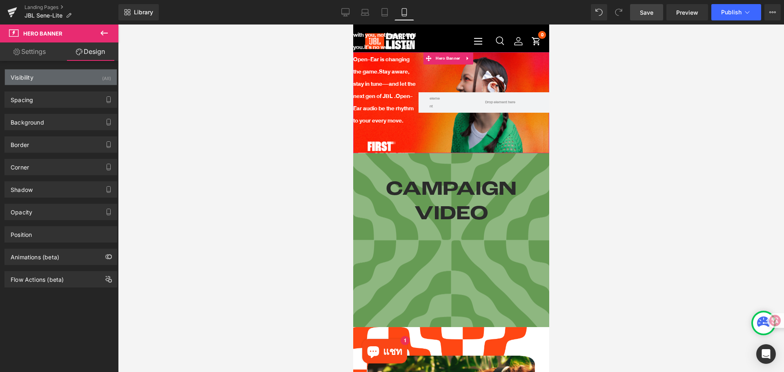
click at [78, 83] on div "Visibility (All)" at bounding box center [61, 77] width 112 height 16
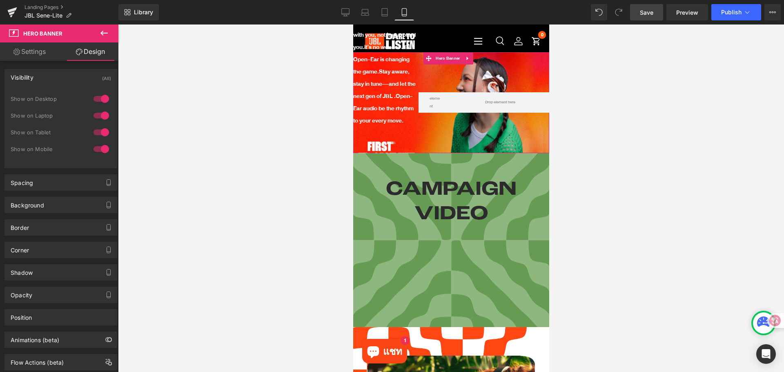
click at [94, 148] on div at bounding box center [101, 148] width 20 height 13
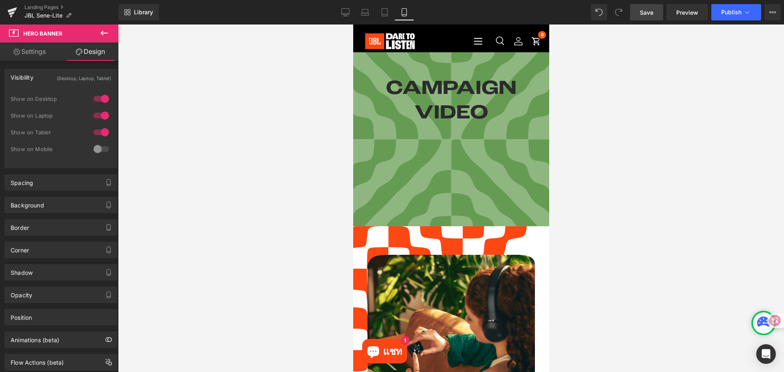
click at [103, 31] on icon at bounding box center [103, 33] width 7 height 5
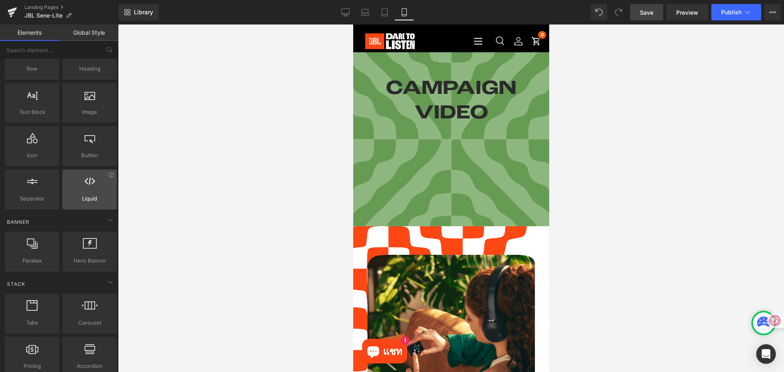
scroll to position [41, 0]
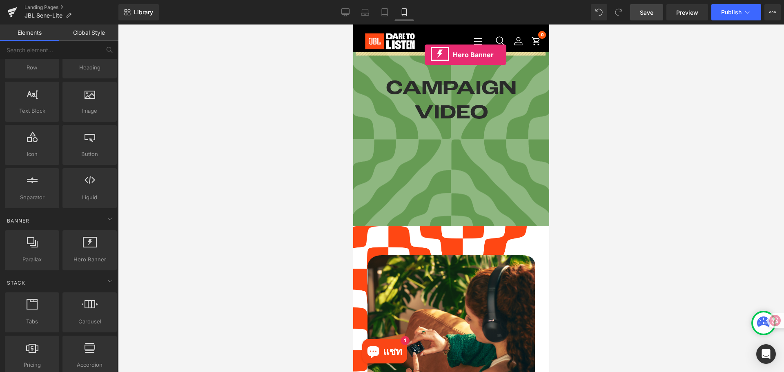
drag, startPoint x: 436, startPoint y: 282, endPoint x: 424, endPoint y: 55, distance: 227.2
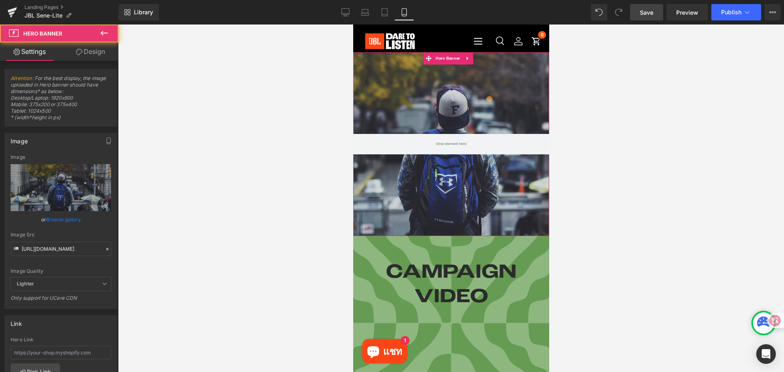
click at [445, 88] on div at bounding box center [451, 144] width 196 height 184
click at [424, 105] on div at bounding box center [451, 144] width 196 height 184
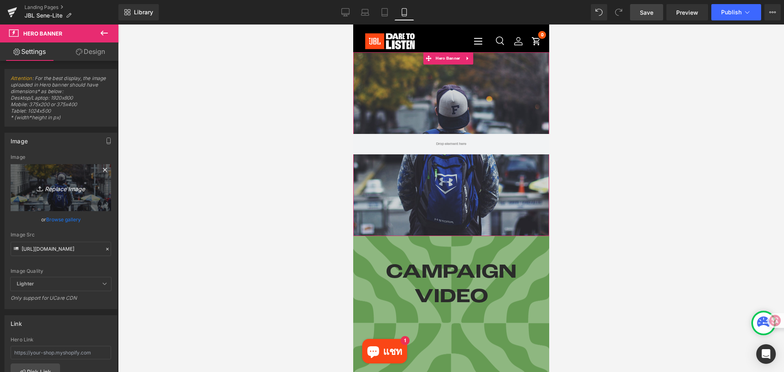
click at [72, 190] on icon "Replace Image" at bounding box center [60, 187] width 65 height 10
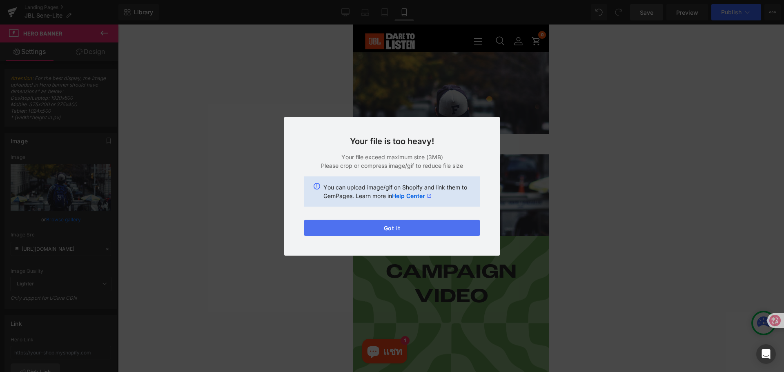
click at [368, 224] on button "Got it" at bounding box center [392, 228] width 176 height 16
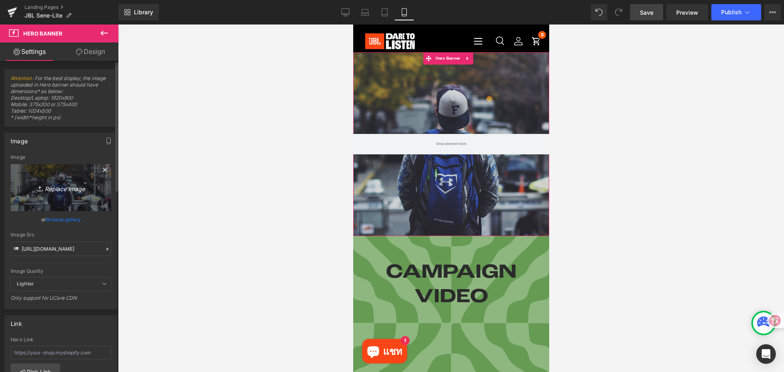
click at [74, 191] on icon "Replace Image" at bounding box center [60, 187] width 65 height 10
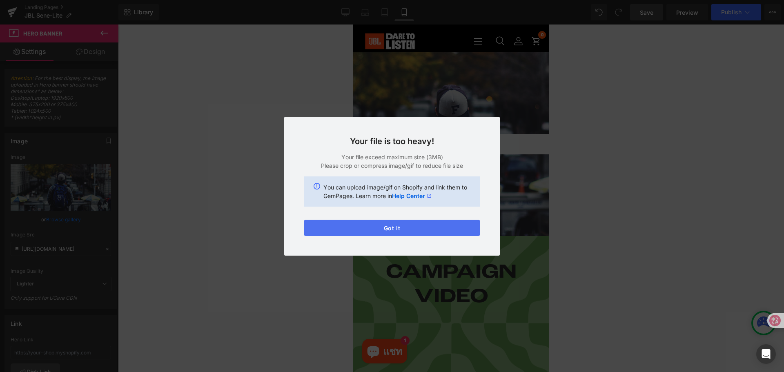
click at [455, 223] on button "Got it" at bounding box center [392, 228] width 176 height 16
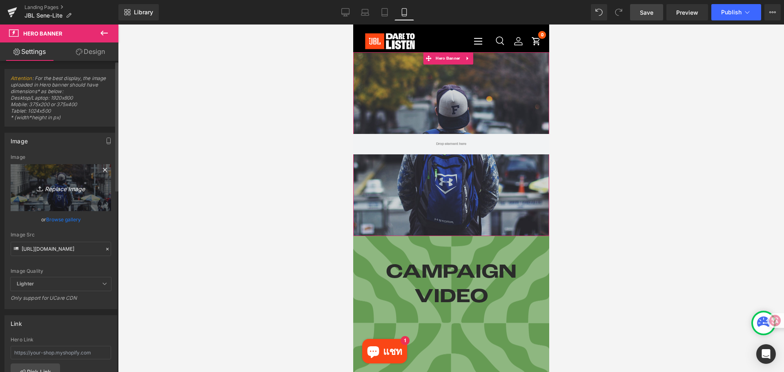
click at [70, 187] on icon "Replace Image" at bounding box center [60, 187] width 65 height 10
click at [81, 191] on icon "Replace Image" at bounding box center [60, 187] width 65 height 10
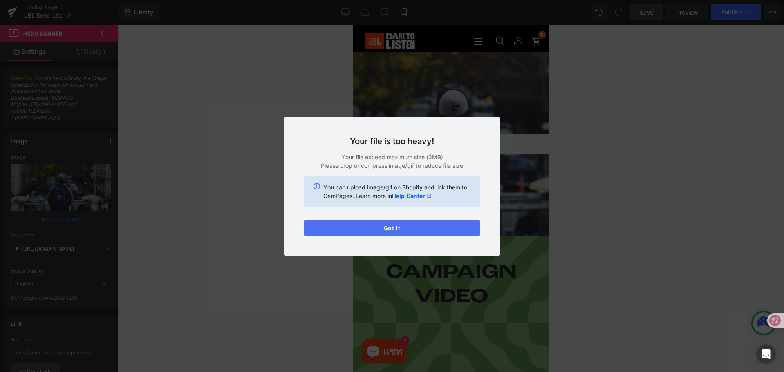
click at [441, 234] on button "Got it" at bounding box center [392, 228] width 176 height 16
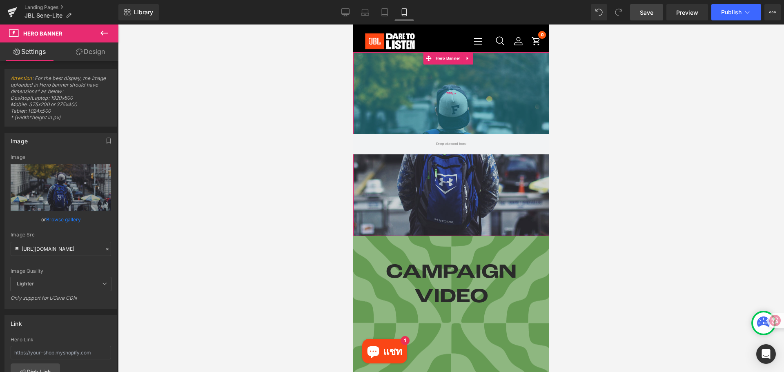
click at [444, 103] on div "200px" at bounding box center [451, 93] width 196 height 82
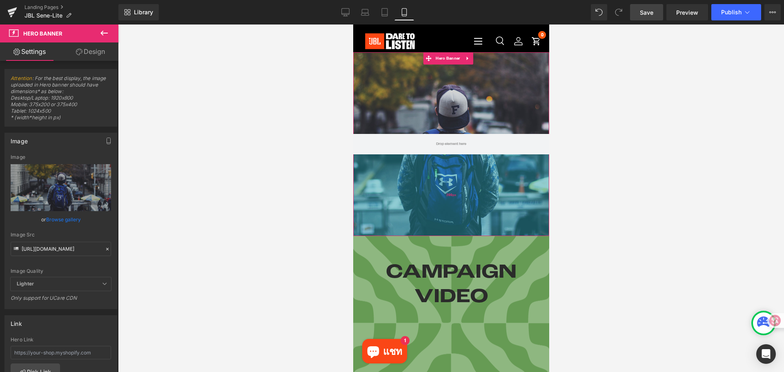
click at [438, 166] on div "200px" at bounding box center [451, 195] width 196 height 82
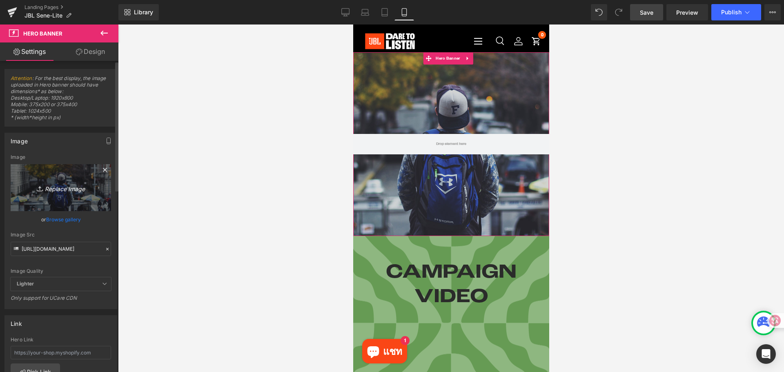
click at [73, 194] on link "Replace Image" at bounding box center [61, 187] width 100 height 47
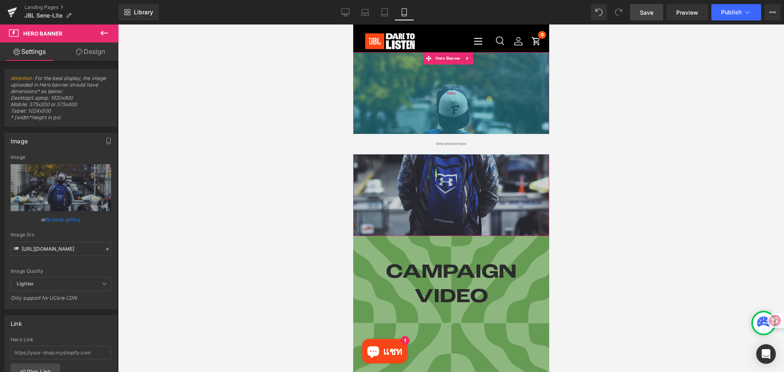
click at [476, 118] on div "200px" at bounding box center [451, 93] width 196 height 82
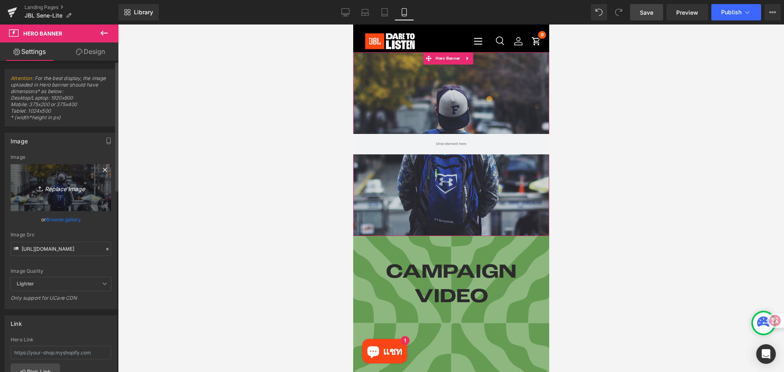
click at [67, 194] on link "Replace Image" at bounding box center [61, 187] width 100 height 47
type input "C:\fakepath\JBL_OS_KV - Sense Lite_Tagline (1).png"
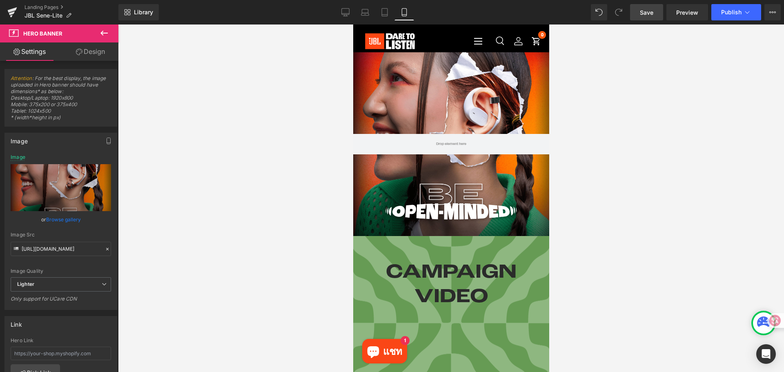
click at [606, 238] on div at bounding box center [451, 197] width 666 height 347
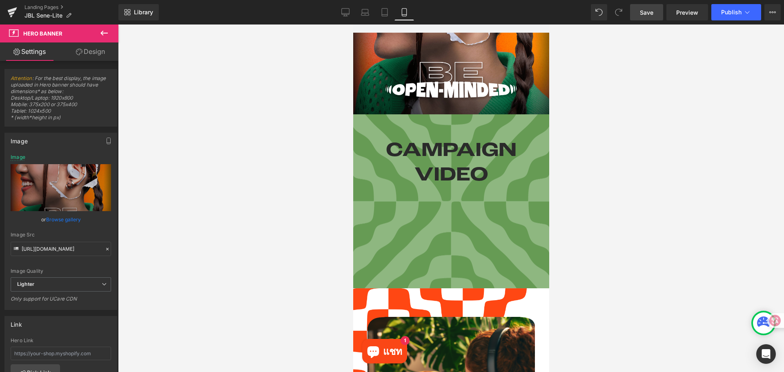
scroll to position [122, 0]
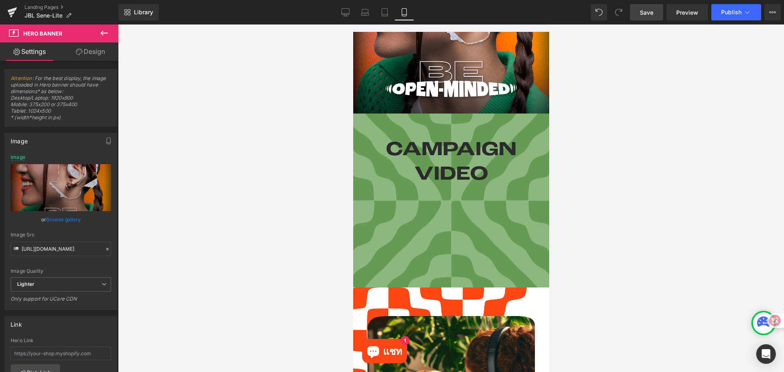
click at [465, 150] on h1 "CAMPAIGN VIDEO" at bounding box center [451, 162] width 184 height 49
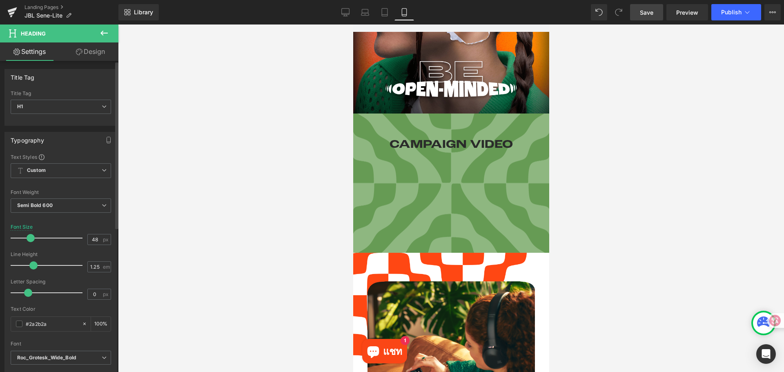
drag, startPoint x: 44, startPoint y: 237, endPoint x: 30, endPoint y: 238, distance: 13.5
click at [30, 238] on span at bounding box center [31, 238] width 8 height 8
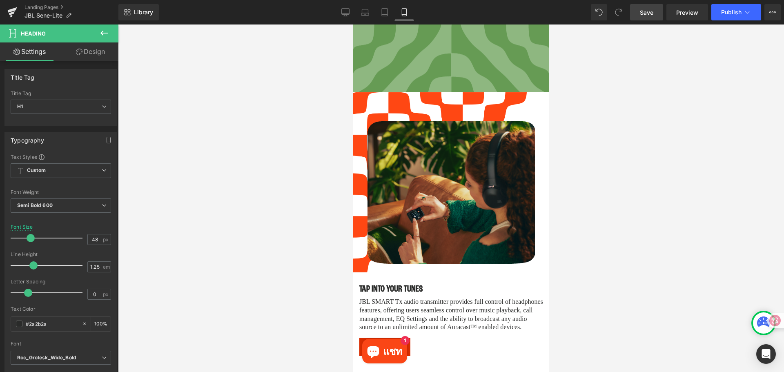
scroll to position [286, 0]
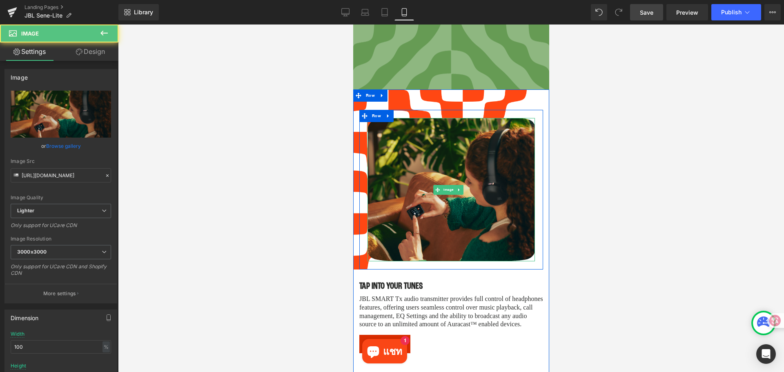
click at [500, 194] on img at bounding box center [450, 189] width 167 height 143
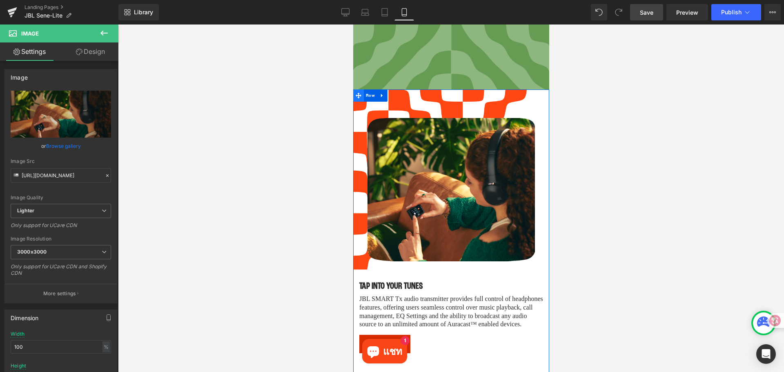
drag, startPoint x: 356, startPoint y: 91, endPoint x: 360, endPoint y: 91, distance: 4.5
click at [356, 93] on icon at bounding box center [358, 96] width 6 height 6
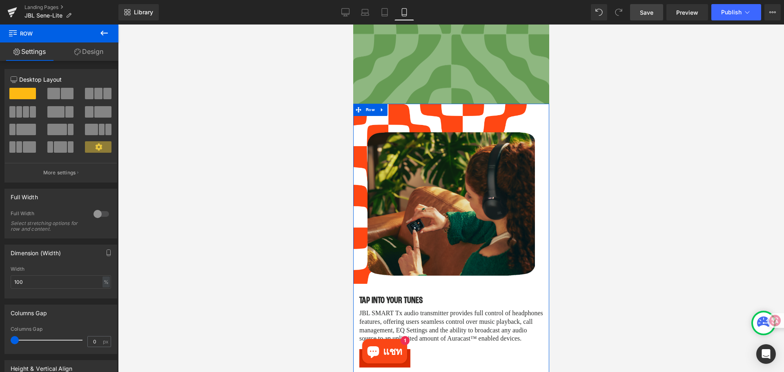
scroll to position [204, 0]
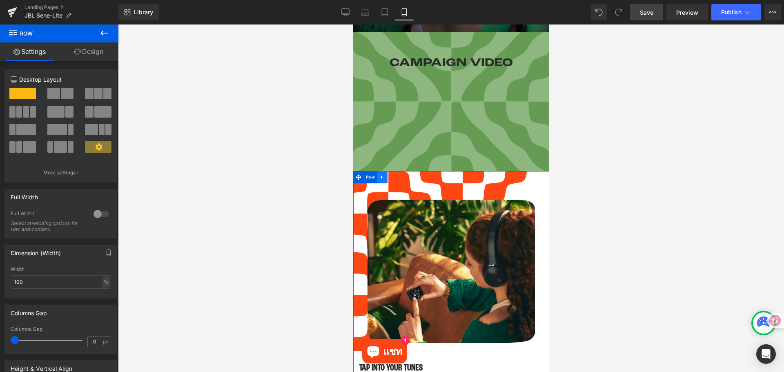
click at [380, 176] on icon at bounding box center [382, 177] width 6 height 6
click at [402, 177] on icon at bounding box center [403, 177] width 6 height 6
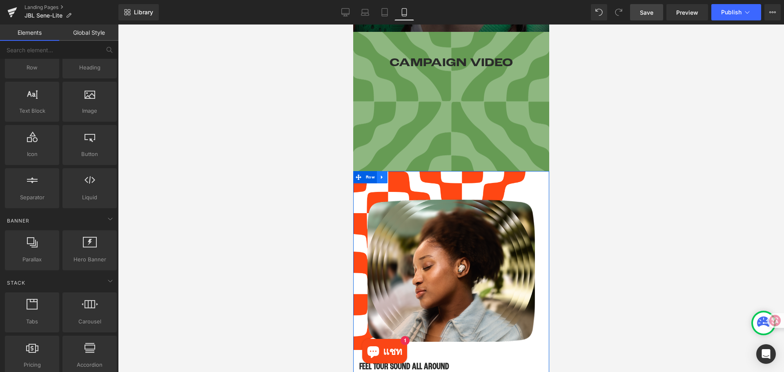
click at [381, 176] on icon at bounding box center [382, 177] width 6 height 6
click at [403, 175] on icon at bounding box center [403, 177] width 6 height 6
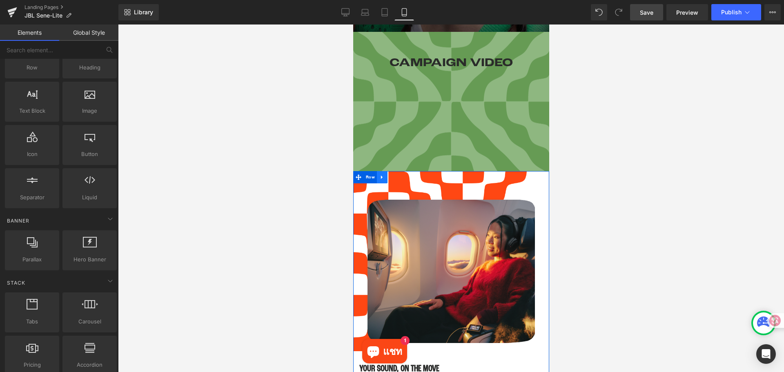
click at [380, 176] on icon at bounding box center [381, 178] width 2 height 4
click at [401, 174] on icon at bounding box center [403, 177] width 6 height 6
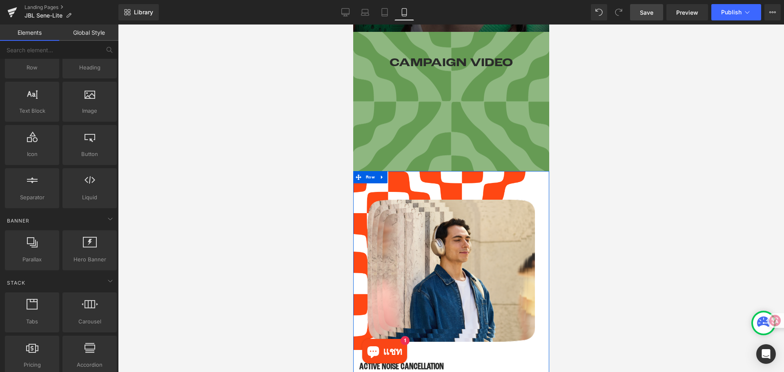
click at [381, 175] on icon at bounding box center [382, 177] width 6 height 6
click at [401, 175] on icon at bounding box center [403, 177] width 6 height 6
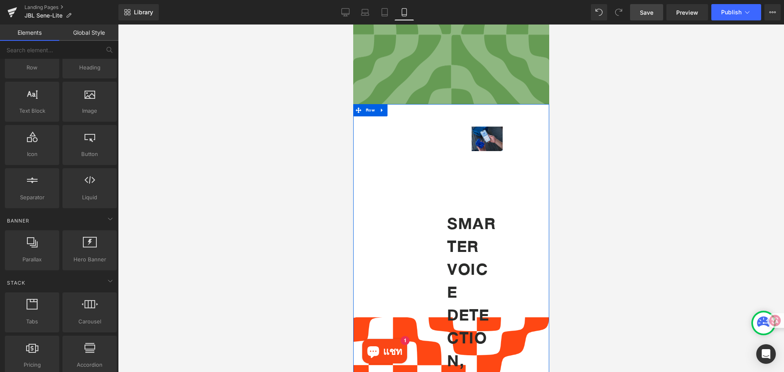
scroll to position [245, 0]
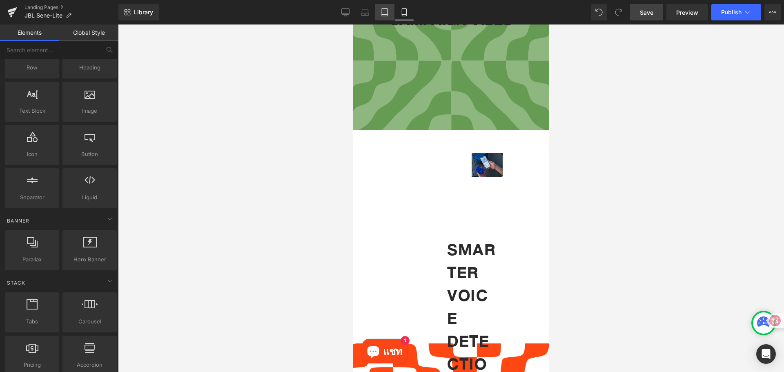
click at [384, 9] on icon at bounding box center [384, 12] width 8 height 8
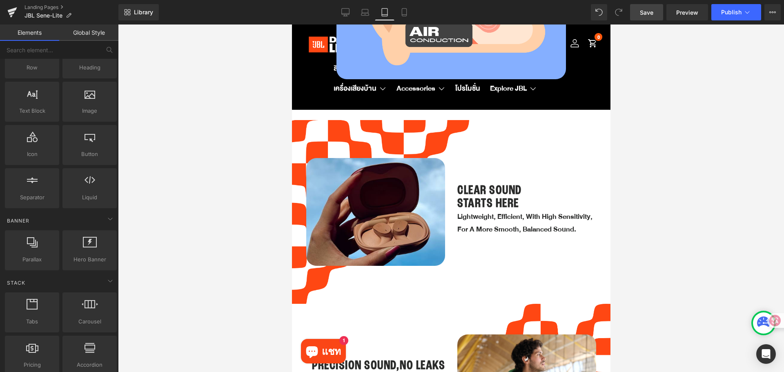
scroll to position [880, 0]
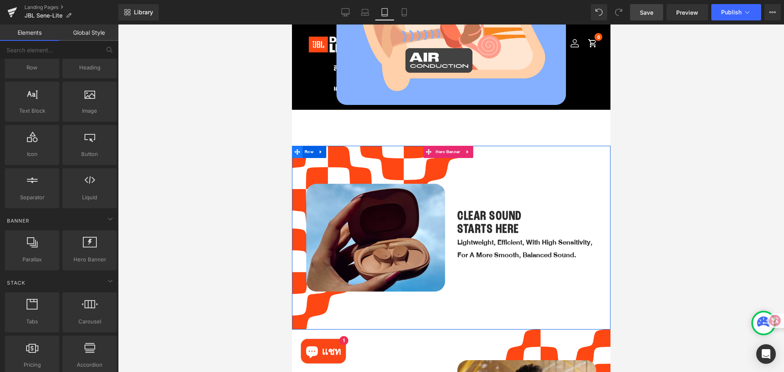
drag, startPoint x: 299, startPoint y: 143, endPoint x: 555, endPoint y: 145, distance: 256.3
click at [299, 149] on icon at bounding box center [297, 152] width 6 height 6
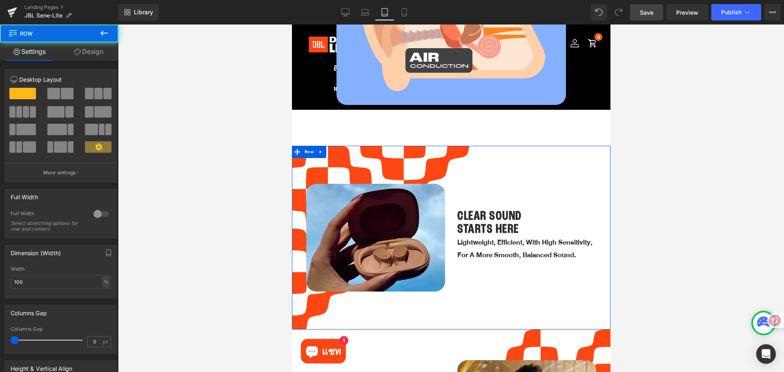
click at [71, 52] on link "Design" at bounding box center [88, 51] width 59 height 18
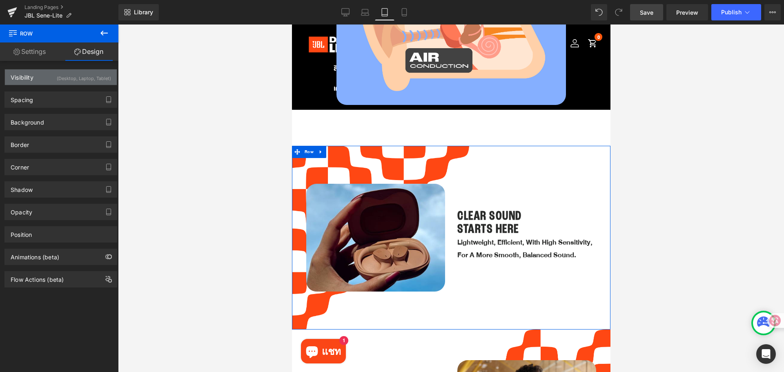
click at [57, 82] on div "(Desktop, Laptop, Tablet)" at bounding box center [84, 75] width 54 height 13
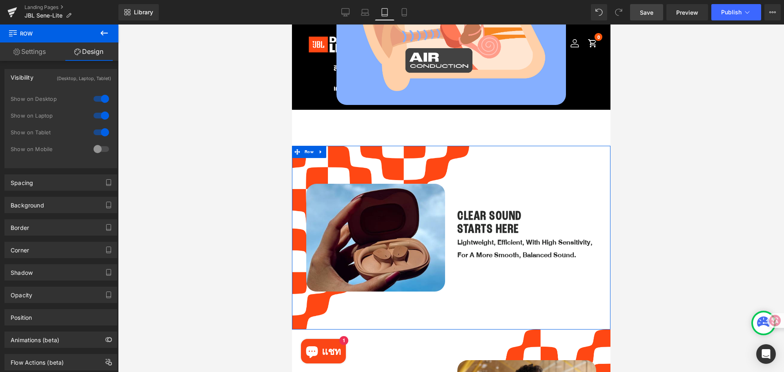
click at [97, 151] on div at bounding box center [101, 148] width 20 height 13
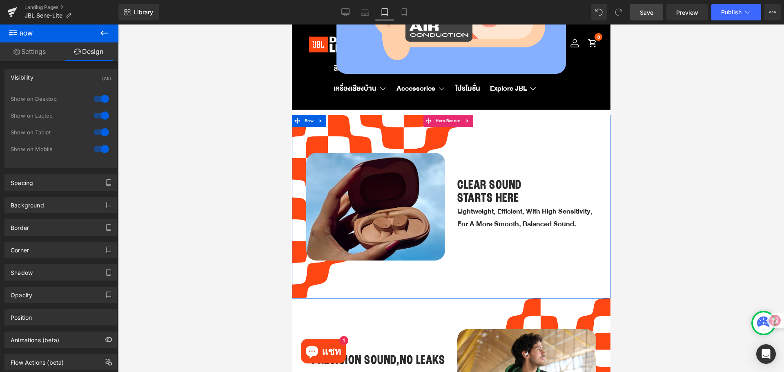
scroll to position [1003, 0]
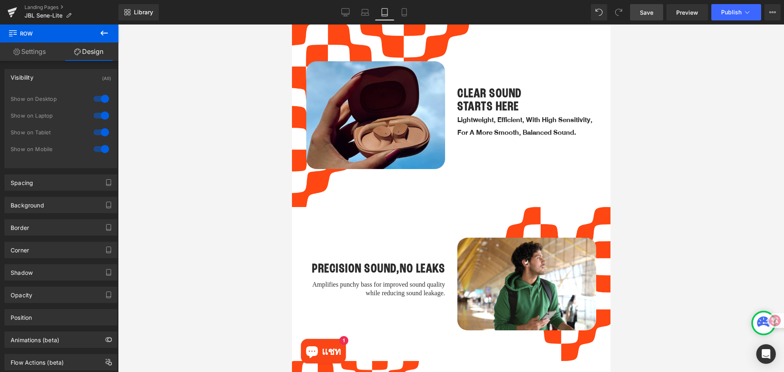
click at [310, 218] on div "PRECISION SOUND,NO LEAKS Heading Amplifies punchy bass for improved sound quali…" at bounding box center [450, 284] width 318 height 154
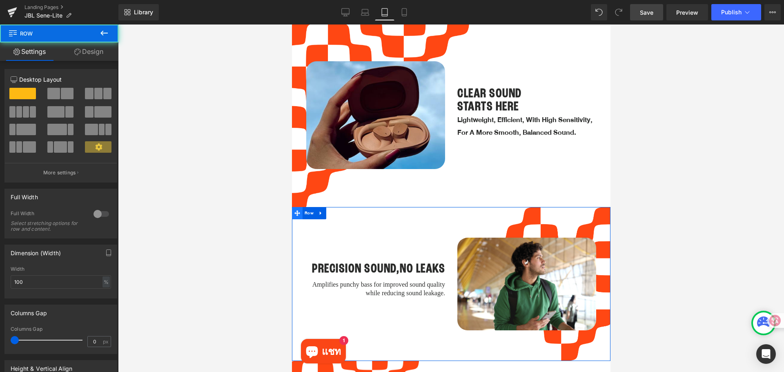
click at [297, 210] on icon at bounding box center [297, 213] width 6 height 6
click at [84, 53] on link "Design" at bounding box center [88, 51] width 59 height 18
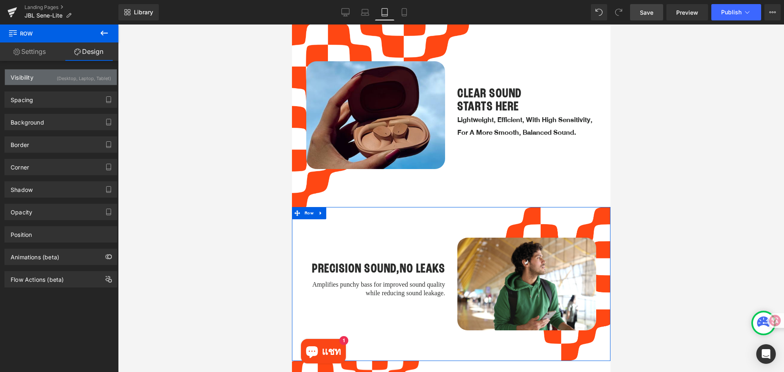
click at [49, 79] on div "Visibility (Desktop, Laptop, Tablet)" at bounding box center [61, 77] width 112 height 16
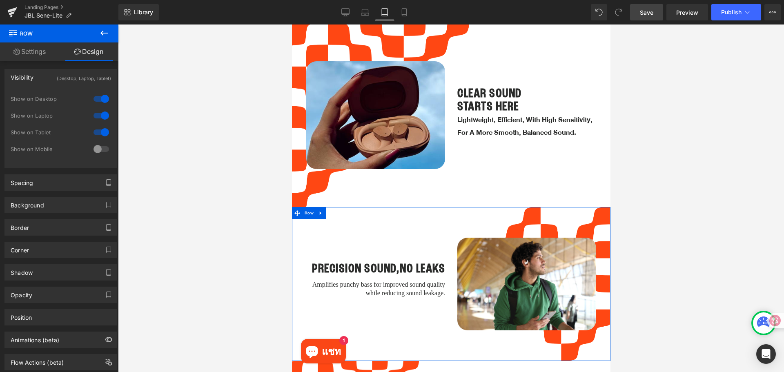
click at [94, 146] on div at bounding box center [101, 148] width 20 height 13
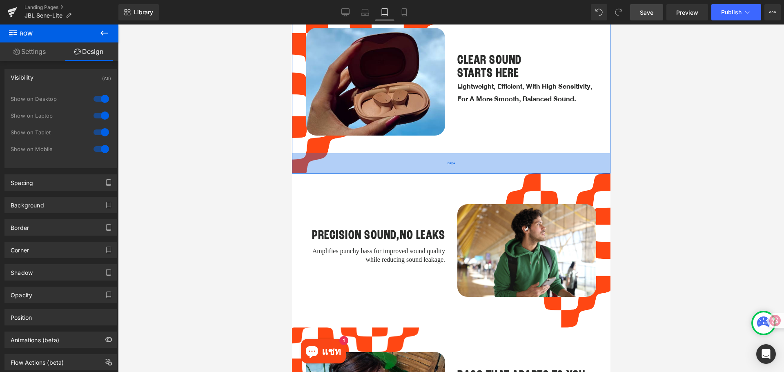
scroll to position [1125, 0]
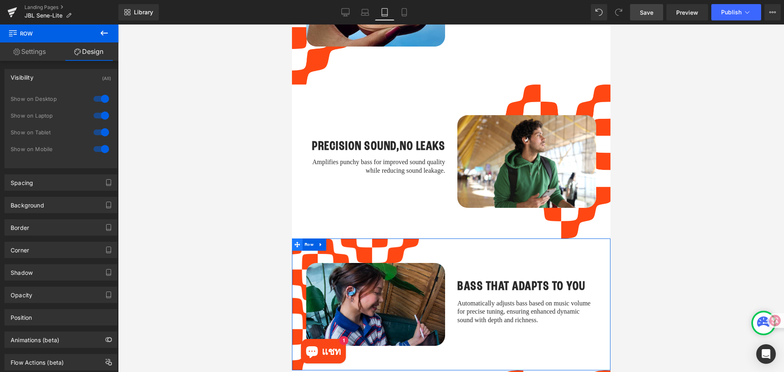
click at [295, 241] on icon at bounding box center [297, 244] width 6 height 6
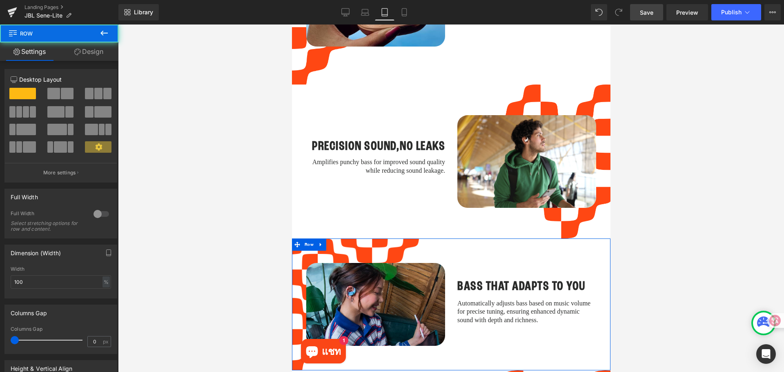
click at [97, 45] on link "Design" at bounding box center [88, 51] width 59 height 18
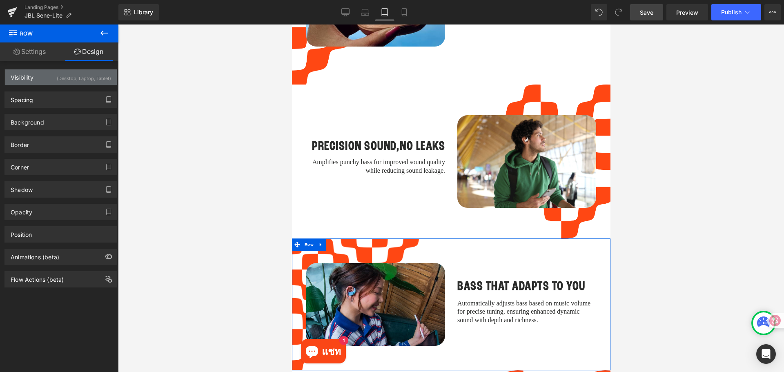
click at [51, 80] on div "Visibility (Desktop, Laptop, Tablet)" at bounding box center [61, 77] width 112 height 16
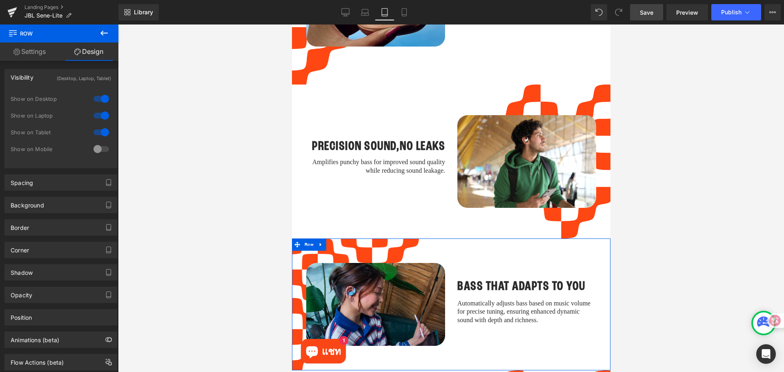
drag, startPoint x: 94, startPoint y: 147, endPoint x: 102, endPoint y: 149, distance: 7.4
click at [95, 147] on div at bounding box center [101, 148] width 20 height 13
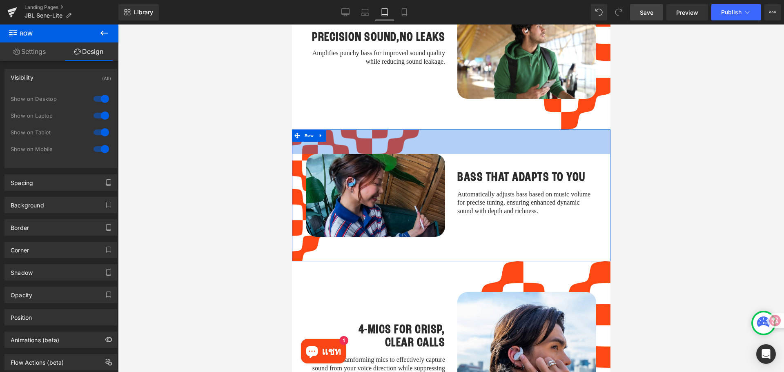
scroll to position [1289, 0]
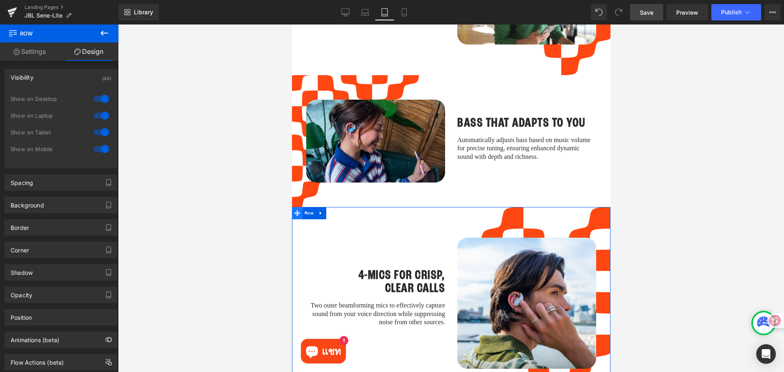
click at [298, 210] on icon at bounding box center [297, 213] width 6 height 6
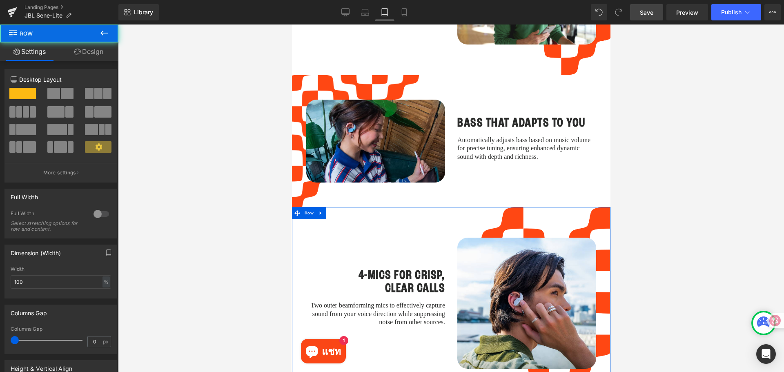
click at [97, 56] on link "Design" at bounding box center [88, 51] width 59 height 18
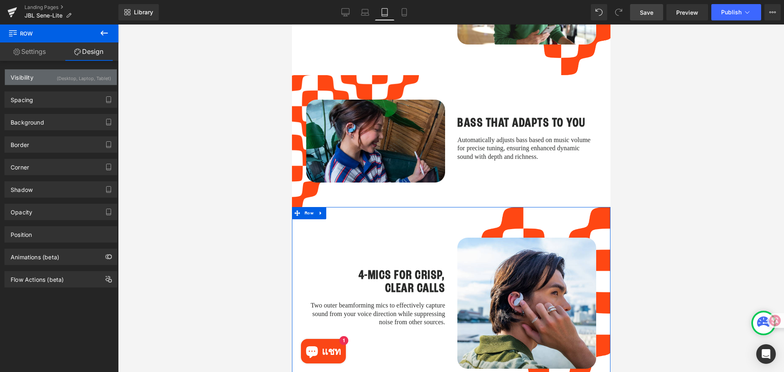
click at [35, 82] on div "Visibility (Desktop, Laptop, Tablet)" at bounding box center [61, 77] width 112 height 16
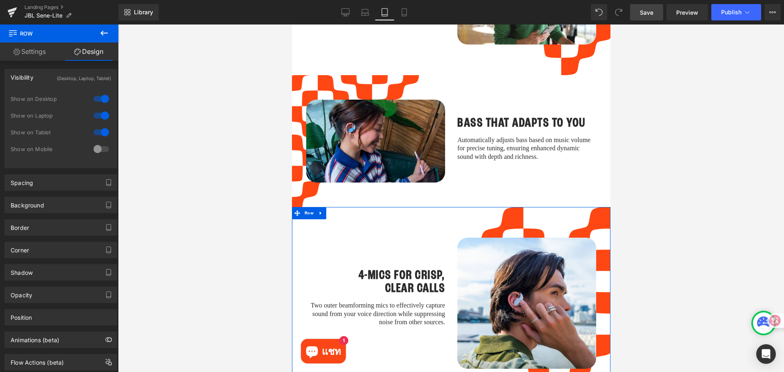
click at [96, 147] on div at bounding box center [101, 148] width 20 height 13
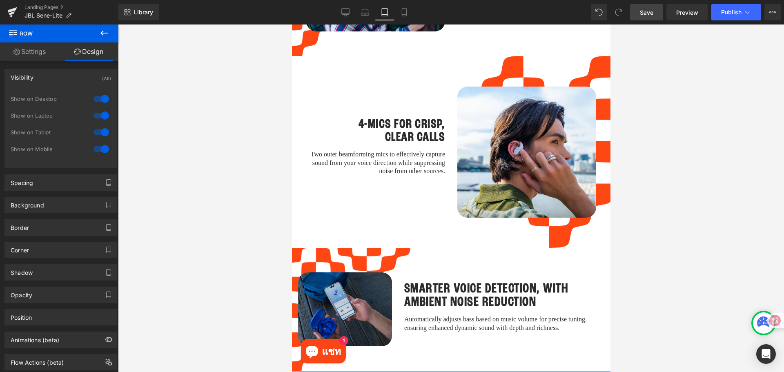
scroll to position [1493, 0]
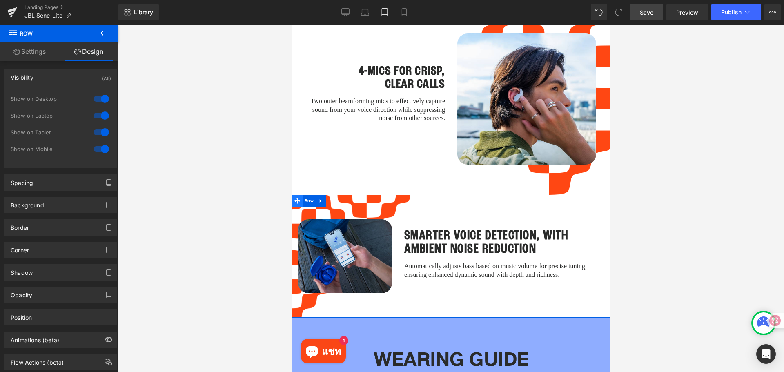
click at [298, 198] on icon at bounding box center [297, 201] width 6 height 6
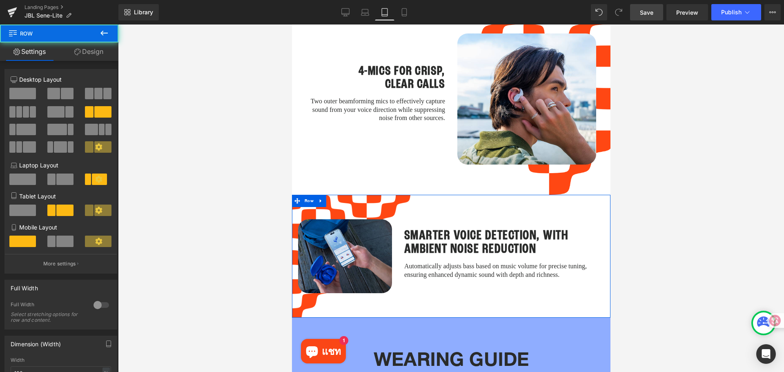
click at [85, 55] on link "Design" at bounding box center [88, 51] width 59 height 18
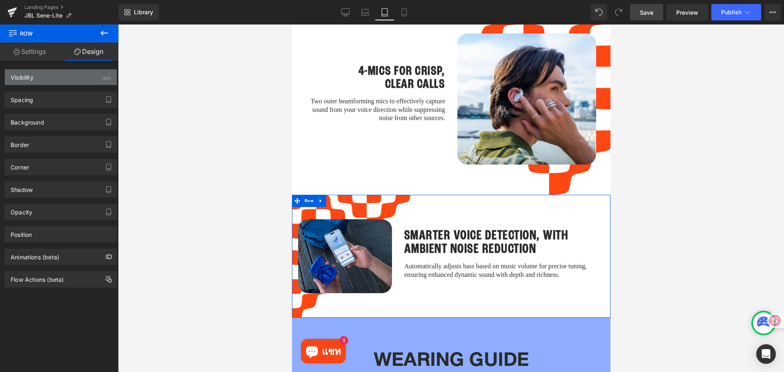
click at [50, 76] on div "Visibility (All)" at bounding box center [61, 77] width 112 height 16
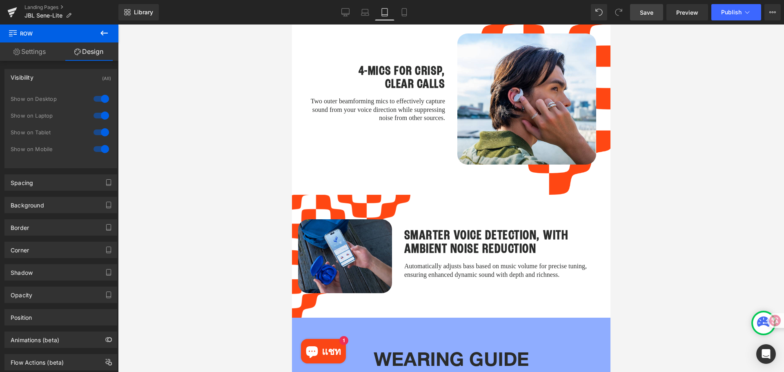
drag, startPoint x: 646, startPoint y: 11, endPoint x: 700, endPoint y: 164, distance: 162.1
click at [646, 11] on span "Save" at bounding box center [646, 12] width 13 height 9
click at [398, 12] on link "Mobile" at bounding box center [404, 12] width 20 height 16
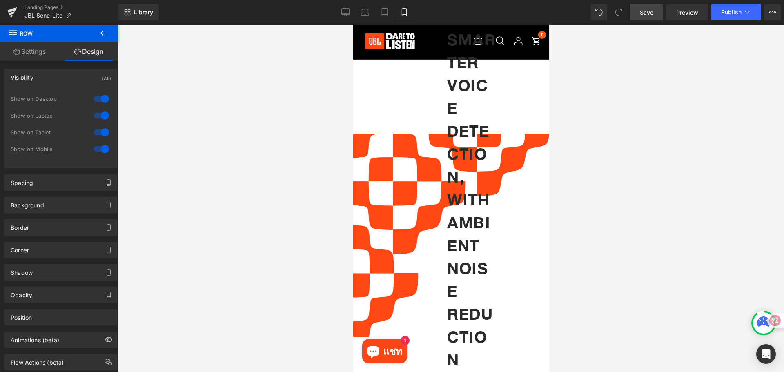
scroll to position [1301, 0]
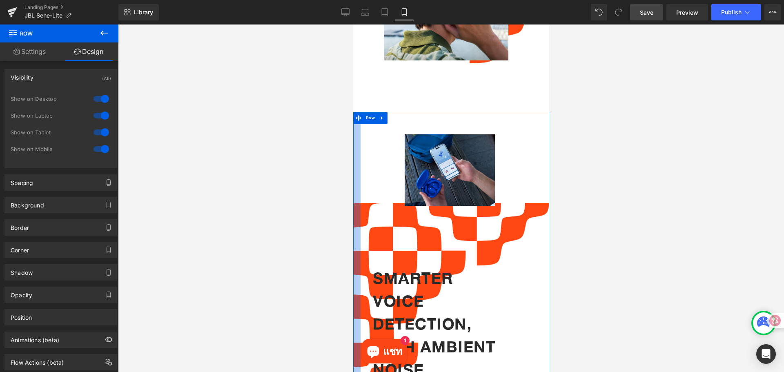
drag, startPoint x: 428, startPoint y: 221, endPoint x: 293, endPoint y: 216, distance: 135.2
click at [353, 216] on html "สินค้าใหม่ สินค้าใหม่ Tour one M3 SMART TX Flip 7 and Charge 6 Partybox White P…" at bounding box center [451, 246] width 196 height 3046
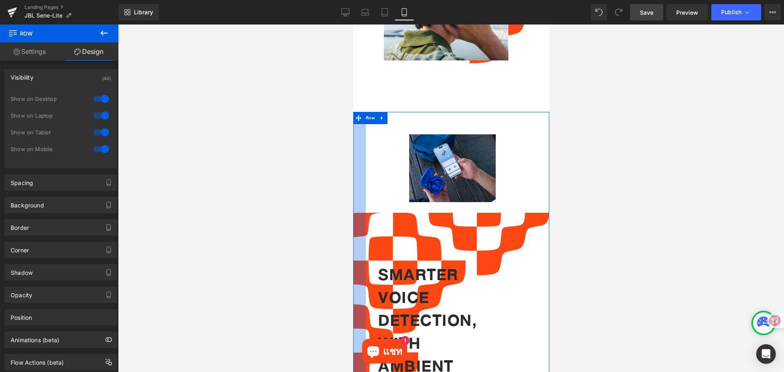
click at [296, 267] on div at bounding box center [451, 197] width 666 height 347
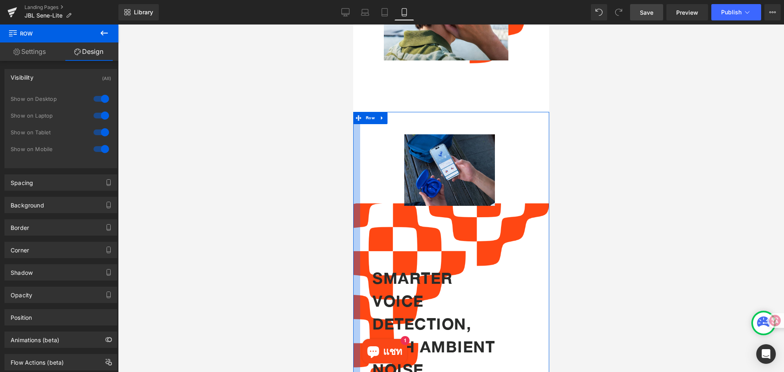
click at [353, 234] on div at bounding box center [356, 305] width 7 height 386
click at [371, 124] on span "Row" at bounding box center [369, 118] width 13 height 12
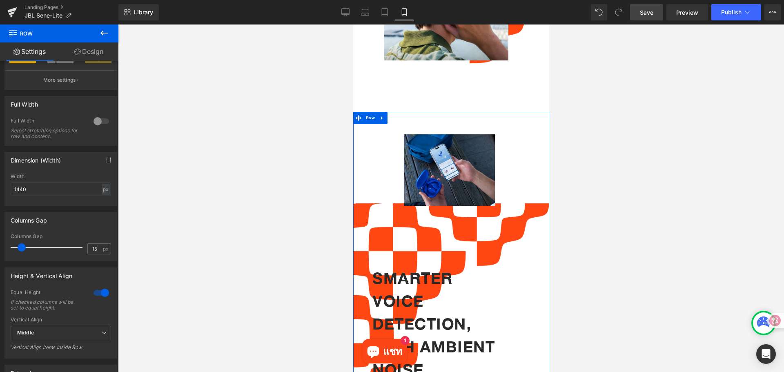
scroll to position [204, 0]
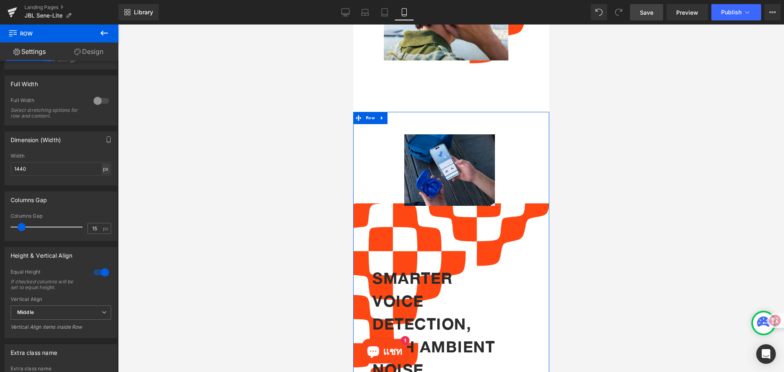
click at [104, 167] on div "px" at bounding box center [106, 168] width 8 height 11
click at [100, 179] on li "%" at bounding box center [105, 182] width 10 height 12
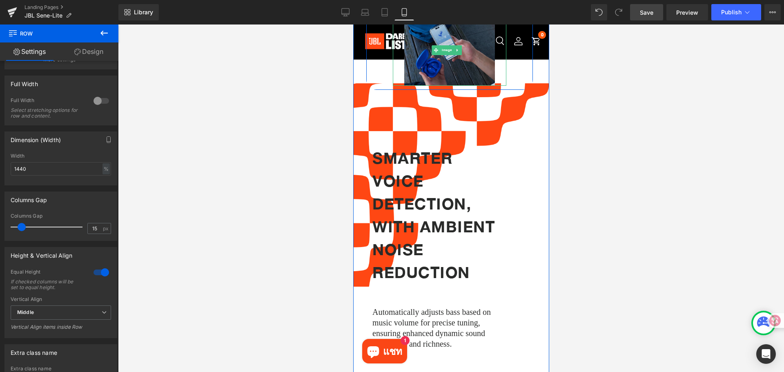
scroll to position [1424, 0]
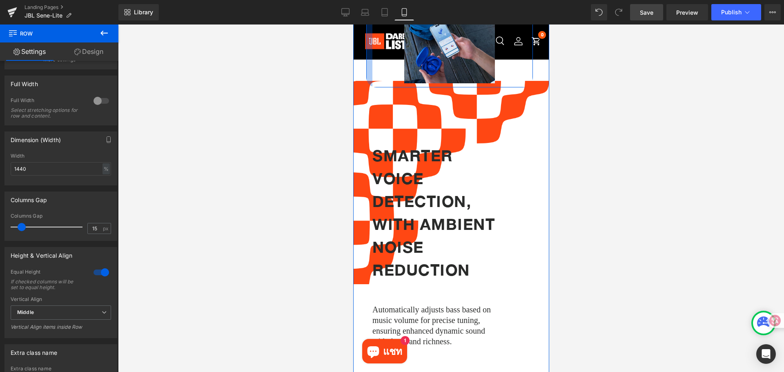
click at [371, 87] on div at bounding box center [369, 44] width 6 height 88
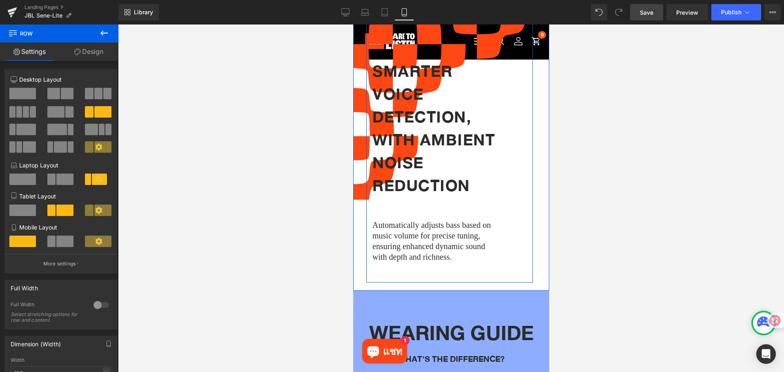
scroll to position [1505, 0]
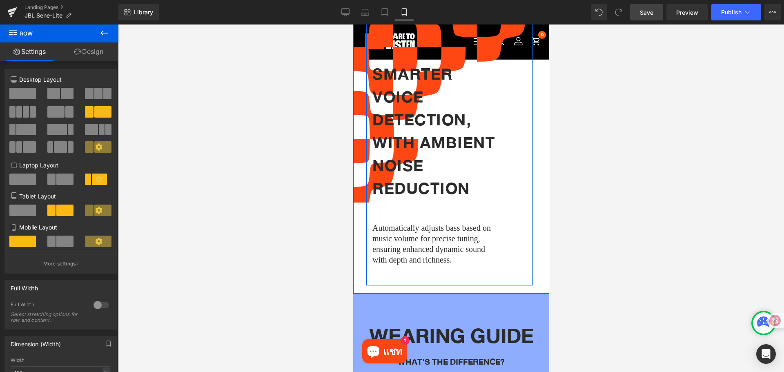
click at [381, 18] on span "Row" at bounding box center [382, 12] width 13 height 12
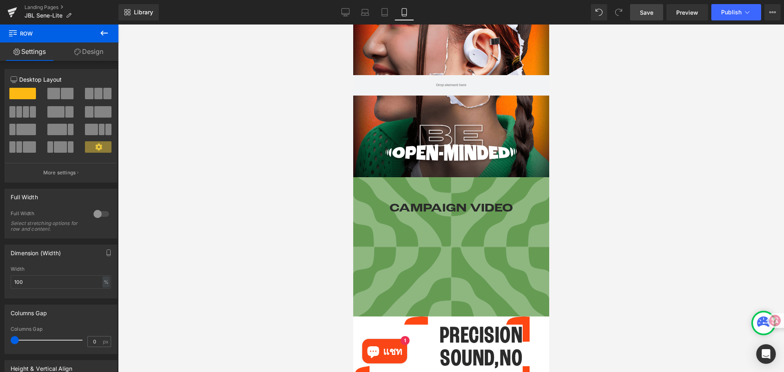
scroll to position [245, 0]
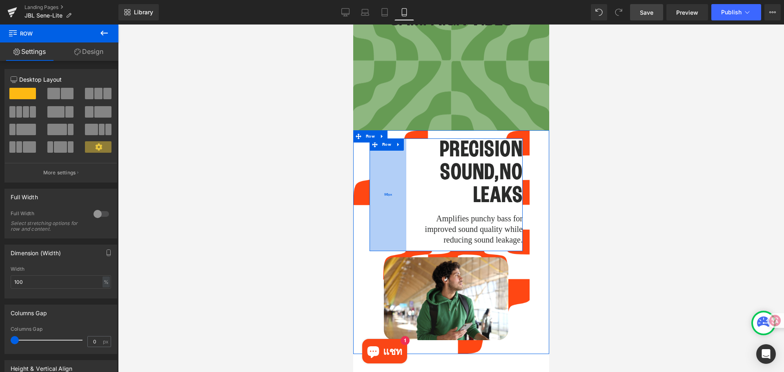
click at [395, 182] on div "90px" at bounding box center [387, 194] width 37 height 113
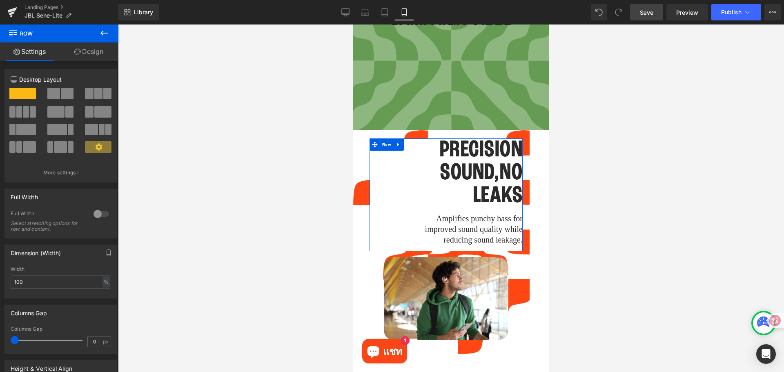
click at [87, 55] on link "Design" at bounding box center [88, 51] width 59 height 18
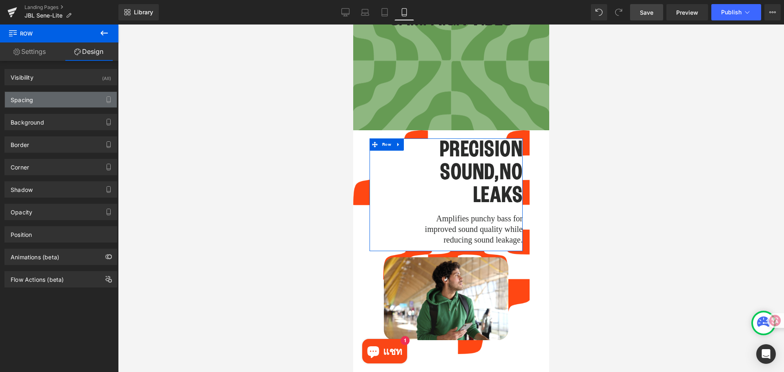
click at [56, 98] on div "Spacing" at bounding box center [61, 100] width 112 height 16
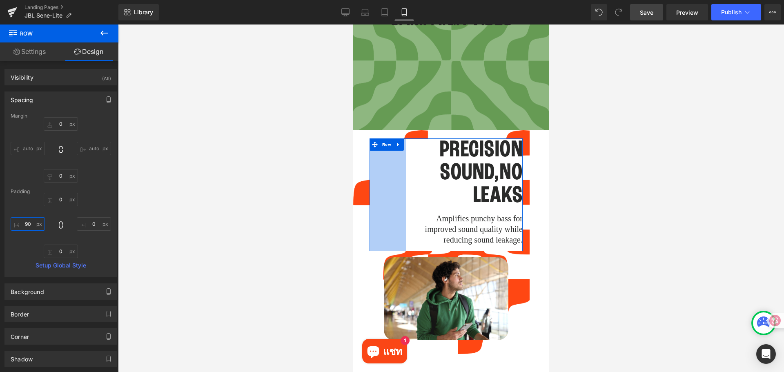
click at [38, 229] on input "text" at bounding box center [28, 223] width 34 height 13
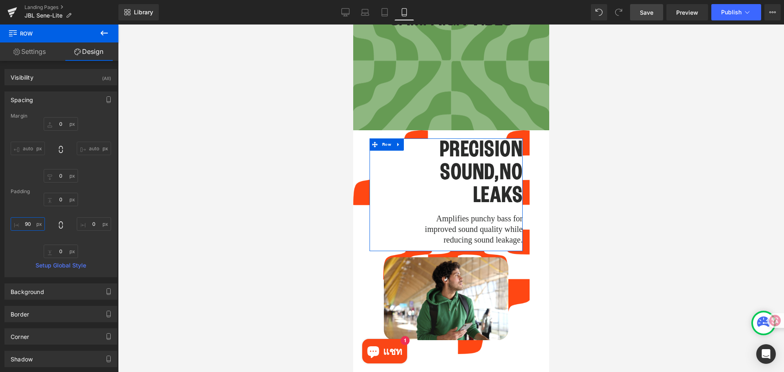
type input "จ"
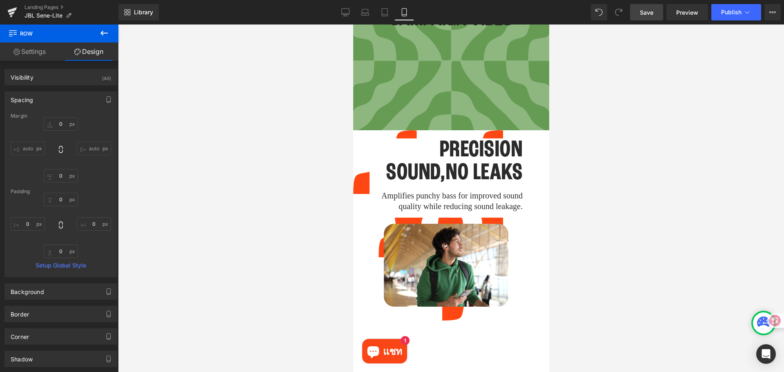
click at [275, 196] on div at bounding box center [451, 197] width 666 height 347
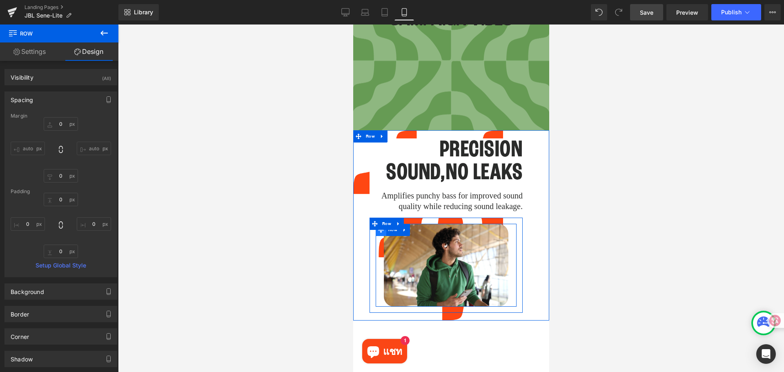
click at [380, 230] on span at bounding box center [380, 230] width 11 height 12
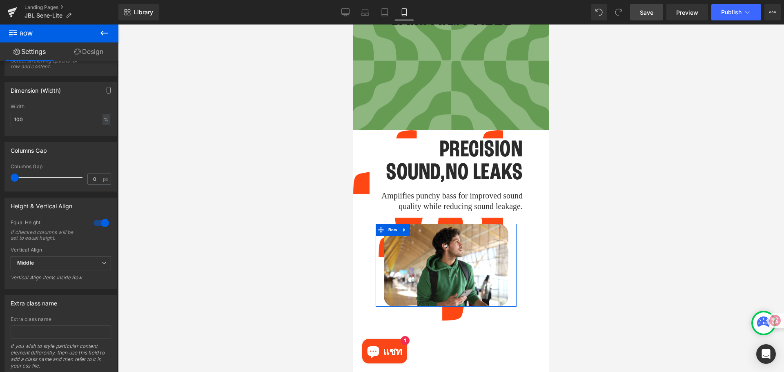
scroll to position [163, 0]
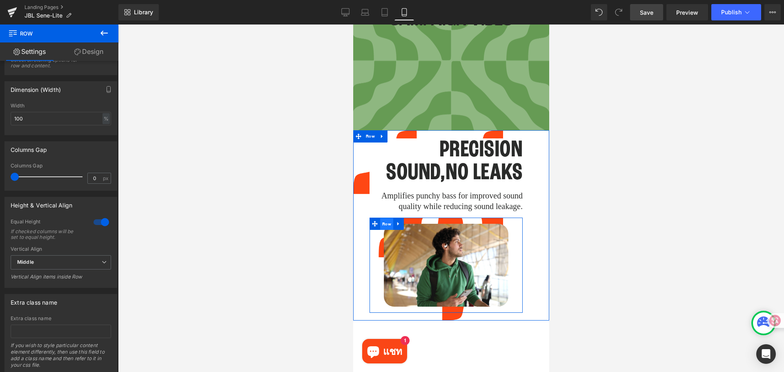
click at [383, 221] on span "Row" at bounding box center [386, 224] width 13 height 12
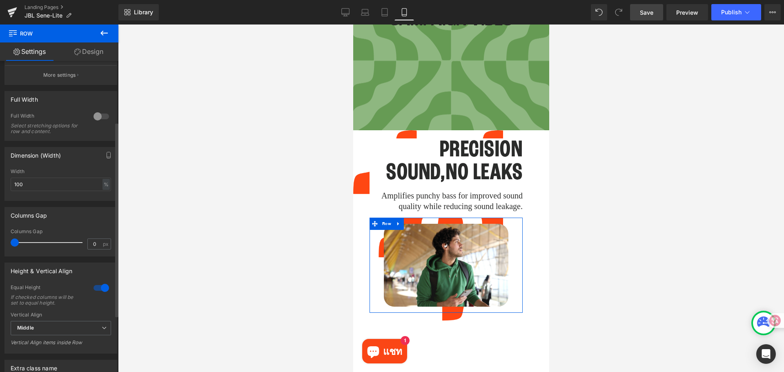
scroll to position [122, 0]
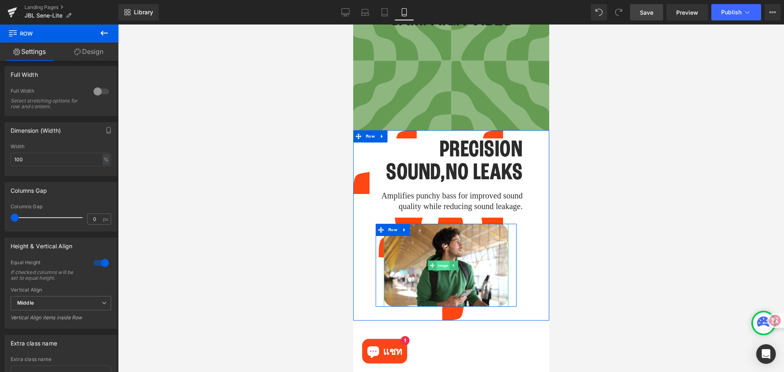
click at [440, 261] on span "Image" at bounding box center [442, 266] width 13 height 10
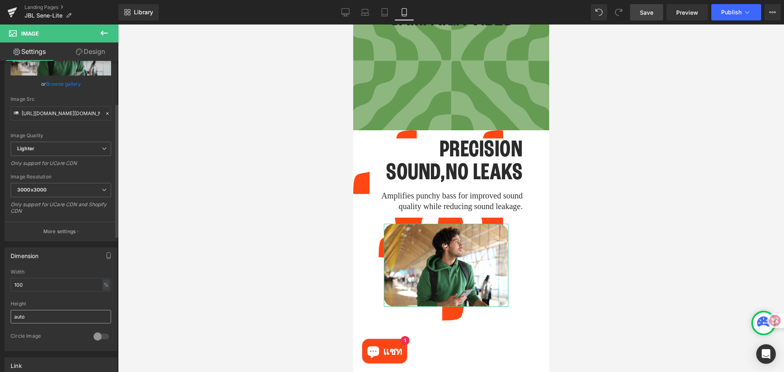
scroll to position [0, 0]
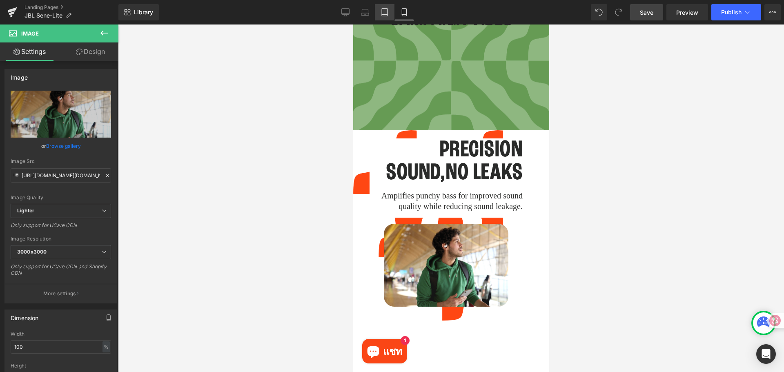
click at [380, 11] on link "Tablet" at bounding box center [385, 12] width 20 height 16
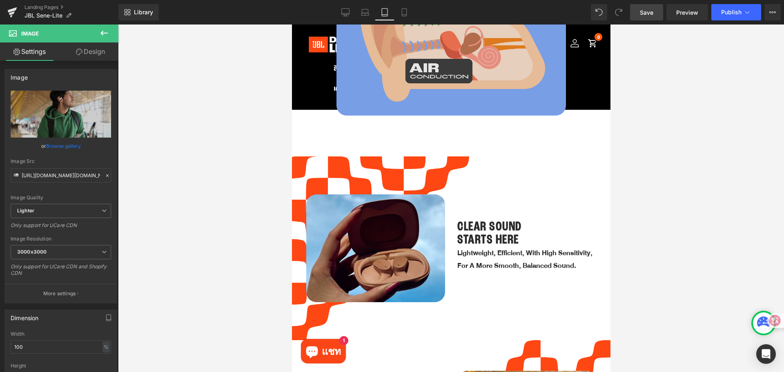
scroll to position [929, 0]
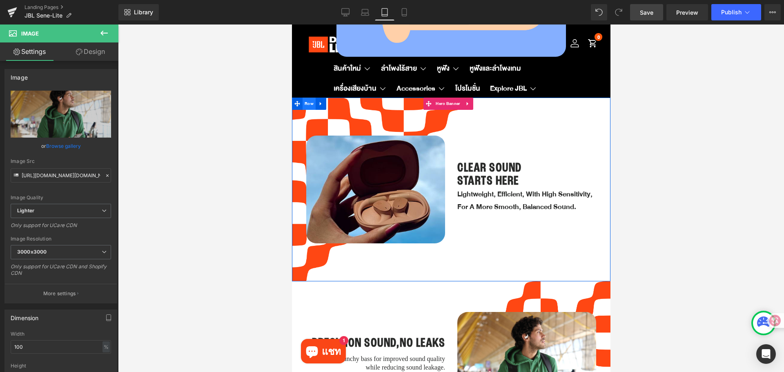
click at [308, 98] on span "Row" at bounding box center [308, 104] width 13 height 12
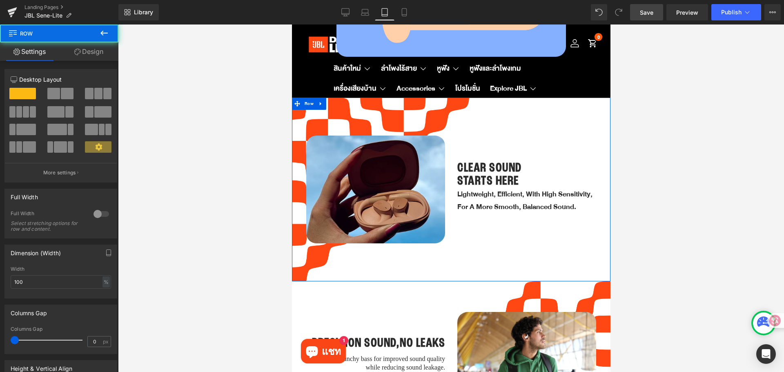
click at [89, 53] on link "Design" at bounding box center [88, 51] width 59 height 18
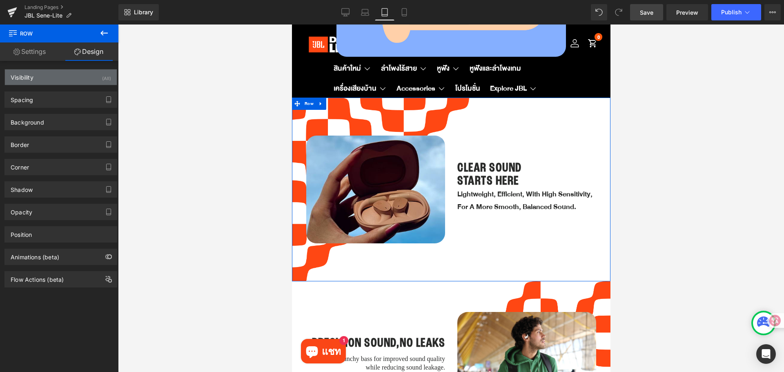
click at [39, 78] on div "Visibility (All)" at bounding box center [61, 77] width 112 height 16
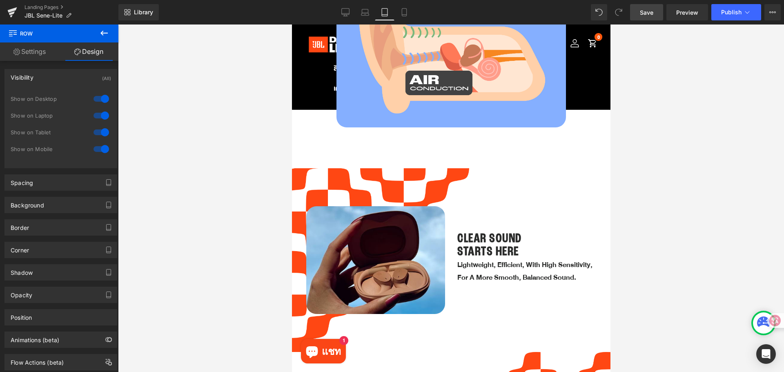
scroll to position [847, 0]
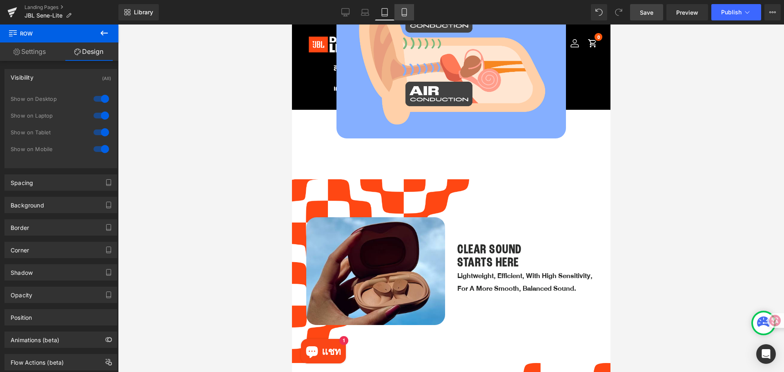
click at [404, 10] on icon at bounding box center [404, 12] width 8 height 8
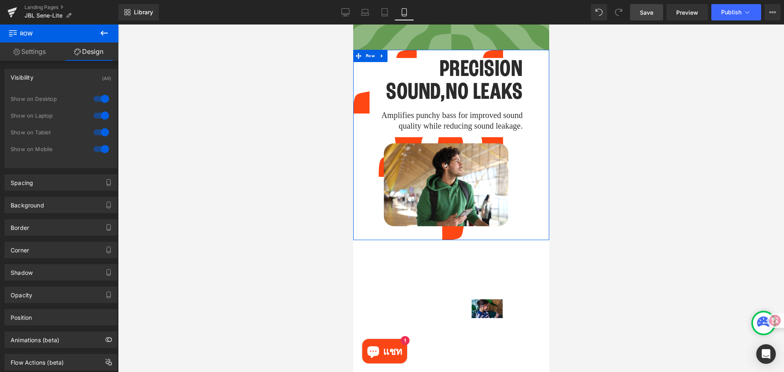
scroll to position [408, 0]
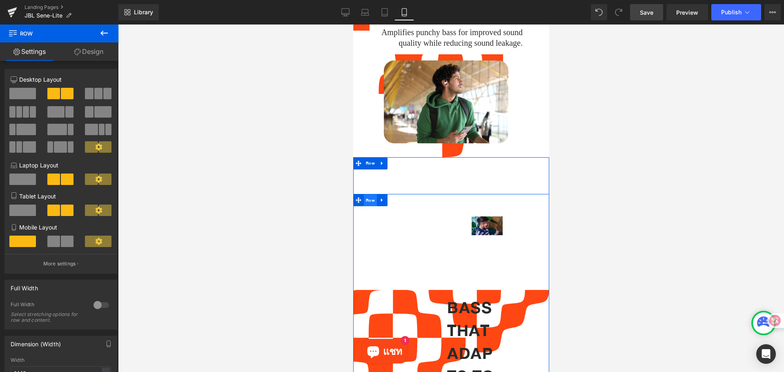
click at [373, 196] on span "Row" at bounding box center [369, 200] width 13 height 12
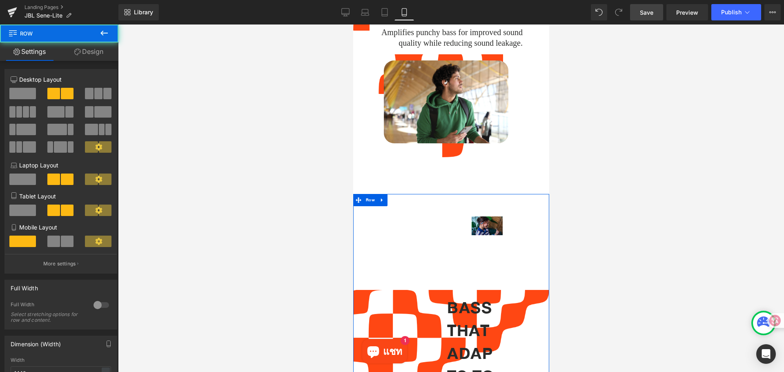
click at [93, 49] on link "Design" at bounding box center [88, 51] width 59 height 18
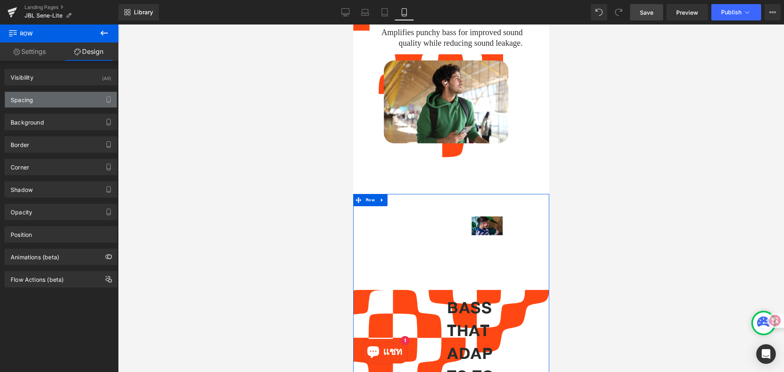
click at [27, 98] on div "Spacing" at bounding box center [22, 97] width 22 height 11
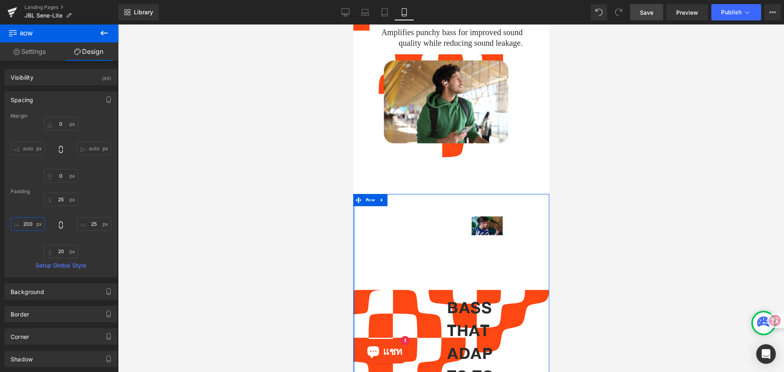
click at [33, 224] on input "200" at bounding box center [28, 223] width 34 height 13
type input "จ"
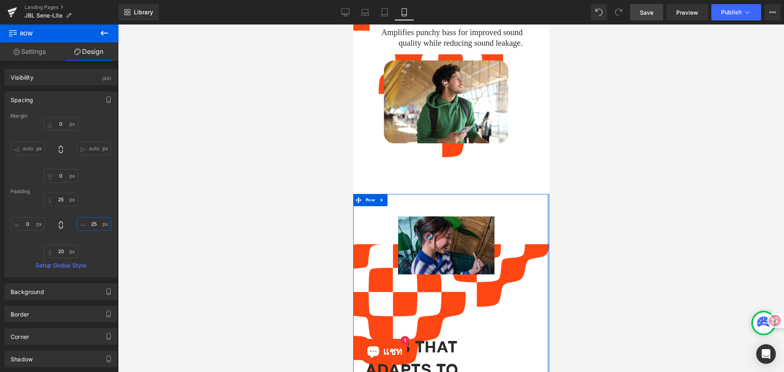
click at [92, 224] on input "25" at bounding box center [94, 223] width 34 height 13
type input "จ"
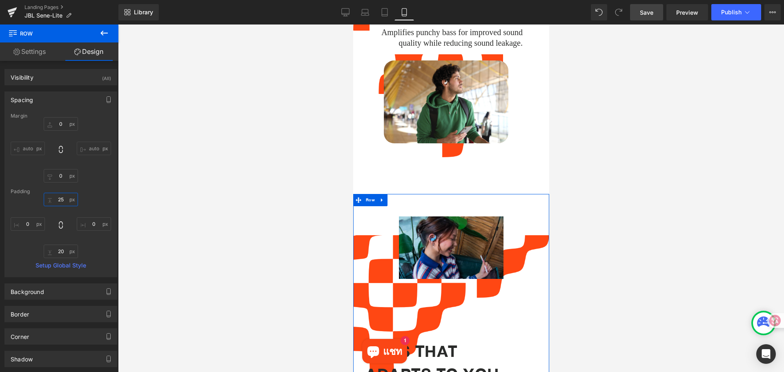
click at [58, 197] on input "25" at bounding box center [61, 199] width 34 height 13
type input "จ"
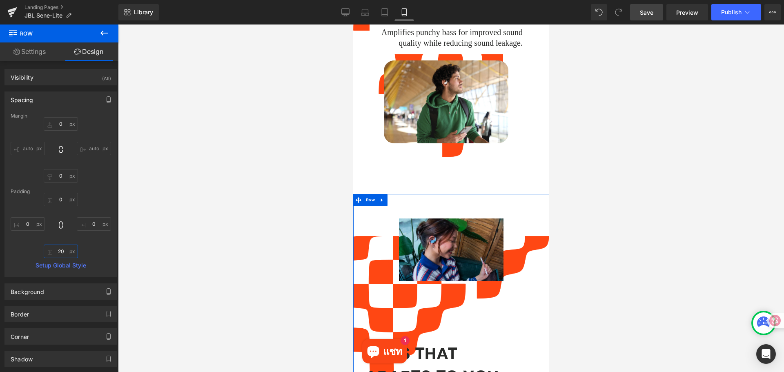
click at [61, 256] on input "20" at bounding box center [61, 250] width 34 height 13
type input "จ"
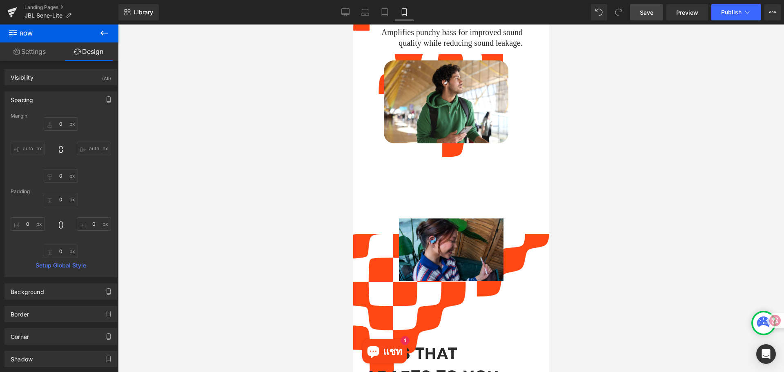
click at [240, 238] on div at bounding box center [451, 197] width 666 height 347
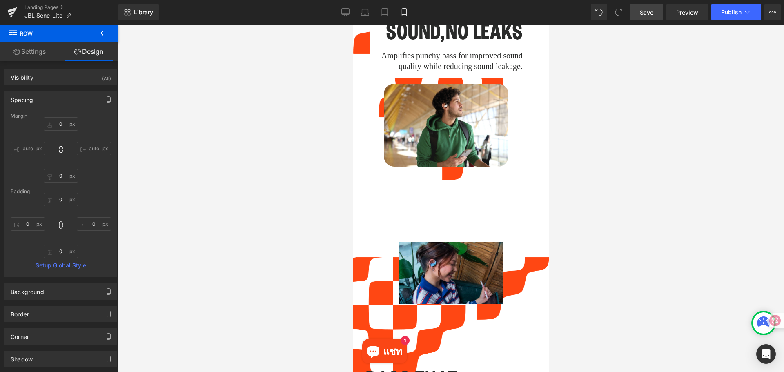
scroll to position [286, 0]
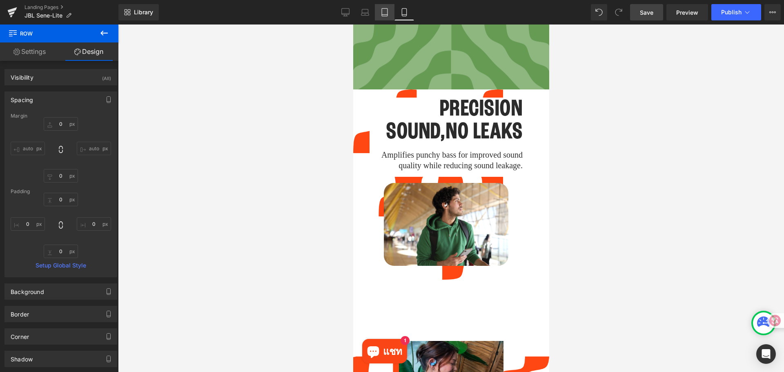
click at [384, 15] on icon at bounding box center [385, 15] width 6 height 0
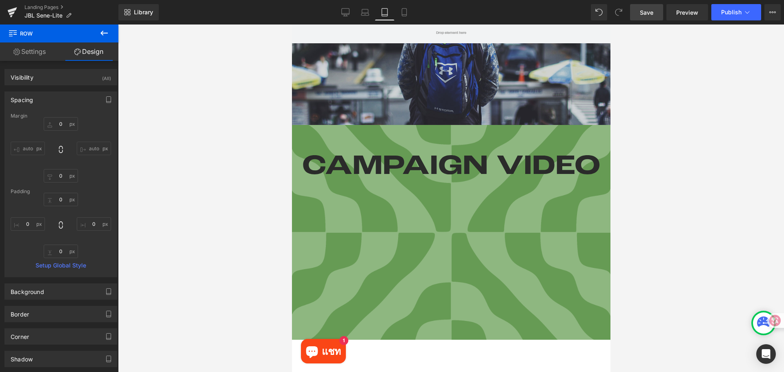
scroll to position [1067, 0]
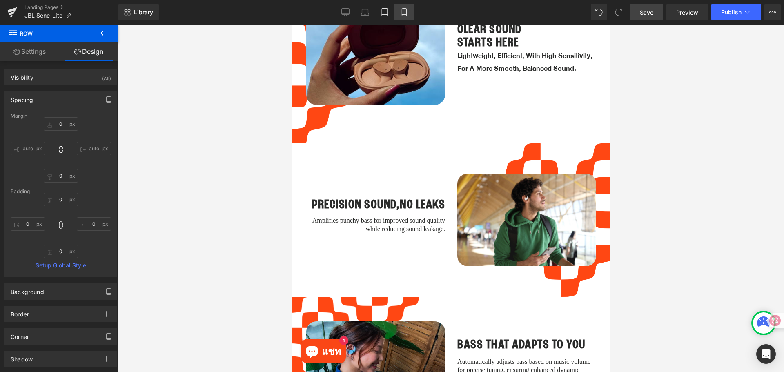
click at [406, 14] on icon at bounding box center [404, 13] width 4 height 8
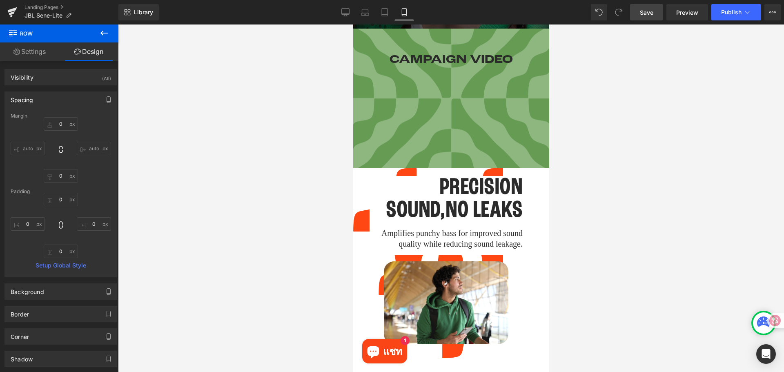
scroll to position [204, 0]
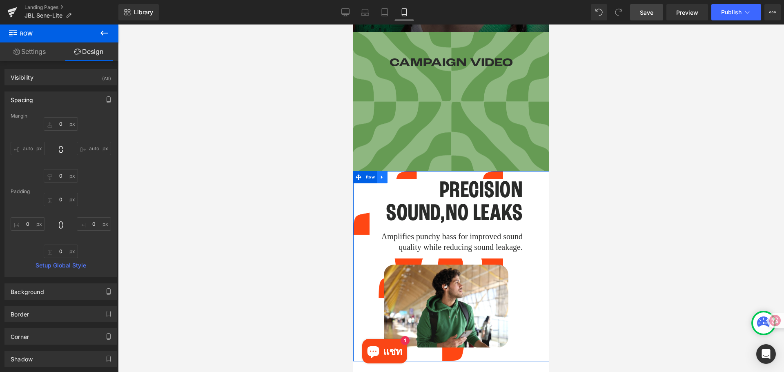
click at [382, 171] on link at bounding box center [381, 177] width 11 height 12
click at [400, 174] on icon at bounding box center [403, 177] width 6 height 6
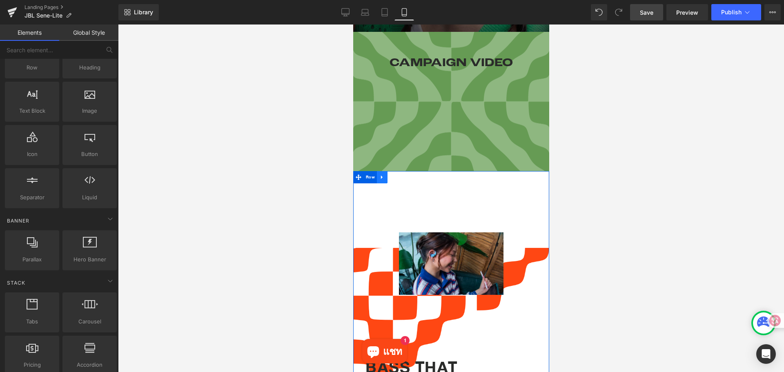
click at [380, 176] on icon at bounding box center [381, 178] width 2 height 4
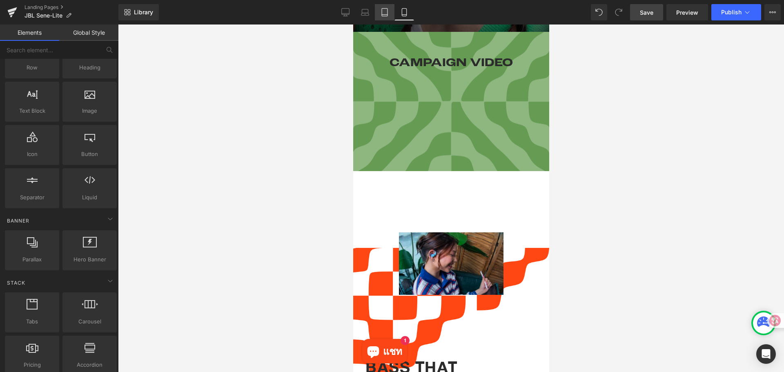
click at [383, 12] on icon at bounding box center [384, 12] width 8 height 8
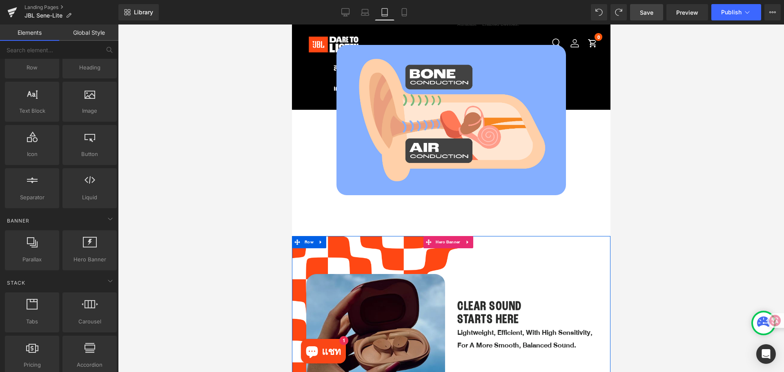
scroll to position [791, 0]
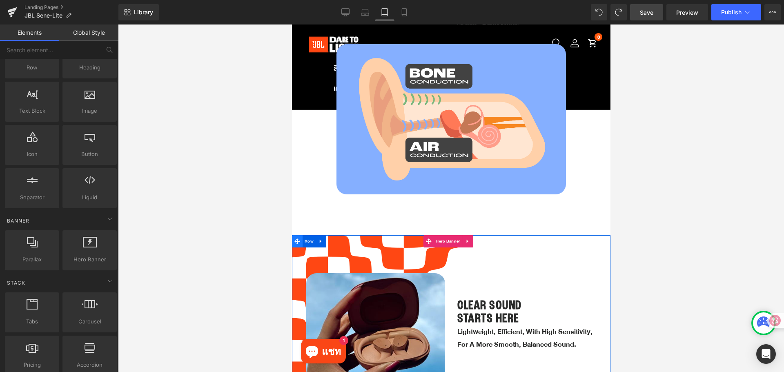
click at [298, 238] on icon at bounding box center [297, 241] width 6 height 6
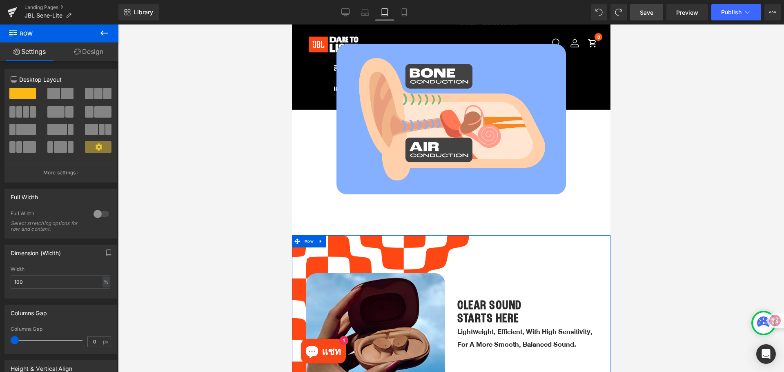
click at [89, 53] on link "Design" at bounding box center [88, 51] width 59 height 18
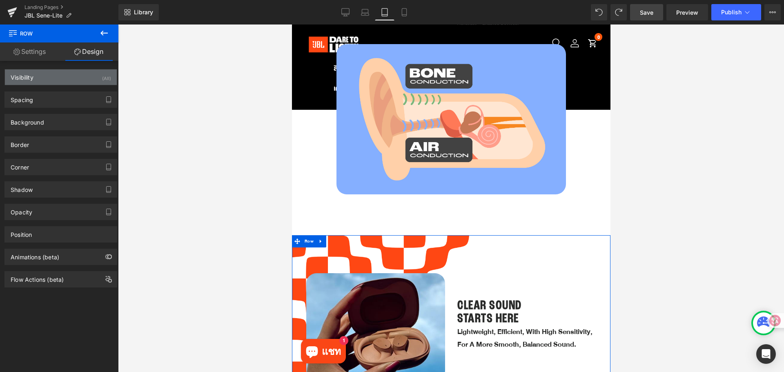
click at [74, 72] on div "Visibility (All)" at bounding box center [61, 77] width 112 height 16
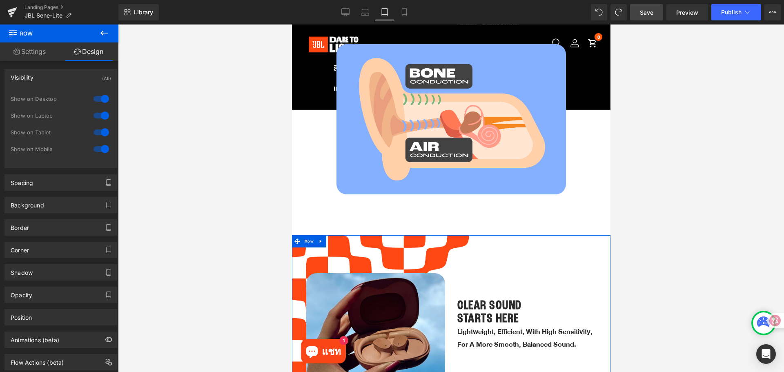
click at [98, 149] on div at bounding box center [101, 148] width 20 height 13
click at [99, 147] on div at bounding box center [101, 148] width 20 height 13
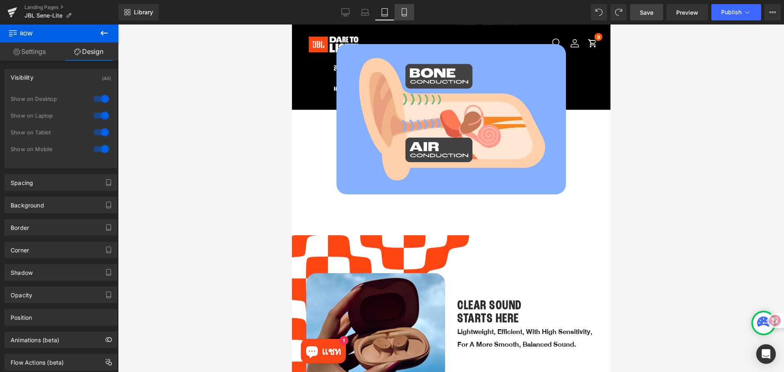
click at [406, 13] on icon at bounding box center [404, 12] width 8 height 8
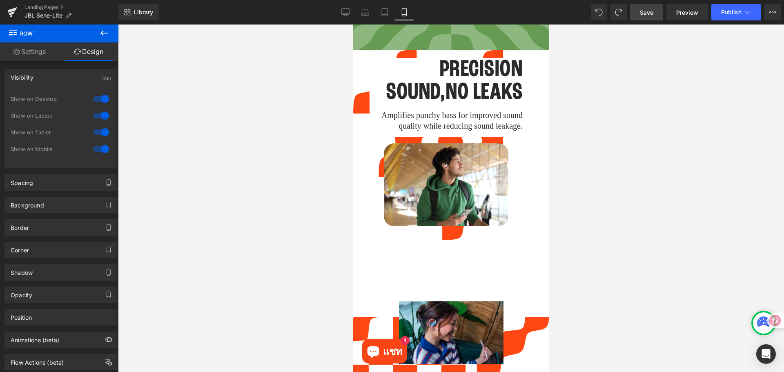
scroll to position [327, 0]
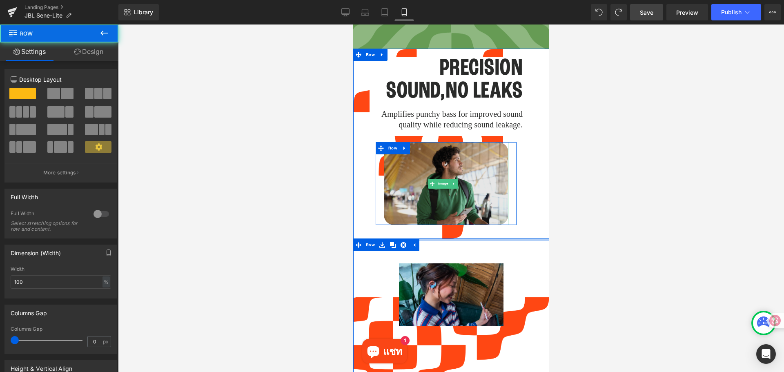
drag, startPoint x: 438, startPoint y: 267, endPoint x: 437, endPoint y: 208, distance: 59.6
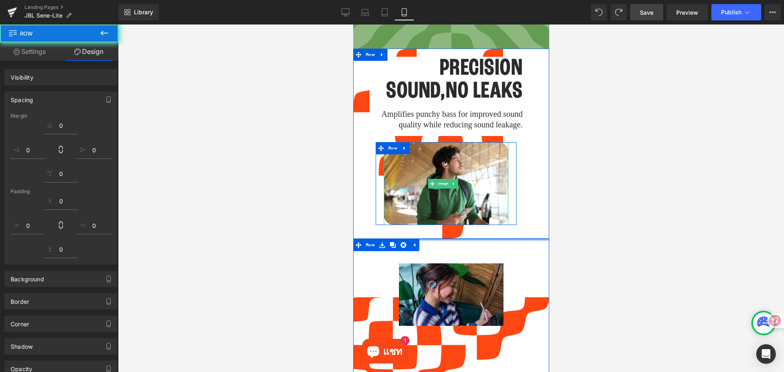
click at [603, 271] on div at bounding box center [451, 197] width 666 height 347
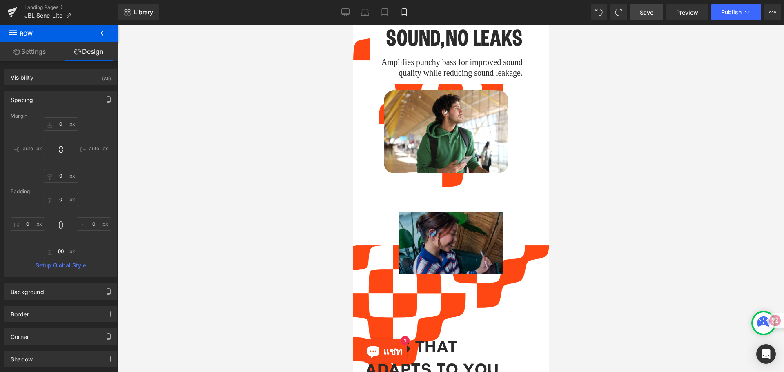
scroll to position [367, 0]
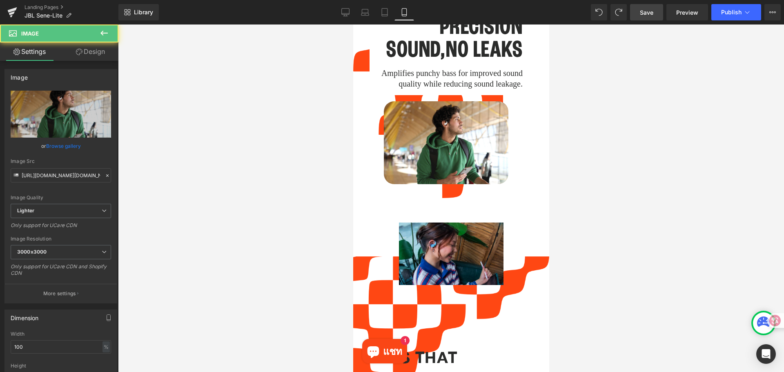
click at [453, 142] on div "Image" at bounding box center [445, 142] width 124 height 83
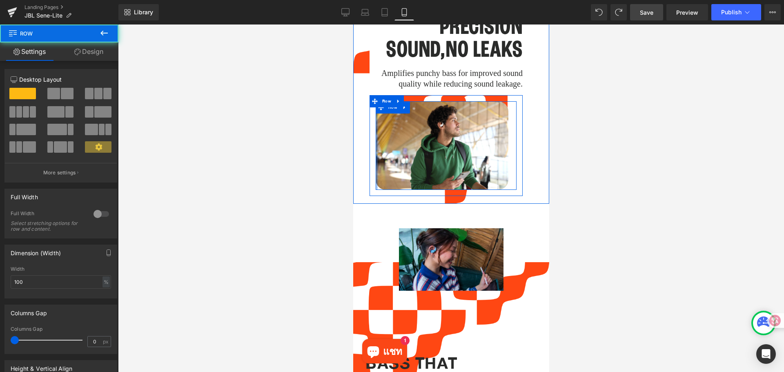
drag, startPoint x: 381, startPoint y: 166, endPoint x: 367, endPoint y: 166, distance: 14.7
click at [367, 166] on div "Image Row Row" at bounding box center [445, 145] width 165 height 101
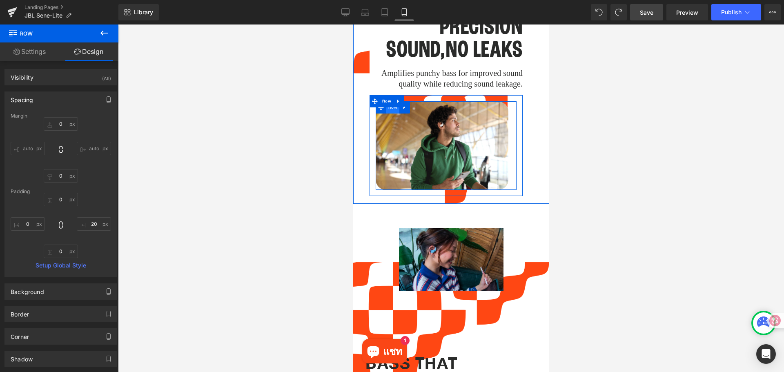
click at [392, 109] on span "Row" at bounding box center [392, 107] width 13 height 12
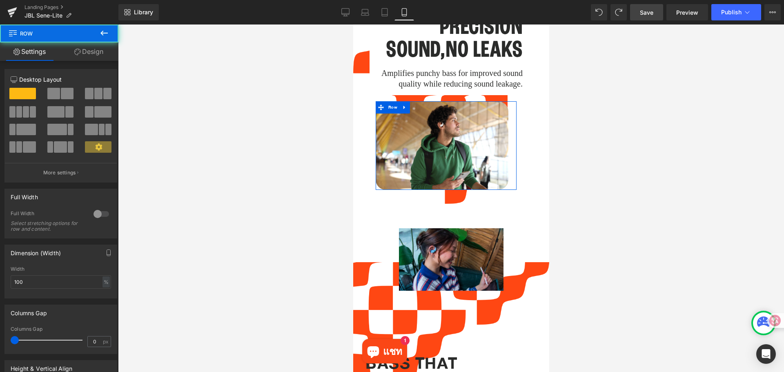
click at [92, 50] on link "Design" at bounding box center [88, 51] width 59 height 18
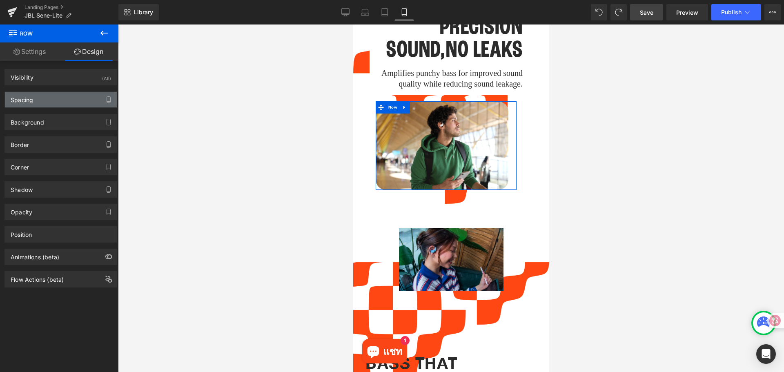
click at [42, 99] on div "Spacing" at bounding box center [61, 100] width 112 height 16
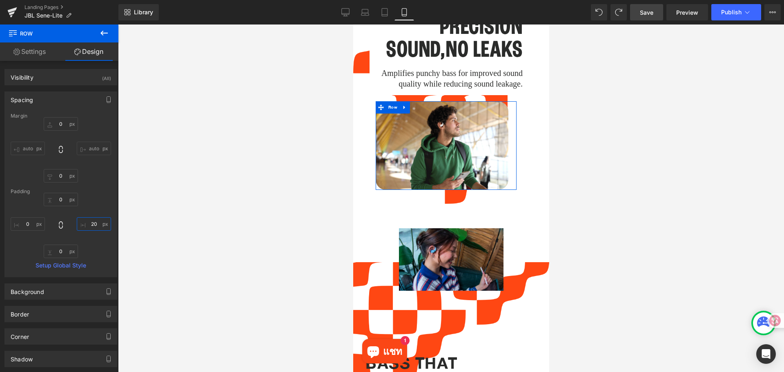
click at [93, 224] on input "20" at bounding box center [94, 223] width 34 height 13
type input "จ"
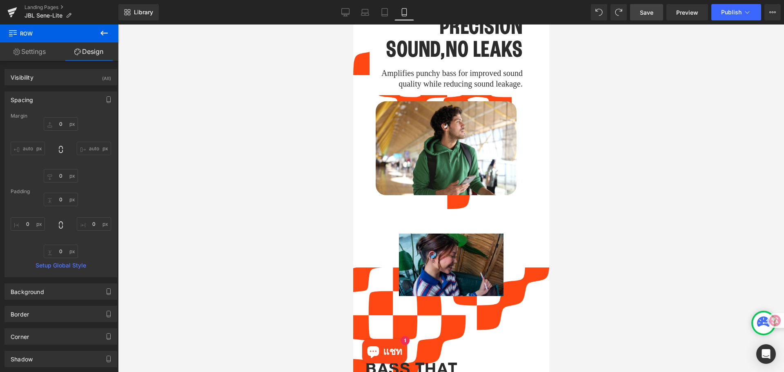
click at [621, 203] on div at bounding box center [451, 197] width 666 height 347
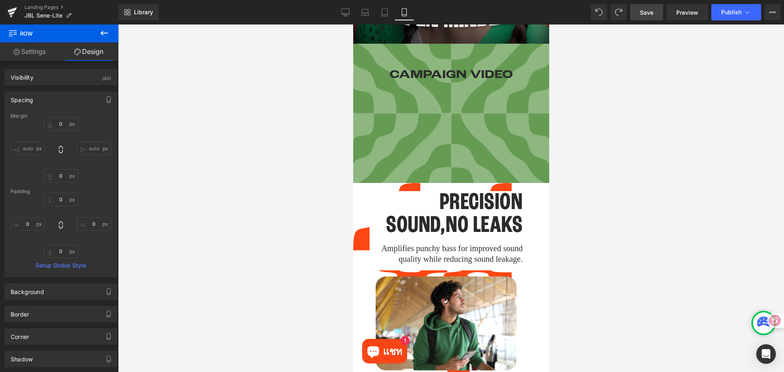
scroll to position [204, 0]
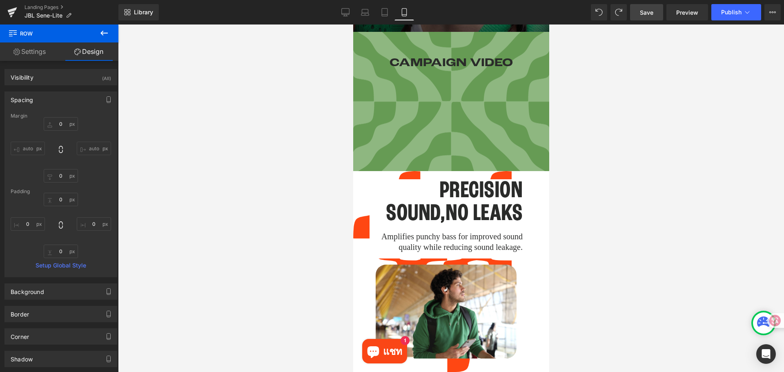
click at [448, 195] on div "PRECISION SOUND,NO LEAKS Heading" at bounding box center [445, 202] width 153 height 46
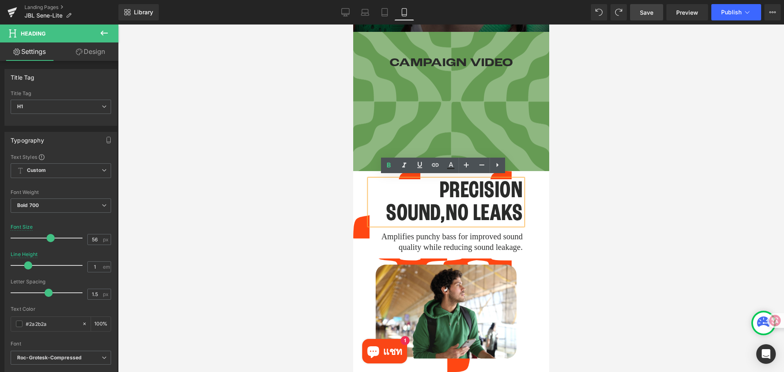
click at [359, 178] on span at bounding box center [360, 177] width 9 height 10
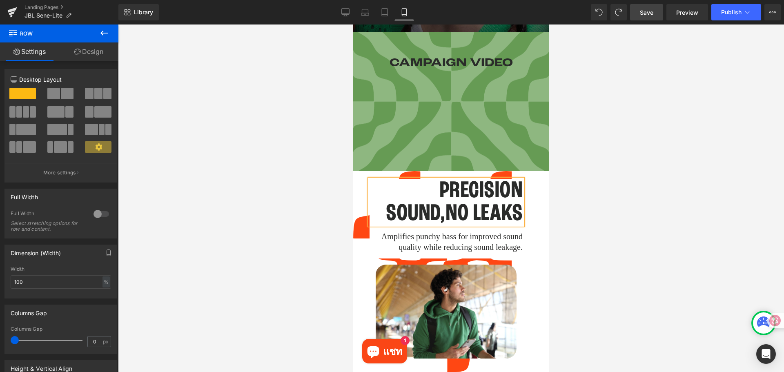
click at [572, 222] on div at bounding box center [451, 197] width 666 height 347
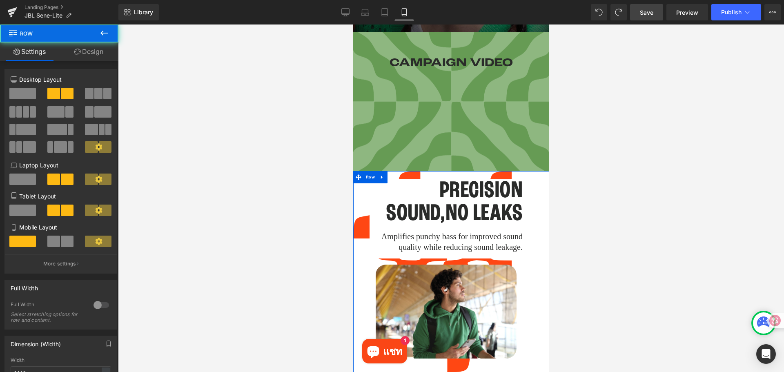
click at [530, 171] on div "PRECISION SOUND,NO LEAKS Heading Amplifies punchy bass for improved sound quali…" at bounding box center [451, 271] width 196 height 201
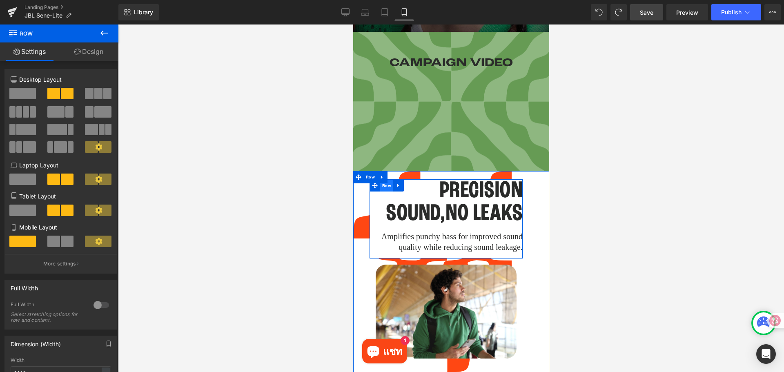
click at [382, 182] on span "Row" at bounding box center [386, 186] width 13 height 12
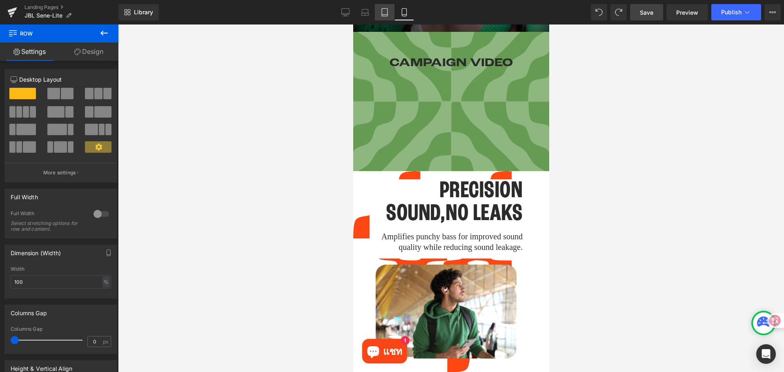
click at [383, 15] on icon at bounding box center [385, 15] width 6 height 0
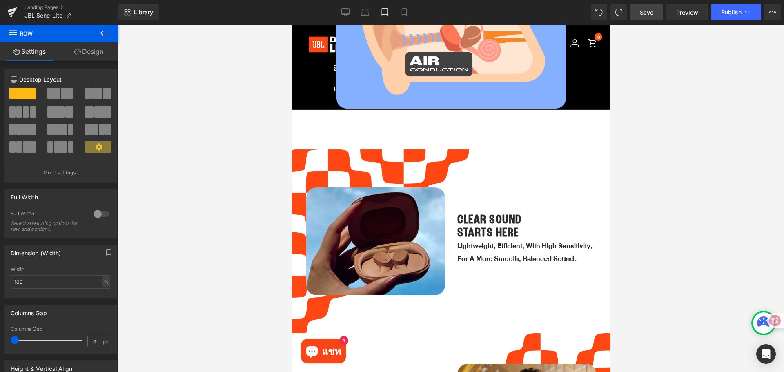
scroll to position [876, 0]
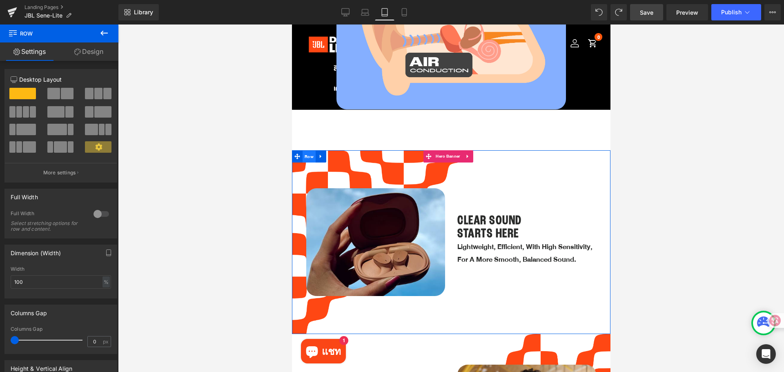
click at [305, 151] on span "Row" at bounding box center [308, 157] width 13 height 12
click at [321, 153] on icon at bounding box center [321, 156] width 6 height 6
click at [330, 153] on icon at bounding box center [331, 156] width 6 height 6
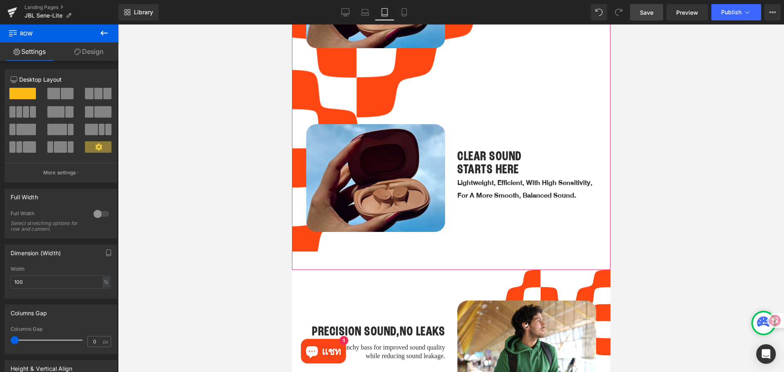
scroll to position [1143, 0]
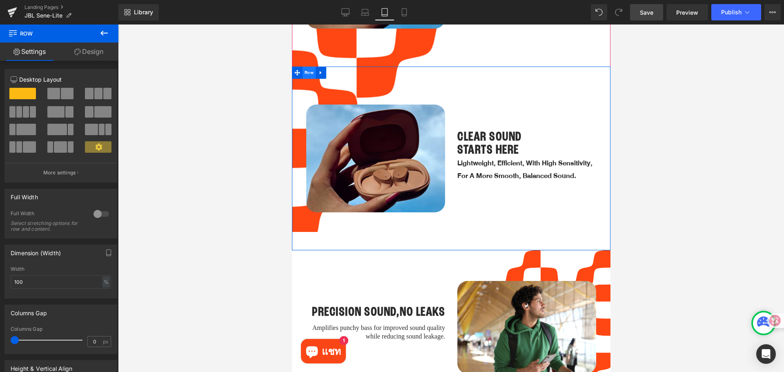
click at [310, 67] on span "Row" at bounding box center [308, 73] width 13 height 12
click at [91, 50] on link "Design" at bounding box center [88, 51] width 59 height 18
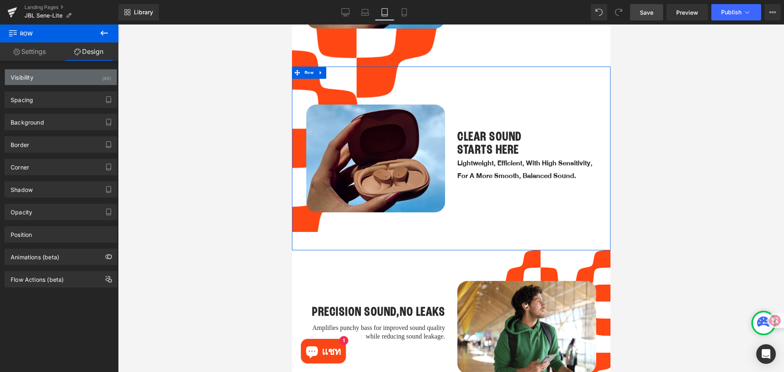
click at [71, 82] on div "Visibility (All)" at bounding box center [61, 77] width 112 height 16
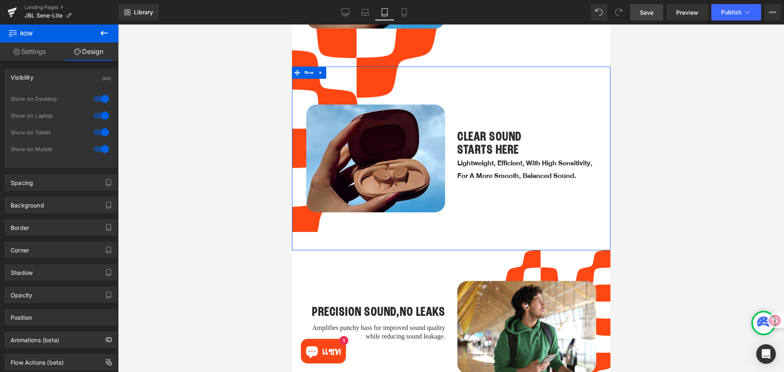
click at [95, 135] on div at bounding box center [101, 132] width 20 height 13
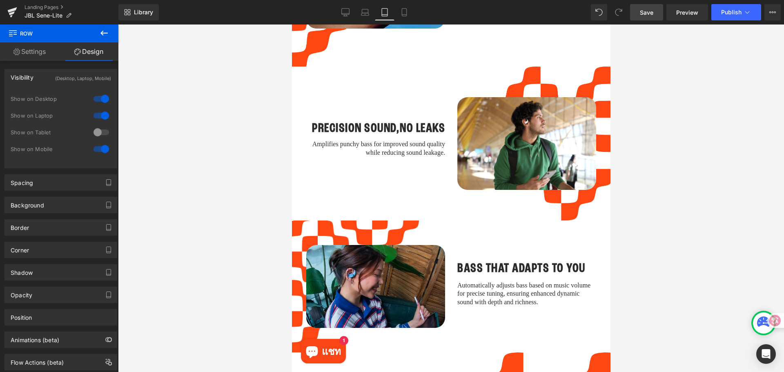
click at [101, 112] on div at bounding box center [101, 115] width 20 height 13
click at [99, 95] on div at bounding box center [101, 98] width 20 height 13
click at [406, 11] on icon at bounding box center [404, 12] width 8 height 8
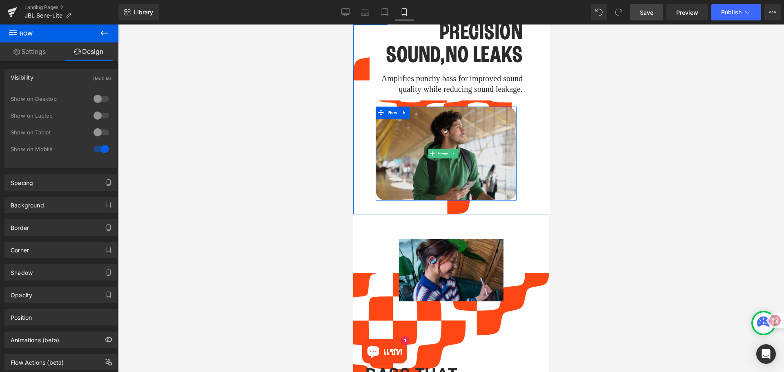
scroll to position [490, 0]
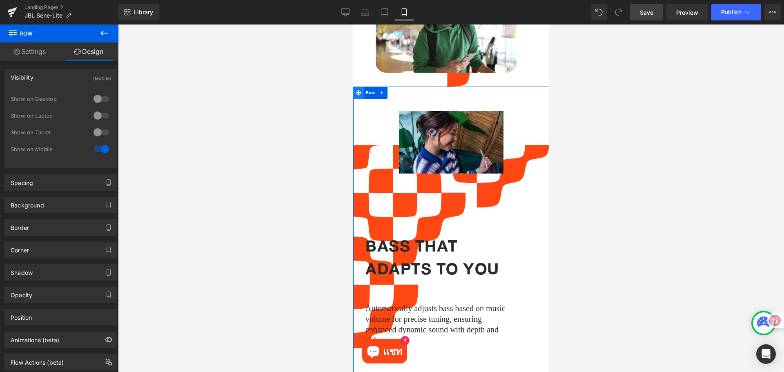
click at [361, 87] on span at bounding box center [358, 93] width 11 height 12
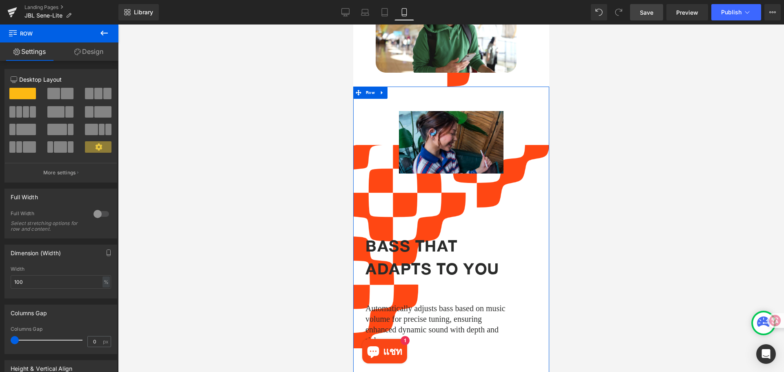
click at [96, 50] on link "Design" at bounding box center [88, 51] width 59 height 18
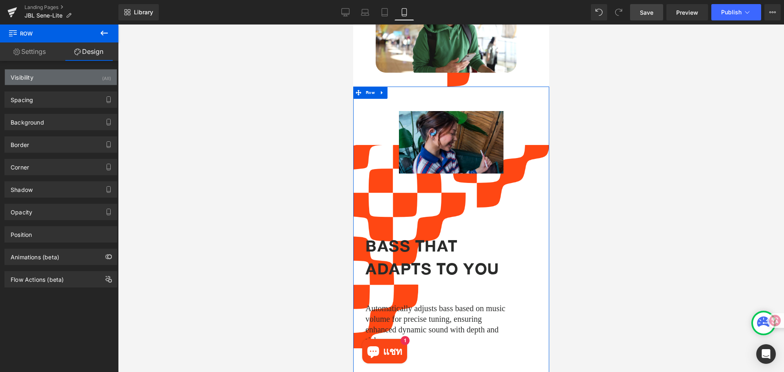
click at [70, 81] on div "Visibility (All)" at bounding box center [61, 77] width 112 height 16
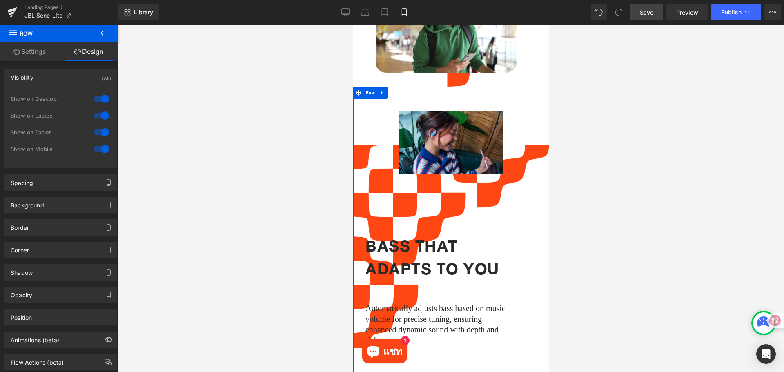
click at [98, 148] on div at bounding box center [101, 148] width 20 height 13
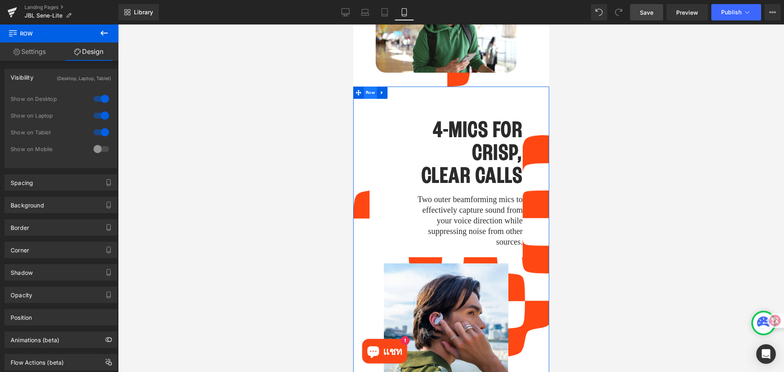
click at [371, 87] on span "Row" at bounding box center [369, 93] width 13 height 12
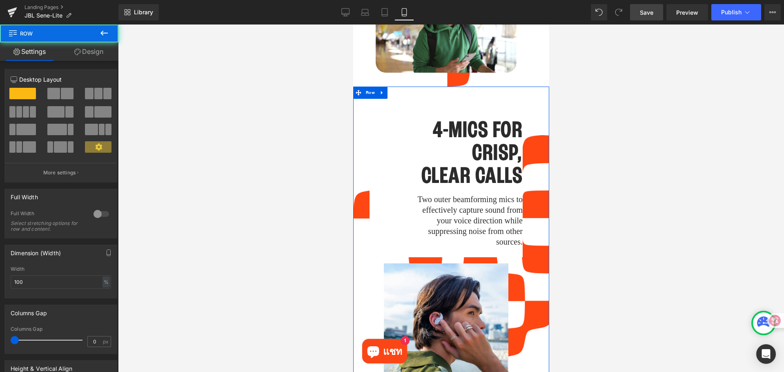
click at [94, 53] on link "Design" at bounding box center [88, 51] width 59 height 18
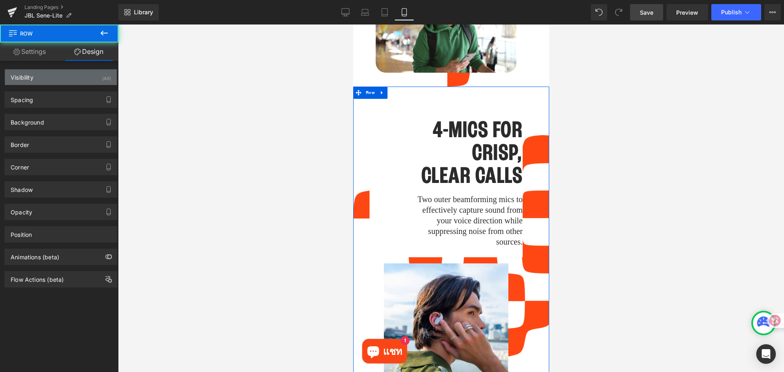
click at [84, 74] on div "Visibility (All)" at bounding box center [61, 77] width 112 height 16
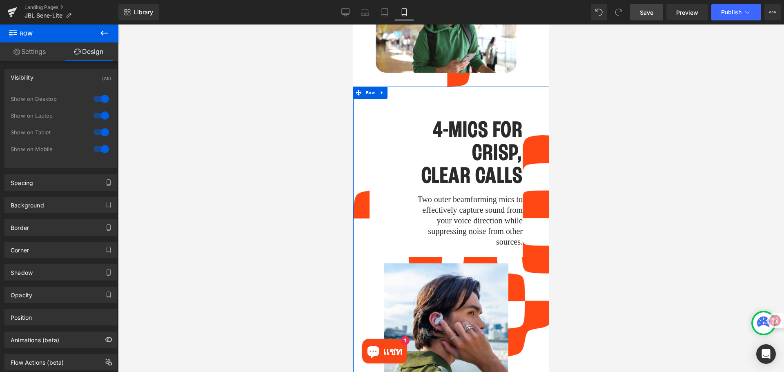
click at [98, 151] on div at bounding box center [101, 148] width 20 height 13
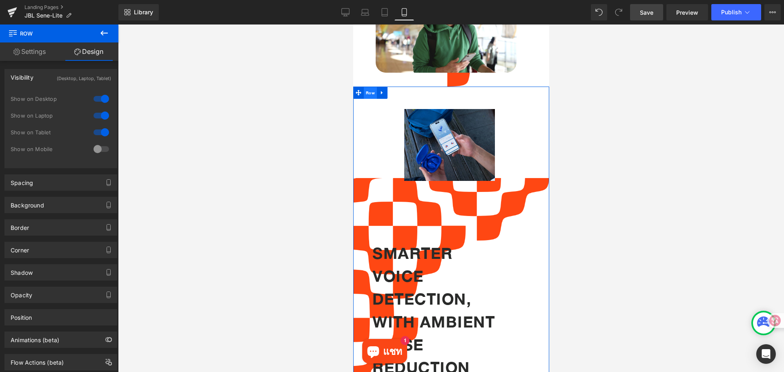
click at [370, 87] on span "Row" at bounding box center [369, 93] width 13 height 12
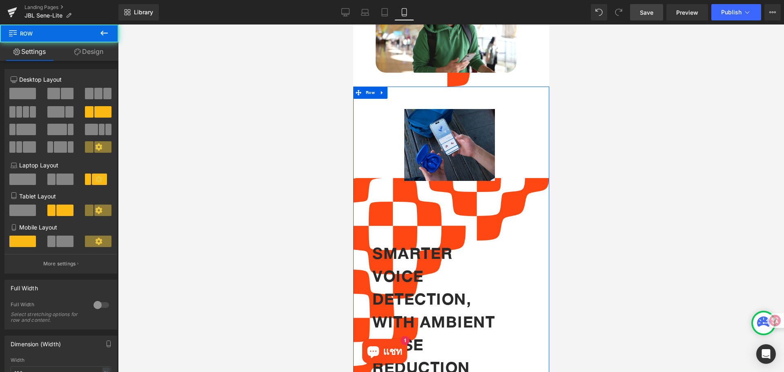
click at [86, 49] on link "Design" at bounding box center [88, 51] width 59 height 18
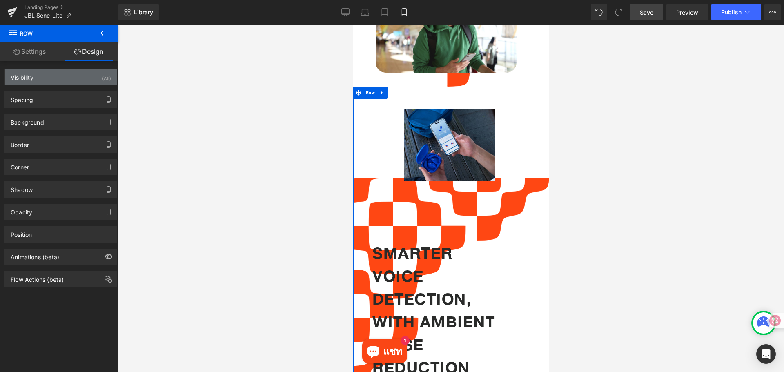
click at [75, 75] on div "Visibility (All)" at bounding box center [61, 77] width 112 height 16
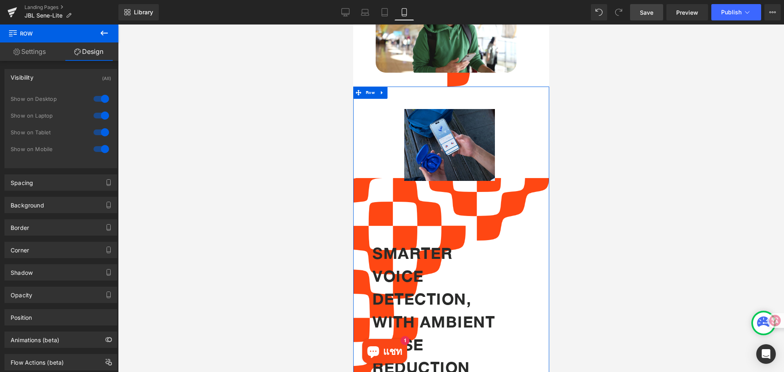
click at [96, 148] on div at bounding box center [101, 148] width 20 height 13
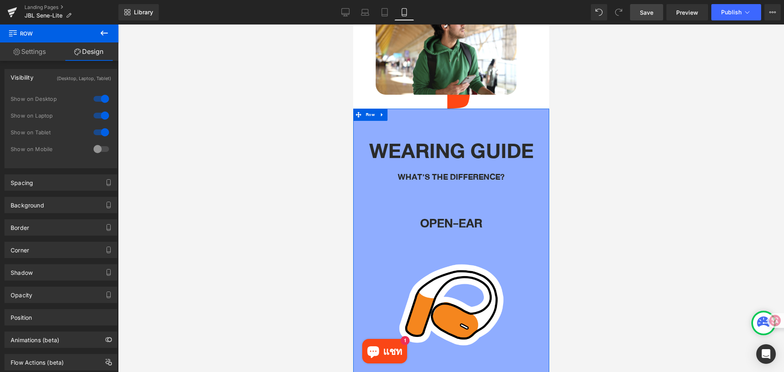
scroll to position [286, 0]
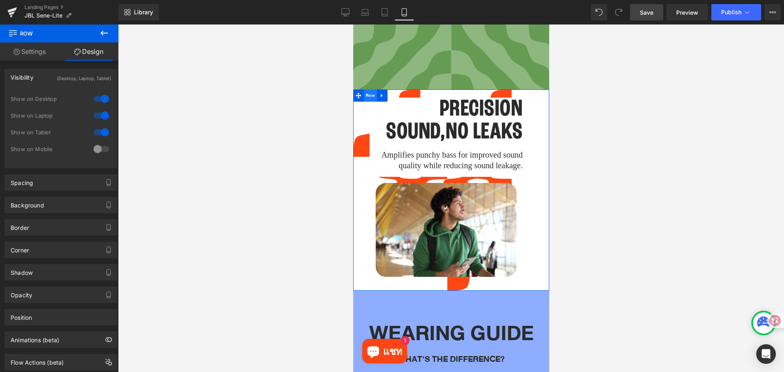
click at [369, 92] on span "Row" at bounding box center [369, 95] width 13 height 12
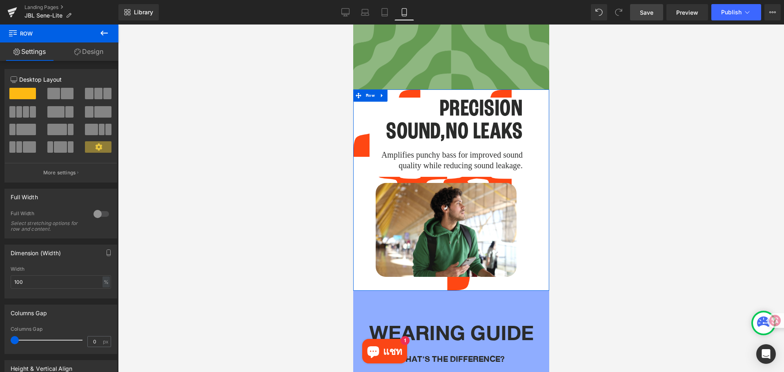
click at [92, 50] on link "Design" at bounding box center [88, 51] width 59 height 18
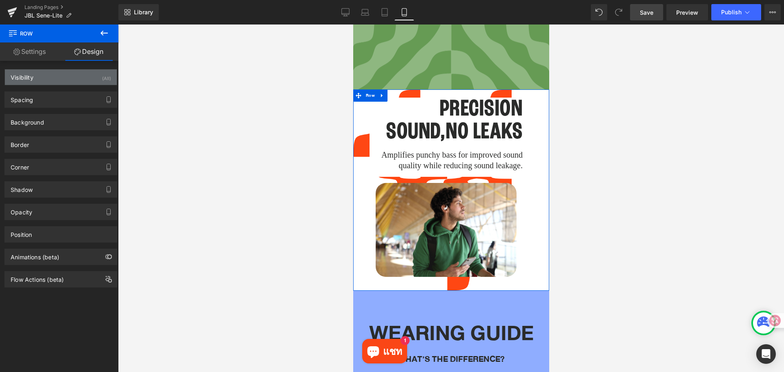
click at [88, 74] on div "Visibility (All)" at bounding box center [61, 77] width 112 height 16
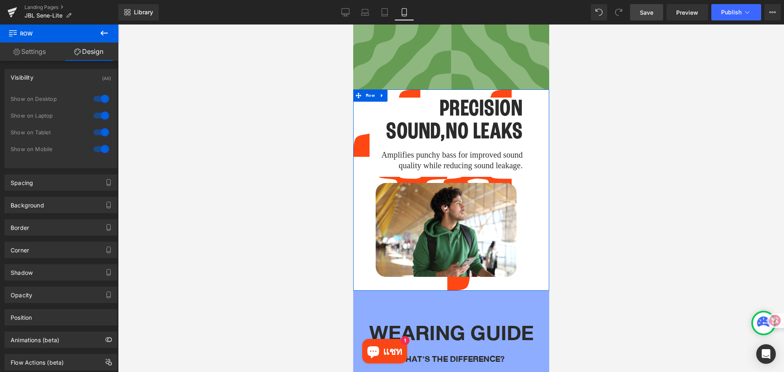
click at [96, 147] on div at bounding box center [101, 148] width 20 height 13
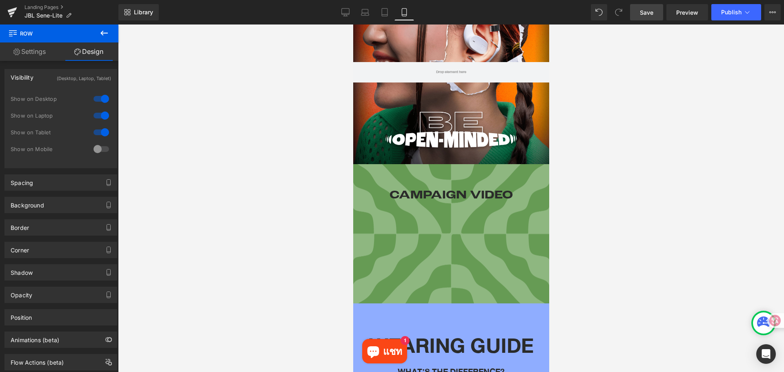
scroll to position [204, 0]
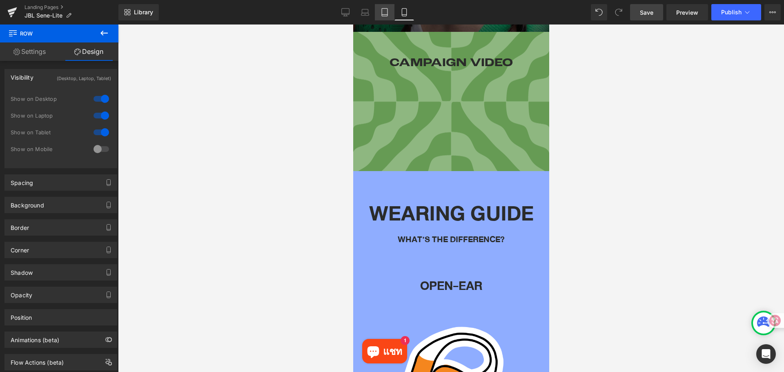
click at [386, 10] on icon at bounding box center [384, 12] width 8 height 8
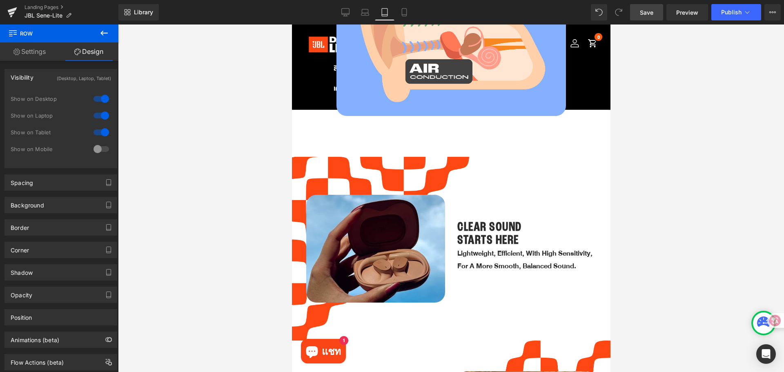
scroll to position [855, 0]
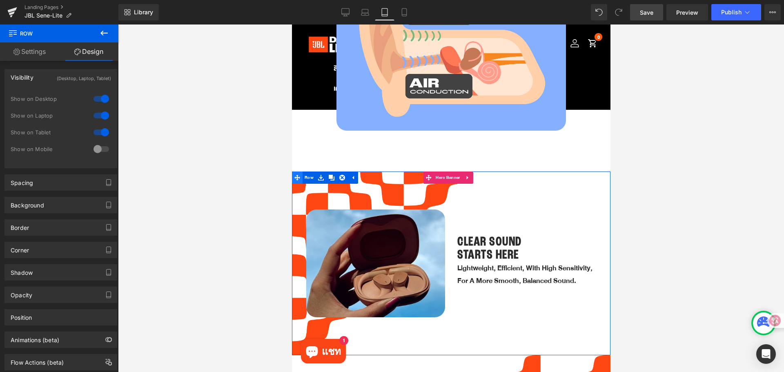
click at [299, 175] on icon at bounding box center [297, 178] width 6 height 6
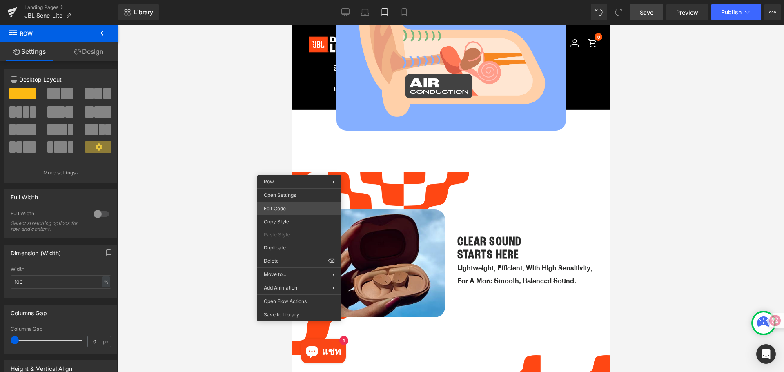
click at [275, 0] on div "Row You are previewing how the will restyle your page. You can not edit Element…" at bounding box center [392, 0] width 784 height 0
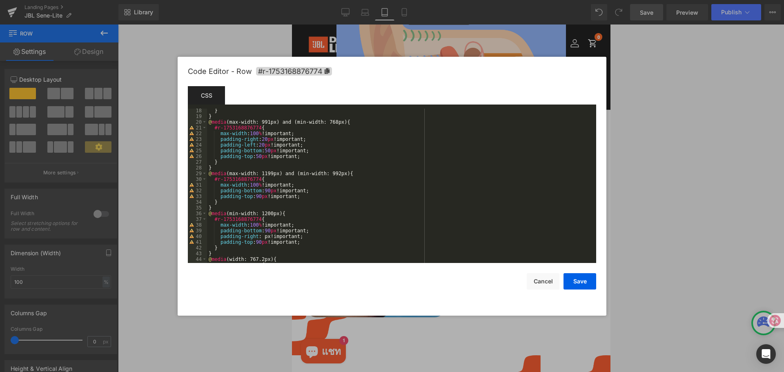
scroll to position [143, 0]
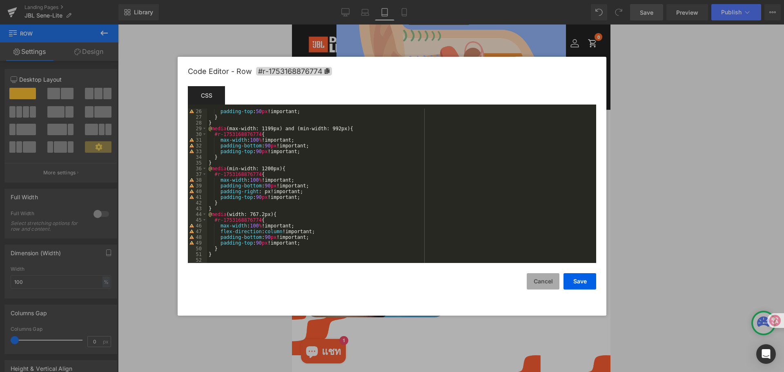
click at [538, 278] on button "Cancel" at bounding box center [543, 281] width 33 height 16
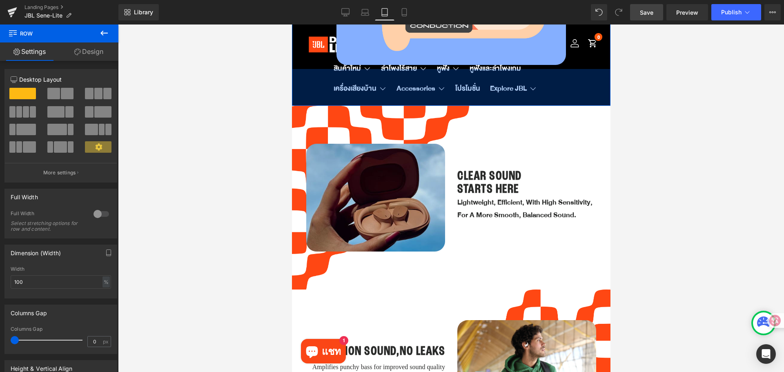
scroll to position [936, 0]
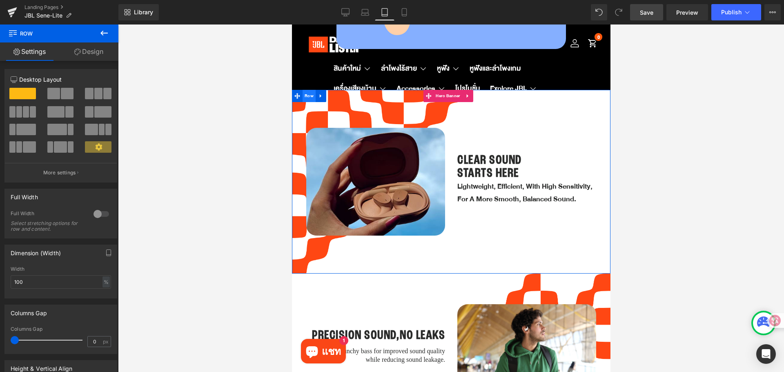
click at [307, 90] on span "Row" at bounding box center [308, 96] width 13 height 12
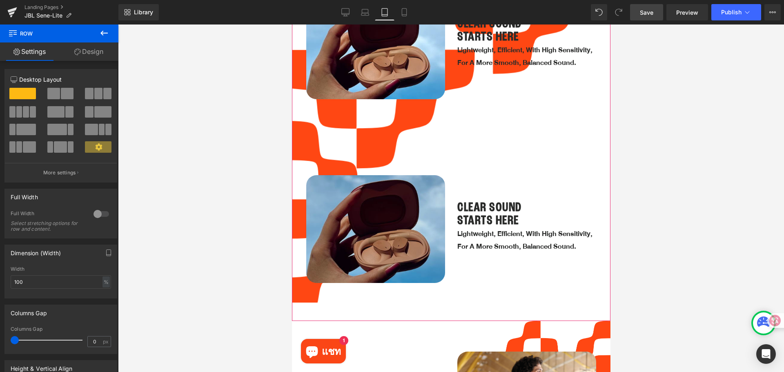
scroll to position [1100, 0]
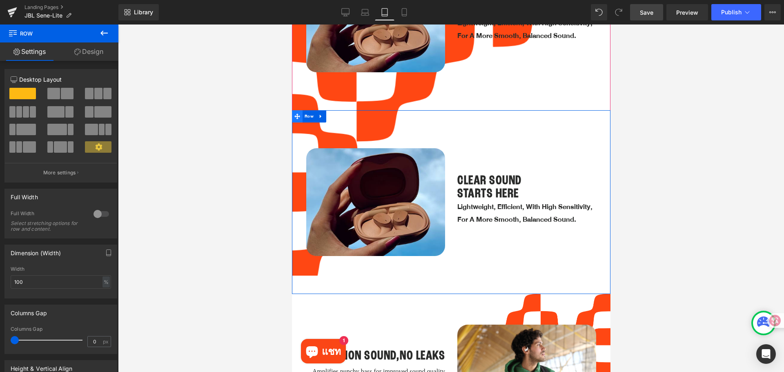
click at [295, 113] on icon at bounding box center [297, 116] width 6 height 6
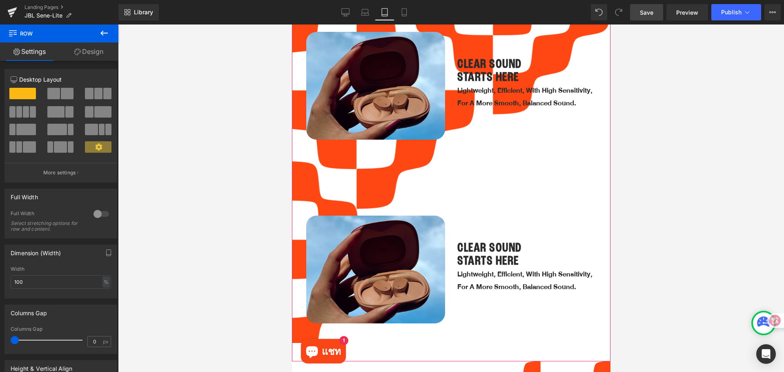
scroll to position [1059, 0]
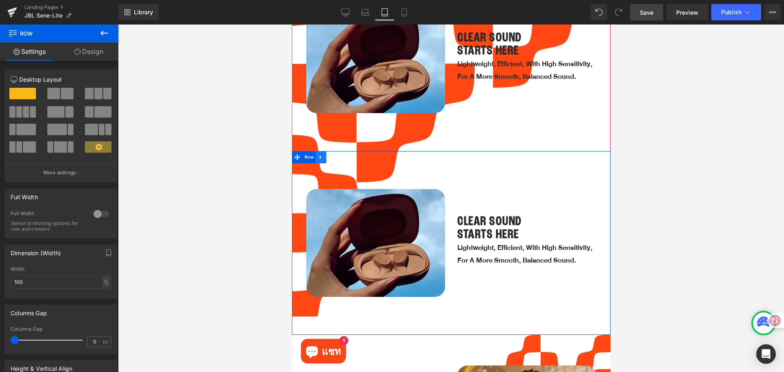
click at [318, 154] on icon at bounding box center [321, 157] width 6 height 6
click at [341, 154] on icon at bounding box center [342, 157] width 6 height 6
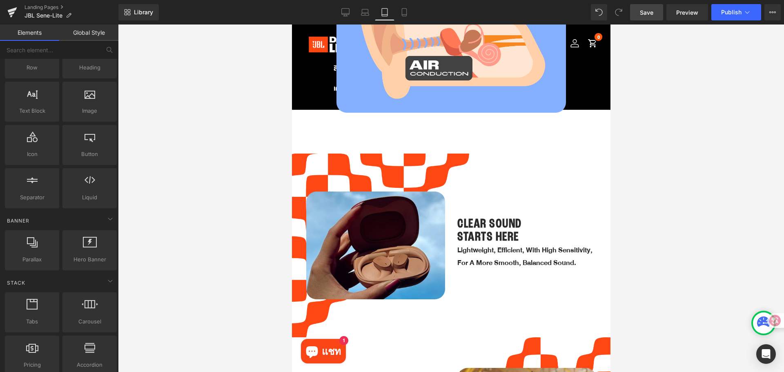
scroll to position [855, 0]
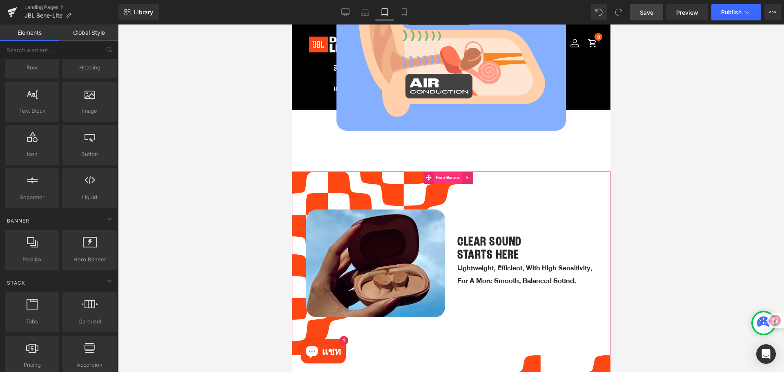
click at [440, 171] on span "Hero Banner" at bounding box center [447, 177] width 29 height 12
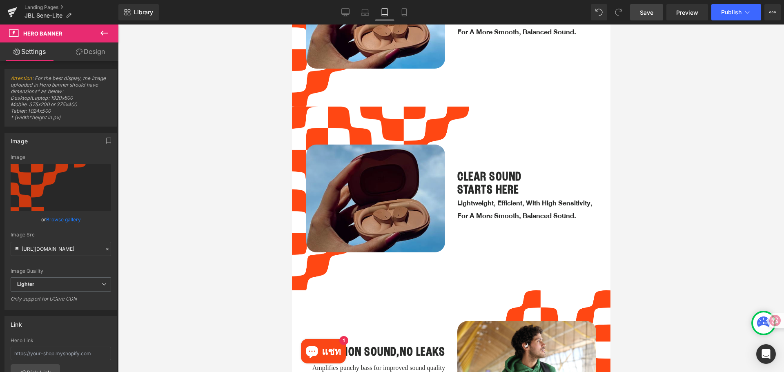
scroll to position [1102, 0]
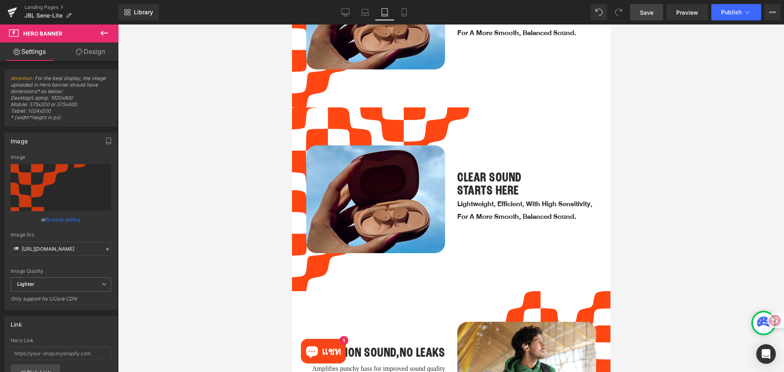
click at [305, 128] on div "Image Row CLEAR SOUND STARTS HERE Heading Lightweight, efficient, with high sen…" at bounding box center [451, 199] width 302 height 143
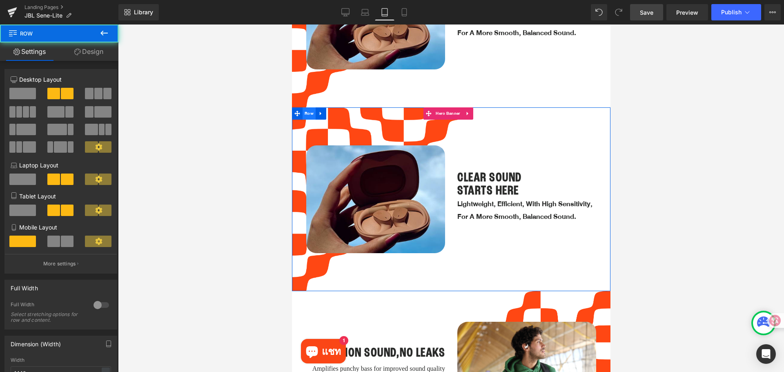
click at [306, 107] on span "Row" at bounding box center [308, 113] width 13 height 12
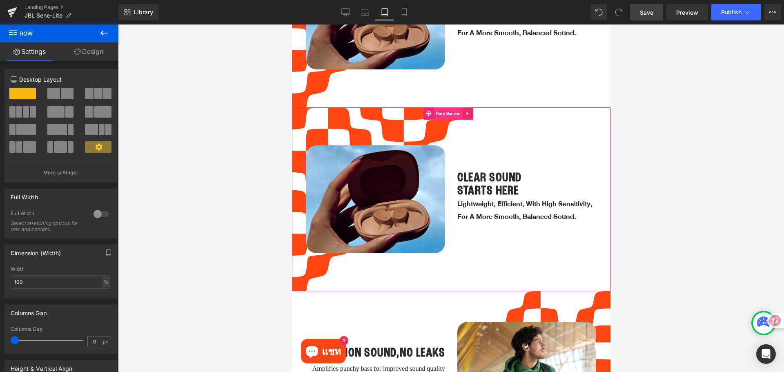
click at [446, 107] on span "Hero Banner" at bounding box center [447, 113] width 29 height 12
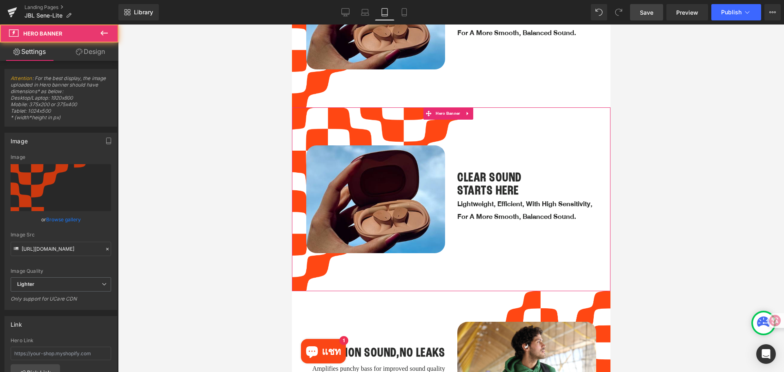
click at [103, 53] on link "Design" at bounding box center [90, 51] width 59 height 18
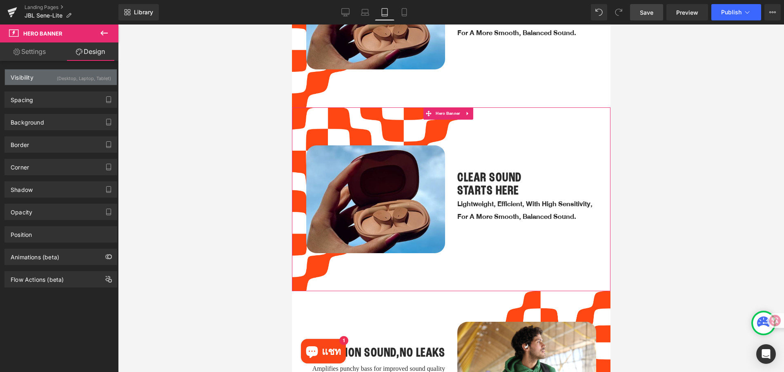
click at [77, 79] on div "(Desktop, Laptop, Tablet)" at bounding box center [84, 75] width 54 height 13
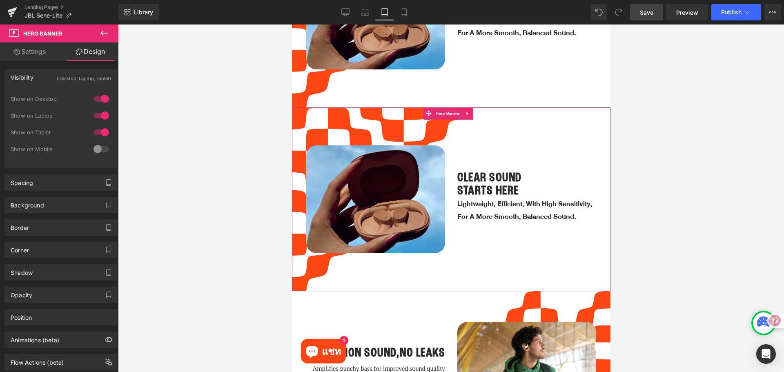
click at [99, 132] on div at bounding box center [101, 132] width 20 height 13
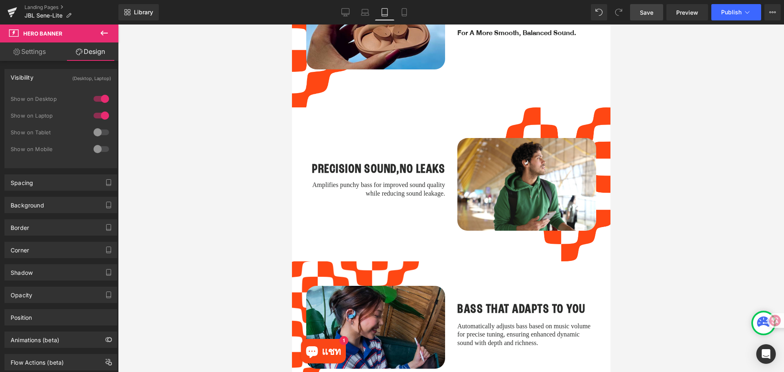
click at [97, 113] on div at bounding box center [101, 115] width 20 height 13
click at [100, 94] on div at bounding box center [101, 98] width 20 height 13
click at [94, 153] on div at bounding box center [101, 148] width 20 height 13
click at [100, 97] on div at bounding box center [101, 98] width 20 height 13
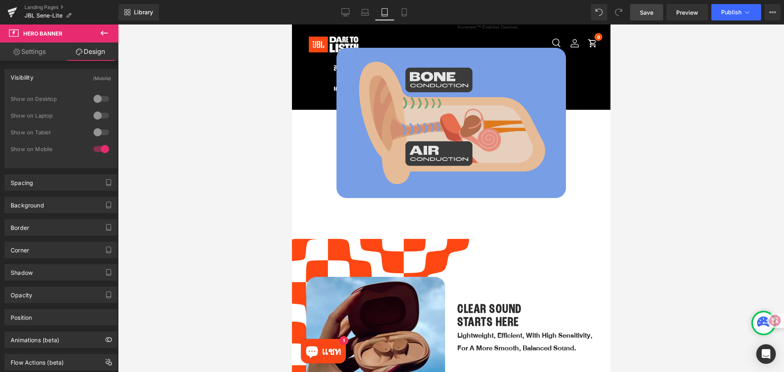
scroll to position [776, 0]
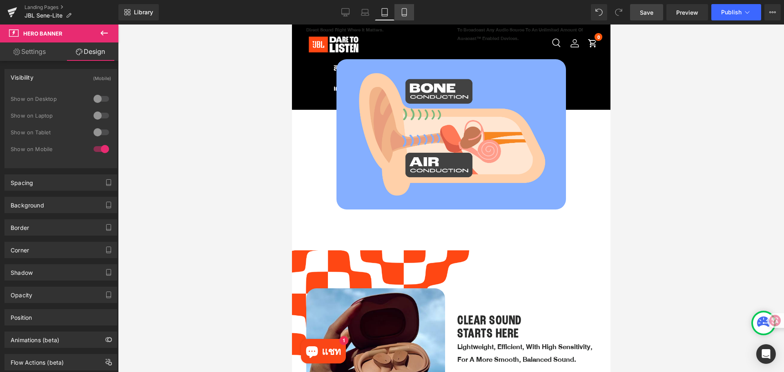
click at [403, 13] on icon at bounding box center [404, 12] width 8 height 8
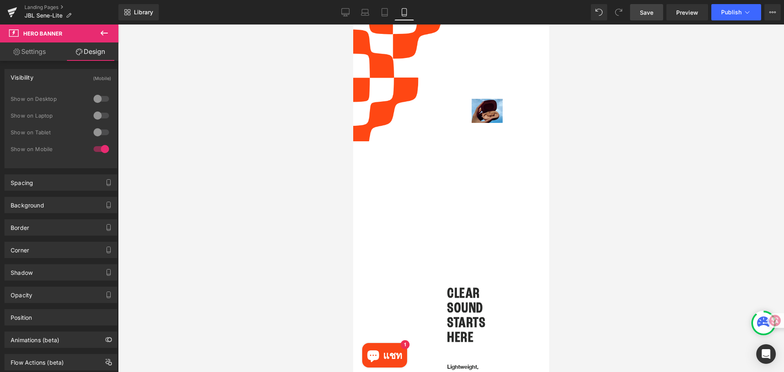
scroll to position [231, 0]
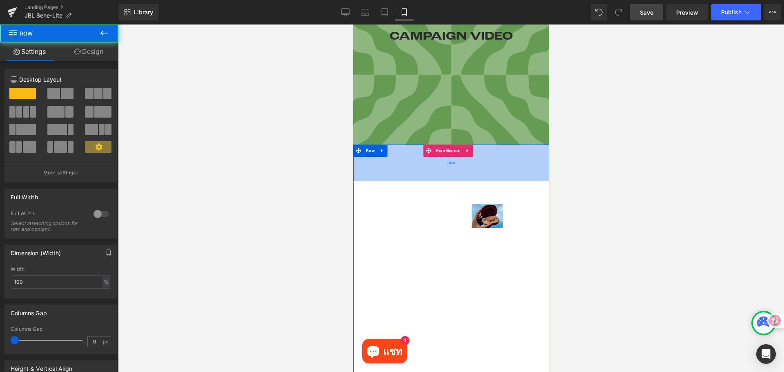
click at [413, 173] on div "90px" at bounding box center [451, 162] width 196 height 37
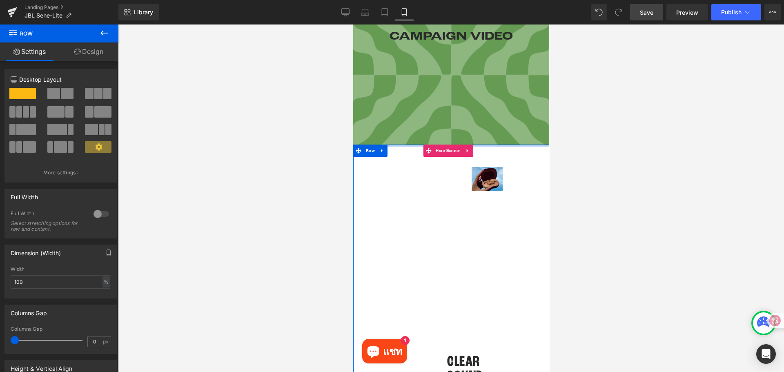
drag, startPoint x: 413, startPoint y: 176, endPoint x: 406, endPoint y: 138, distance: 38.7
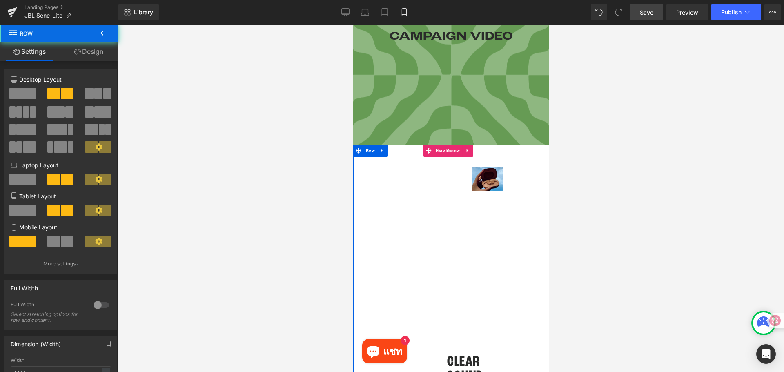
click at [396, 191] on div "Image Row CLEAR SOUND STARTS HERE Heading Lightweight, efficient, with high sen…" at bounding box center [451, 327] width 196 height 367
click at [372, 149] on span "Row" at bounding box center [369, 151] width 13 height 12
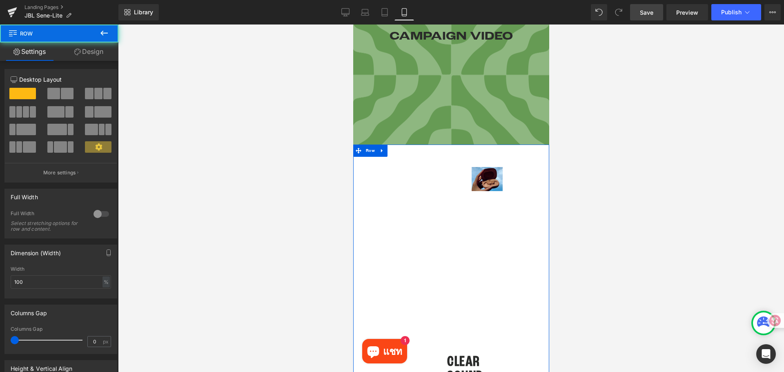
click at [82, 47] on link "Design" at bounding box center [88, 51] width 59 height 18
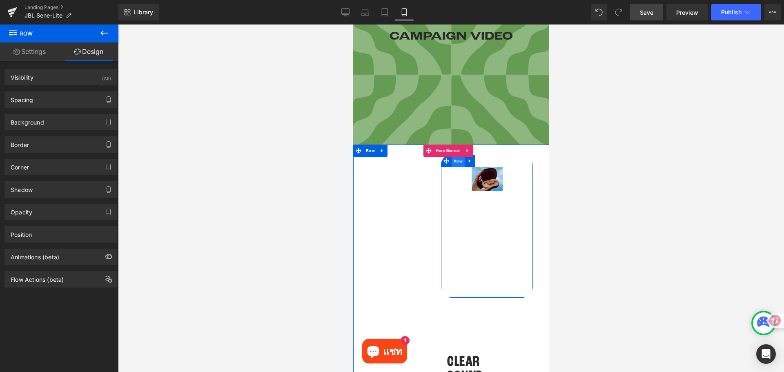
click at [455, 160] on span "Row" at bounding box center [457, 161] width 13 height 12
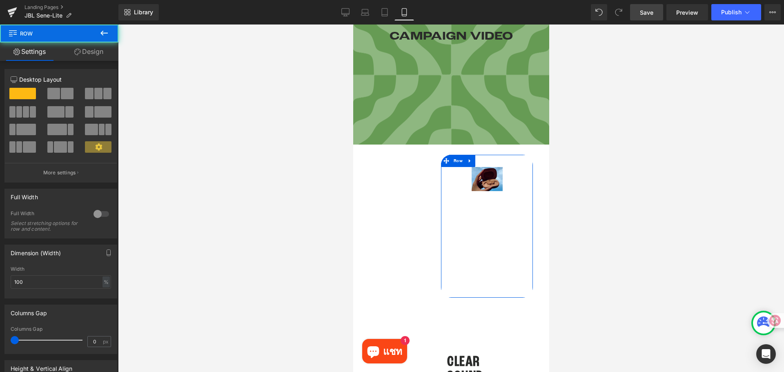
click at [87, 50] on link "Design" at bounding box center [88, 51] width 59 height 18
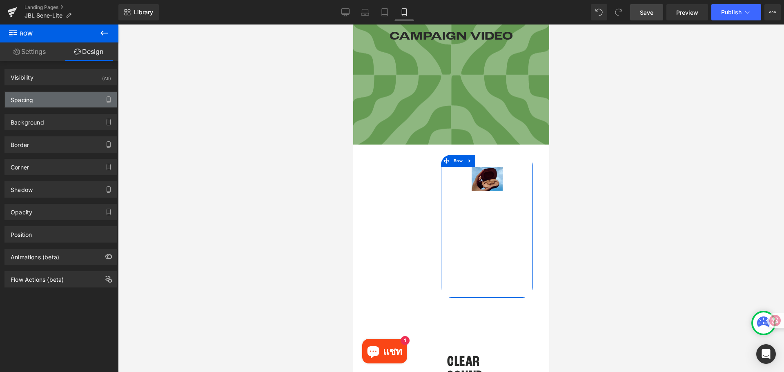
click at [38, 104] on div "Spacing" at bounding box center [61, 100] width 112 height 16
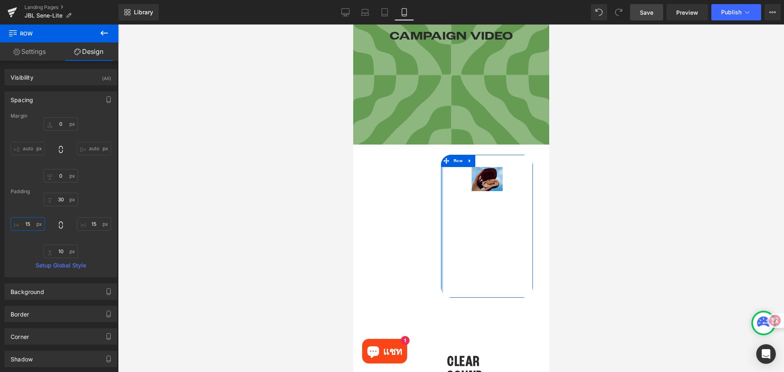
click at [29, 224] on input "text" at bounding box center [28, 223] width 34 height 13
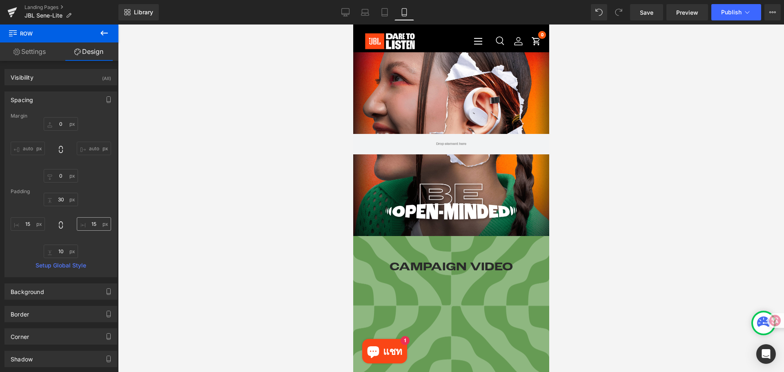
scroll to position [231, 0]
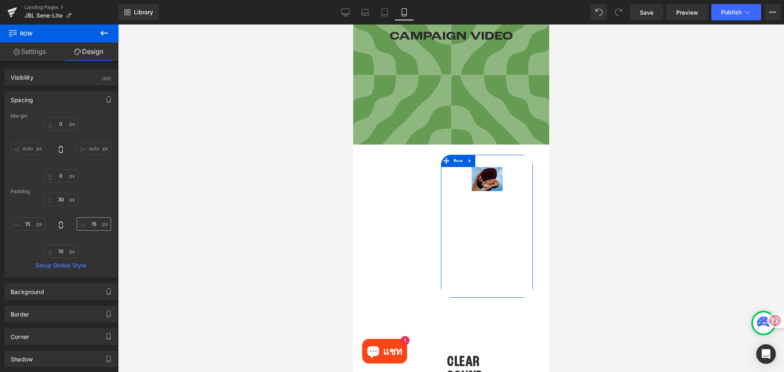
type input "จ"
click at [90, 224] on input "15" at bounding box center [94, 223] width 34 height 13
type input "จ"
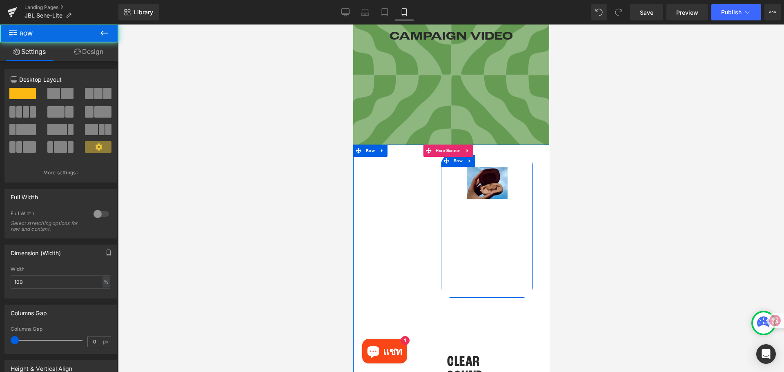
click at [455, 203] on div "Image Row NaNpx NaNpx" at bounding box center [486, 226] width 92 height 143
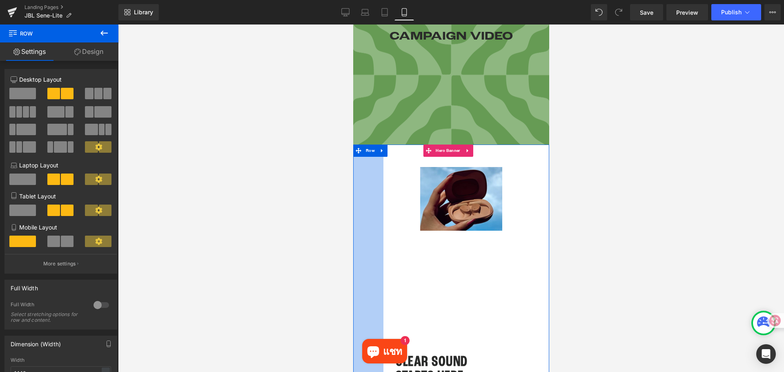
drag, startPoint x: 406, startPoint y: 210, endPoint x: 315, endPoint y: 218, distance: 90.9
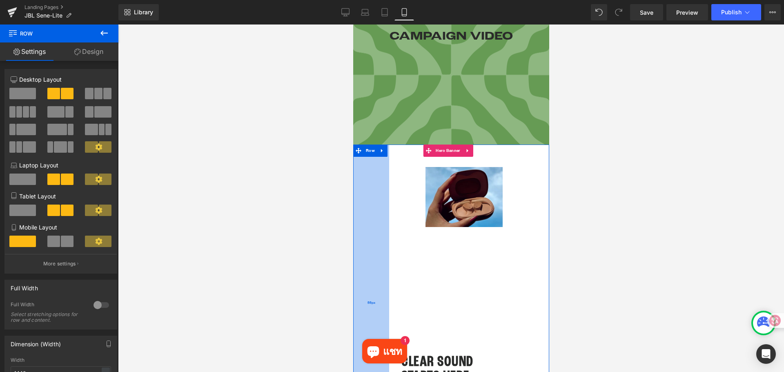
click at [360, 211] on div "88px" at bounding box center [371, 302] width 36 height 316
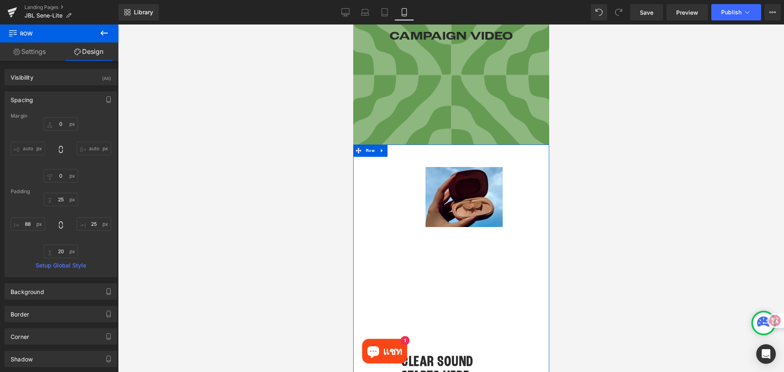
click at [28, 231] on div "25px 25 25px 25 20px 20 88px 88" at bounding box center [61, 225] width 100 height 65
click at [31, 223] on input "88" at bounding box center [28, 223] width 34 height 13
type input "จ"
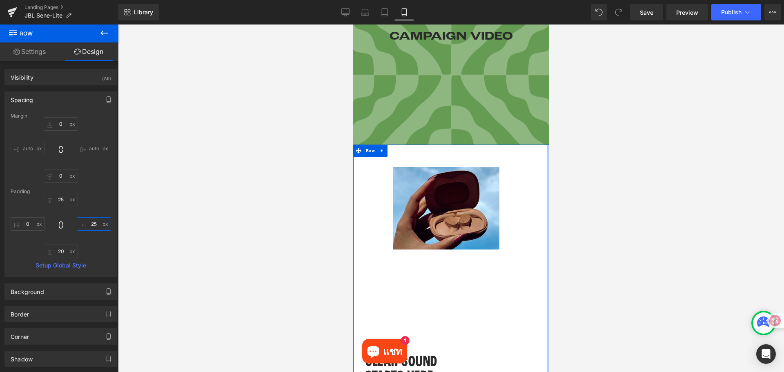
click at [95, 222] on input "25" at bounding box center [94, 223] width 34 height 13
type input "จ"
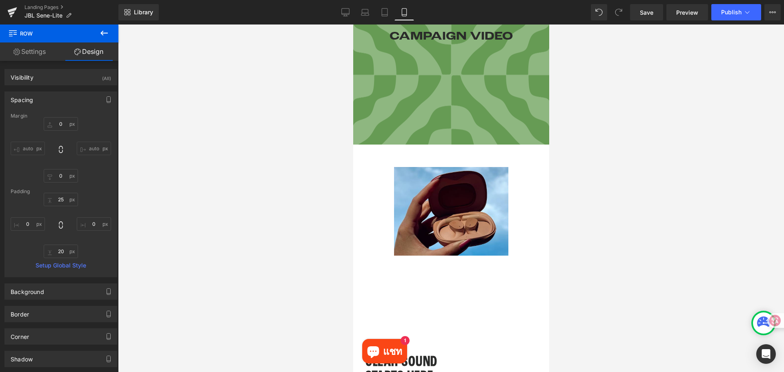
click at [238, 212] on div at bounding box center [451, 197] width 666 height 347
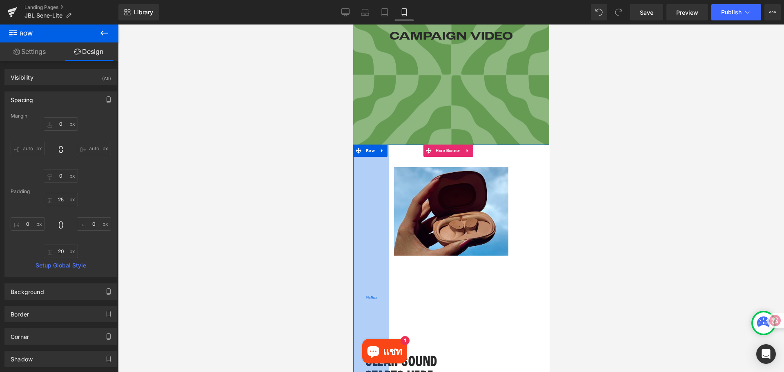
click at [362, 203] on div "NaNpx" at bounding box center [371, 297] width 36 height 306
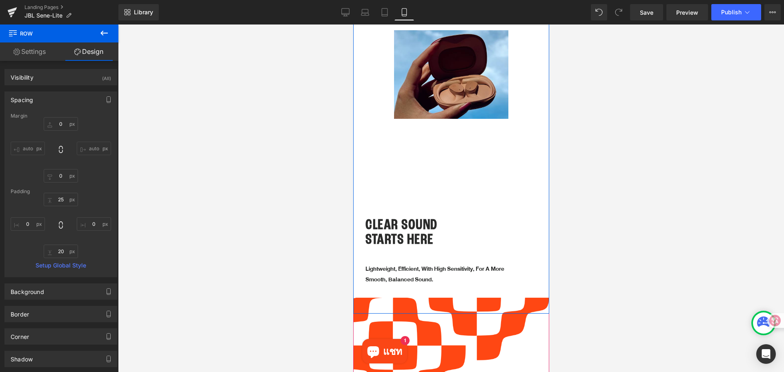
scroll to position [353, 0]
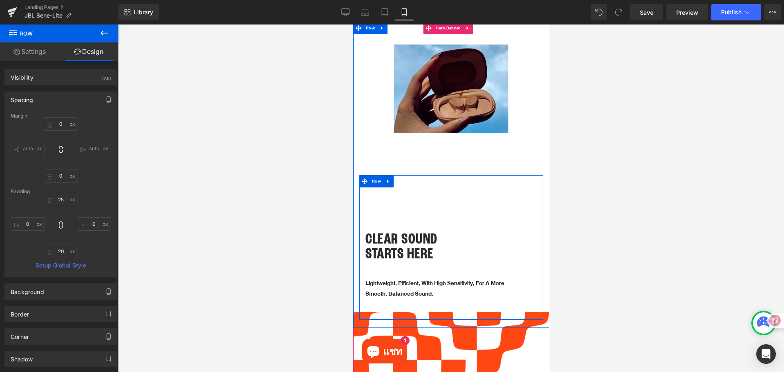
click at [439, 205] on div "CLEAR SOUND STARTS HERE Heading Lightweight, efficient, with high sensitivity, …" at bounding box center [451, 247] width 184 height 144
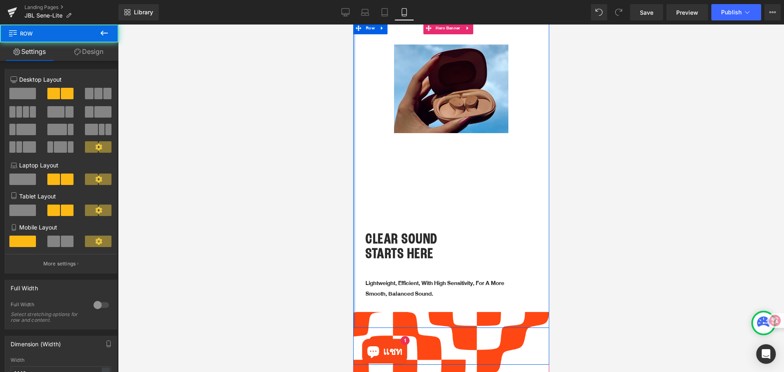
drag, startPoint x: 349, startPoint y: 220, endPoint x: 331, endPoint y: 220, distance: 18.4
click at [351, 225] on div at bounding box center [451, 197] width 666 height 347
click at [354, 213] on div at bounding box center [354, 193] width 2 height 342
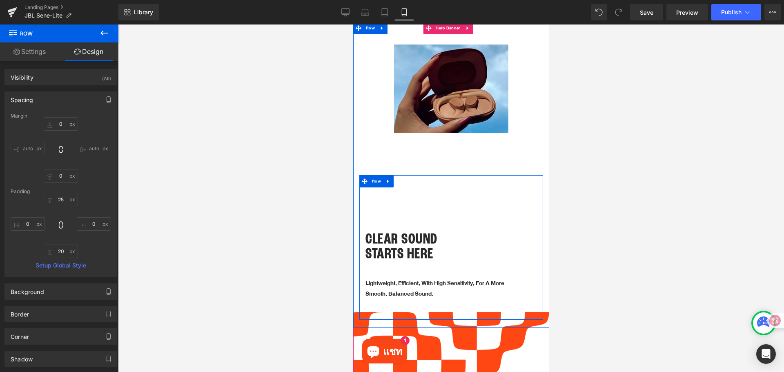
click at [427, 191] on div "CLEAR SOUND STARTS HERE Heading Lightweight, efficient, with high sensitivity, …" at bounding box center [451, 247] width 184 height 144
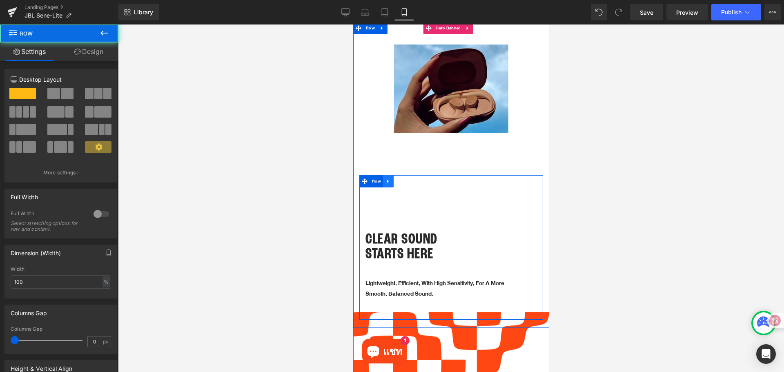
click at [384, 180] on link at bounding box center [387, 181] width 11 height 12
click at [380, 180] on span "Row" at bounding box center [375, 182] width 13 height 12
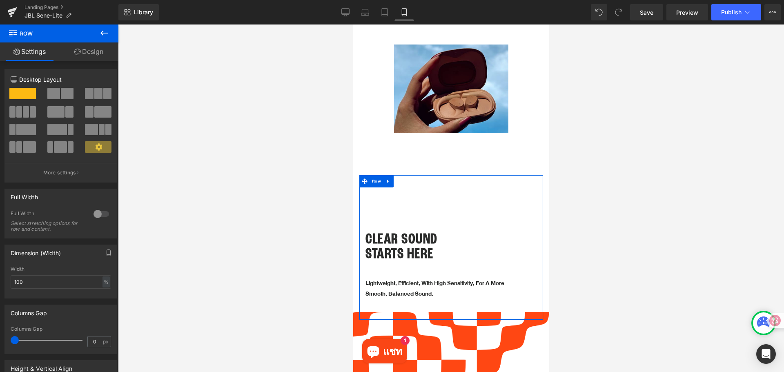
click at [81, 46] on link "Design" at bounding box center [88, 51] width 59 height 18
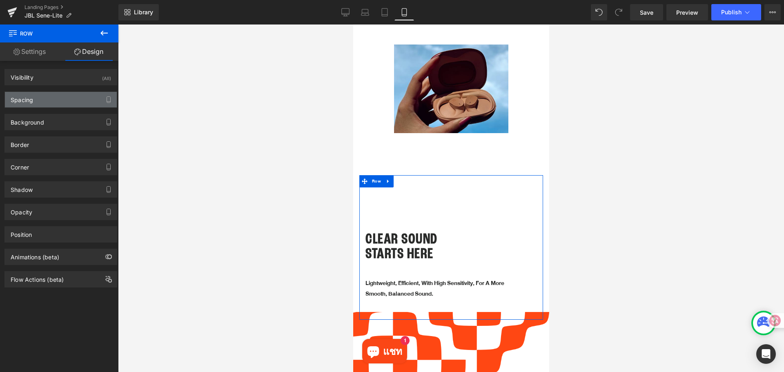
click at [36, 104] on div "Spacing" at bounding box center [61, 100] width 112 height 16
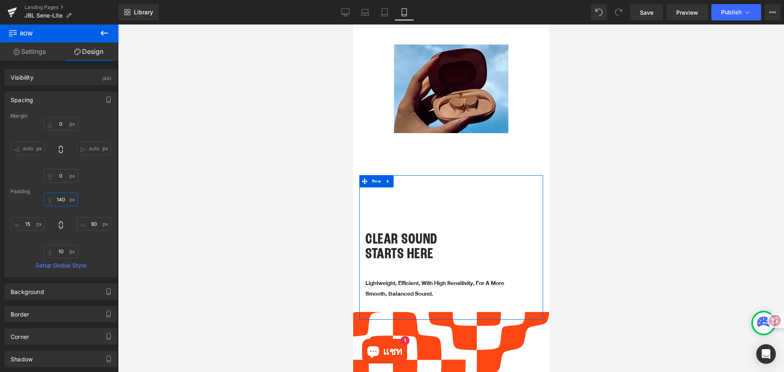
click at [64, 201] on input "140" at bounding box center [61, 199] width 34 height 13
type input "จ"
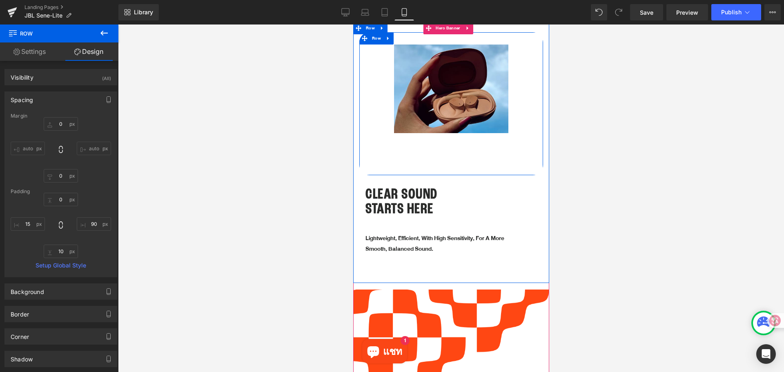
click at [417, 156] on div "Image Row NaNpx NaNpx" at bounding box center [451, 103] width 184 height 143
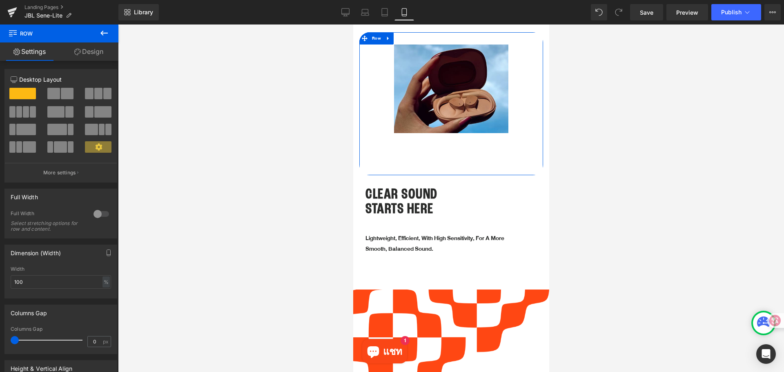
click at [98, 53] on link "Design" at bounding box center [88, 51] width 59 height 18
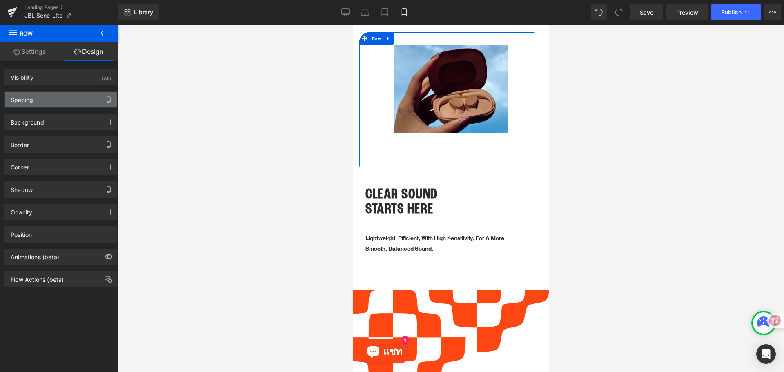
click at [47, 101] on div "Spacing" at bounding box center [61, 100] width 112 height 16
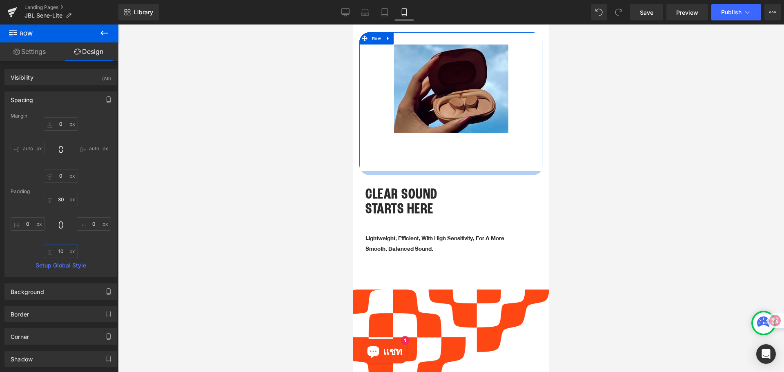
click at [64, 245] on input "10" at bounding box center [61, 250] width 34 height 13
type input "จ"
click at [64, 200] on input "30" at bounding box center [61, 199] width 34 height 13
type input "จ"
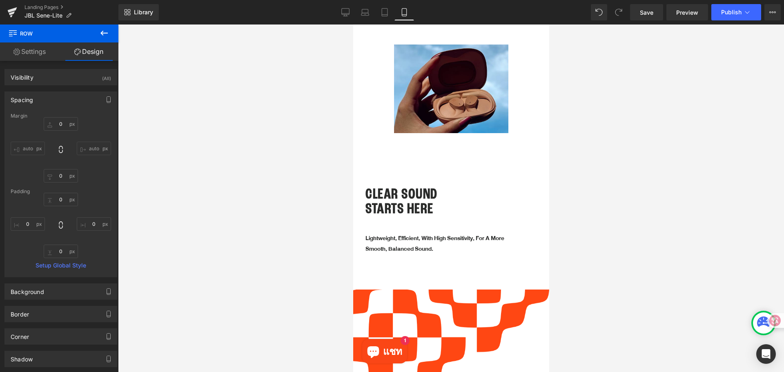
click at [249, 184] on div at bounding box center [451, 197] width 666 height 347
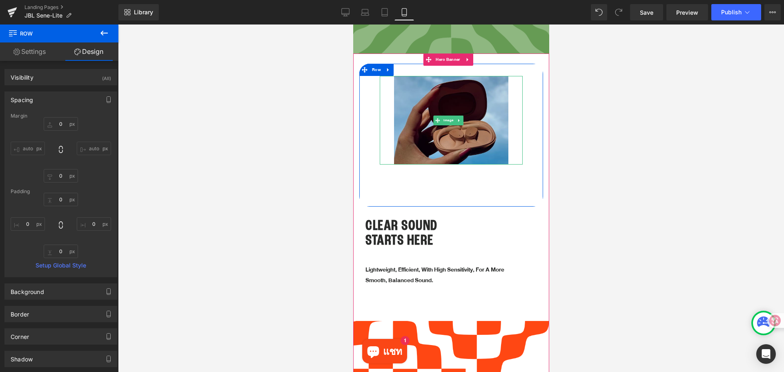
scroll to position [312, 0]
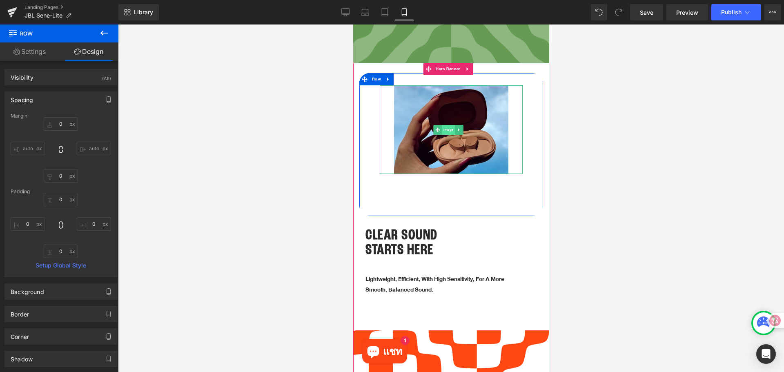
click at [445, 128] on span "Image" at bounding box center [447, 130] width 13 height 10
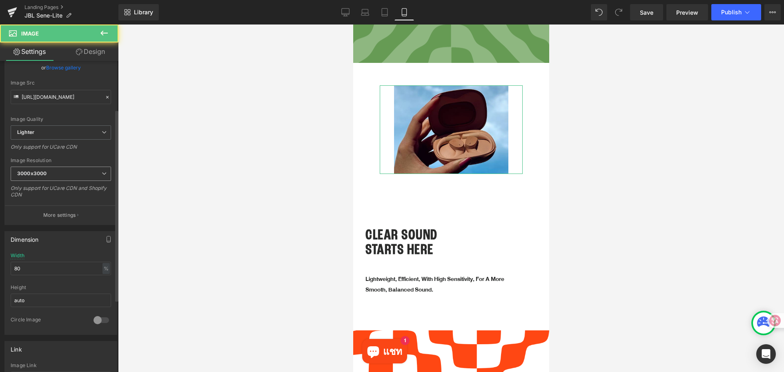
scroll to position [82, 0]
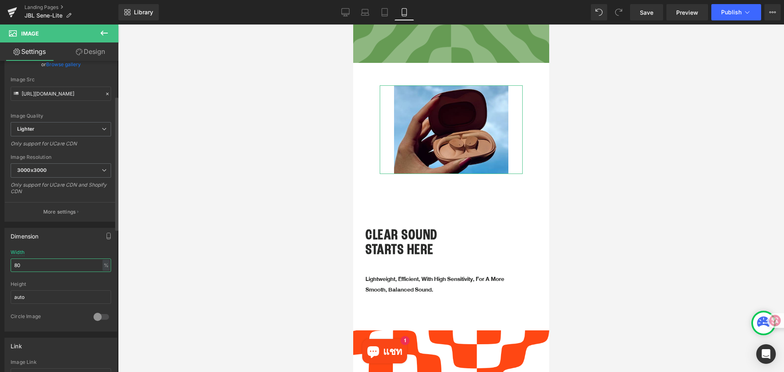
drag, startPoint x: 13, startPoint y: 263, endPoint x: 2, endPoint y: 263, distance: 11.0
click at [2, 263] on div "Dimension 80% Width 80 % % px auto Height auto 0 Circle Image" at bounding box center [61, 277] width 122 height 110
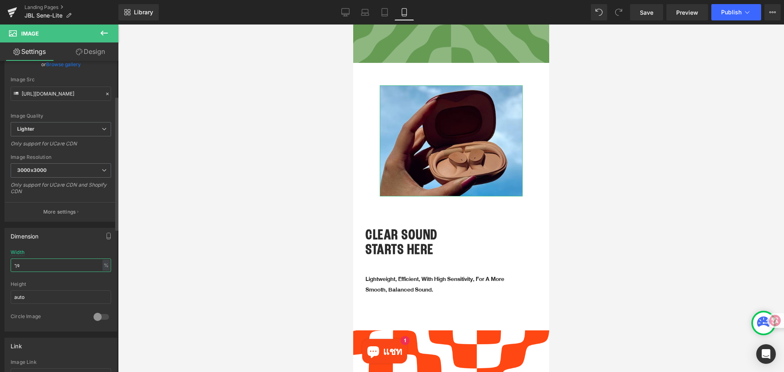
type input "ๅ"
type input "+"
type input "100"
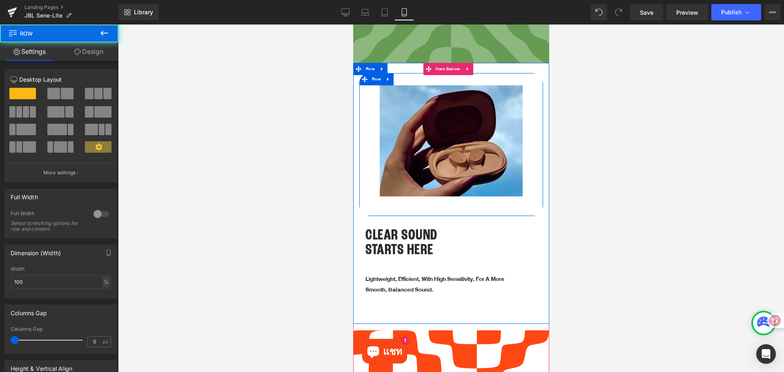
click at [525, 139] on div "Image" at bounding box center [451, 140] width 184 height 111
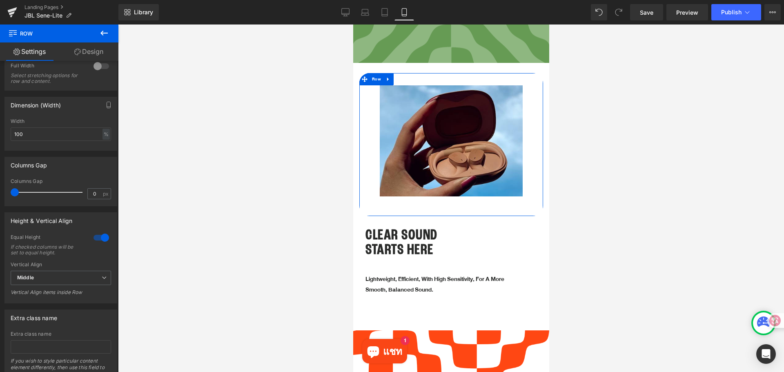
scroll to position [25, 0]
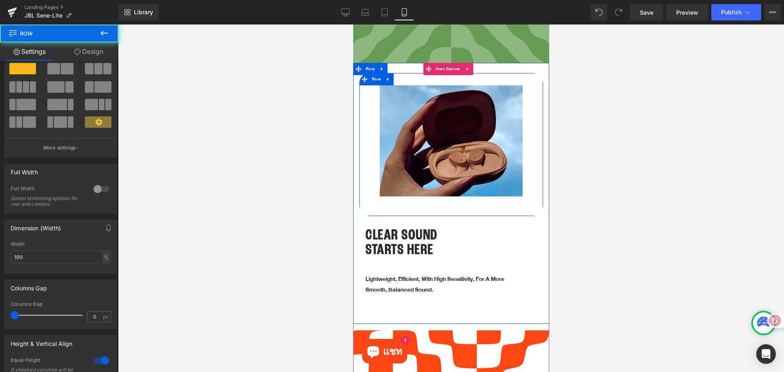
click at [371, 135] on div "Image" at bounding box center [451, 140] width 184 height 111
click at [377, 81] on span "Row" at bounding box center [375, 79] width 13 height 12
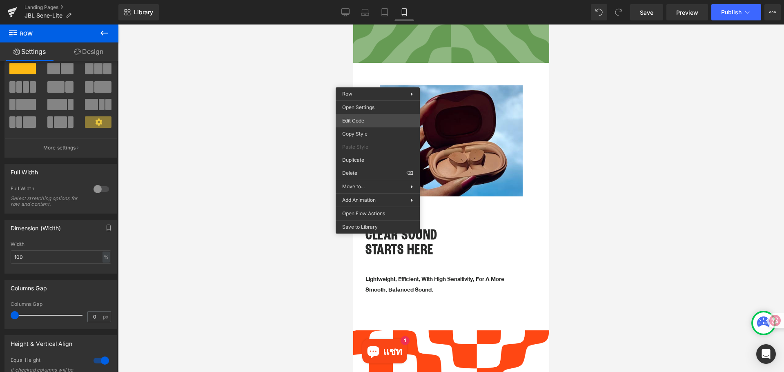
click at [364, 0] on div "Row You are previewing how the will restyle your page. You can not edit Element…" at bounding box center [392, 0] width 784 height 0
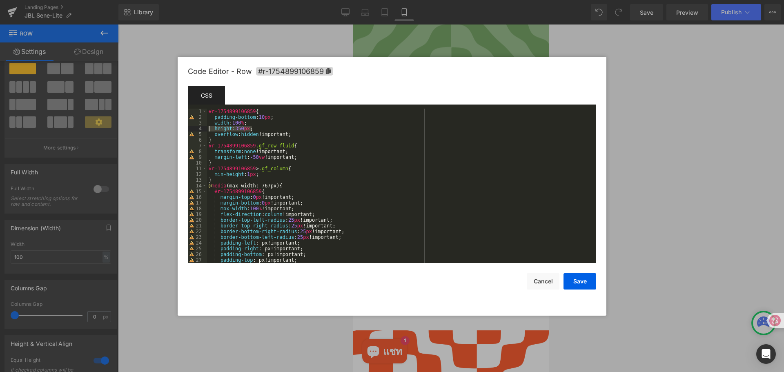
drag, startPoint x: 254, startPoint y: 128, endPoint x: 204, endPoint y: 131, distance: 50.3
click at [204, 131] on pre "1 2 3 4 5 6 7 8 9 10 11 12 13 14 15 16 17 18 19 20 21 22 23 24 25 26 27 28 #r-1…" at bounding box center [392, 186] width 408 height 154
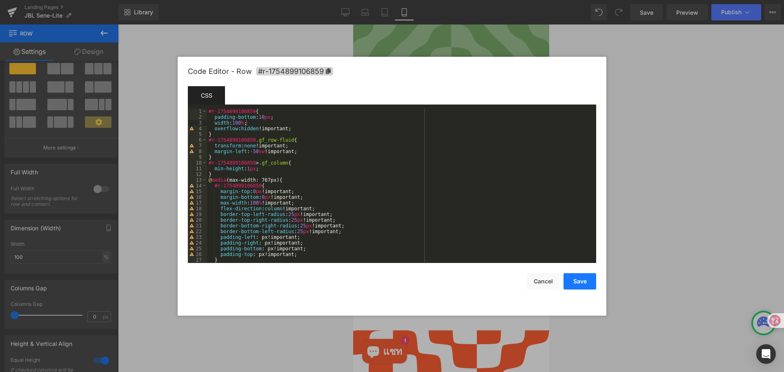
click at [588, 284] on button "Save" at bounding box center [579, 281] width 33 height 16
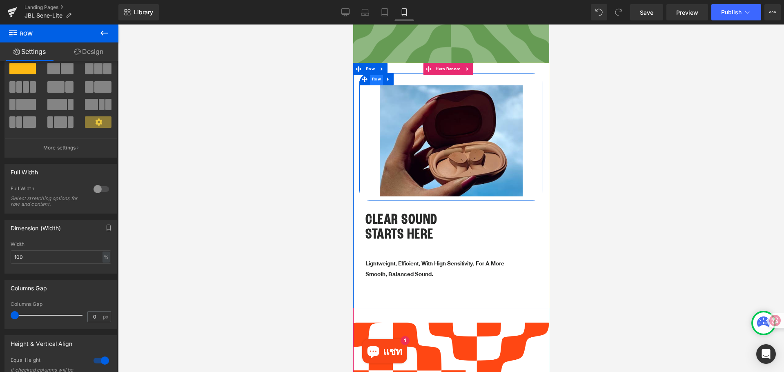
click at [371, 80] on span "Row" at bounding box center [375, 79] width 13 height 12
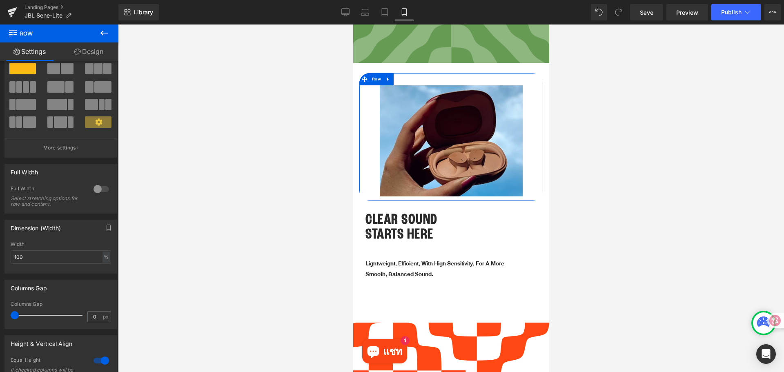
click at [96, 52] on link "Design" at bounding box center [88, 51] width 59 height 18
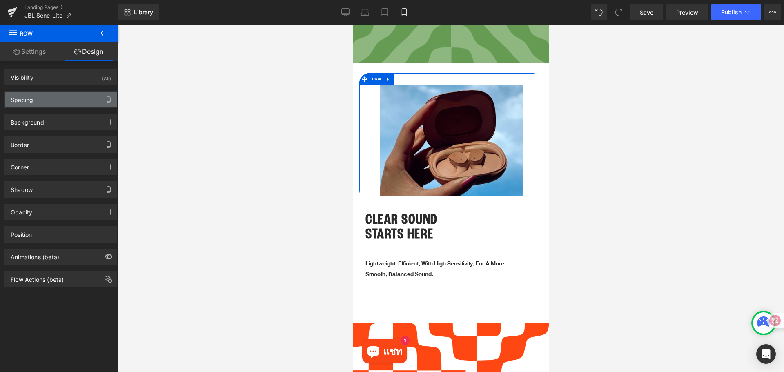
type input "25"
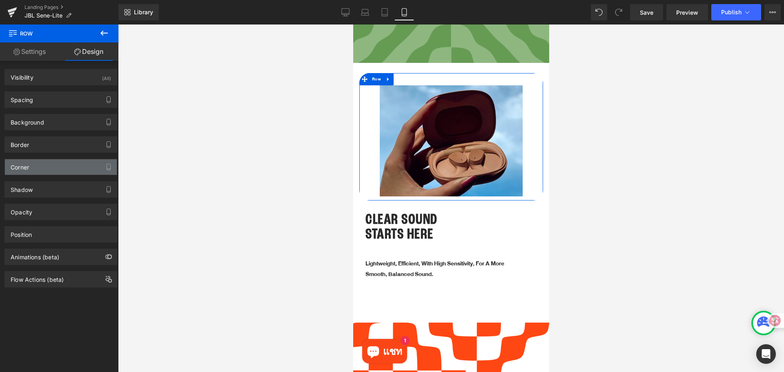
click at [57, 164] on div "Corner" at bounding box center [61, 167] width 112 height 16
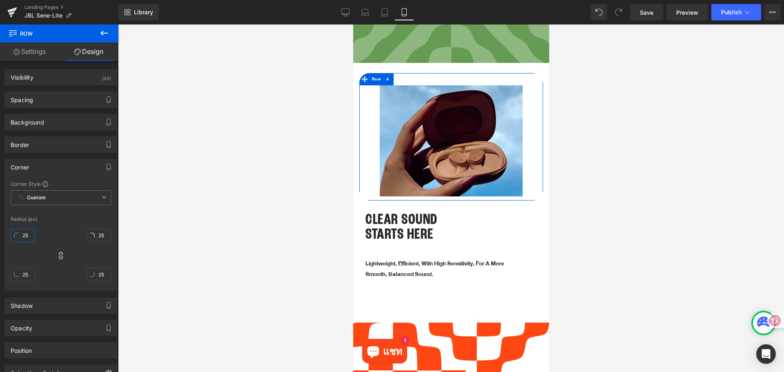
click at [25, 239] on input "25" at bounding box center [23, 235] width 24 height 13
type input "0"
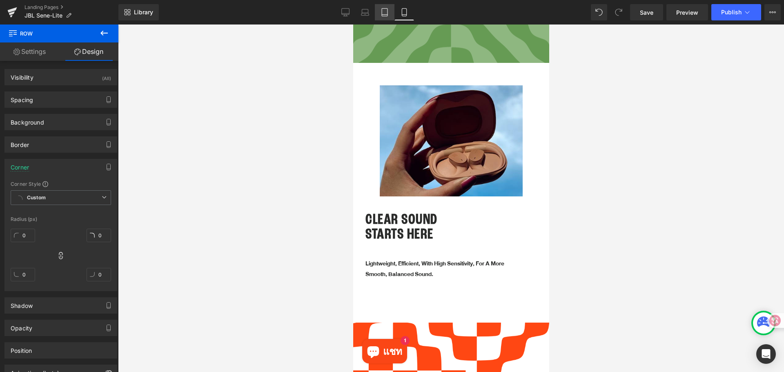
click at [383, 15] on icon at bounding box center [384, 12] width 8 height 8
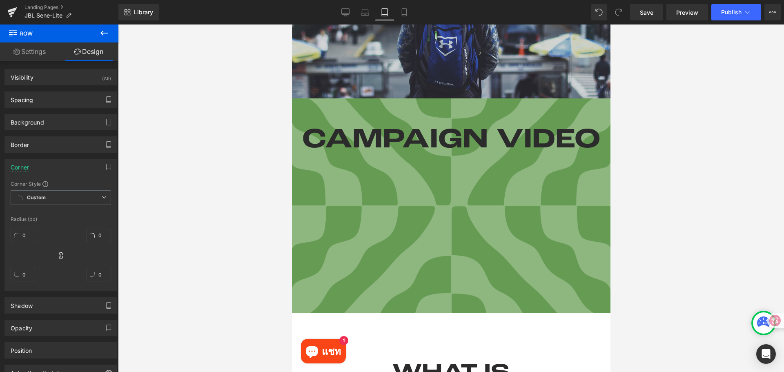
type input "25"
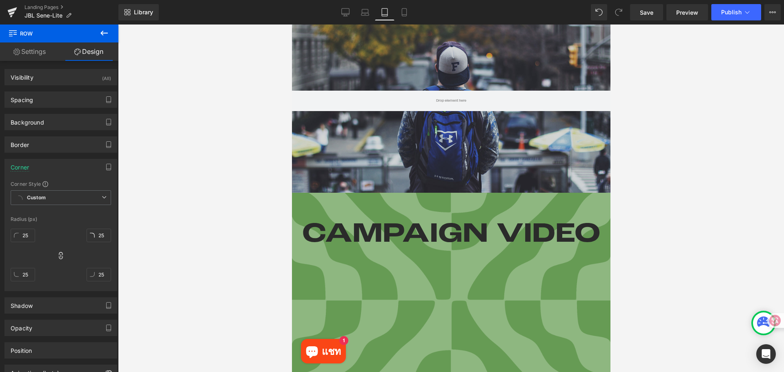
scroll to position [163, 0]
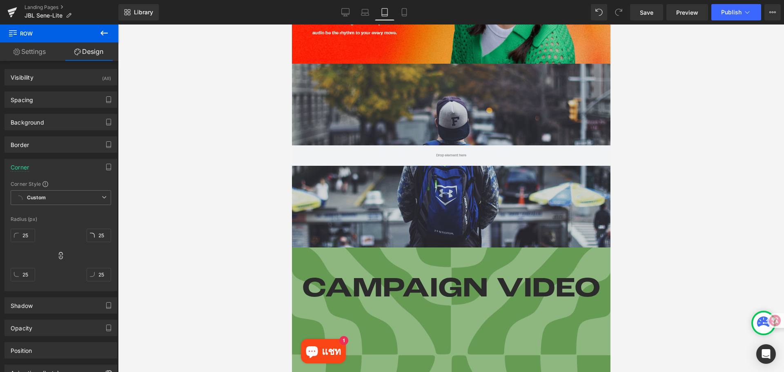
click at [362, 97] on div "Hero Banner 200px 200px" at bounding box center [450, 156] width 318 height 184
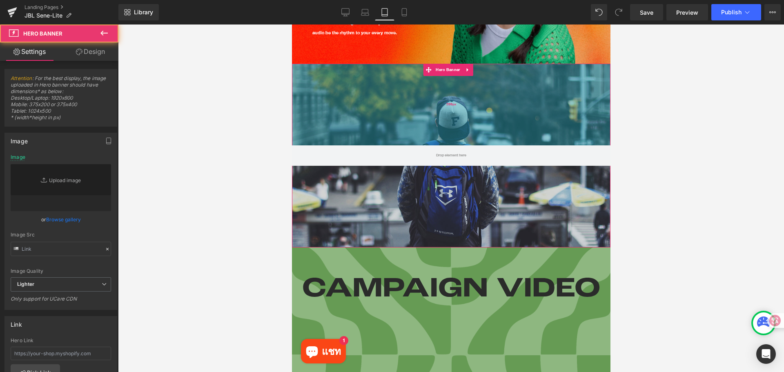
type input "[URL][DOMAIN_NAME]"
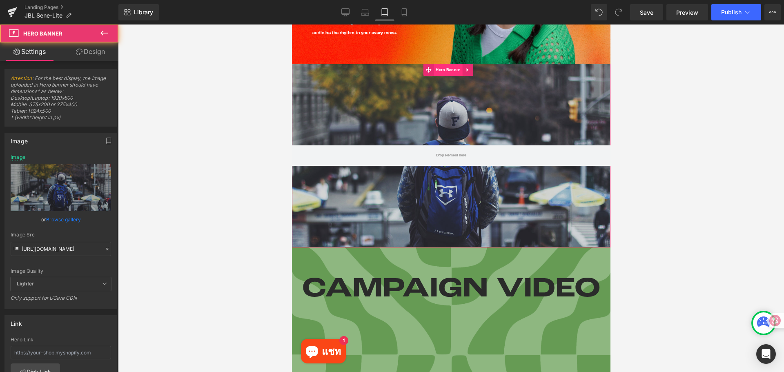
click at [454, 70] on span "Hero Banner" at bounding box center [447, 70] width 29 height 12
click at [106, 48] on link "Design" at bounding box center [90, 51] width 59 height 18
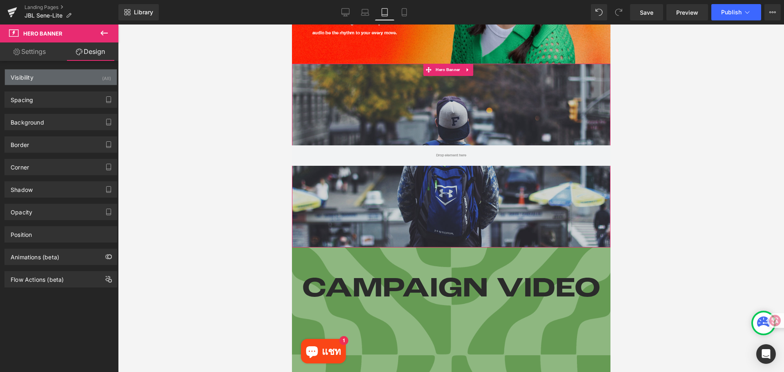
click at [78, 78] on div "Visibility (All)" at bounding box center [61, 77] width 112 height 16
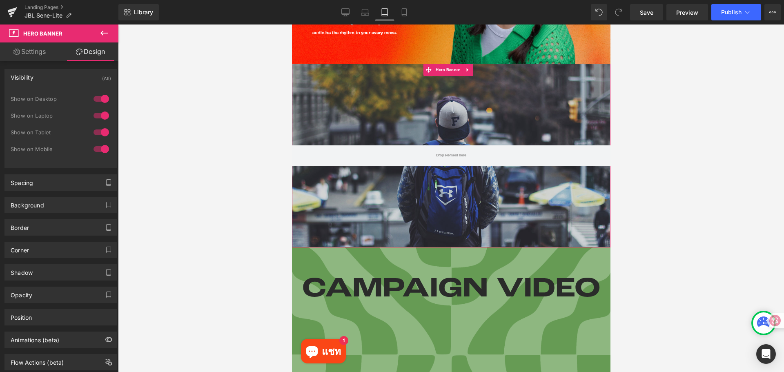
click at [98, 136] on div at bounding box center [101, 132] width 20 height 13
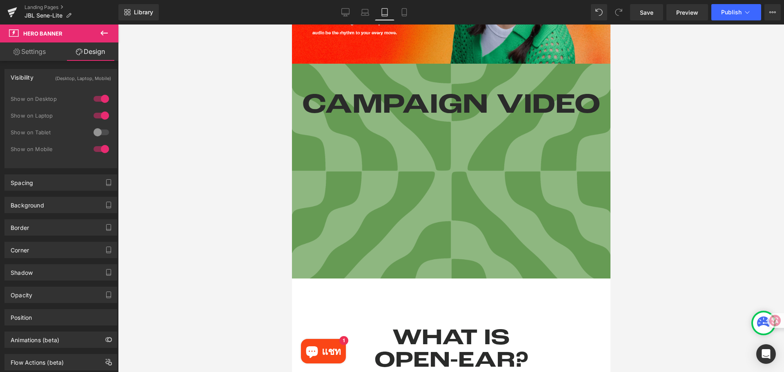
click at [99, 116] on div at bounding box center [101, 115] width 20 height 13
click at [103, 97] on div at bounding box center [101, 98] width 20 height 13
click at [686, 221] on div at bounding box center [451, 197] width 666 height 347
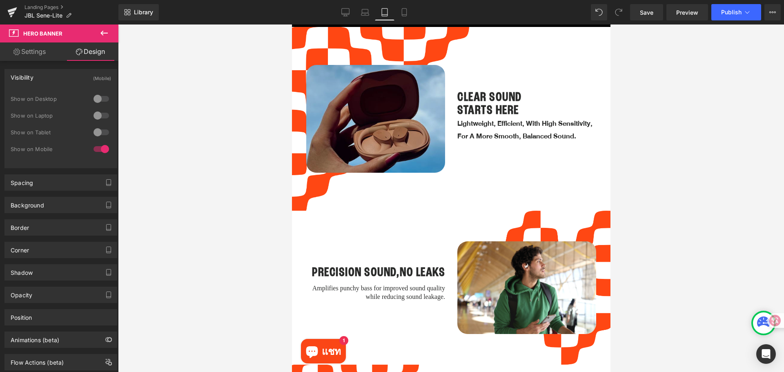
scroll to position [816, 0]
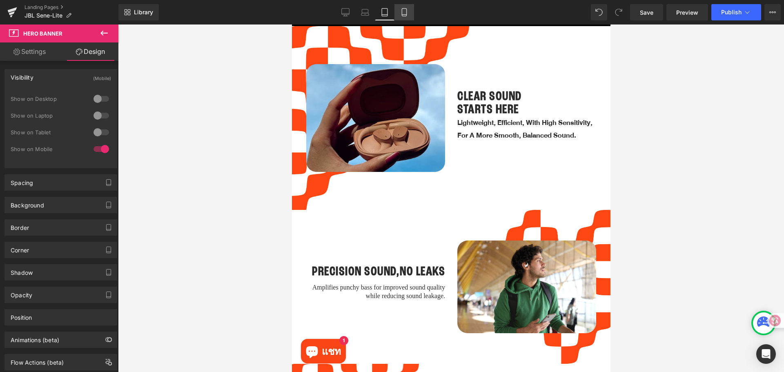
click at [400, 6] on link "Mobile" at bounding box center [404, 12] width 20 height 16
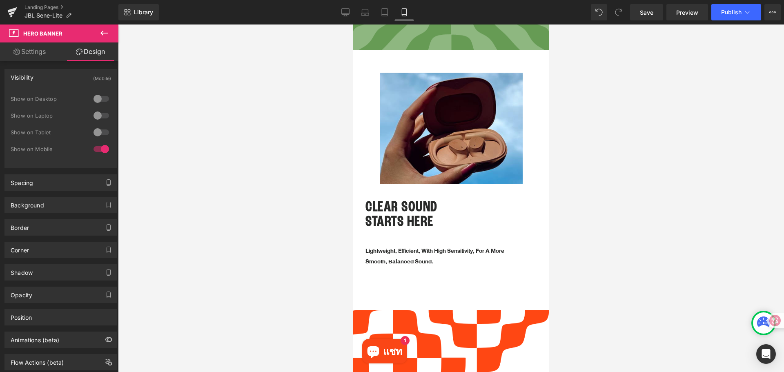
scroll to position [327, 0]
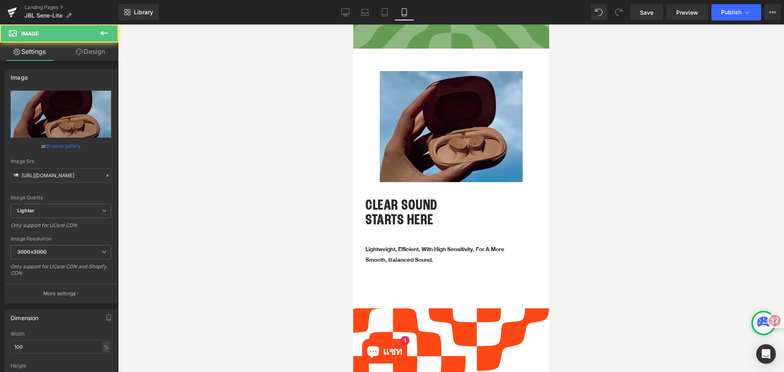
click at [466, 146] on img at bounding box center [450, 126] width 143 height 111
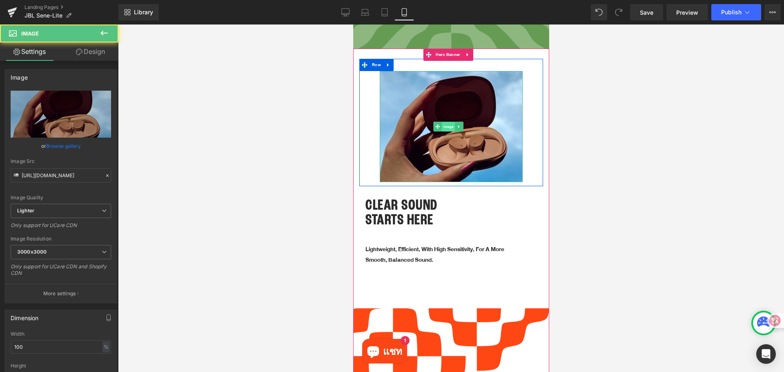
click at [450, 123] on span "Image" at bounding box center [447, 127] width 13 height 10
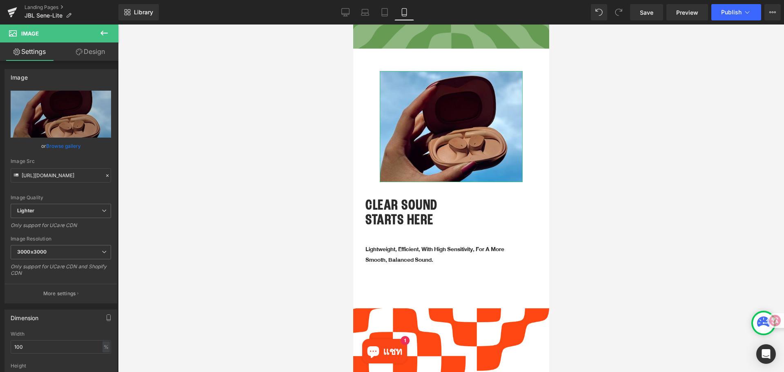
click at [97, 50] on link "Design" at bounding box center [90, 51] width 59 height 18
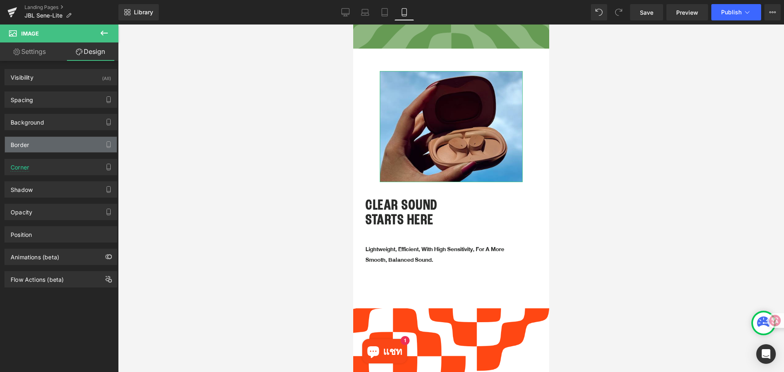
type input "0"
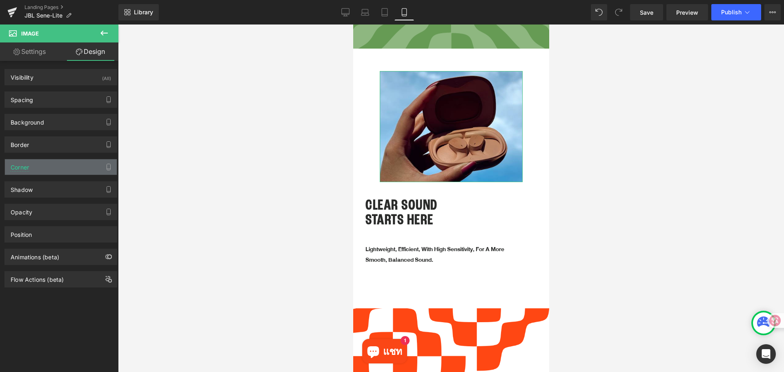
click at [74, 171] on div "Corner" at bounding box center [61, 167] width 112 height 16
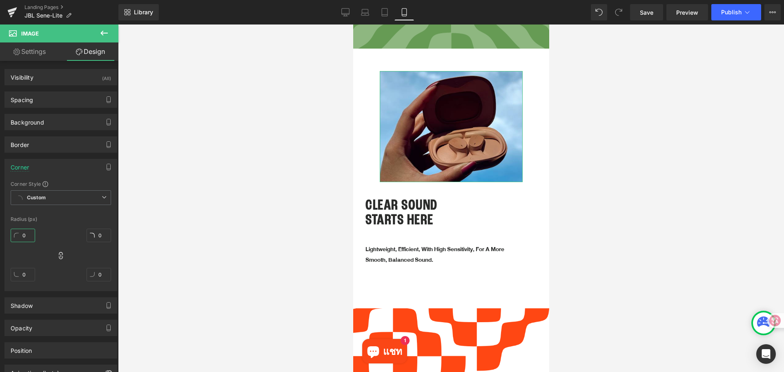
click at [27, 235] on input "0" at bounding box center [23, 235] width 24 height 13
type input "2"
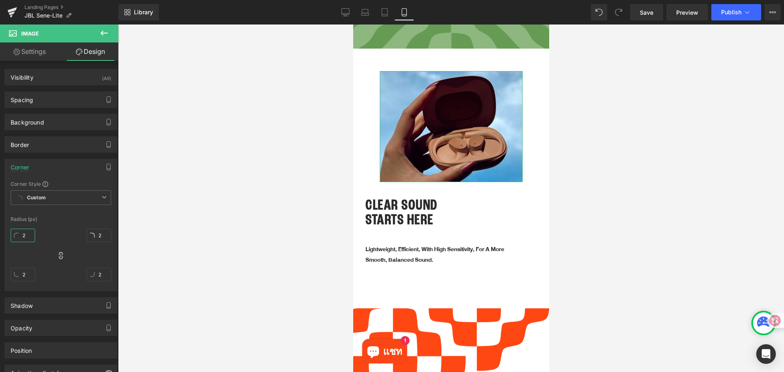
type input "25"
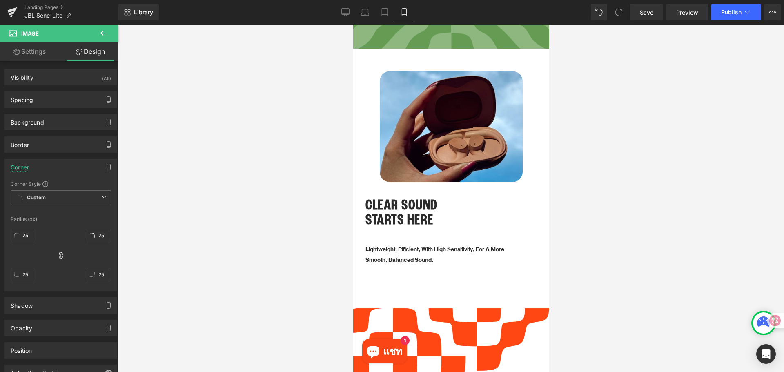
click at [625, 151] on div at bounding box center [451, 197] width 666 height 347
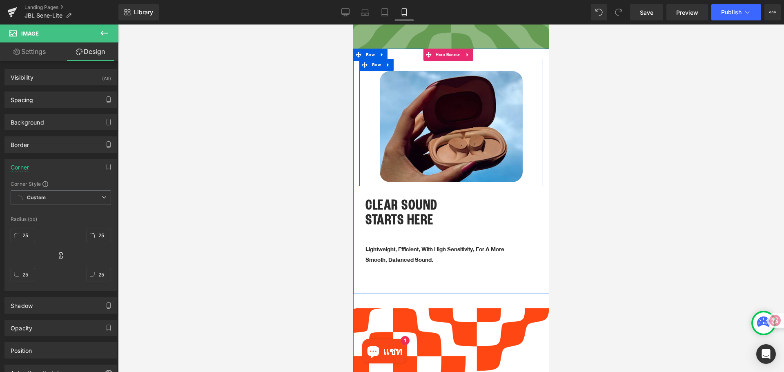
click at [369, 113] on div "Image" at bounding box center [451, 126] width 184 height 111
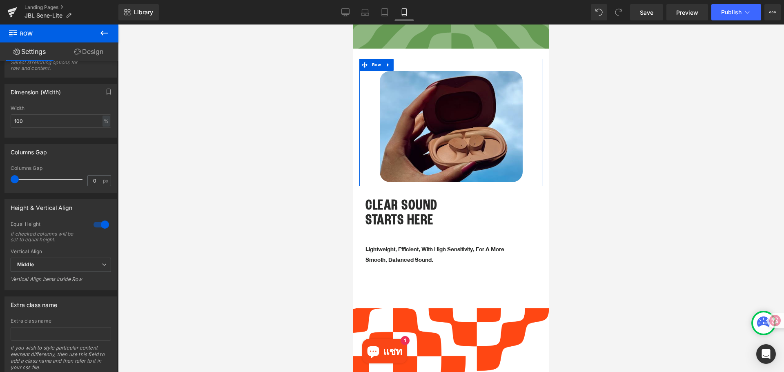
scroll to position [188, 0]
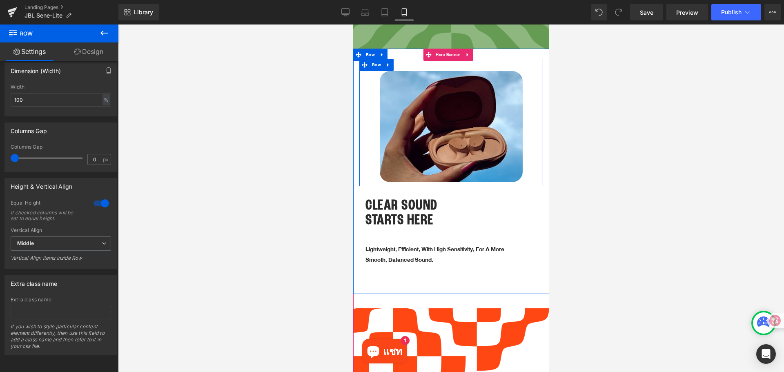
click at [371, 128] on div "Image" at bounding box center [451, 126] width 184 height 111
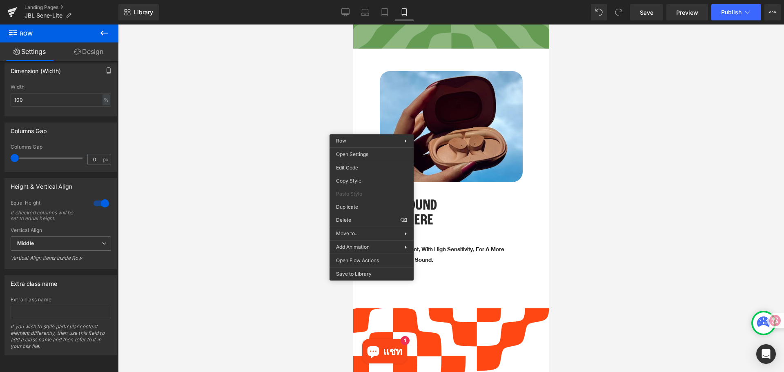
click at [617, 125] on div at bounding box center [451, 197] width 666 height 347
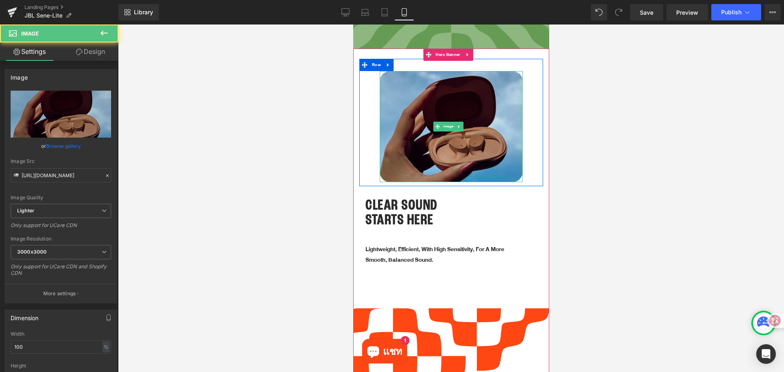
click at [496, 128] on img at bounding box center [450, 126] width 143 height 111
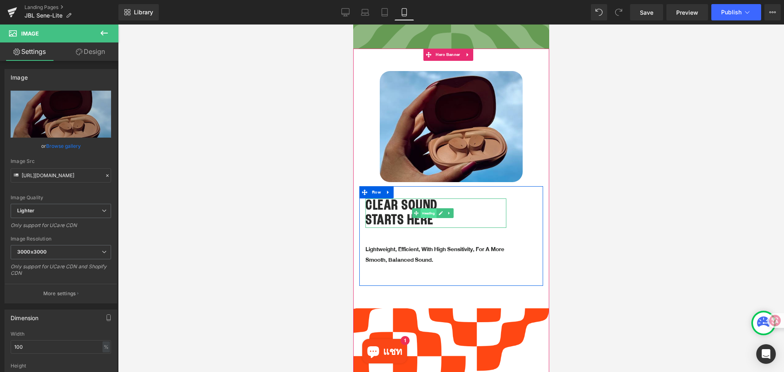
click at [431, 208] on span "Heading" at bounding box center [428, 213] width 16 height 10
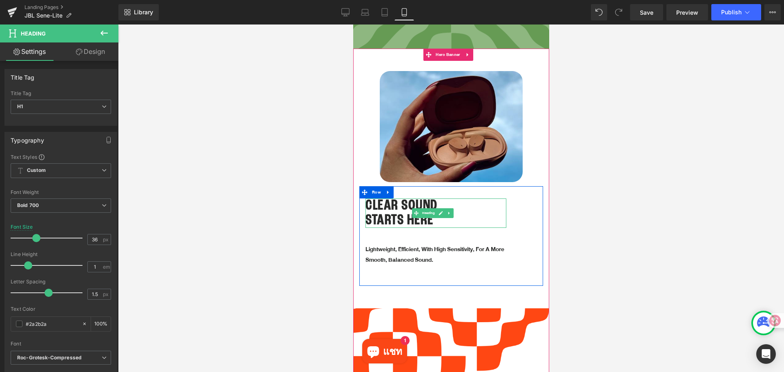
click at [370, 213] on h1 "STARTS HERE" at bounding box center [435, 220] width 141 height 15
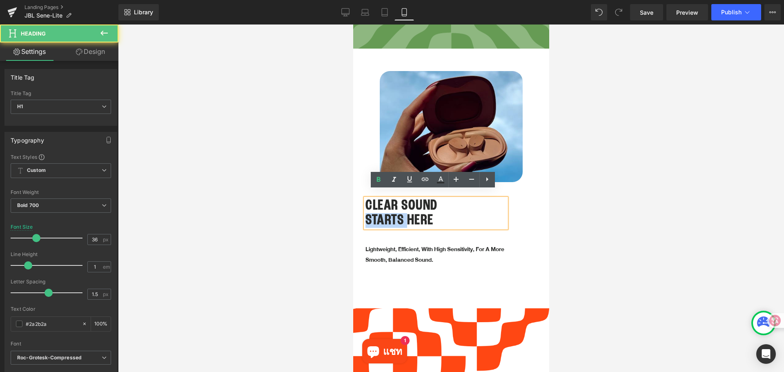
click at [370, 213] on h1 "STARTS HERE" at bounding box center [435, 220] width 141 height 15
click at [368, 213] on h1 "STARTS HERE" at bounding box center [435, 220] width 141 height 15
click at [366, 213] on h1 "STARTS HERE" at bounding box center [435, 220] width 141 height 15
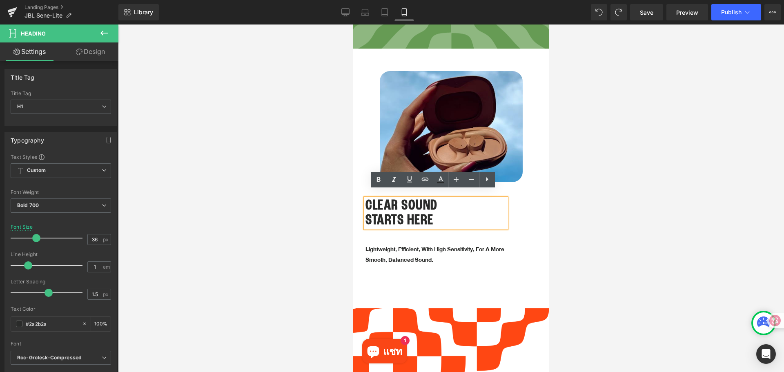
click at [367, 213] on h1 "STARTS HERE" at bounding box center [435, 220] width 141 height 15
click at [399, 227] on div "CLEAR SOUND STARTS HERE Heading Lightweight, efficient, with high sensitivity, …" at bounding box center [435, 239] width 141 height 83
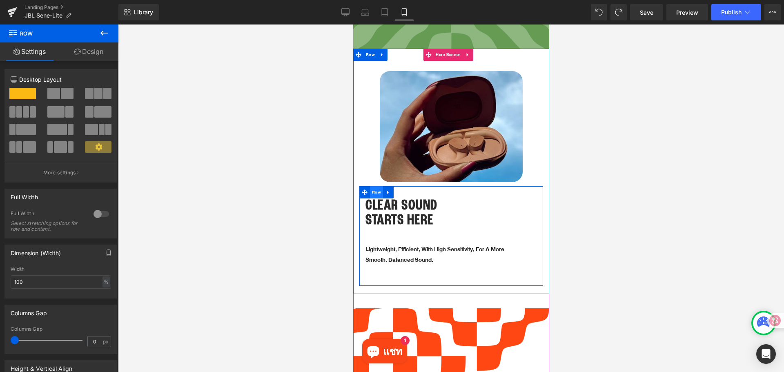
click at [374, 187] on span "Row" at bounding box center [375, 192] width 13 height 12
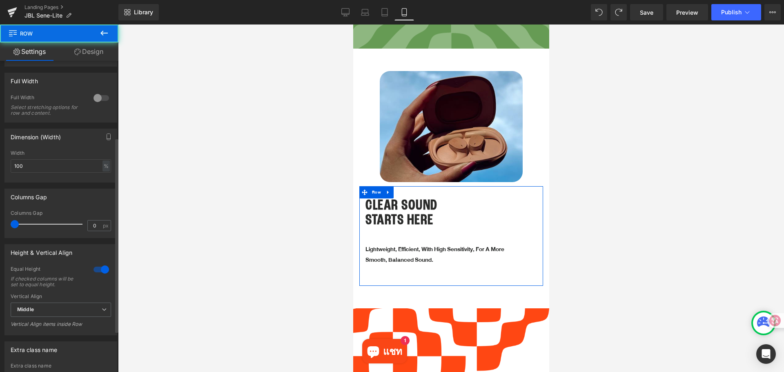
scroll to position [122, 0]
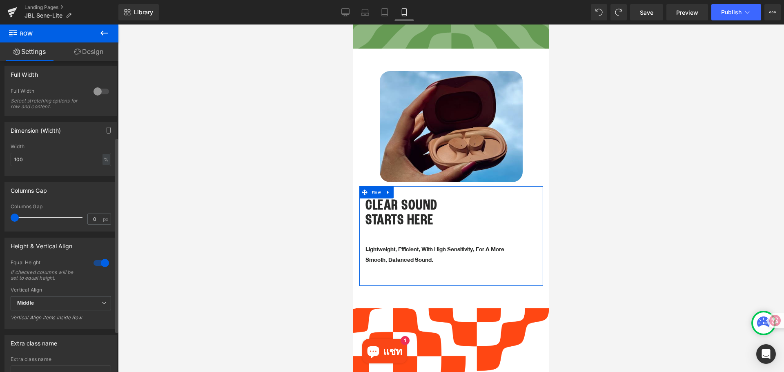
click at [98, 260] on div at bounding box center [101, 262] width 20 height 13
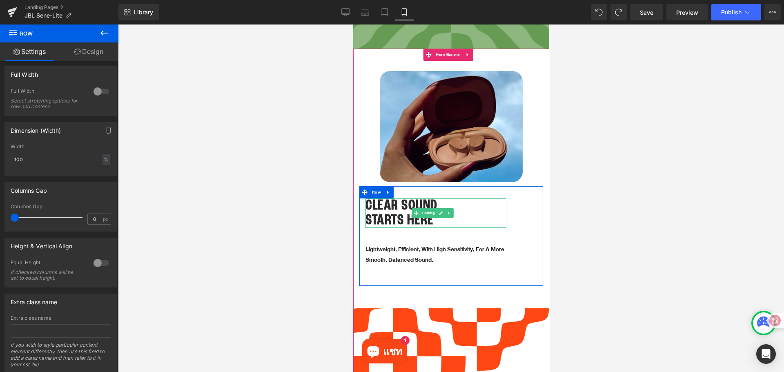
click at [380, 213] on h1 "STARTS HERE" at bounding box center [435, 220] width 141 height 15
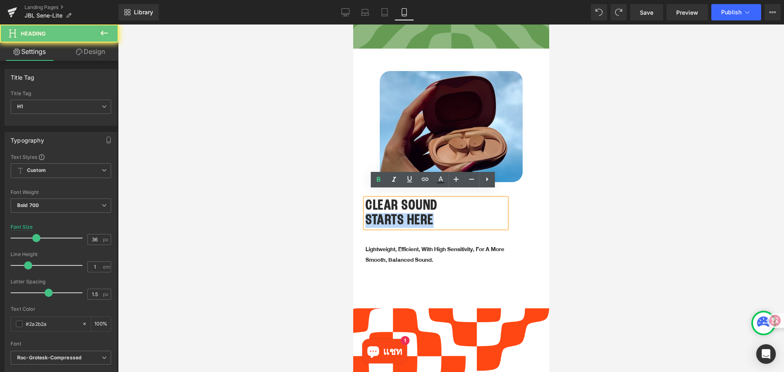
click at [380, 213] on h1 "STARTS HERE" at bounding box center [435, 220] width 141 height 15
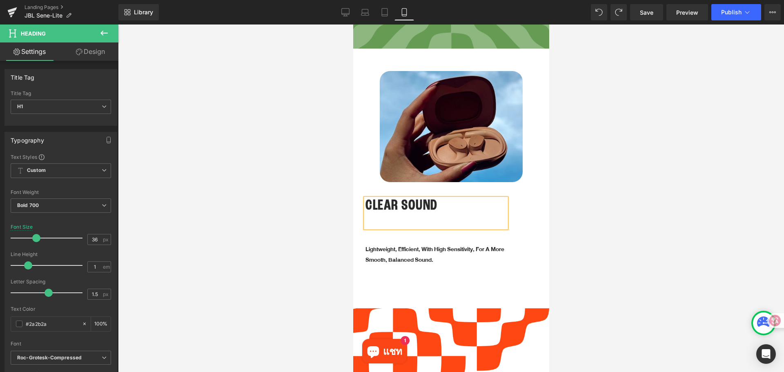
click at [443, 198] on h1 "CLEAR SOUND" at bounding box center [435, 205] width 141 height 15
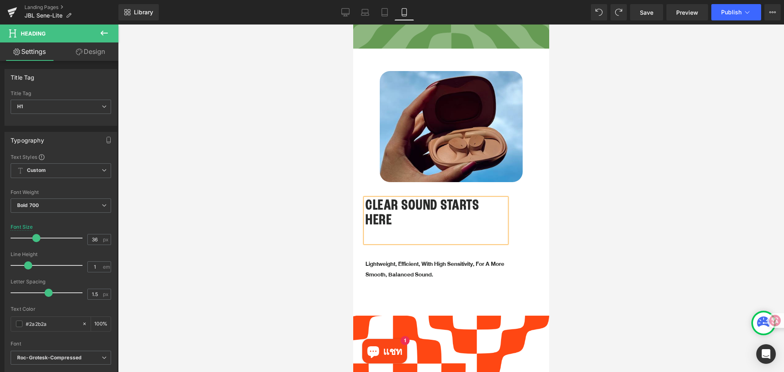
click at [602, 234] on div at bounding box center [451, 197] width 666 height 347
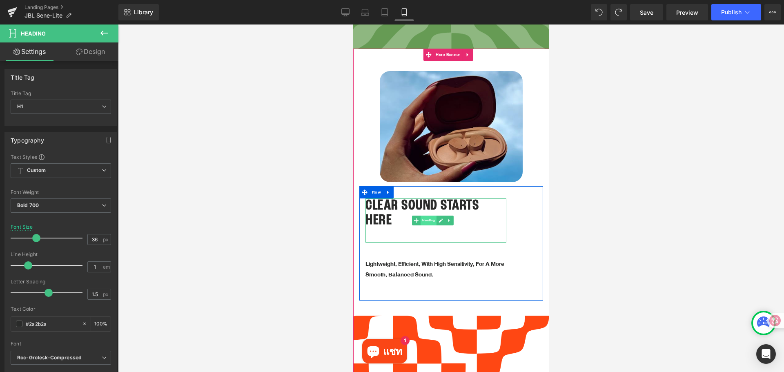
click at [428, 215] on span "Heading" at bounding box center [428, 220] width 16 height 10
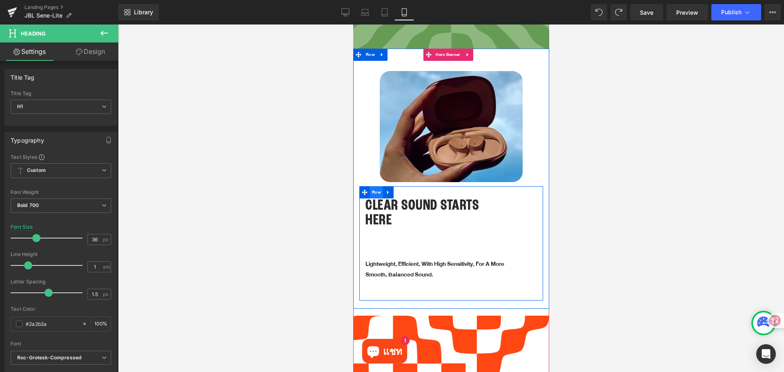
click at [372, 186] on span "Row" at bounding box center [375, 192] width 13 height 12
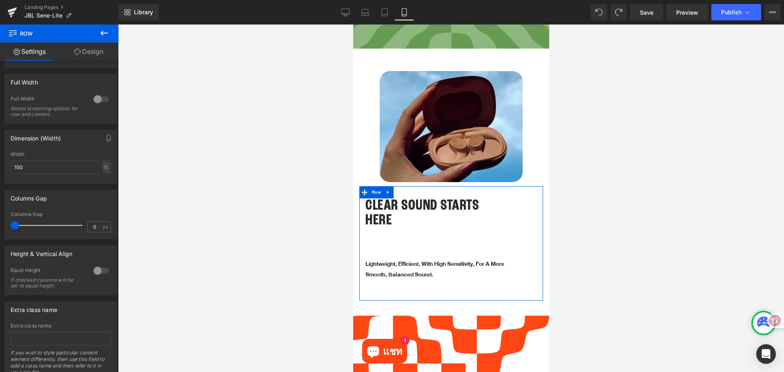
scroll to position [0, 0]
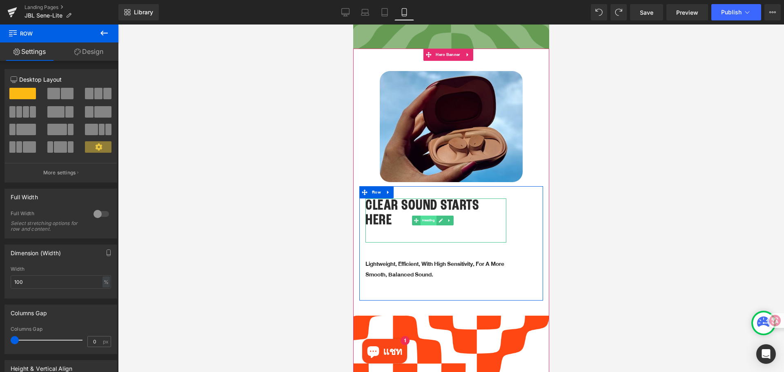
click at [429, 215] on span "Heading" at bounding box center [428, 220] width 16 height 10
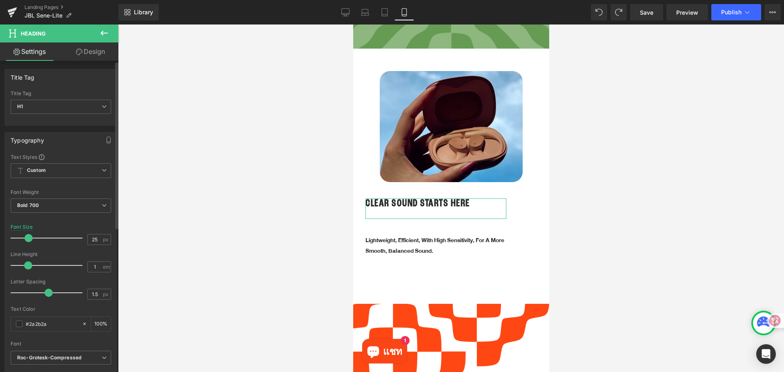
type input "26"
drag, startPoint x: 34, startPoint y: 240, endPoint x: 27, endPoint y: 240, distance: 6.9
click at [27, 240] on span at bounding box center [29, 238] width 8 height 8
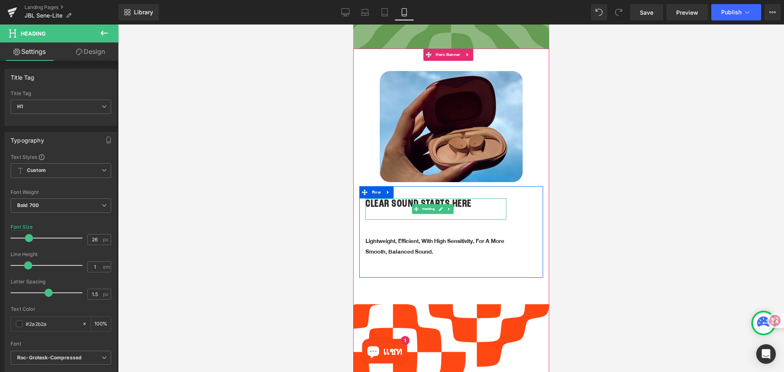
click at [391, 209] on h1 at bounding box center [435, 214] width 141 height 11
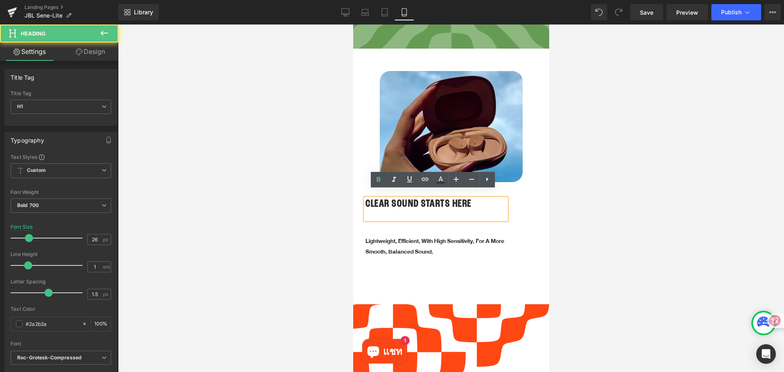
click at [391, 209] on h1 at bounding box center [435, 214] width 141 height 11
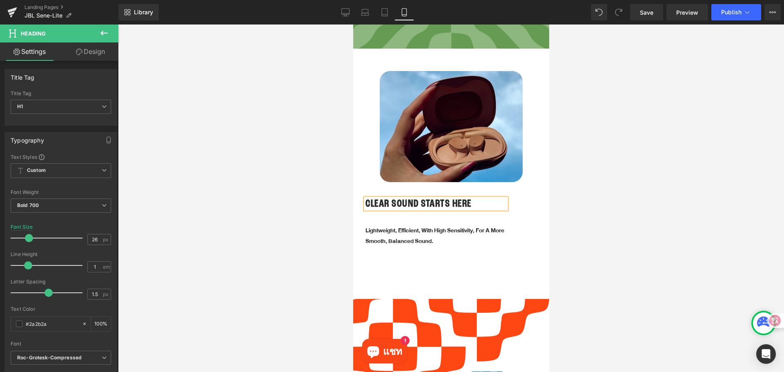
click at [607, 210] on div at bounding box center [451, 197] width 666 height 347
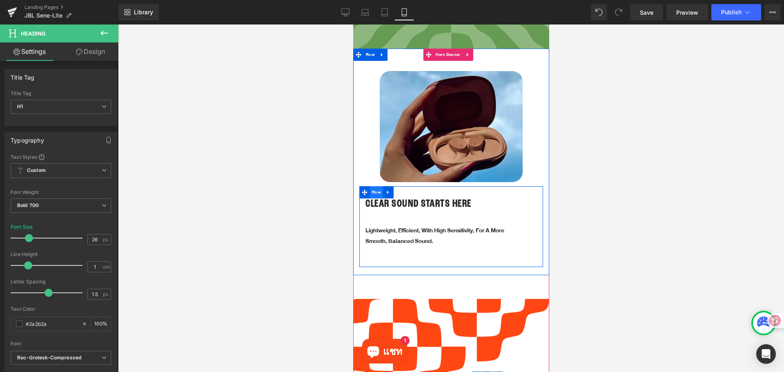
click at [378, 187] on span "Row" at bounding box center [375, 192] width 13 height 12
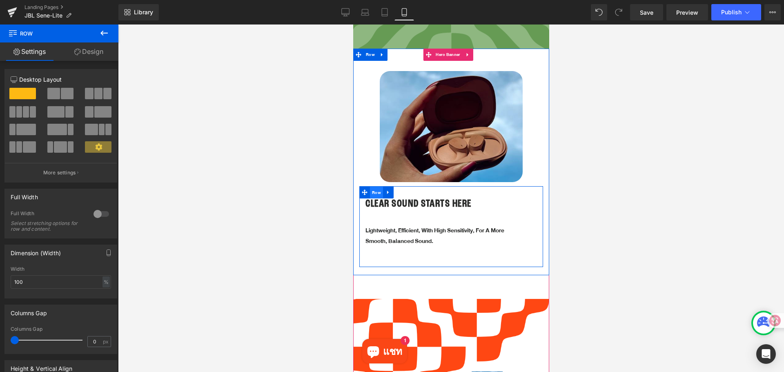
click at [377, 187] on span "Row" at bounding box center [375, 193] width 13 height 12
click at [377, 186] on span "Row" at bounding box center [375, 192] width 13 height 12
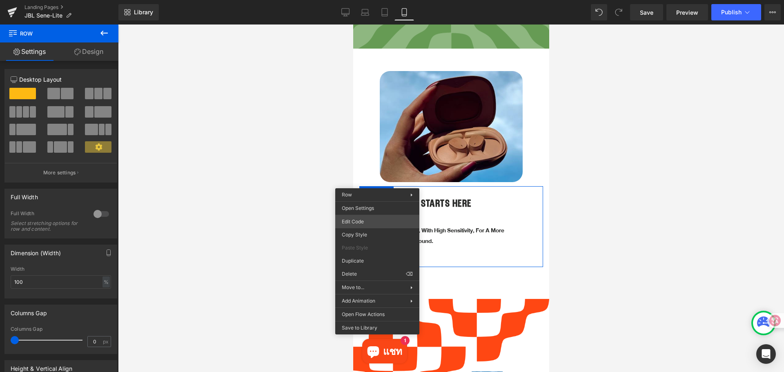
click at [369, 0] on div "Row You are previewing how the will restyle your page. You can not edit Element…" at bounding box center [392, 0] width 784 height 0
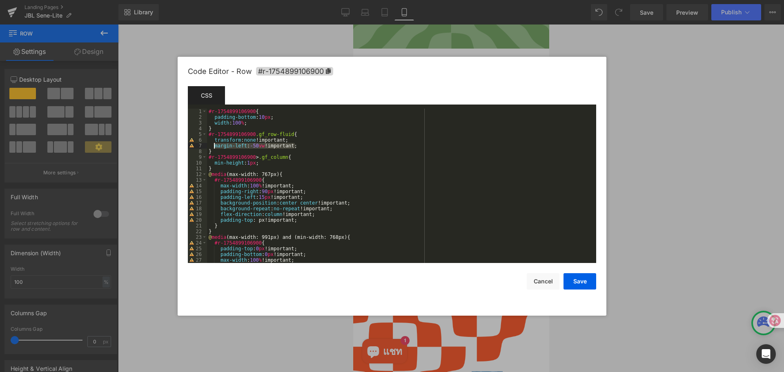
drag, startPoint x: 297, startPoint y: 145, endPoint x: 213, endPoint y: 145, distance: 84.5
click at [213, 145] on div "#r-1754899106900 { padding-bottom : 10 px ; width : 100 % ; } #r-1754899106900 …" at bounding box center [400, 192] width 386 height 166
click at [584, 283] on button "Save" at bounding box center [579, 281] width 33 height 16
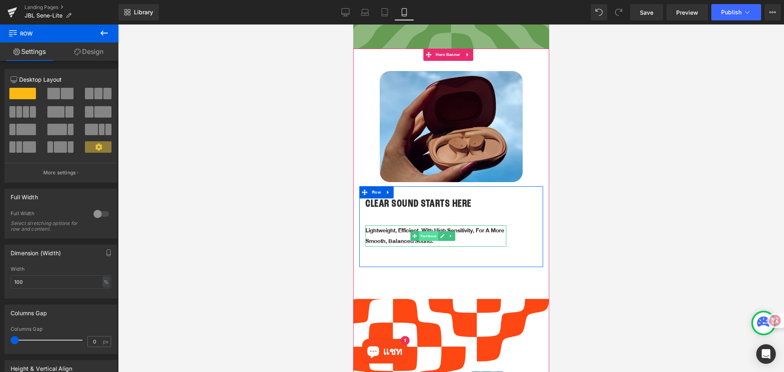
drag, startPoint x: 435, startPoint y: 224, endPoint x: 638, endPoint y: 239, distance: 204.2
click at [435, 231] on span "Text Block" at bounding box center [427, 236] width 19 height 10
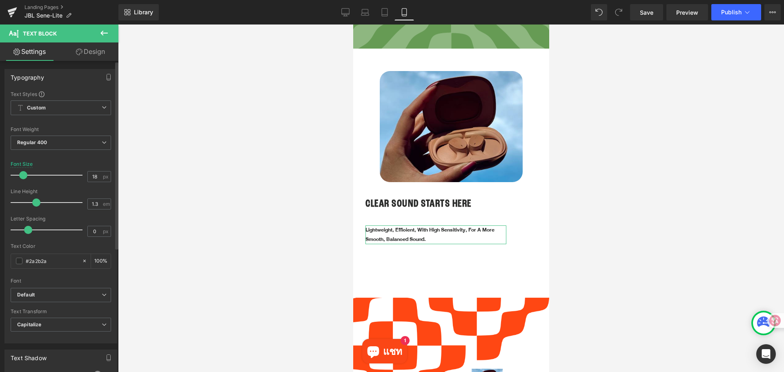
click at [24, 173] on span at bounding box center [23, 175] width 8 height 8
type input "19"
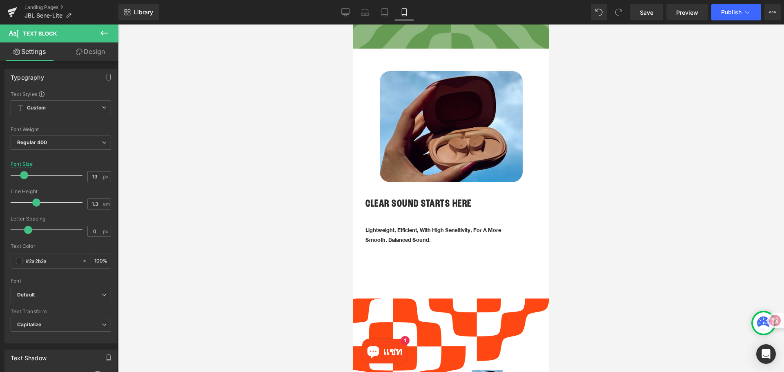
click at [644, 205] on div at bounding box center [451, 197] width 666 height 347
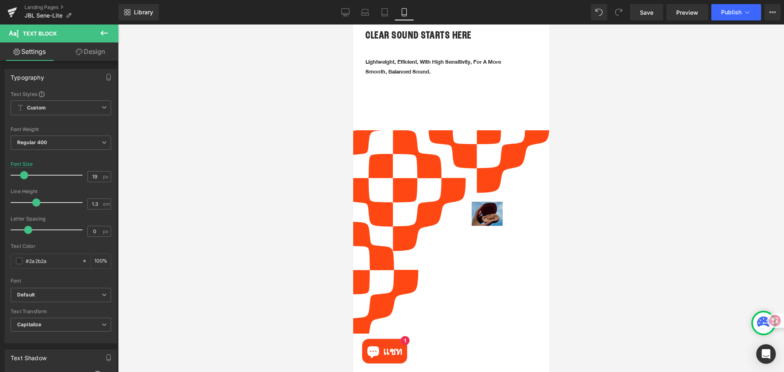
scroll to position [490, 0]
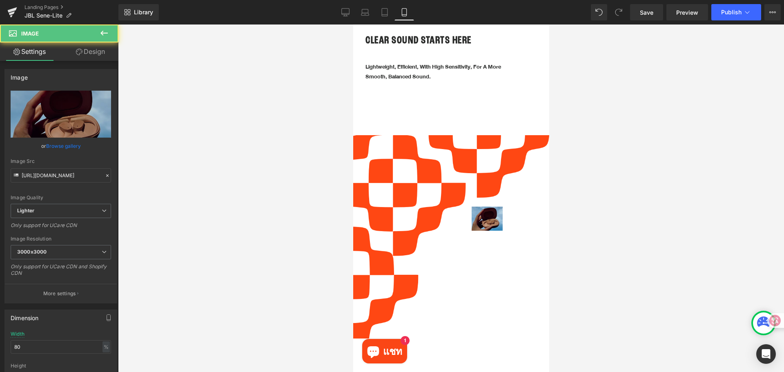
click at [475, 207] on img at bounding box center [486, 219] width 31 height 24
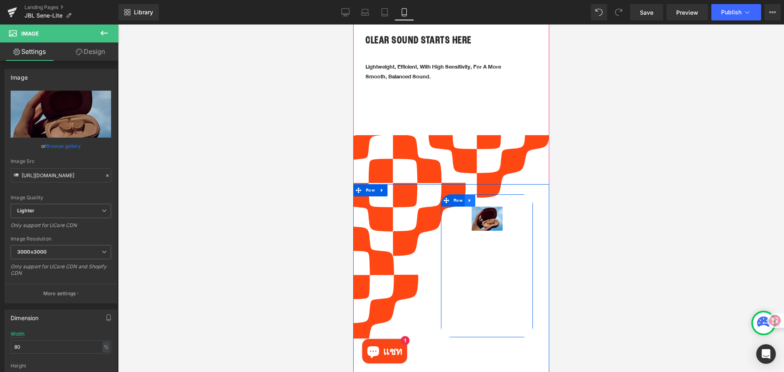
click at [469, 199] on icon at bounding box center [469, 201] width 2 height 4
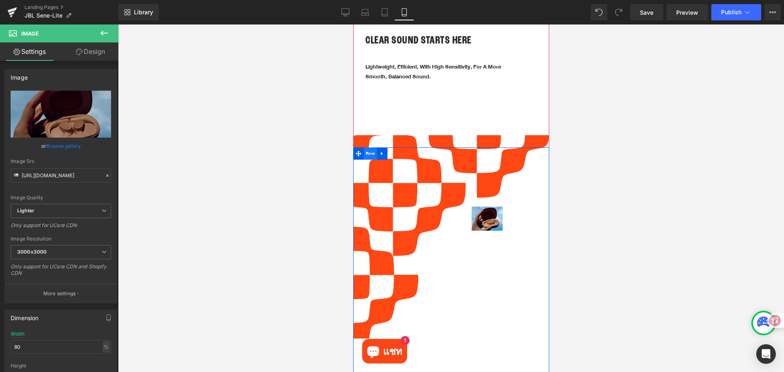
click at [368, 147] on span "Row" at bounding box center [369, 153] width 13 height 12
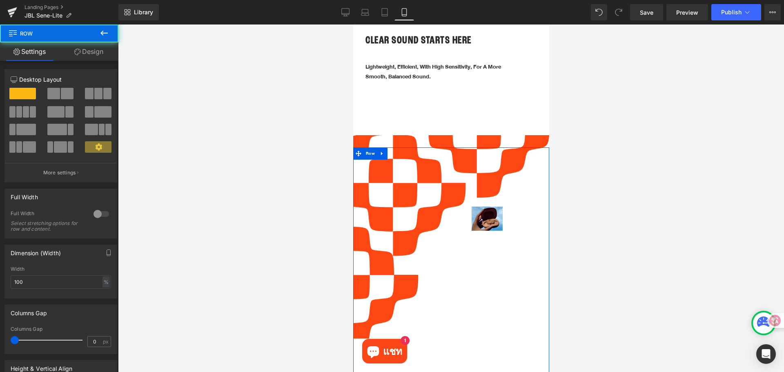
click at [89, 46] on link "Design" at bounding box center [88, 51] width 59 height 18
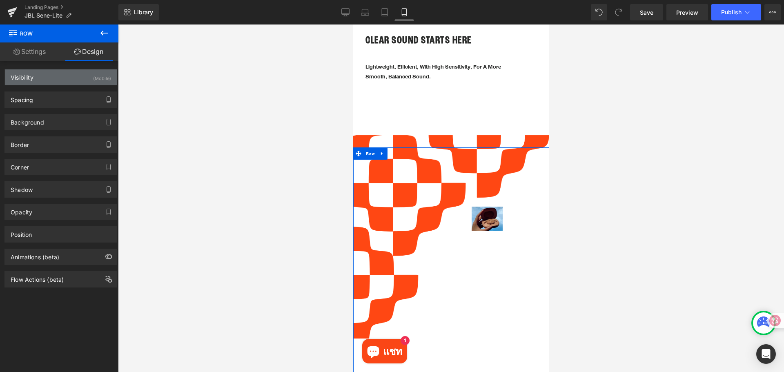
click at [84, 71] on div "Visibility (Mobile)" at bounding box center [61, 77] width 112 height 16
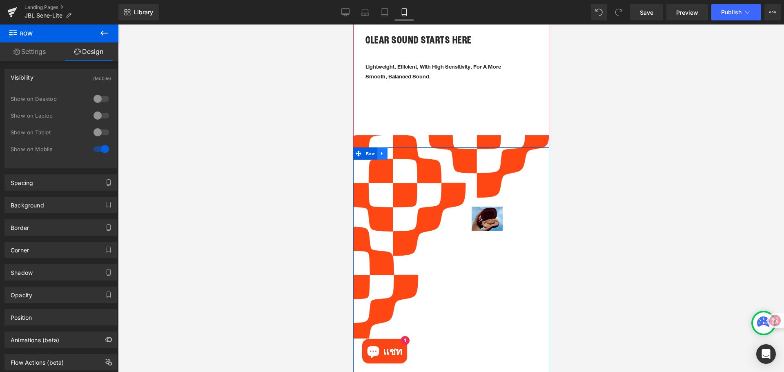
click at [385, 147] on link at bounding box center [381, 153] width 11 height 12
click at [400, 151] on icon at bounding box center [403, 154] width 6 height 6
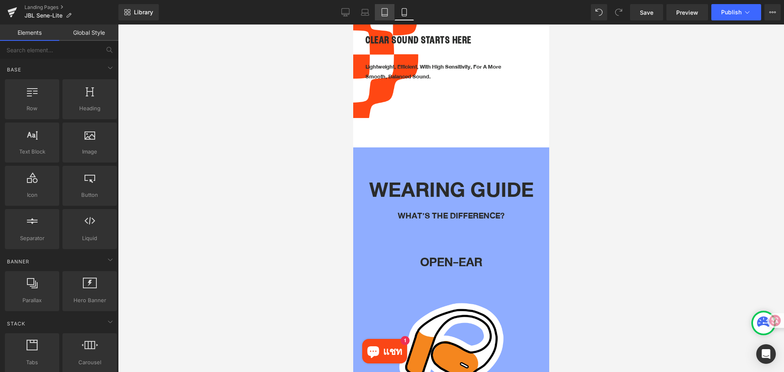
click at [381, 9] on link "Tablet" at bounding box center [385, 12] width 20 height 16
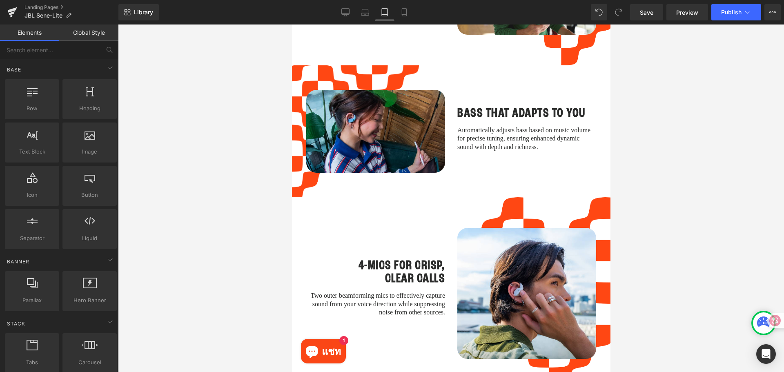
scroll to position [1319, 0]
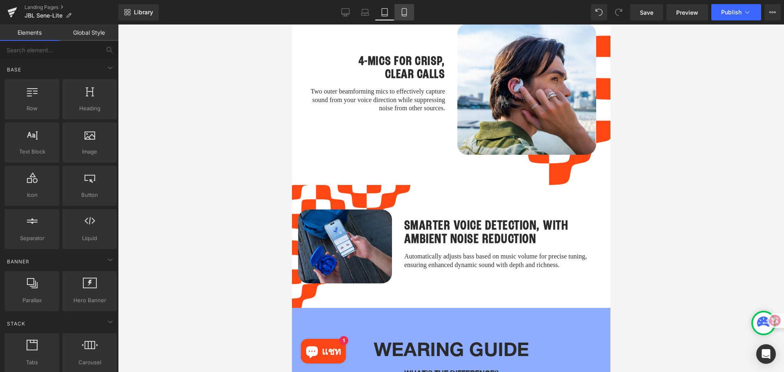
click at [397, 7] on link "Mobile" at bounding box center [404, 12] width 20 height 16
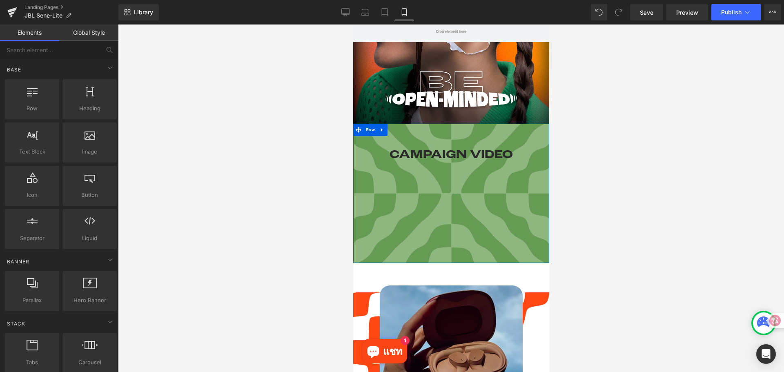
scroll to position [320, 0]
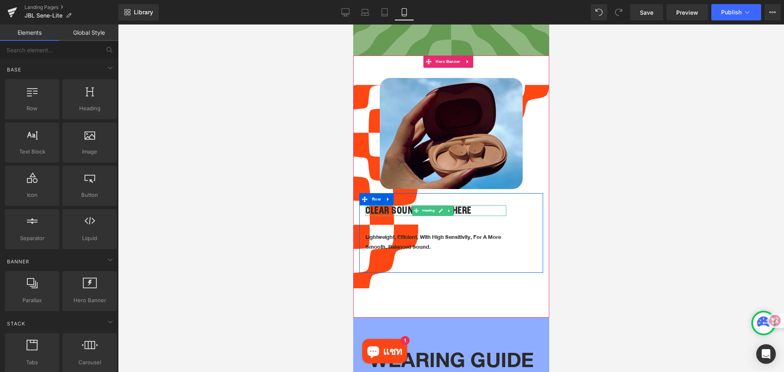
drag, startPoint x: 427, startPoint y: 205, endPoint x: 383, endPoint y: 205, distance: 43.7
click at [427, 206] on span "Heading" at bounding box center [428, 211] width 16 height 10
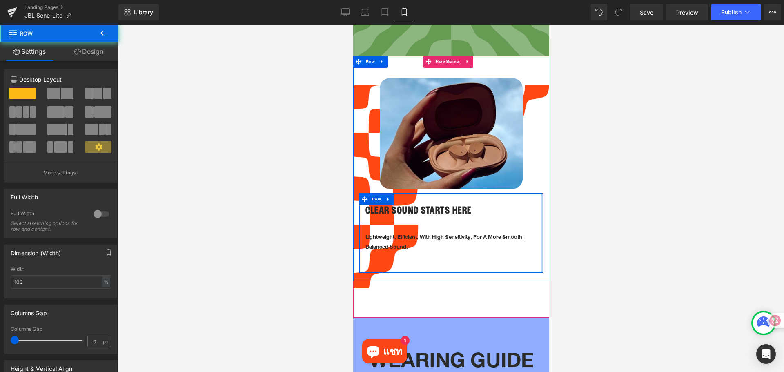
drag, startPoint x: 500, startPoint y: 207, endPoint x: 928, endPoint y: 224, distance: 427.7
click at [669, 224] on div at bounding box center [451, 197] width 666 height 347
click at [541, 233] on div at bounding box center [541, 233] width 1 height 80
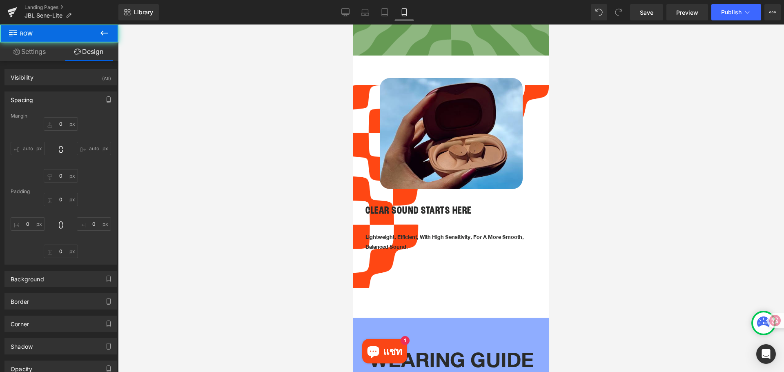
type input "0"
type input "30"
type input "3"
type input "10"
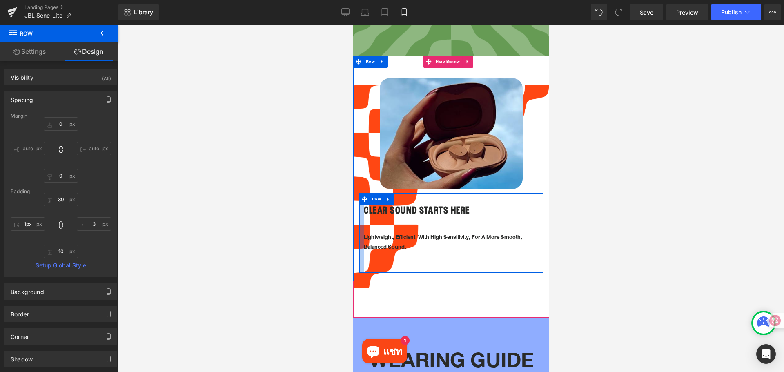
type input "0px"
drag, startPoint x: 360, startPoint y: 229, endPoint x: 353, endPoint y: 225, distance: 8.2
click at [353, 225] on div "Image Row NaNpx CLEAR SOUND STARTS HERE Heading Lightweight, efficient, with hi…" at bounding box center [451, 168] width 196 height 225
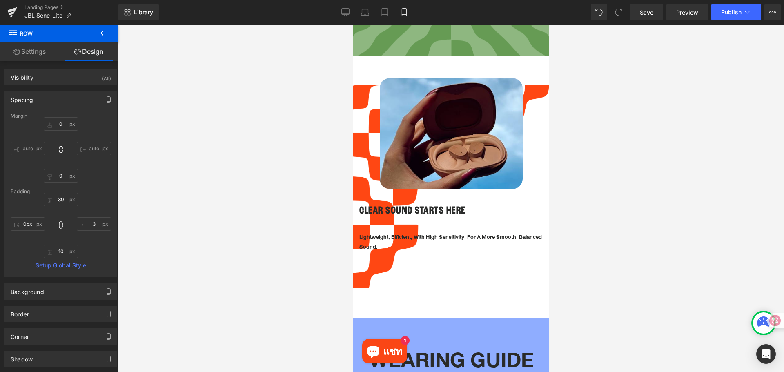
click at [659, 240] on div at bounding box center [451, 197] width 666 height 347
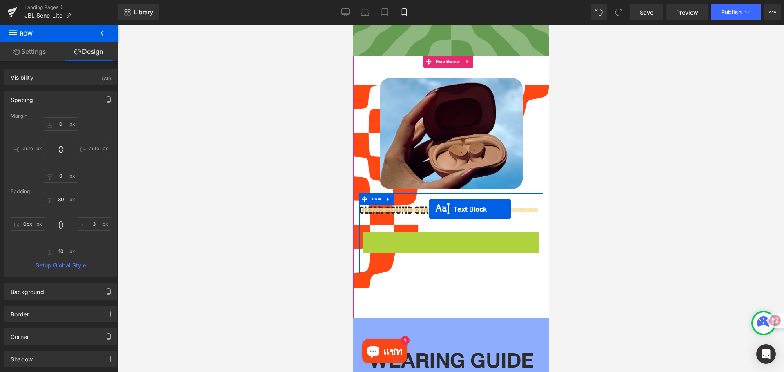
drag, startPoint x: 426, startPoint y: 231, endPoint x: 429, endPoint y: 209, distance: 22.6
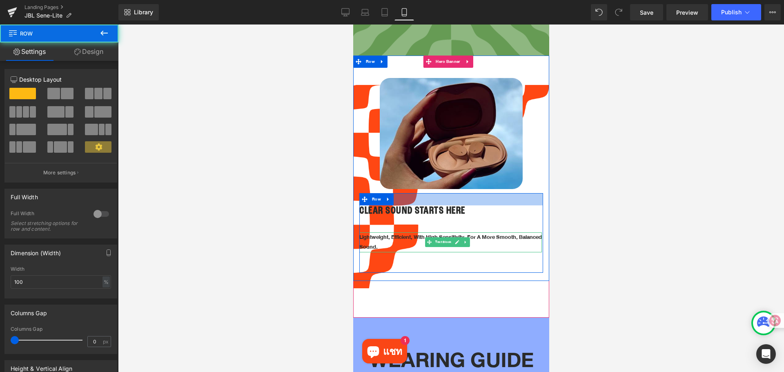
click at [420, 193] on div at bounding box center [451, 199] width 184 height 12
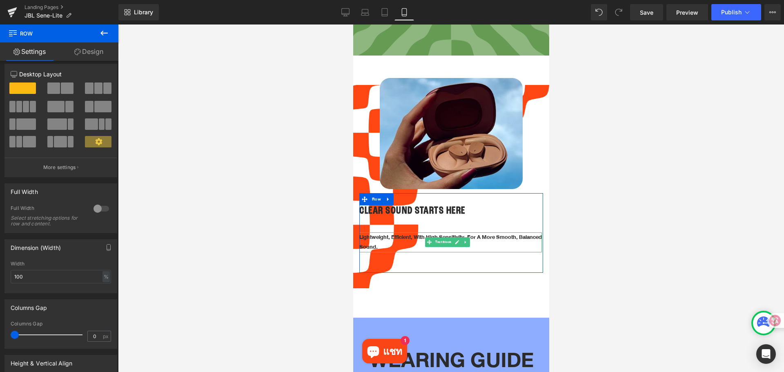
scroll to position [0, 0]
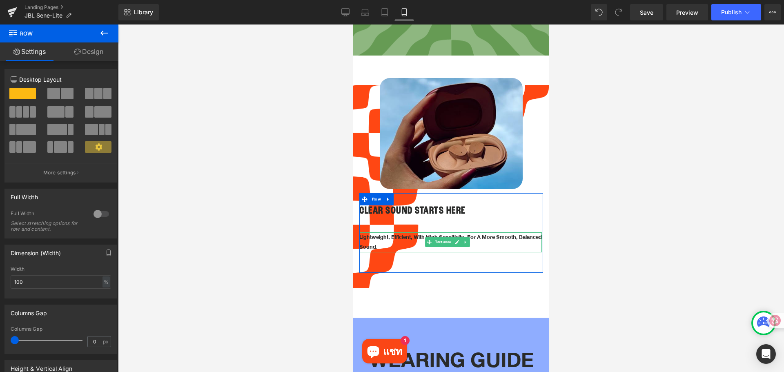
click at [99, 49] on link "Design" at bounding box center [88, 51] width 59 height 18
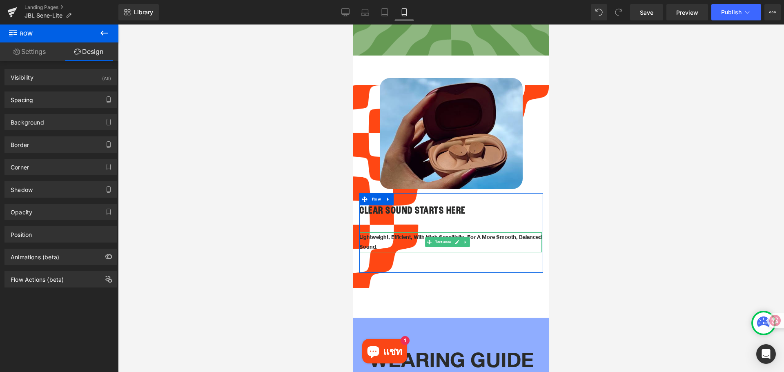
click at [34, 49] on link "Settings" at bounding box center [29, 51] width 59 height 18
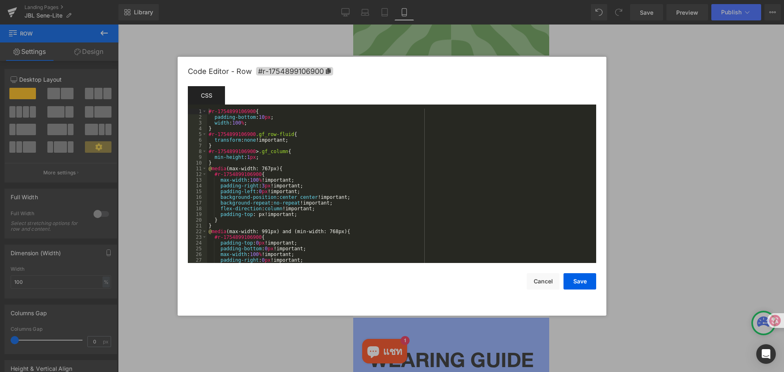
click at [372, 0] on div "Text Block You are previewing how the will restyle your page. You can not edit …" at bounding box center [392, 0] width 784 height 0
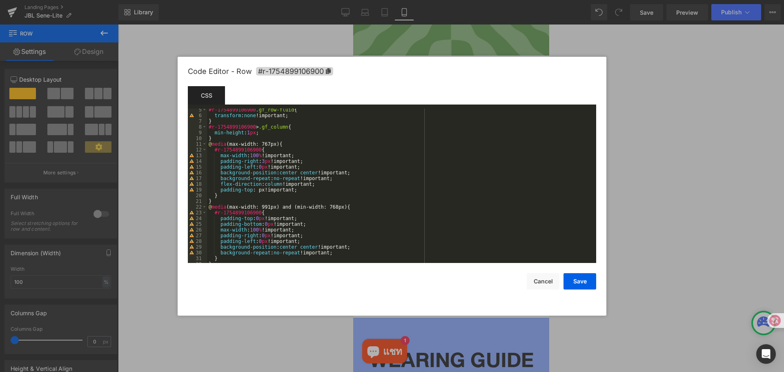
scroll to position [24, 0]
drag, startPoint x: 541, startPoint y: 286, endPoint x: 188, endPoint y: 261, distance: 353.9
click at [541, 286] on button "Cancel" at bounding box center [543, 281] width 33 height 16
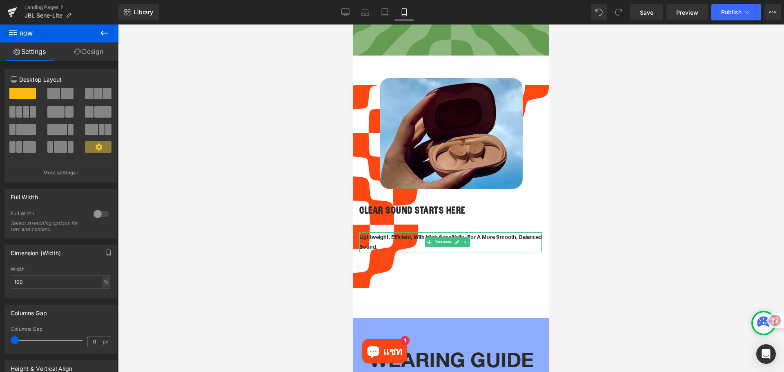
click at [632, 232] on div at bounding box center [451, 197] width 666 height 347
click at [616, 228] on div at bounding box center [451, 197] width 666 height 347
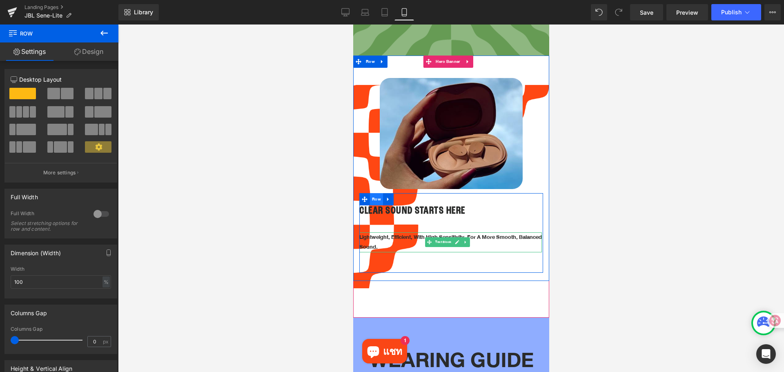
click at [374, 193] on span "Row" at bounding box center [375, 199] width 13 height 12
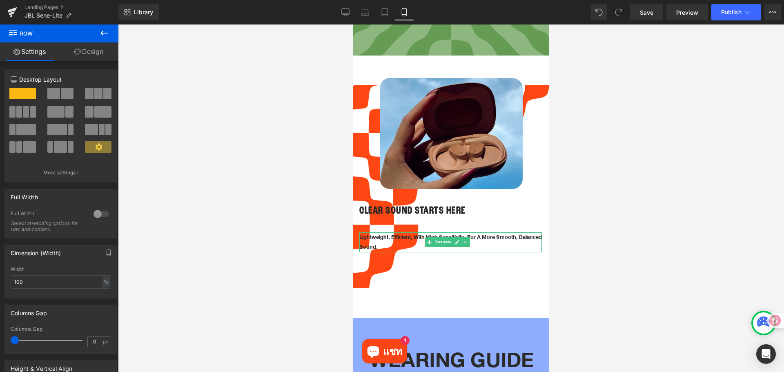
click at [101, 35] on icon at bounding box center [104, 33] width 10 height 10
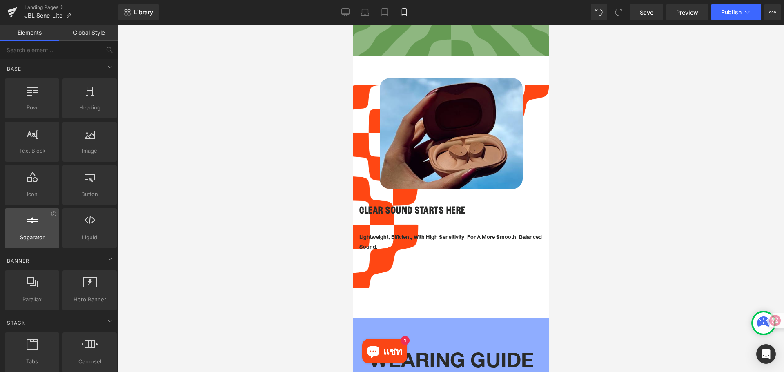
scroll to position [0, 0]
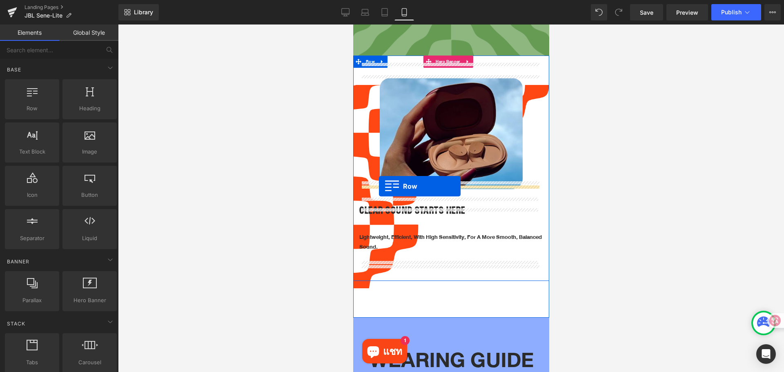
drag, startPoint x: 371, startPoint y: 120, endPoint x: 378, endPoint y: 186, distance: 66.1
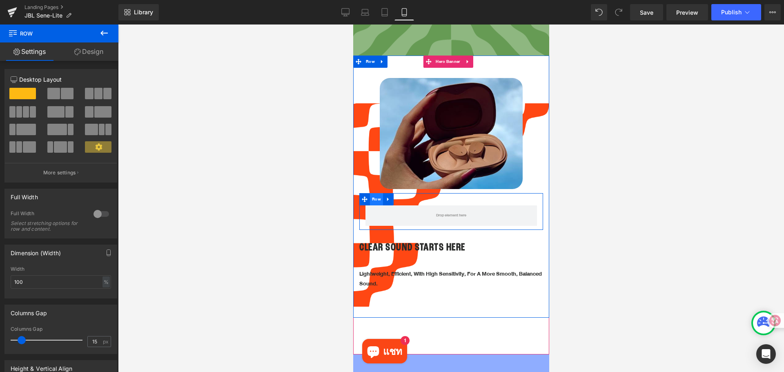
click at [372, 193] on span "Row" at bounding box center [375, 199] width 13 height 12
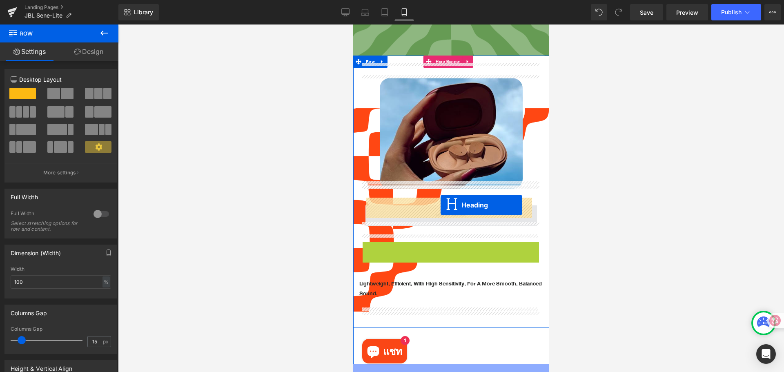
drag, startPoint x: 435, startPoint y: 226, endPoint x: 440, endPoint y: 205, distance: 21.9
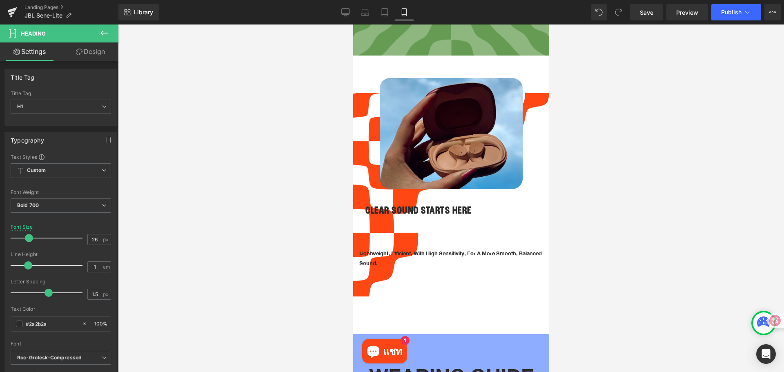
click at [605, 235] on div at bounding box center [451, 197] width 666 height 347
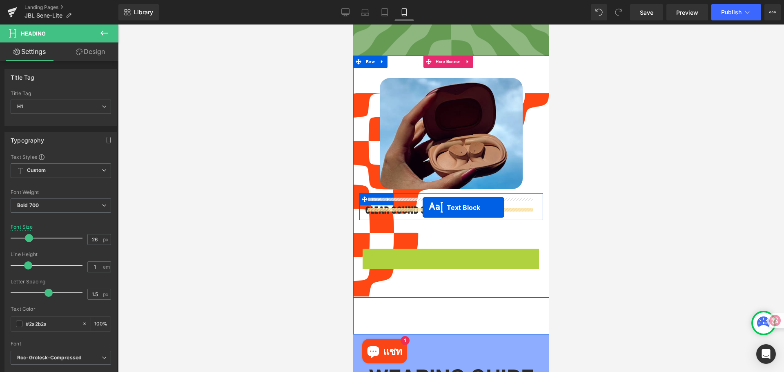
drag, startPoint x: 428, startPoint y: 251, endPoint x: 422, endPoint y: 207, distance: 44.4
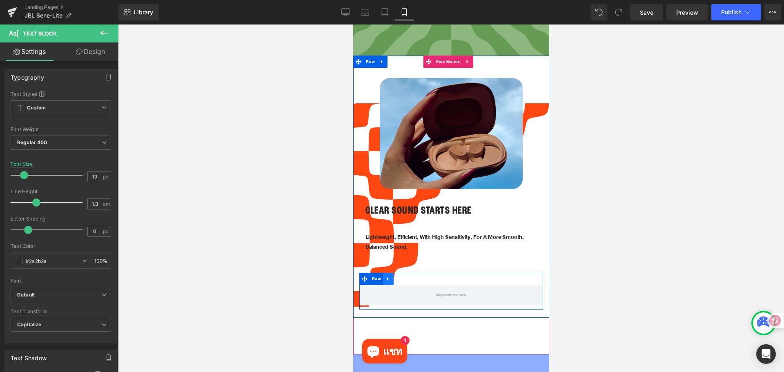
click at [389, 276] on icon at bounding box center [388, 279] width 6 height 6
click at [407, 276] on icon at bounding box center [409, 279] width 6 height 6
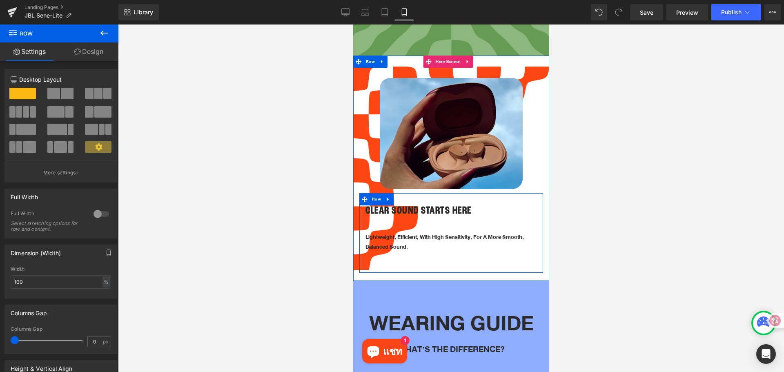
drag, startPoint x: 420, startPoint y: 306, endPoint x: 423, endPoint y: 247, distance: 59.7
click at [423, 247] on div "Image Row NaNpx CLEAR SOUND STARTS HERE Heading Lightweight, efficient, with hi…" at bounding box center [451, 168] width 196 height 225
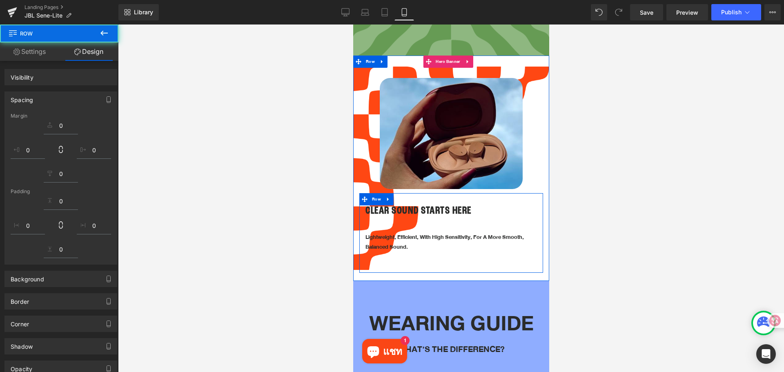
click at [619, 238] on div at bounding box center [451, 197] width 666 height 347
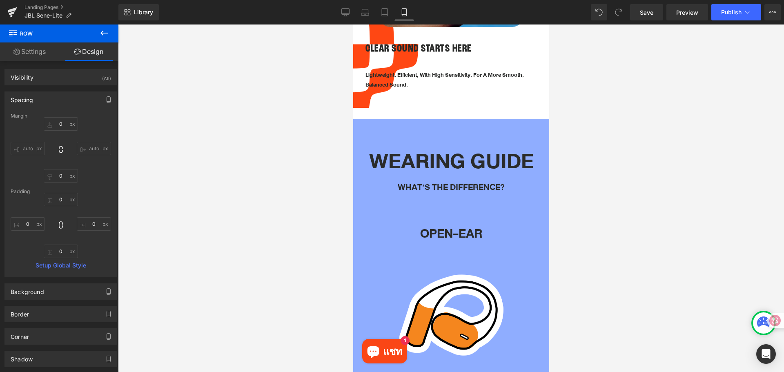
scroll to position [483, 0]
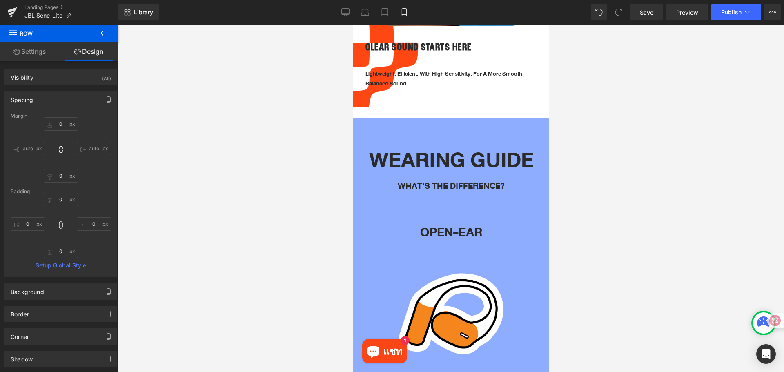
click at [468, 149] on div "WEARING GUIDE Heading" at bounding box center [450, 160] width 171 height 37
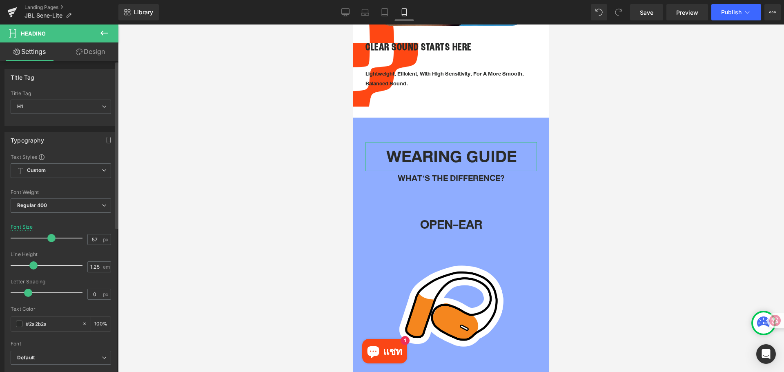
type input "58"
drag, startPoint x: 60, startPoint y: 238, endPoint x: 50, endPoint y: 237, distance: 9.8
click at [50, 237] on span at bounding box center [52, 238] width 8 height 8
click at [429, 176] on icon at bounding box center [429, 178] width 4 height 4
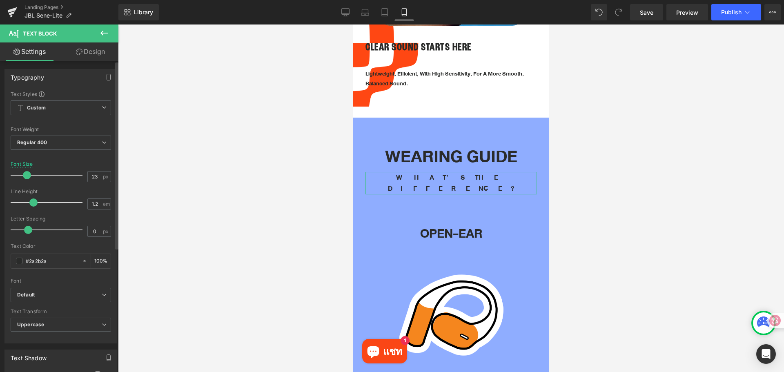
type input "24"
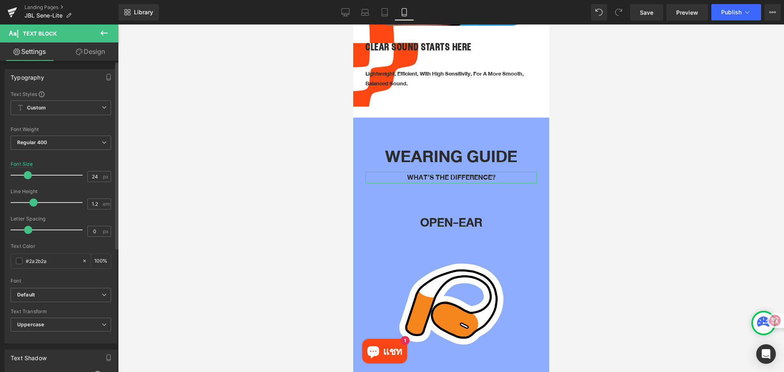
click at [28, 174] on span at bounding box center [28, 175] width 8 height 8
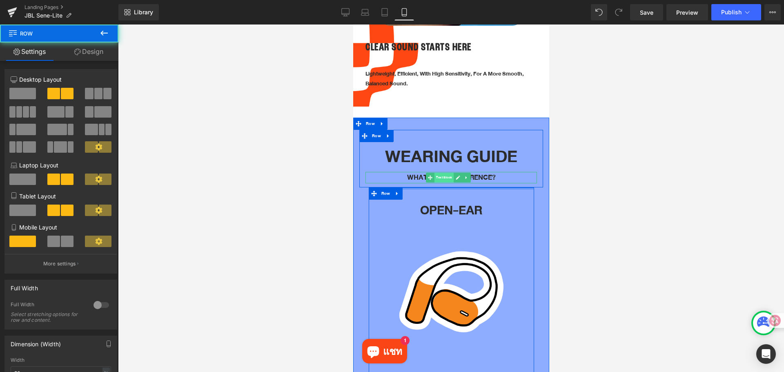
drag, startPoint x: 437, startPoint y: 189, endPoint x: 439, endPoint y: 171, distance: 17.7
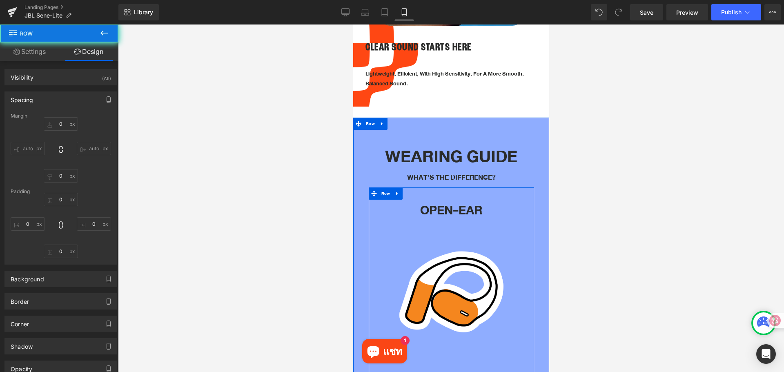
type input "0"
type input "10"
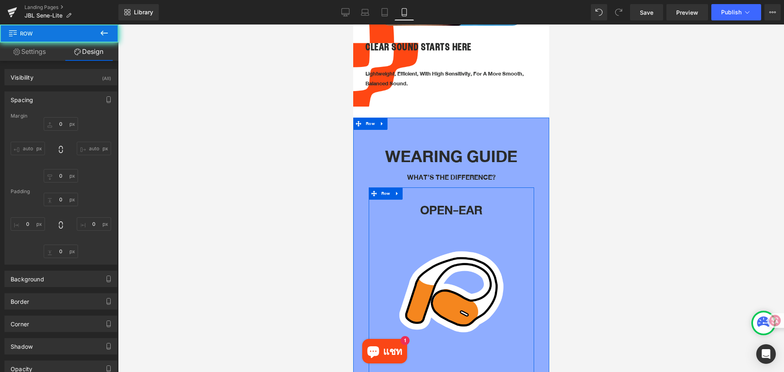
type input "0"
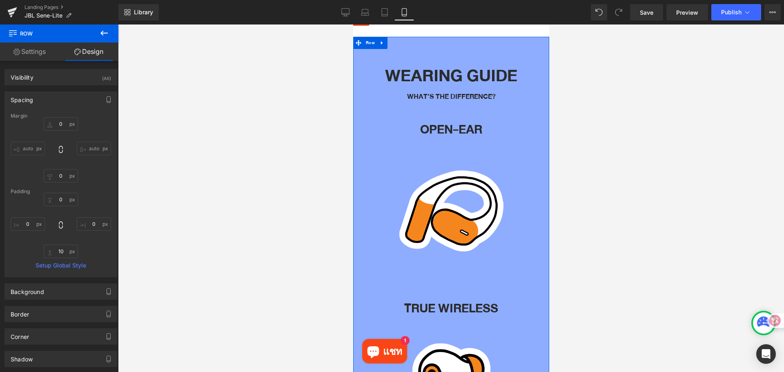
scroll to position [564, 0]
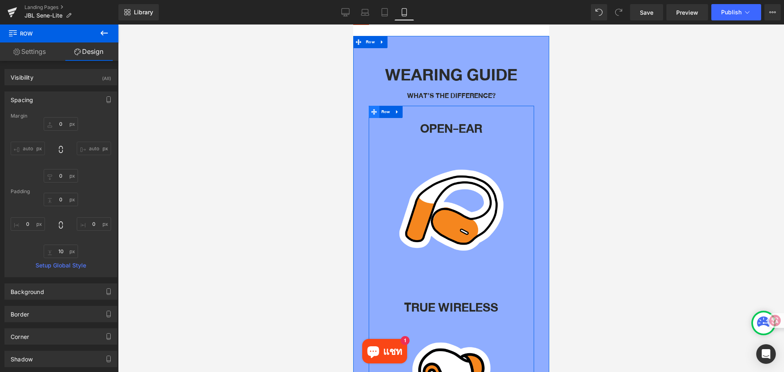
click at [373, 109] on icon at bounding box center [374, 112] width 6 height 6
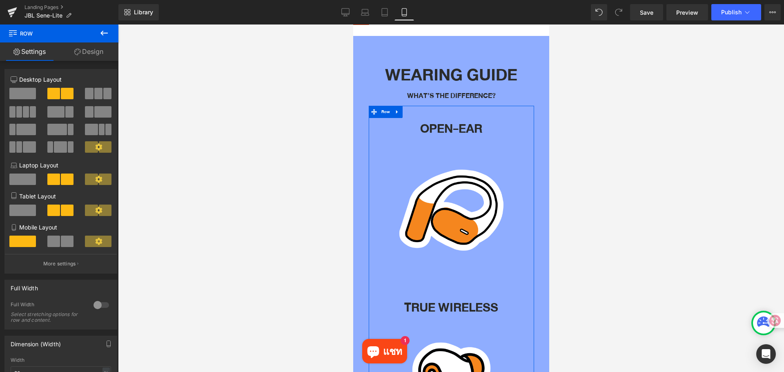
click at [56, 242] on span at bounding box center [53, 240] width 13 height 11
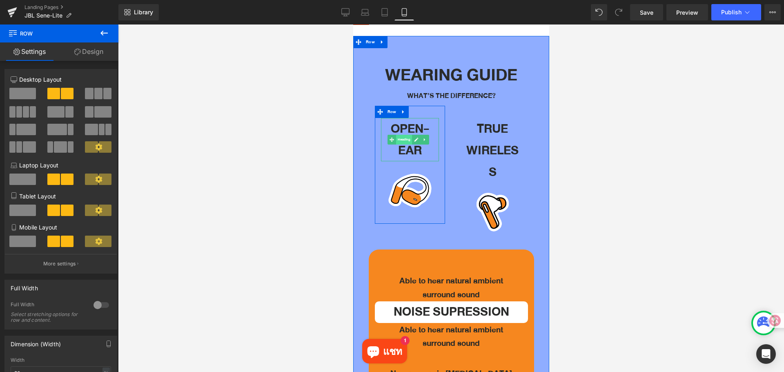
click at [406, 135] on span "Heading" at bounding box center [403, 140] width 16 height 10
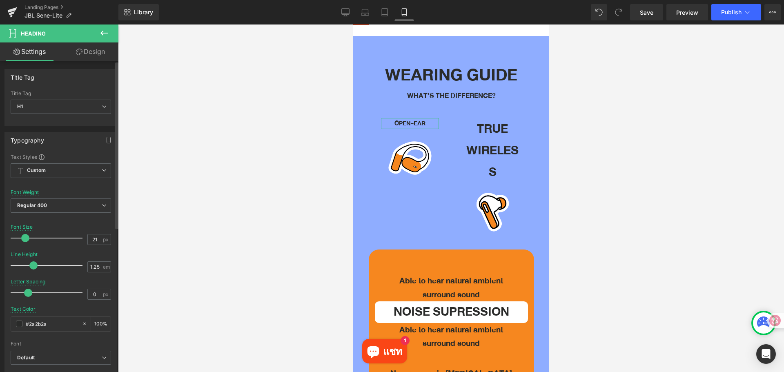
type input "20"
drag, startPoint x: 38, startPoint y: 237, endPoint x: 23, endPoint y: 238, distance: 15.1
click at [23, 238] on span at bounding box center [25, 238] width 8 height 8
drag, startPoint x: 484, startPoint y: 145, endPoint x: 595, endPoint y: 203, distance: 124.5
click at [484, 146] on span "Heading" at bounding box center [486, 151] width 16 height 10
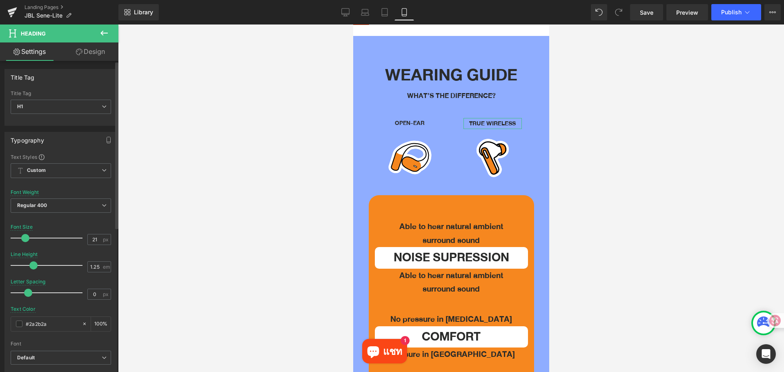
drag, startPoint x: 39, startPoint y: 237, endPoint x: 25, endPoint y: 239, distance: 14.5
click at [25, 239] on span at bounding box center [25, 238] width 8 height 8
click at [96, 241] on input "21" at bounding box center [95, 239] width 14 height 10
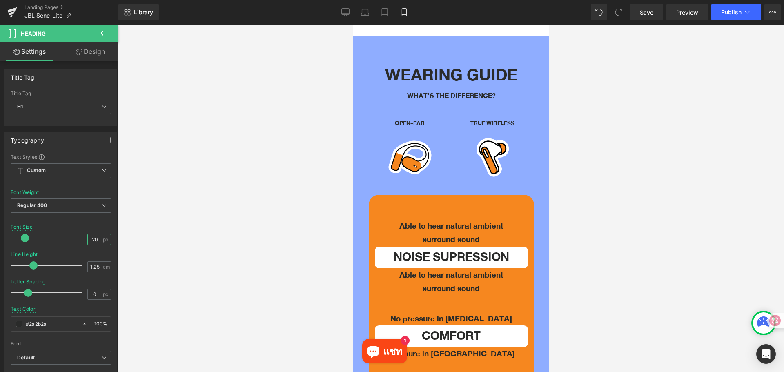
type input "20"
click at [229, 213] on div at bounding box center [451, 197] width 666 height 347
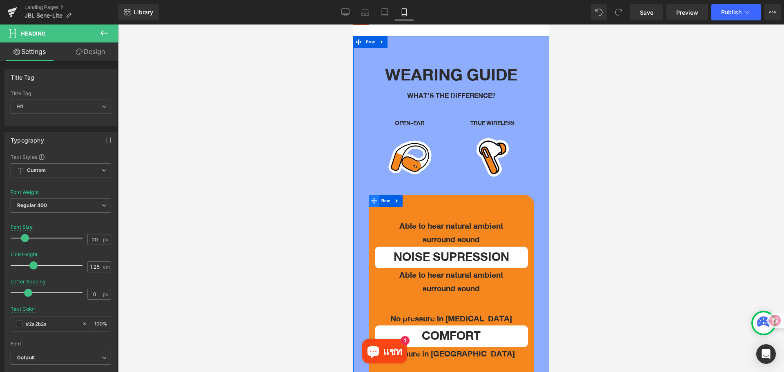
click at [375, 198] on icon at bounding box center [374, 201] width 6 height 6
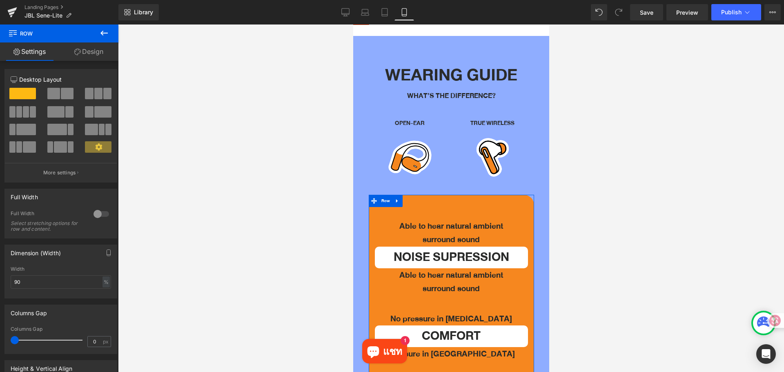
click at [99, 96] on span at bounding box center [98, 93] width 8 height 11
click at [375, 210] on icon at bounding box center [374, 213] width 6 height 6
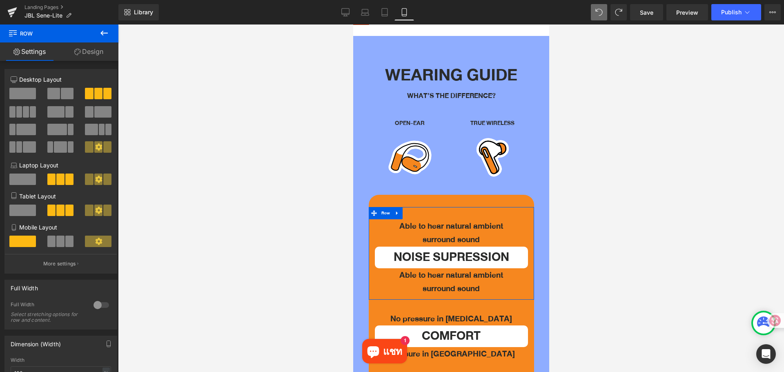
click at [59, 239] on span at bounding box center [60, 240] width 8 height 11
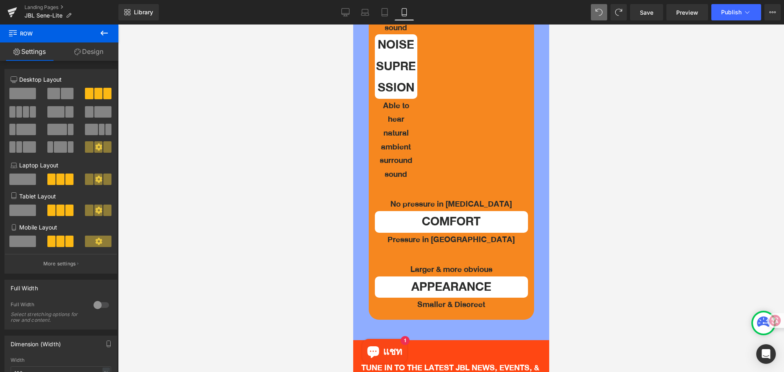
scroll to position [646, 0]
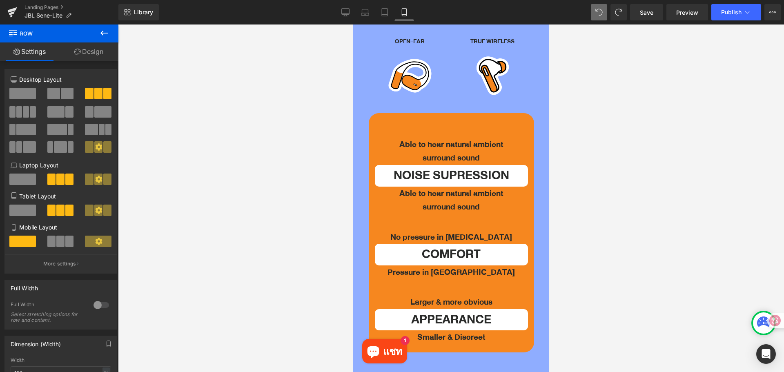
click at [638, 252] on div at bounding box center [451, 197] width 666 height 347
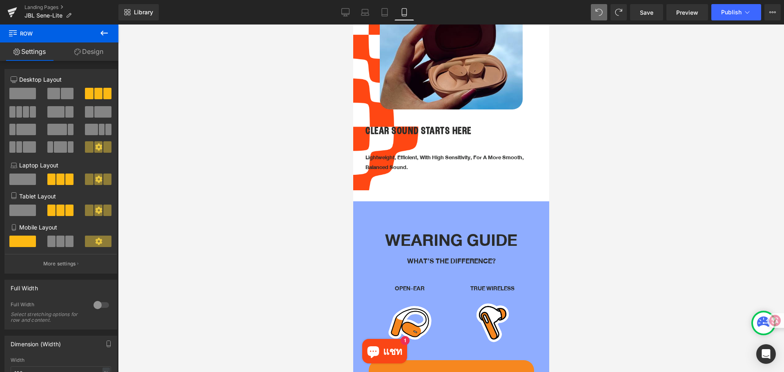
scroll to position [408, 0]
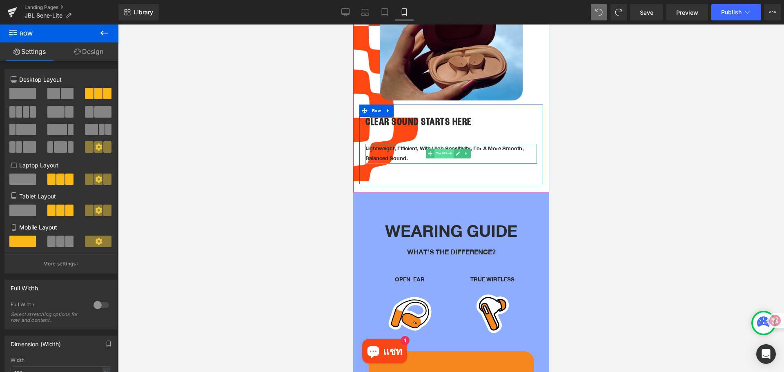
click at [438, 149] on span "Text Block" at bounding box center [443, 154] width 19 height 10
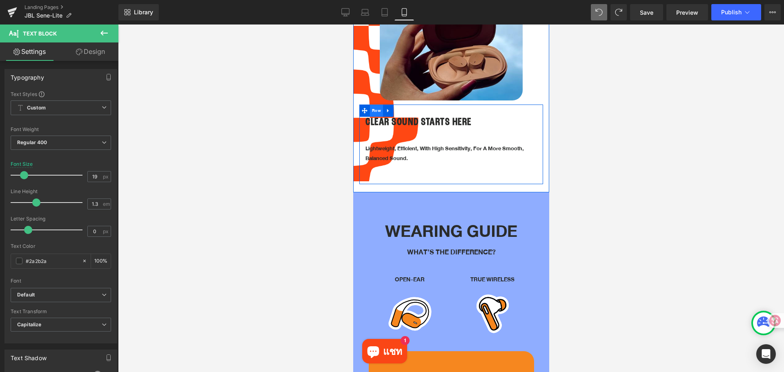
click at [379, 104] on span "Row" at bounding box center [375, 110] width 13 height 12
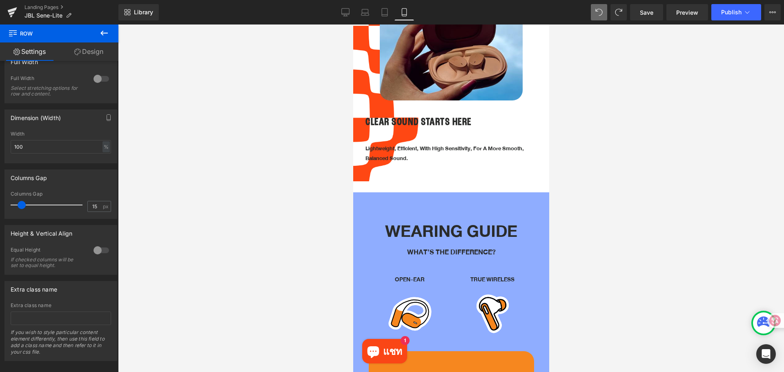
scroll to position [147, 0]
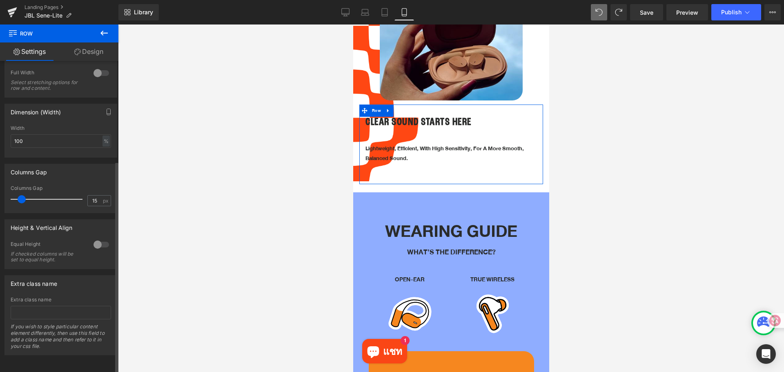
click at [96, 239] on div at bounding box center [101, 244] width 20 height 13
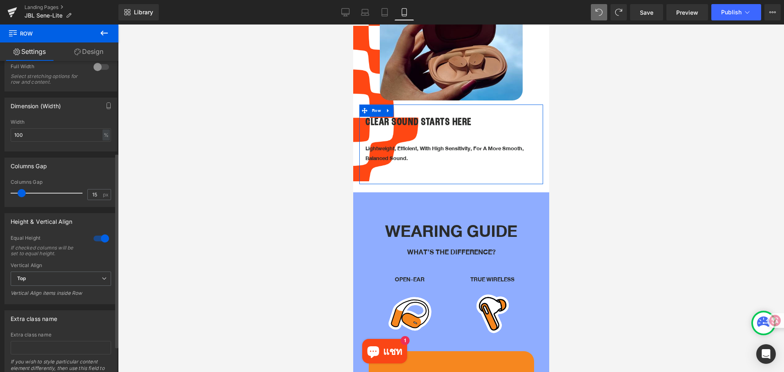
click at [98, 239] on div at bounding box center [101, 238] width 20 height 13
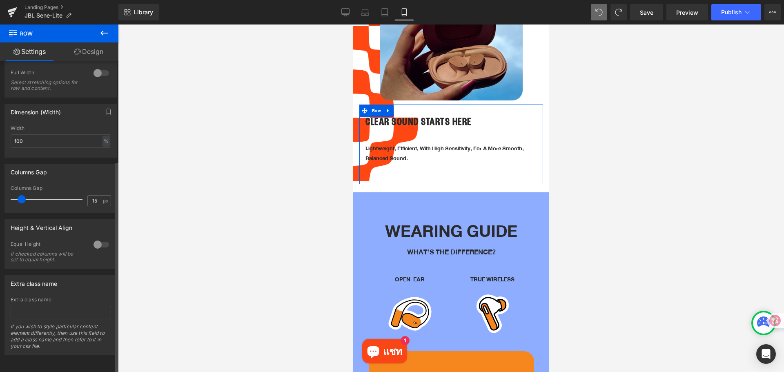
click at [98, 239] on div at bounding box center [101, 244] width 20 height 13
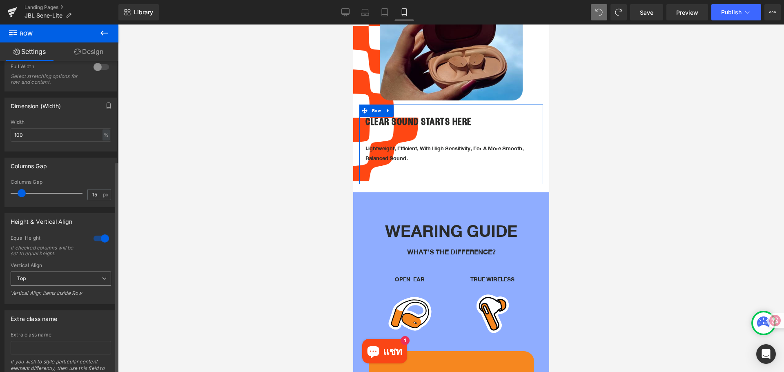
click at [78, 280] on span "Top" at bounding box center [61, 278] width 100 height 14
click at [63, 295] on li "Top" at bounding box center [59, 293] width 97 height 12
click at [73, 269] on div "Vertical Align Top Top Middle Bottom Vertical Align items inside Row" at bounding box center [61, 281] width 100 height 39
drag, startPoint x: 64, startPoint y: 284, endPoint x: 65, endPoint y: 280, distance: 4.3
click at [64, 283] on span "Top" at bounding box center [61, 278] width 100 height 14
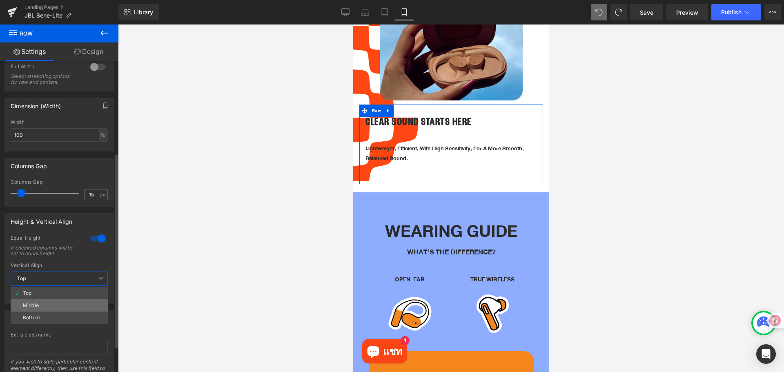
click at [53, 302] on li "Middle" at bounding box center [59, 305] width 97 height 12
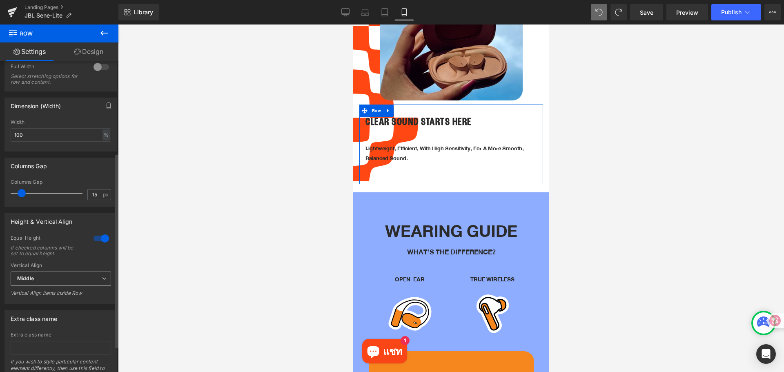
click at [70, 275] on span "Middle" at bounding box center [61, 278] width 100 height 14
click at [56, 293] on li "Top" at bounding box center [59, 293] width 97 height 12
click at [93, 238] on div at bounding box center [101, 238] width 20 height 13
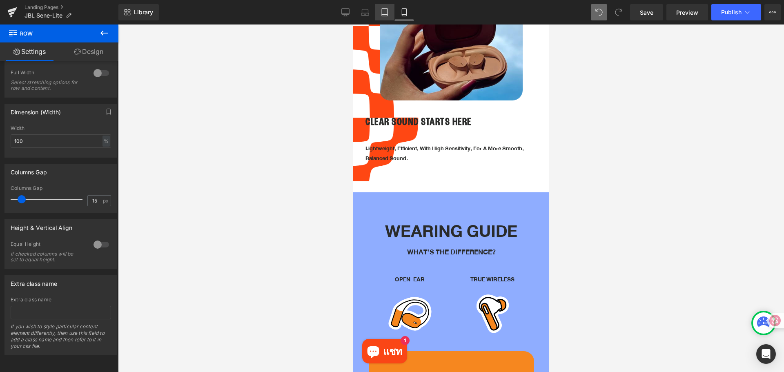
click at [381, 13] on icon at bounding box center [384, 12] width 8 height 8
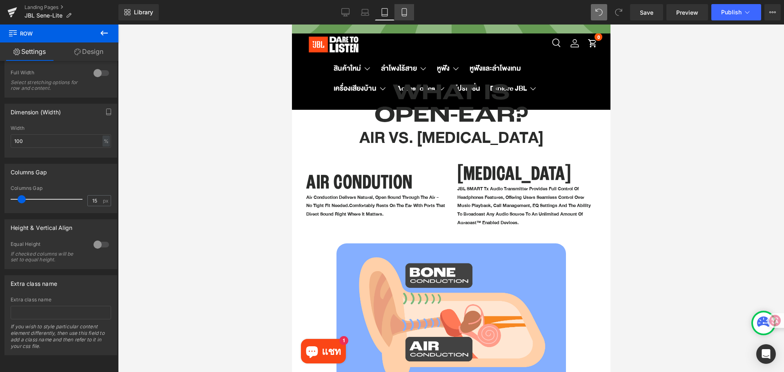
scroll to position [0, 0]
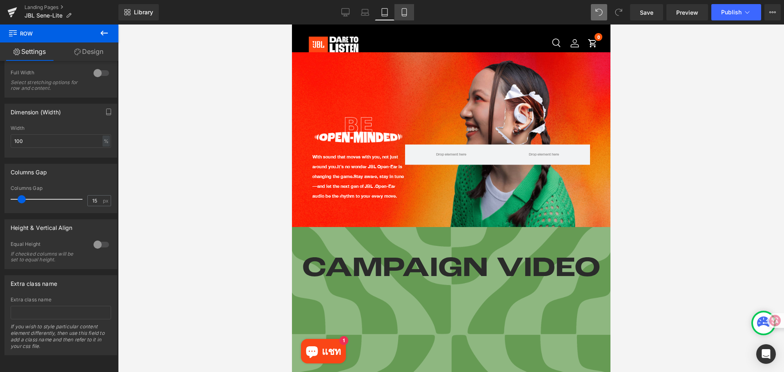
click at [402, 11] on icon at bounding box center [404, 12] width 8 height 8
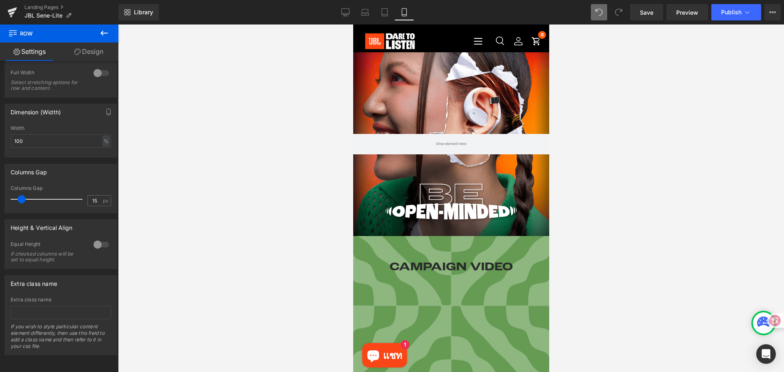
scroll to position [363, 0]
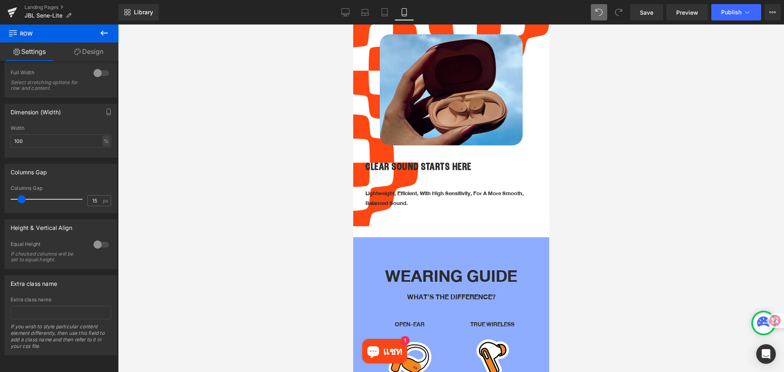
click at [768, 216] on div at bounding box center [451, 197] width 666 height 347
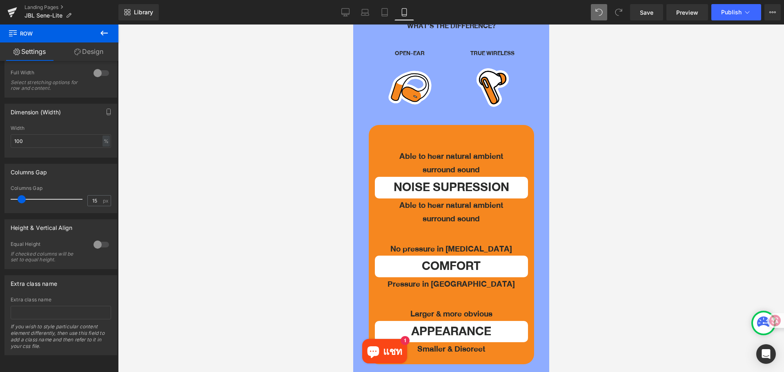
scroll to position [649, 0]
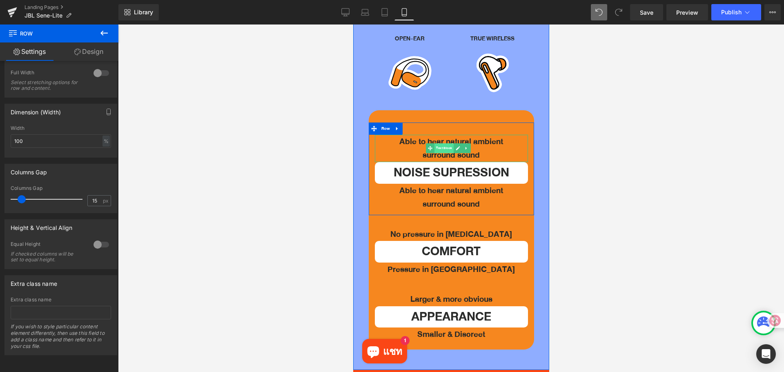
click at [444, 143] on span "Text Block" at bounding box center [443, 148] width 19 height 10
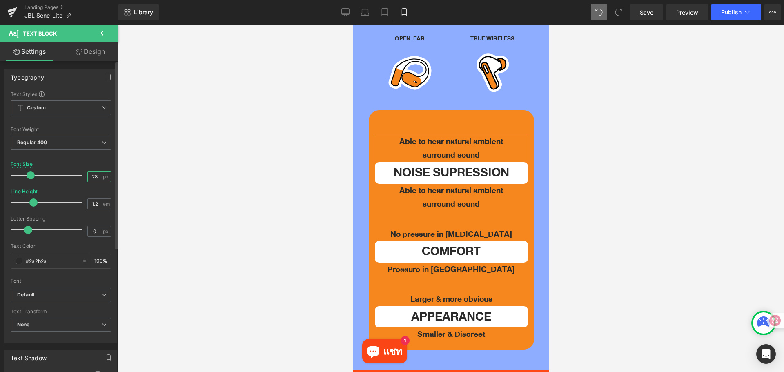
click at [93, 177] on input "28" at bounding box center [95, 176] width 14 height 10
type input "16"
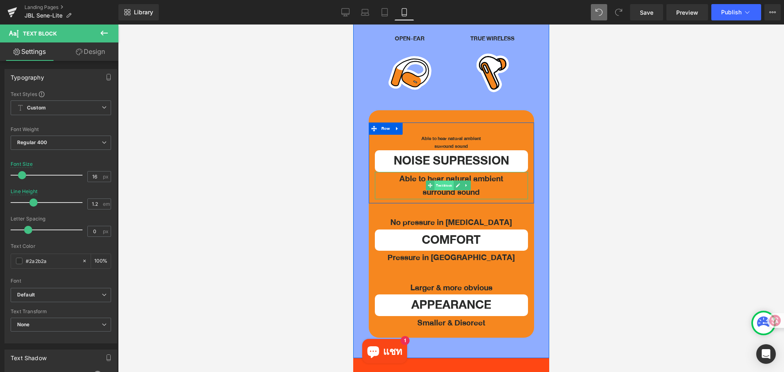
click at [443, 181] on span "Text Block" at bounding box center [443, 186] width 19 height 10
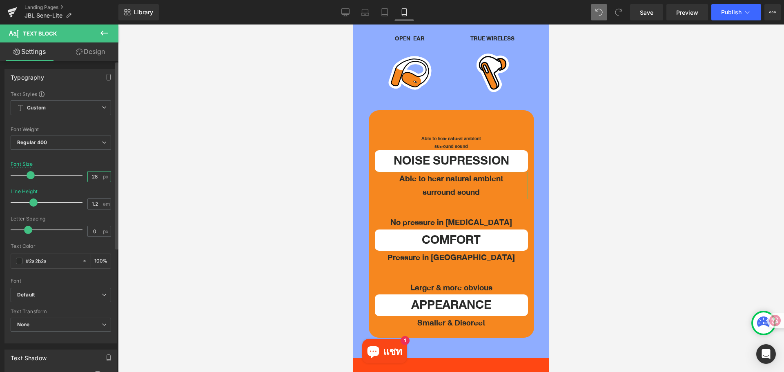
drag, startPoint x: 95, startPoint y: 178, endPoint x: 78, endPoint y: 179, distance: 17.2
click at [81, 179] on div "Font Size 28 px" at bounding box center [61, 174] width 100 height 27
type input "16"
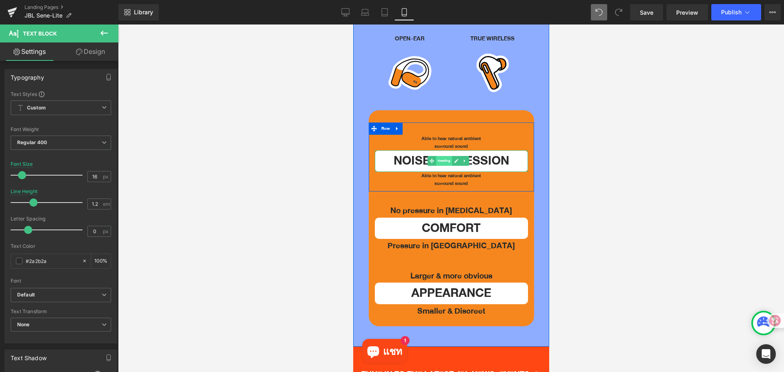
click at [444, 156] on span "Heading" at bounding box center [443, 161] width 16 height 10
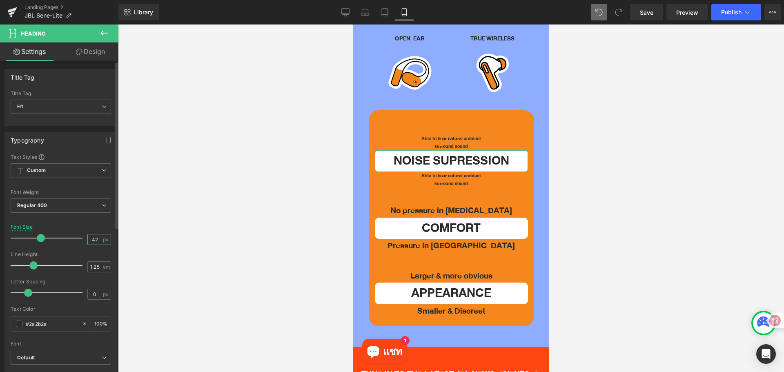
drag, startPoint x: 97, startPoint y: 239, endPoint x: 67, endPoint y: 238, distance: 29.8
click at [67, 238] on div "Font Size 42 px" at bounding box center [61, 237] width 100 height 27
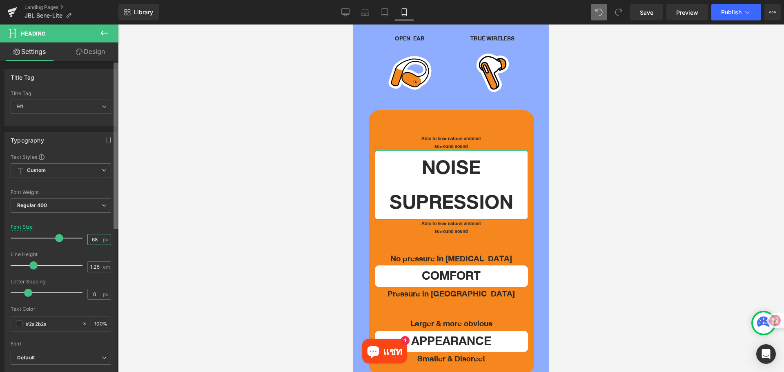
type input "6"
type input "18"
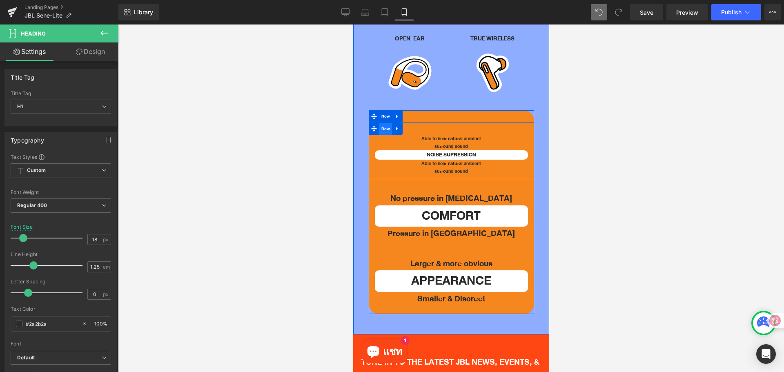
click at [380, 123] on span "Row" at bounding box center [385, 129] width 13 height 12
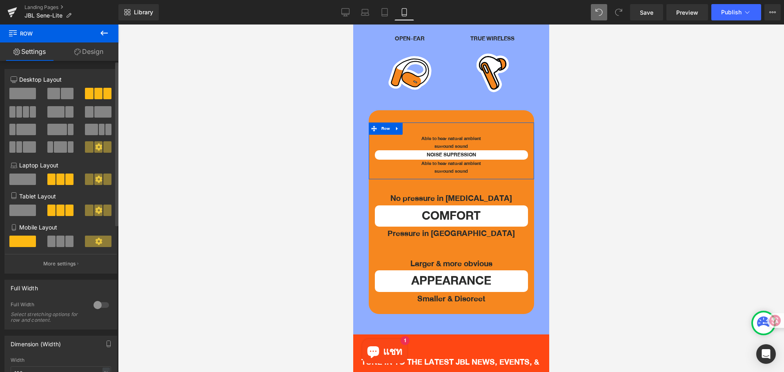
click at [58, 241] on span at bounding box center [60, 240] width 8 height 11
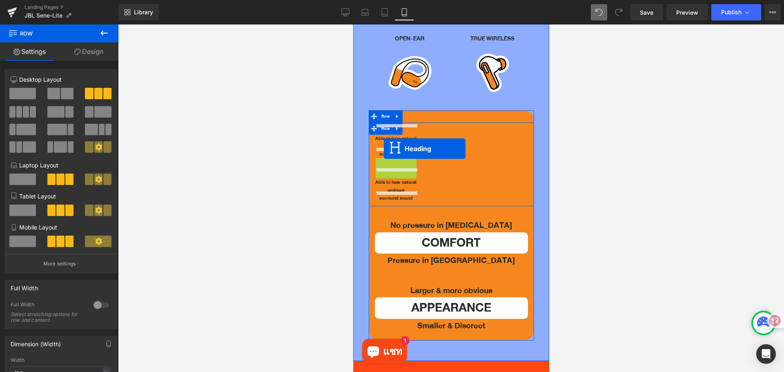
drag, startPoint x: 375, startPoint y: 159, endPoint x: 382, endPoint y: 150, distance: 11.7
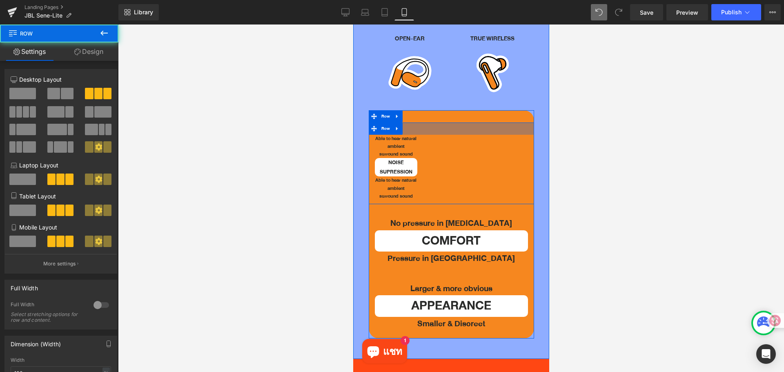
click at [413, 122] on div at bounding box center [450, 128] width 165 height 12
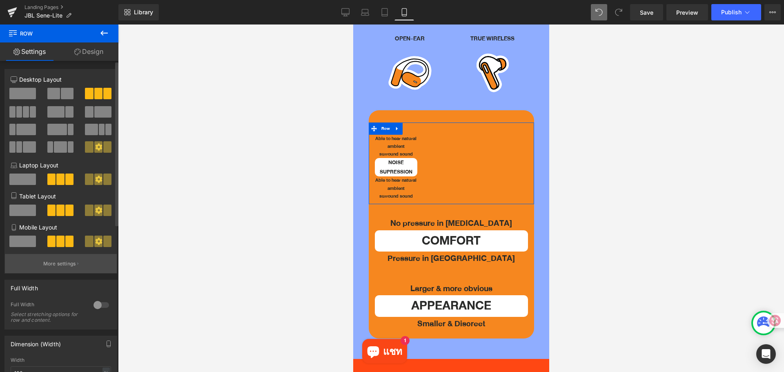
click at [53, 262] on p "More settings" at bounding box center [59, 263] width 33 height 7
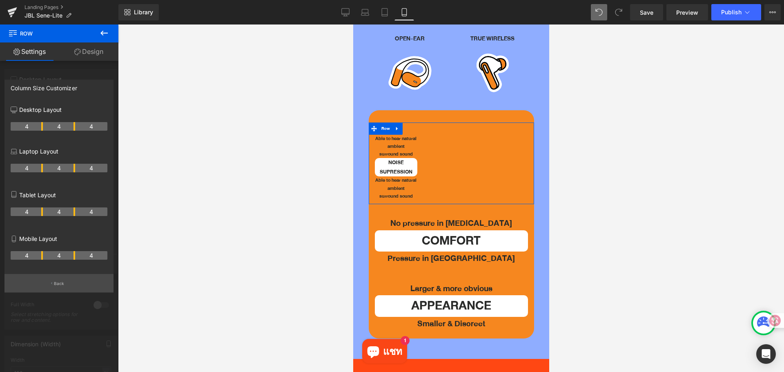
click at [60, 277] on button "Back" at bounding box center [58, 283] width 109 height 18
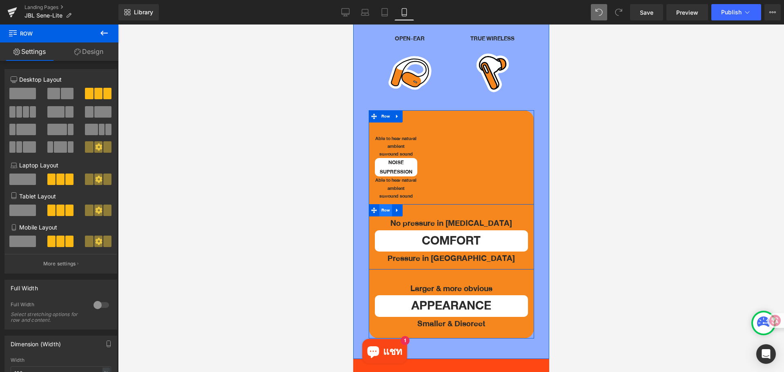
click at [387, 204] on span "Row" at bounding box center [385, 210] width 13 height 12
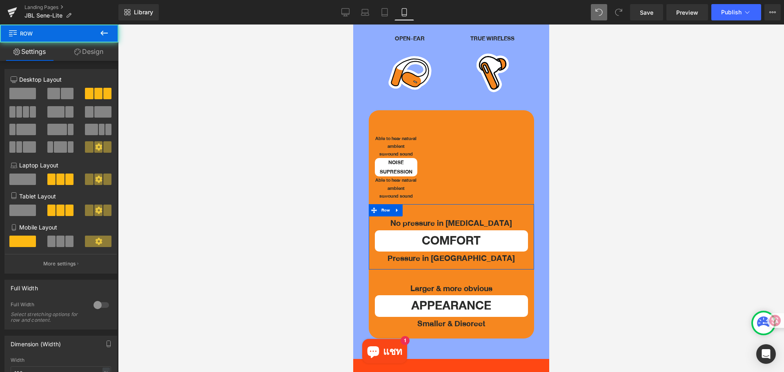
click at [60, 238] on span at bounding box center [60, 240] width 8 height 11
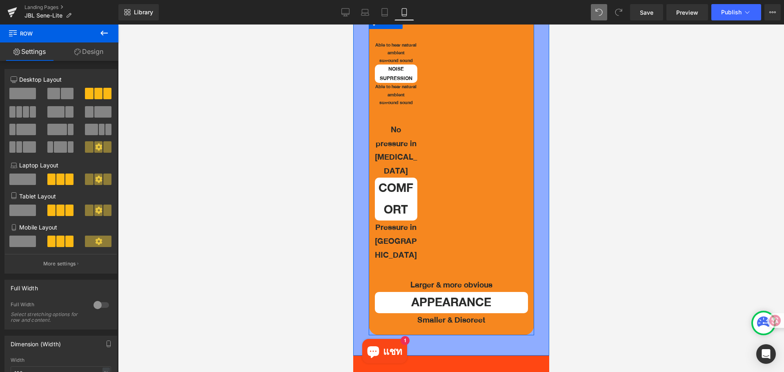
scroll to position [771, 0]
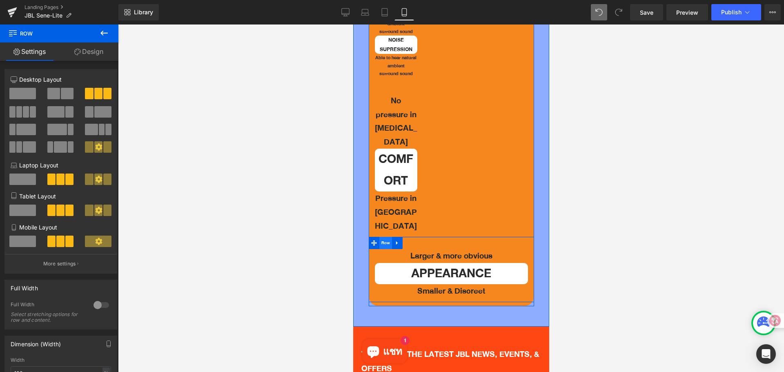
drag, startPoint x: 389, startPoint y: 222, endPoint x: 695, endPoint y: 252, distance: 307.6
click at [389, 237] on span "Row" at bounding box center [385, 243] width 13 height 12
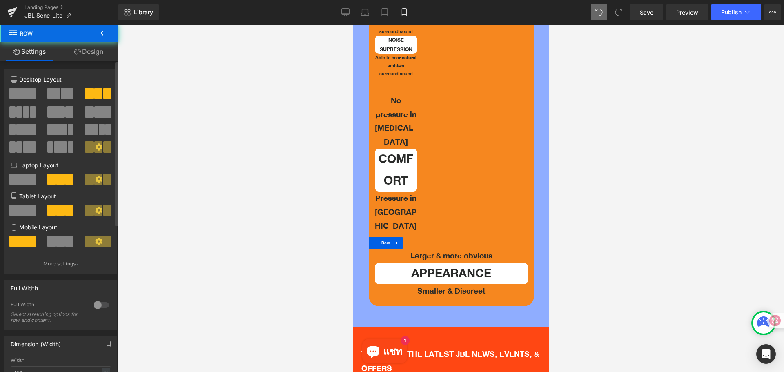
click at [62, 241] on button at bounding box center [60, 240] width 27 height 11
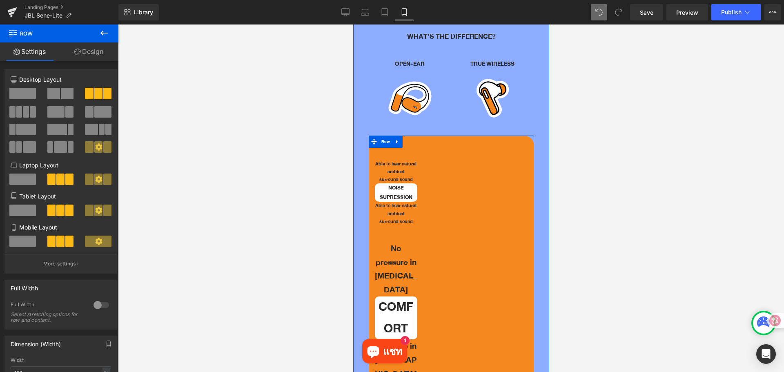
scroll to position [608, 0]
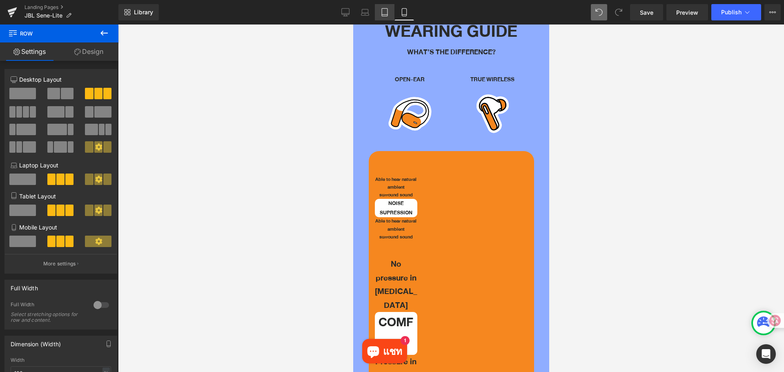
click at [383, 9] on icon at bounding box center [384, 12] width 8 height 8
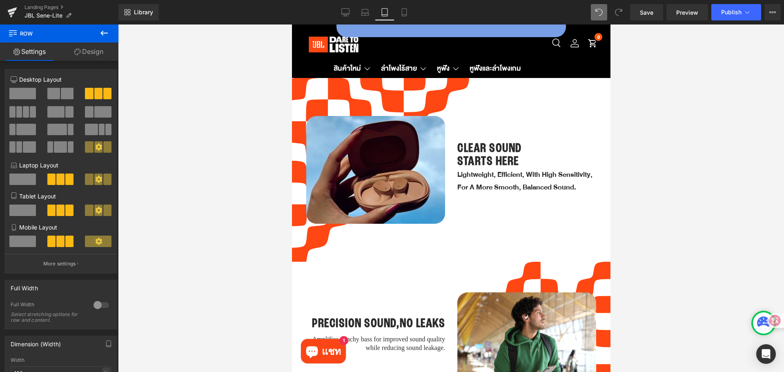
scroll to position [753, 0]
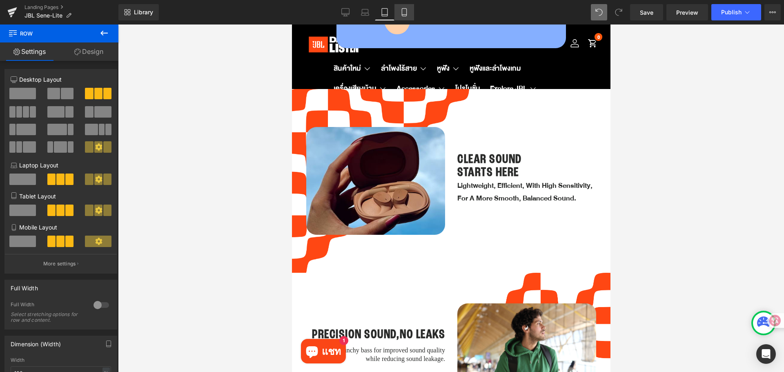
click at [401, 6] on link "Mobile" at bounding box center [404, 12] width 20 height 16
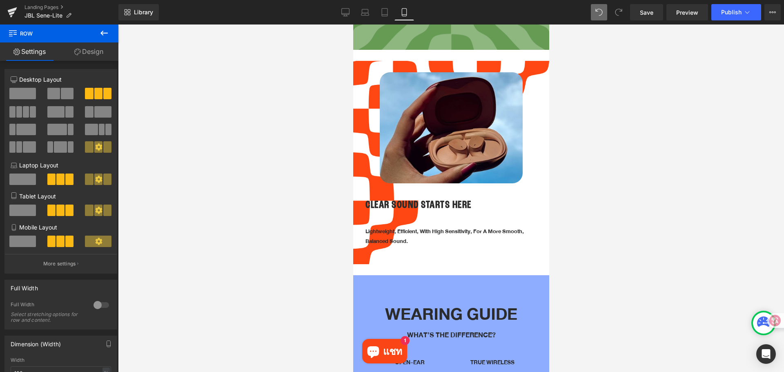
scroll to position [327, 0]
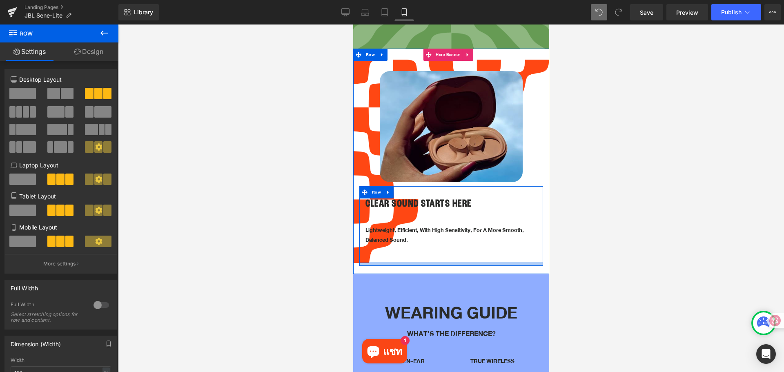
click at [419, 262] on div at bounding box center [451, 264] width 184 height 4
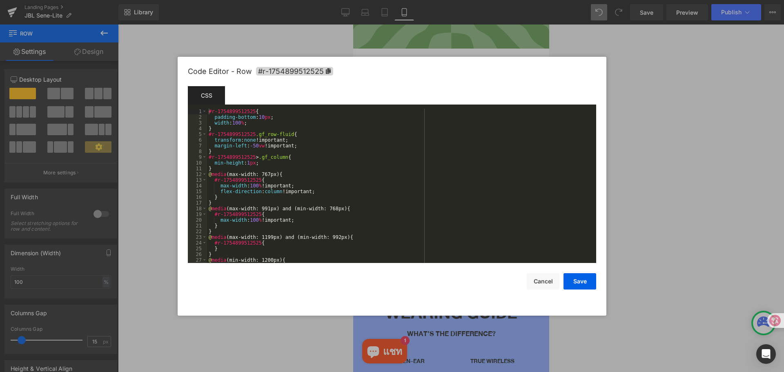
click at [414, 0] on div "Row You are previewing how the will restyle your page. You can not edit Element…" at bounding box center [392, 0] width 784 height 0
drag, startPoint x: 305, startPoint y: 143, endPoint x: 191, endPoint y: 143, distance: 114.7
click at [191, 143] on pre "1 2 3 4 5 6 7 8 9 10 11 12 13 14 15 16 17 18 19 20 21 22 23 24 25 26 27 28 #r-1…" at bounding box center [392, 186] width 408 height 154
click at [582, 278] on button "Save" at bounding box center [579, 281] width 33 height 16
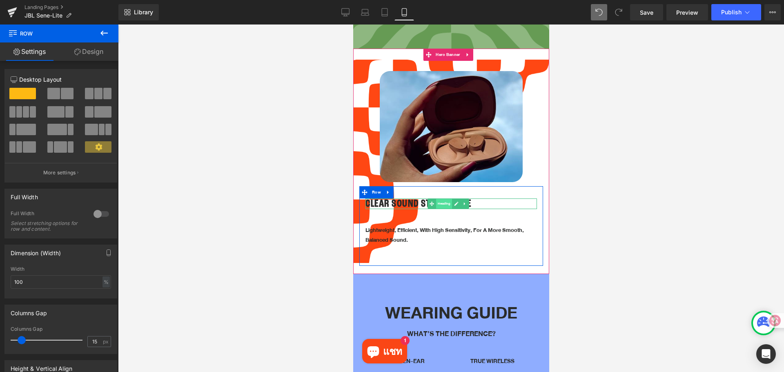
click at [440, 199] on span "Heading" at bounding box center [443, 204] width 16 height 10
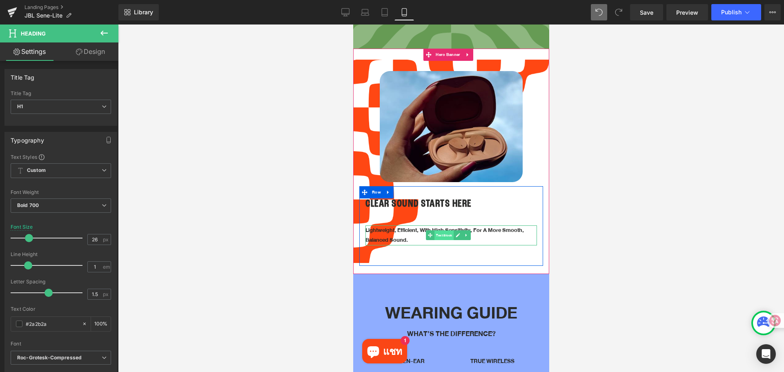
click at [442, 231] on span "Text Block" at bounding box center [443, 236] width 19 height 10
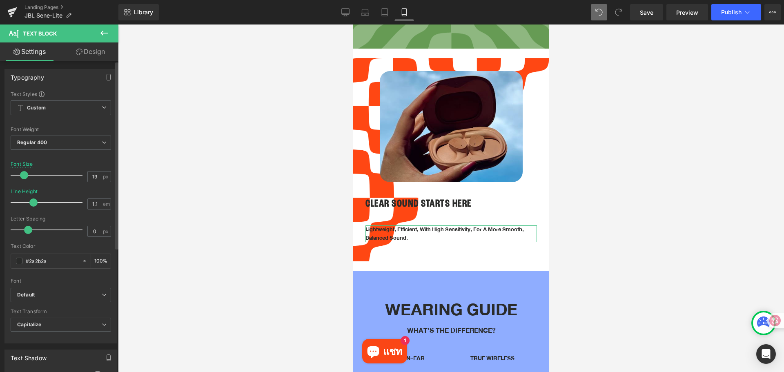
type input "1"
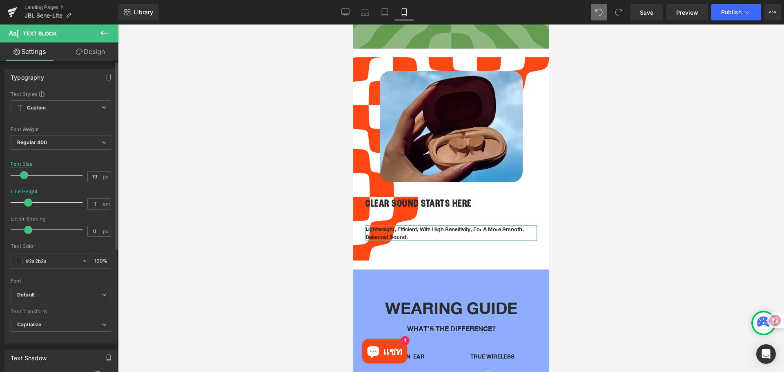
drag, startPoint x: 33, startPoint y: 200, endPoint x: 26, endPoint y: 200, distance: 7.3
click at [26, 200] on span at bounding box center [28, 202] width 8 height 8
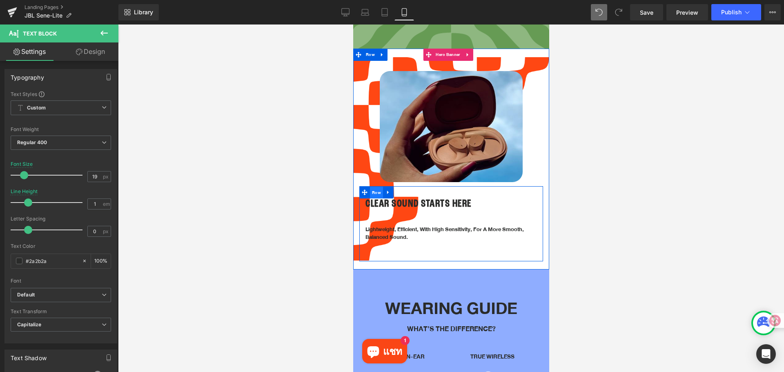
click at [380, 187] on span "Row" at bounding box center [375, 193] width 13 height 12
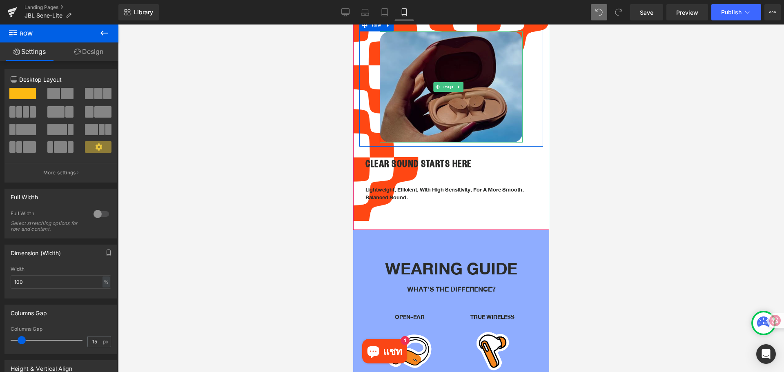
scroll to position [367, 0]
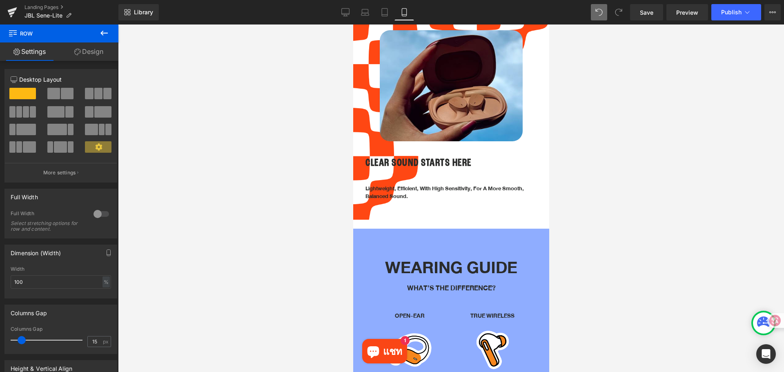
click at [237, 104] on div at bounding box center [451, 197] width 666 height 347
click at [168, 162] on div at bounding box center [451, 197] width 666 height 347
click at [188, 184] on div at bounding box center [451, 197] width 666 height 347
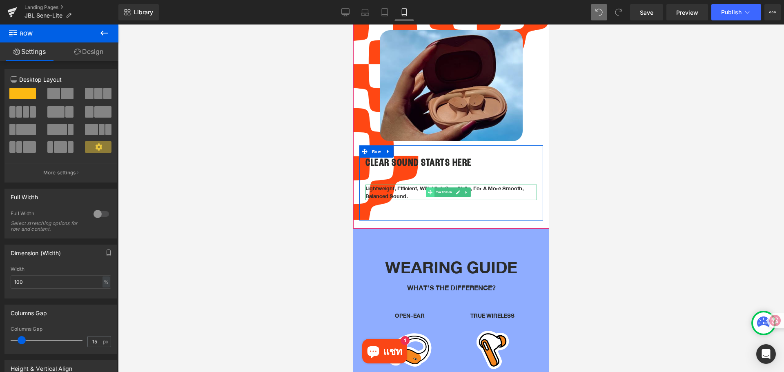
click at [431, 190] on icon at bounding box center [429, 192] width 4 height 5
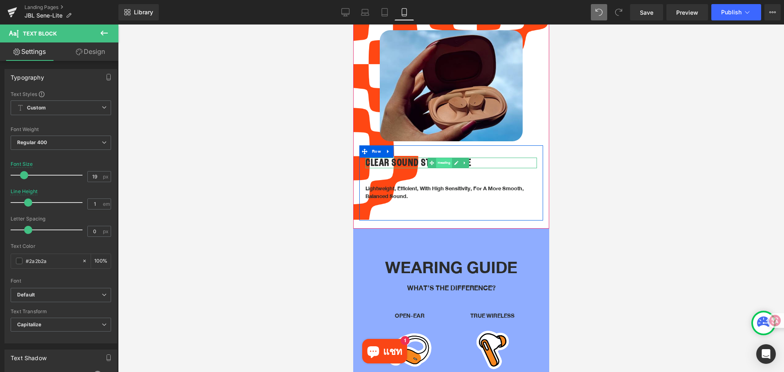
click at [440, 158] on span "Heading" at bounding box center [443, 163] width 16 height 10
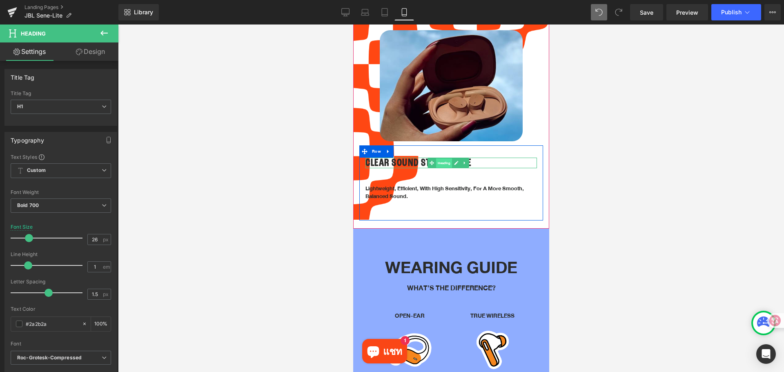
click at [445, 158] on span "Heading" at bounding box center [443, 163] width 16 height 10
click at [439, 187] on span "Text Block" at bounding box center [443, 192] width 19 height 10
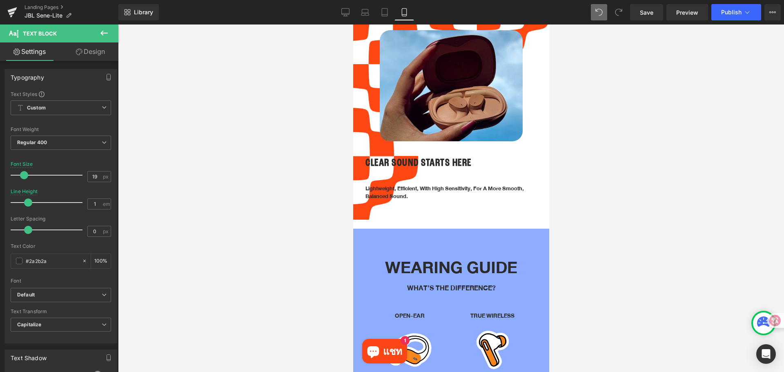
click at [552, 240] on div at bounding box center [451, 197] width 666 height 347
click at [257, 160] on div at bounding box center [451, 197] width 666 height 347
click at [231, 154] on div at bounding box center [451, 197] width 666 height 347
